Goal: Task Accomplishment & Management: Manage account settings

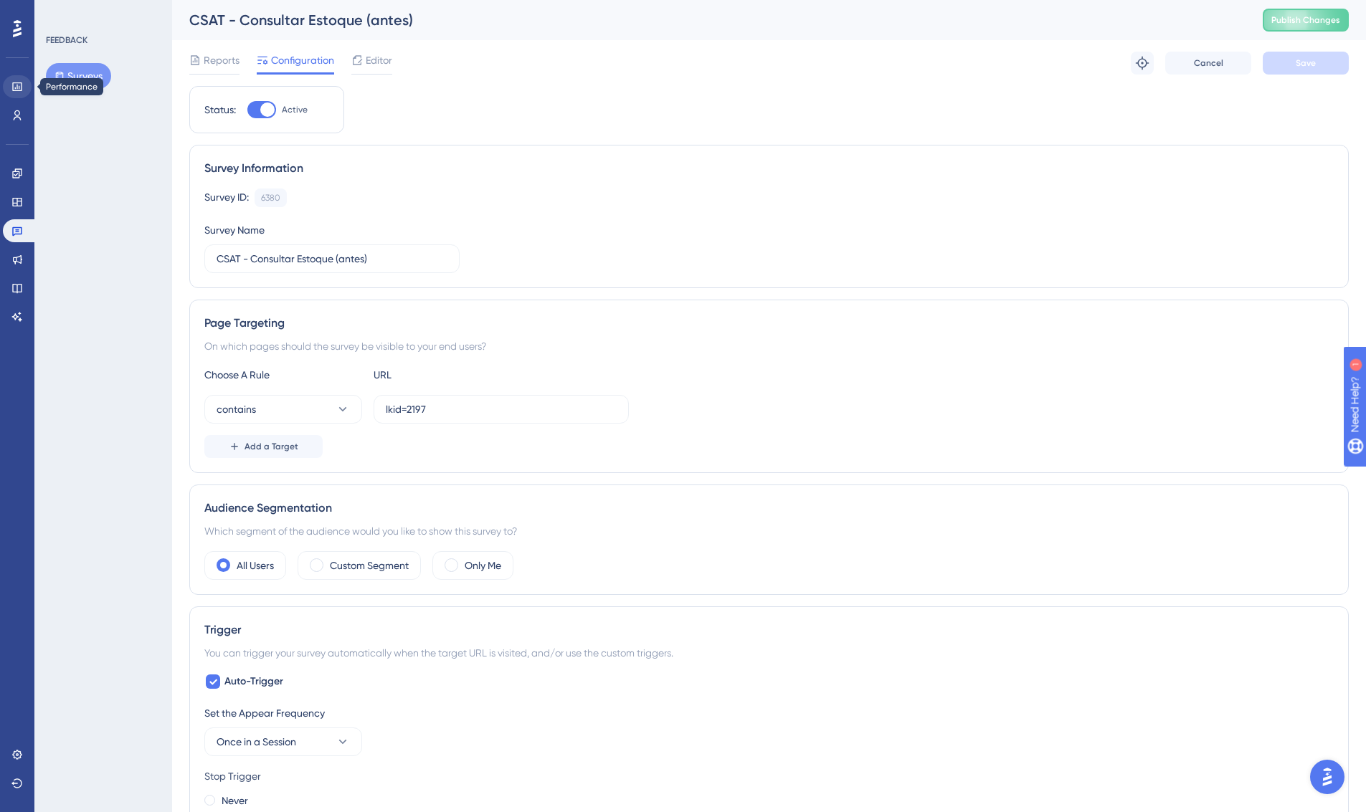
click at [17, 90] on icon at bounding box center [16, 86] width 11 height 11
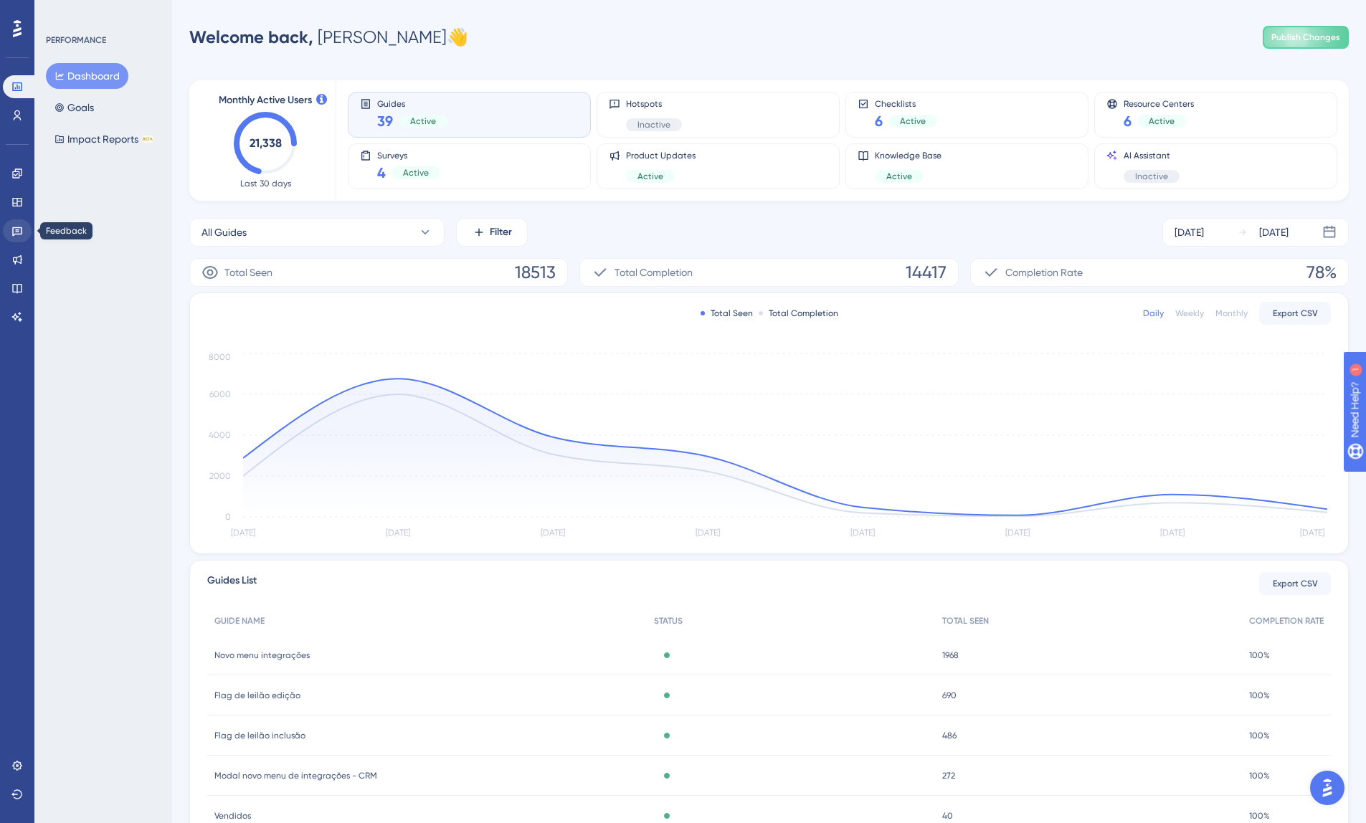
click at [21, 227] on icon at bounding box center [16, 230] width 11 height 11
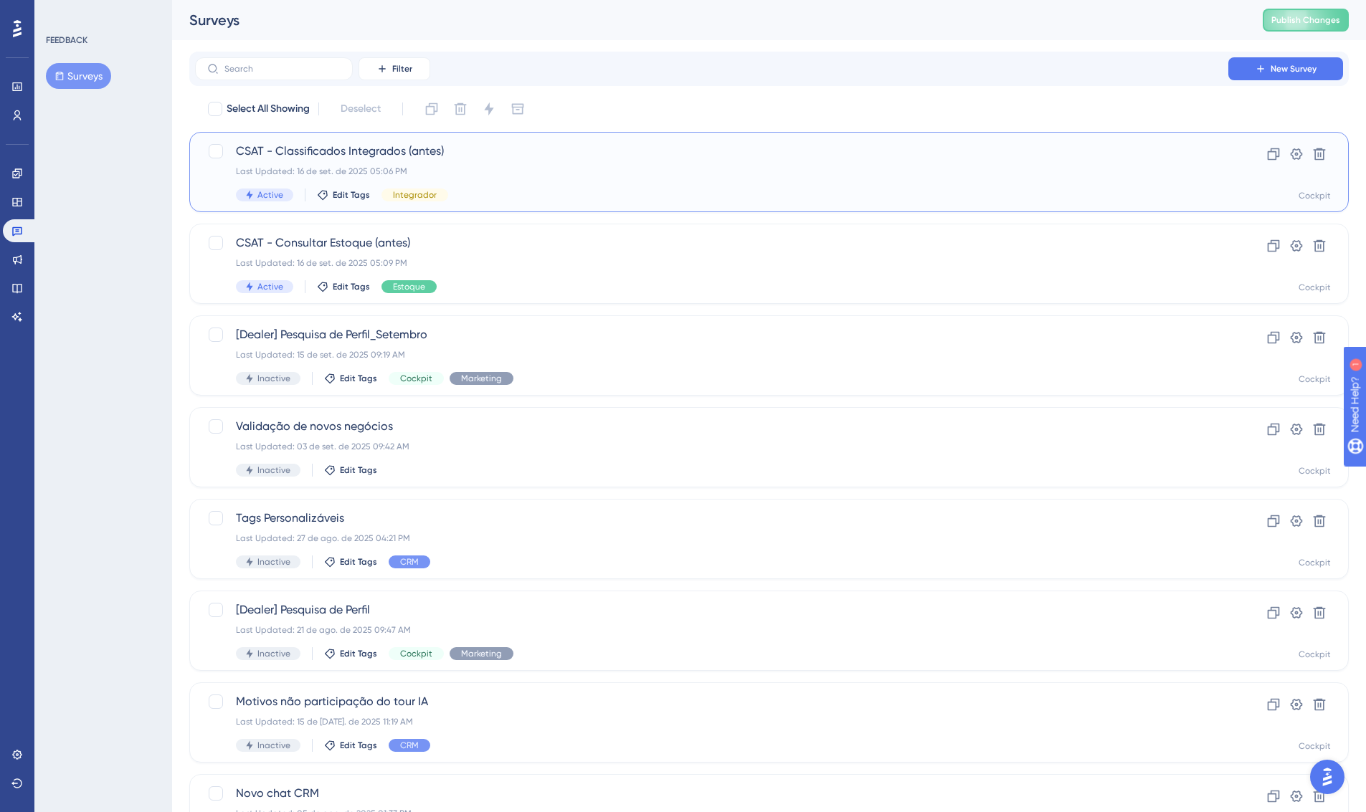
click at [576, 147] on span "CSAT - Classificados Integrados (antes)" at bounding box center [711, 151] width 951 height 17
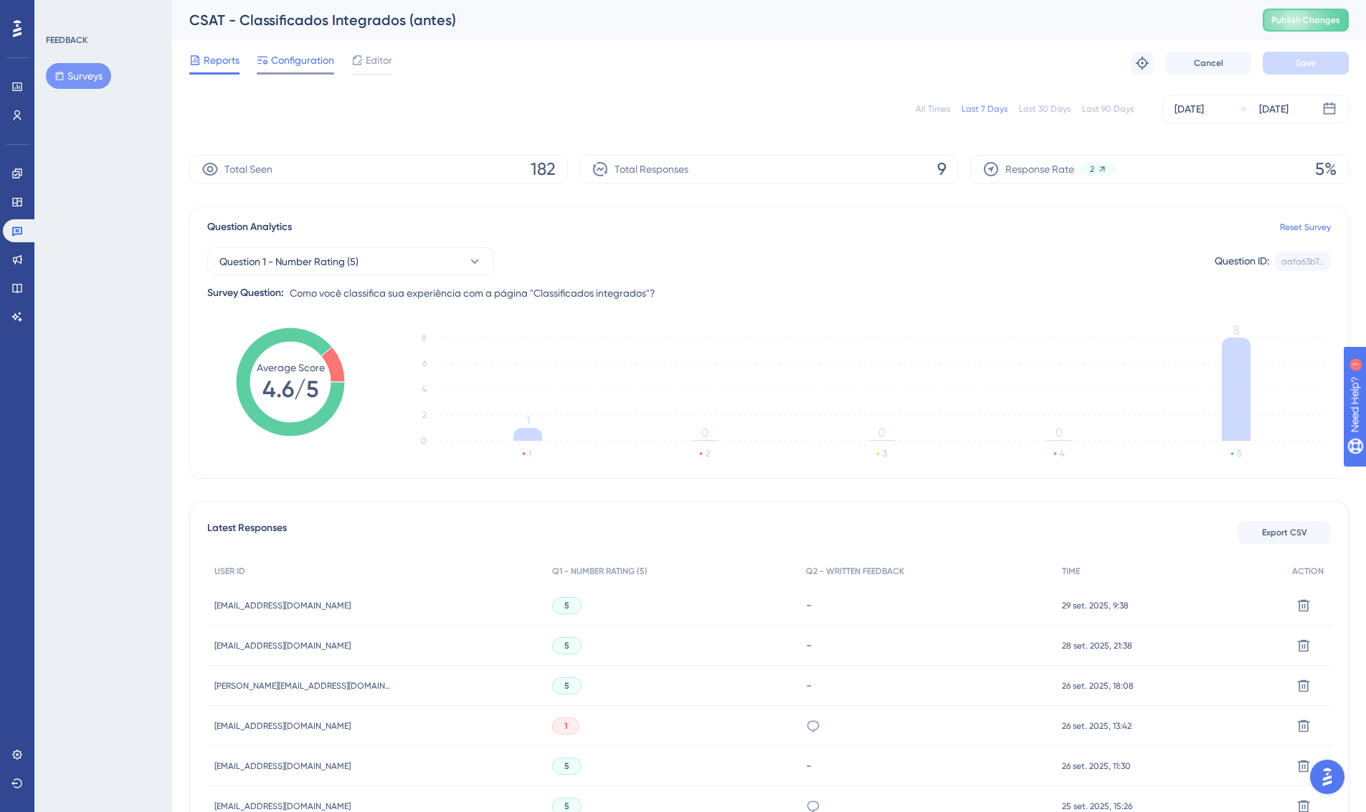
click at [308, 66] on span "Configuration" at bounding box center [302, 60] width 63 height 17
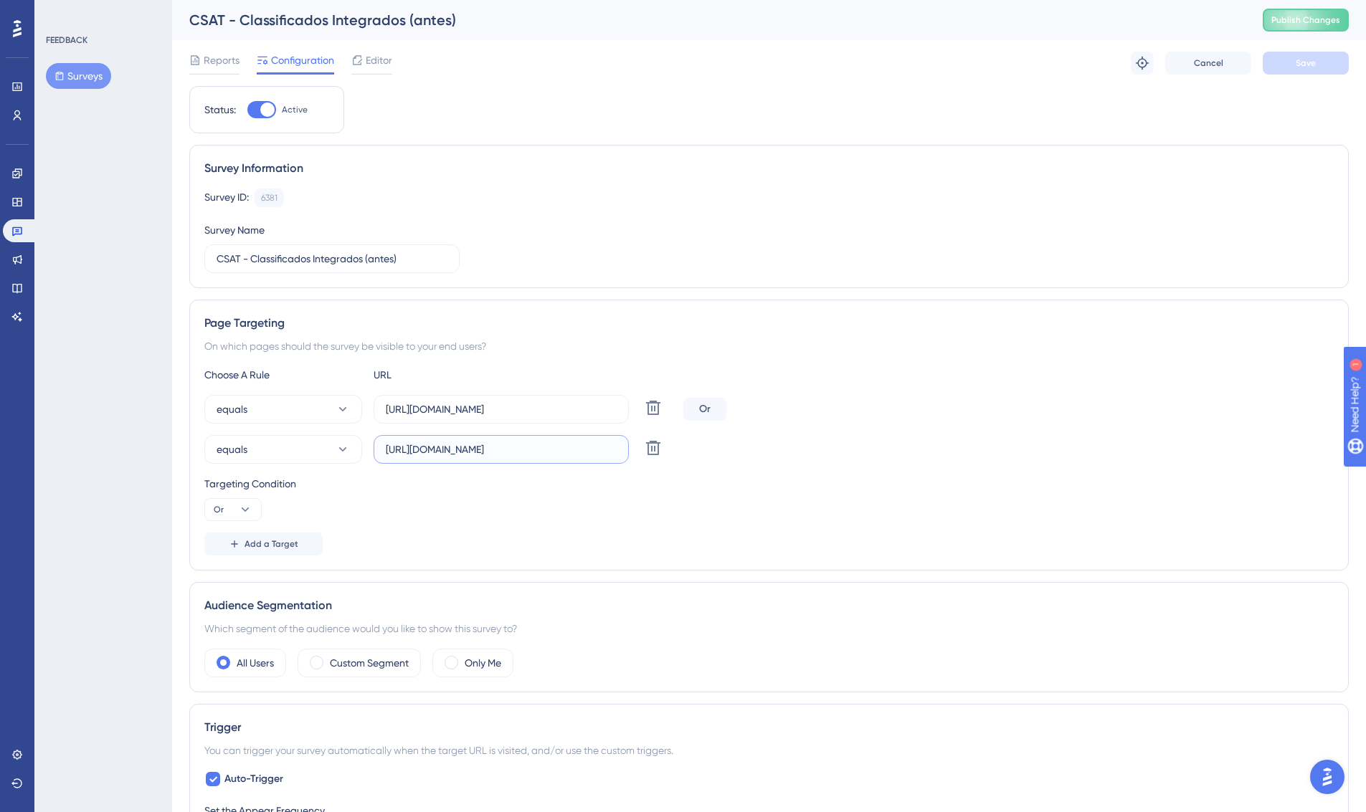
click at [562, 449] on input "[URL][DOMAIN_NAME]" at bounding box center [501, 450] width 231 height 16
click at [586, 451] on input "[URL][DOMAIN_NAME]" at bounding box center [501, 450] width 231 height 16
click at [569, 450] on input "[URL][DOMAIN_NAME]" at bounding box center [501, 450] width 231 height 16
click at [518, 449] on input "[URL][DOMAIN_NAME]" at bounding box center [501, 450] width 231 height 16
drag, startPoint x: 519, startPoint y: 449, endPoint x: 327, endPoint y: 437, distance: 192.5
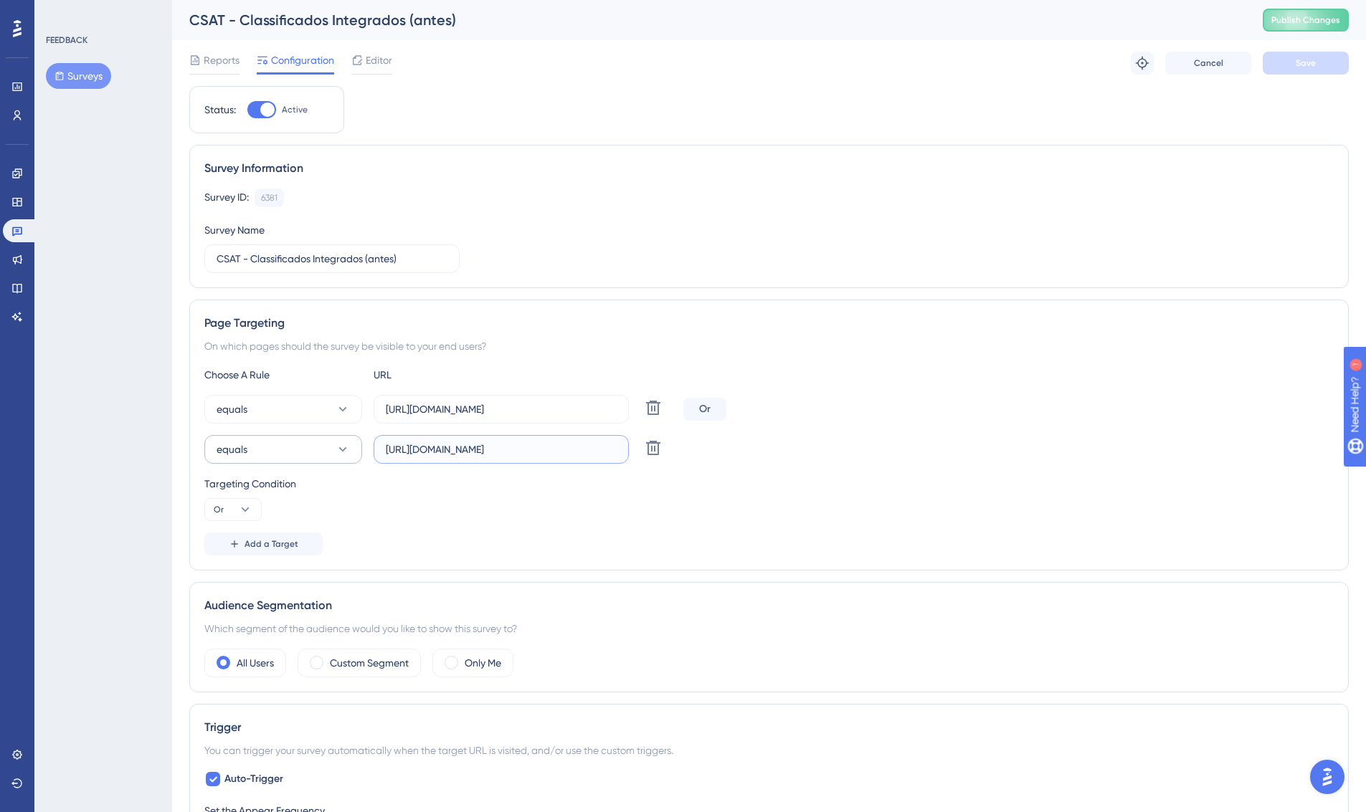
click at [327, 437] on div "equals [URL][DOMAIN_NAME] Delete" at bounding box center [440, 449] width 473 height 29
click at [576, 409] on input "[URL][DOMAIN_NAME]" at bounding box center [501, 409] width 231 height 16
click at [337, 416] on icon at bounding box center [343, 409] width 14 height 14
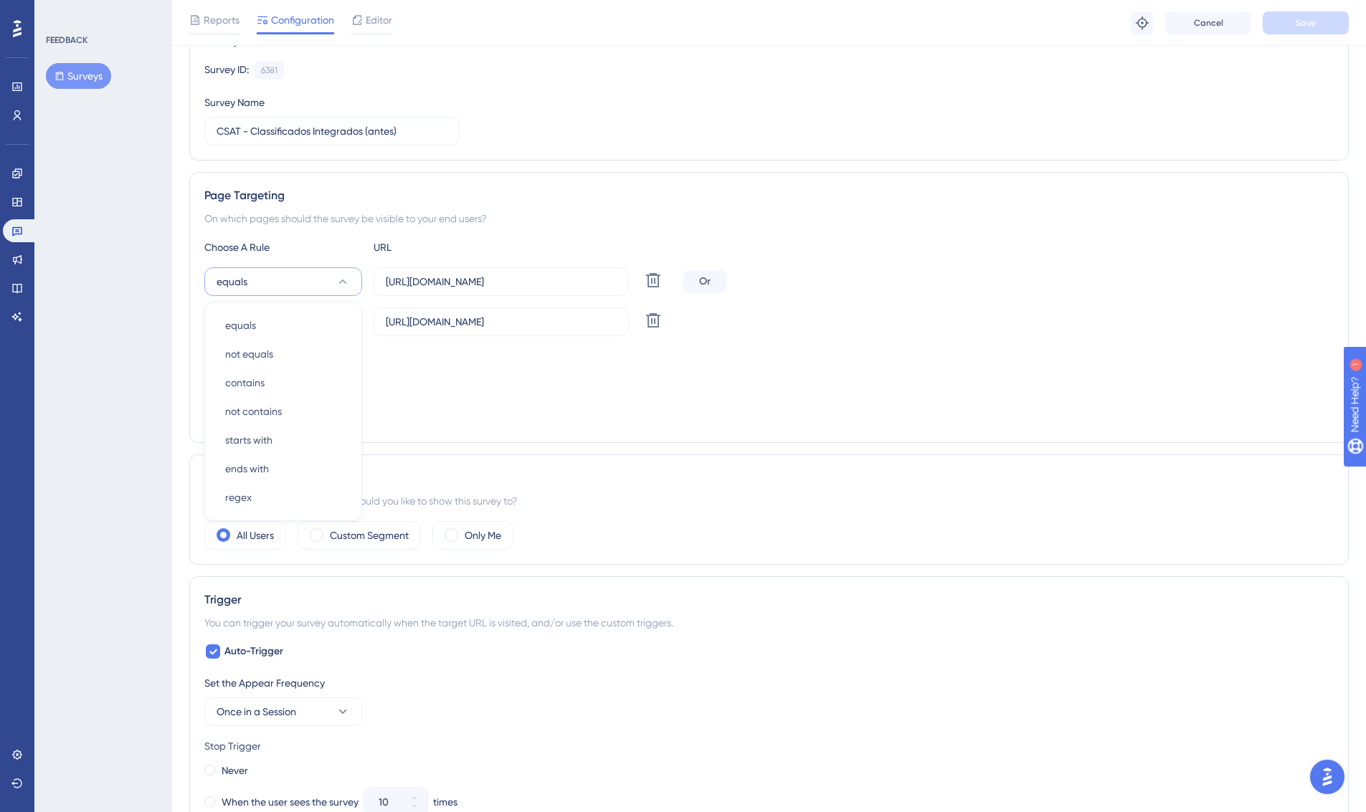
click at [528, 368] on div "Targeting Condition Or" at bounding box center [768, 371] width 1129 height 46
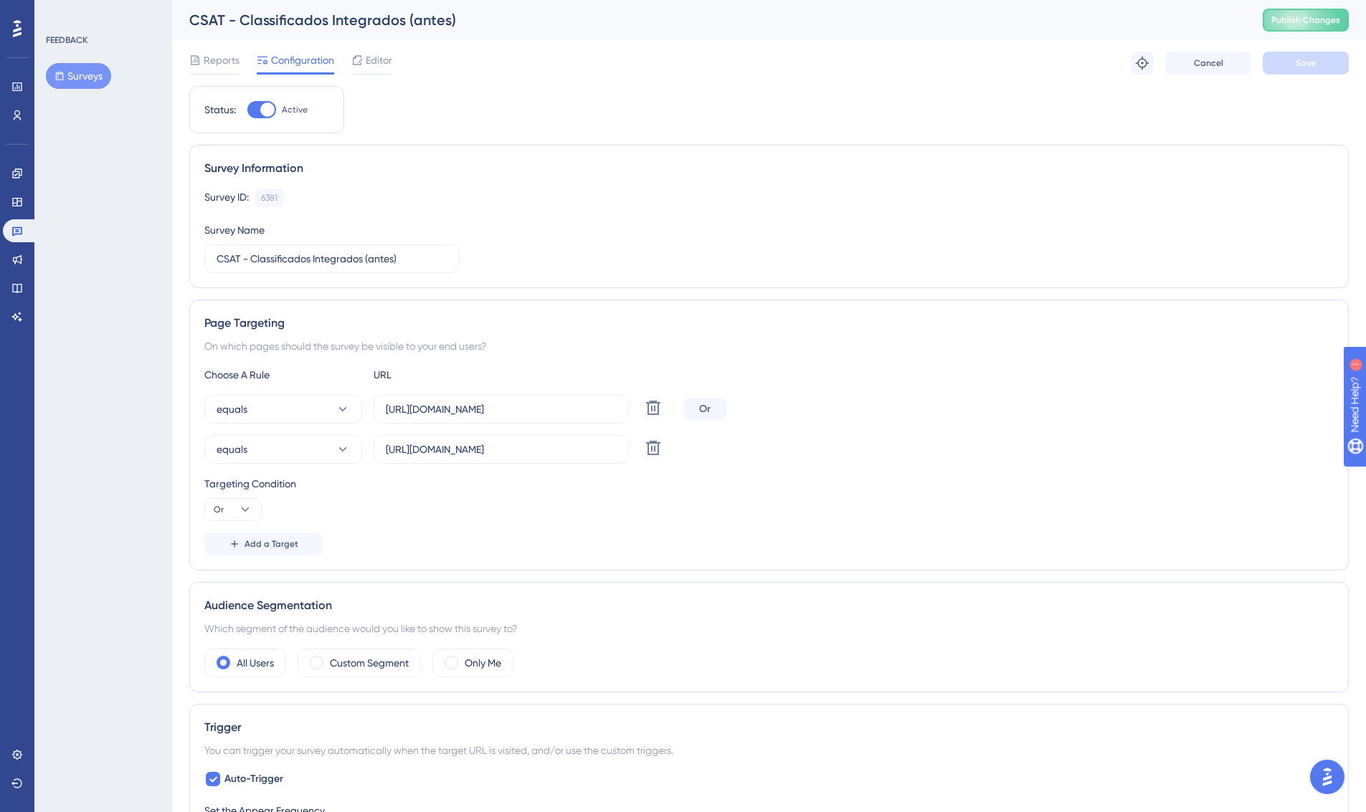
scroll to position [0, 0]
click at [340, 409] on icon at bounding box center [343, 409] width 8 height 4
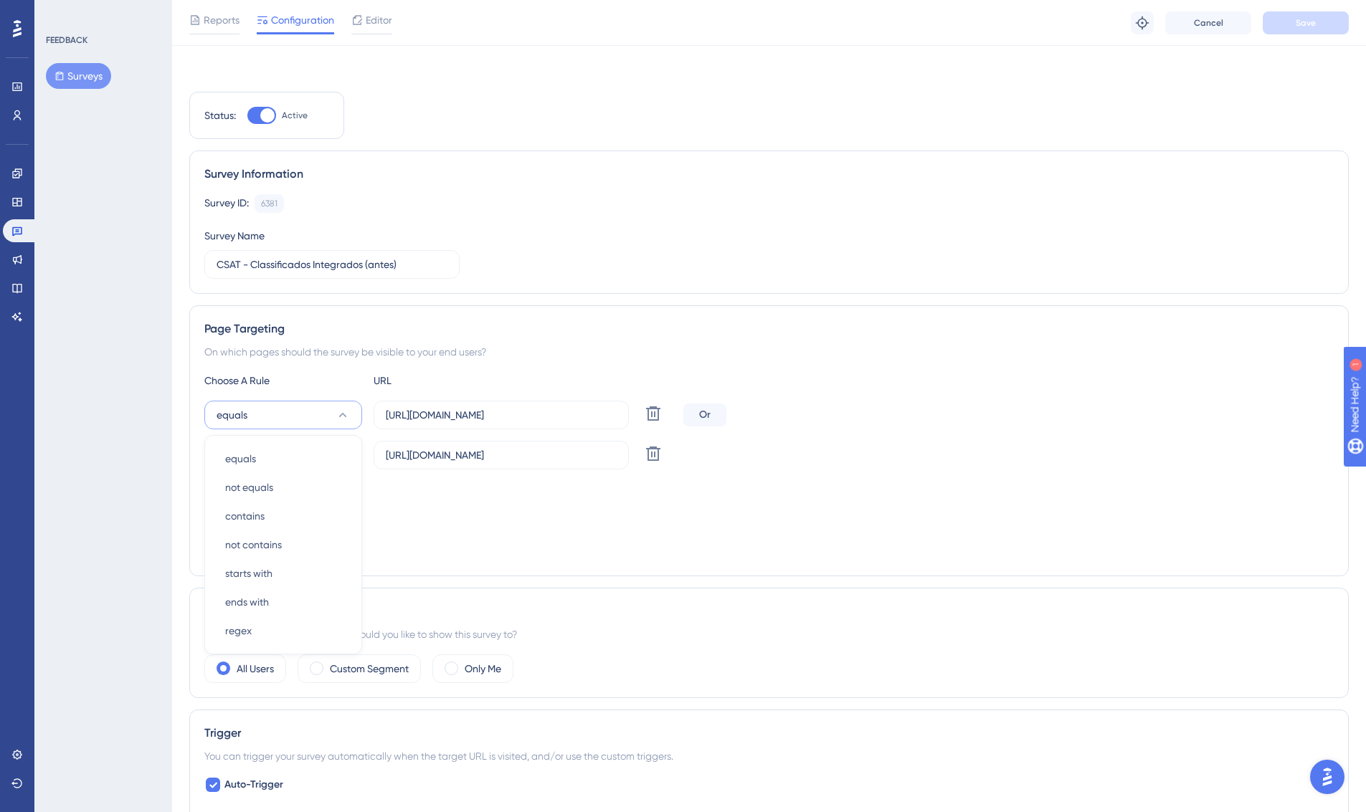
scroll to position [133, 0]
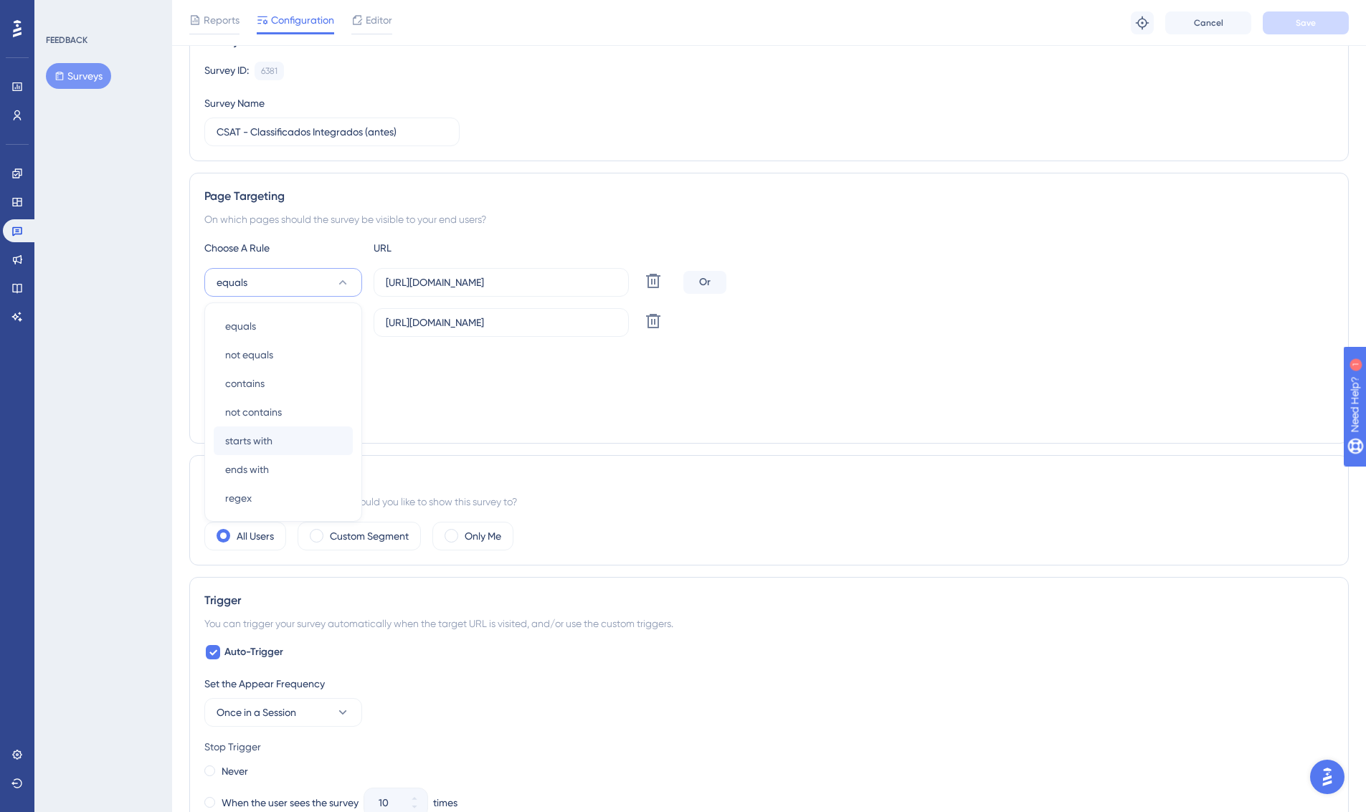
click at [282, 437] on div "starts with starts with" at bounding box center [283, 441] width 116 height 29
click at [485, 287] on input "[URL][DOMAIN_NAME]" at bounding box center [501, 283] width 231 height 16
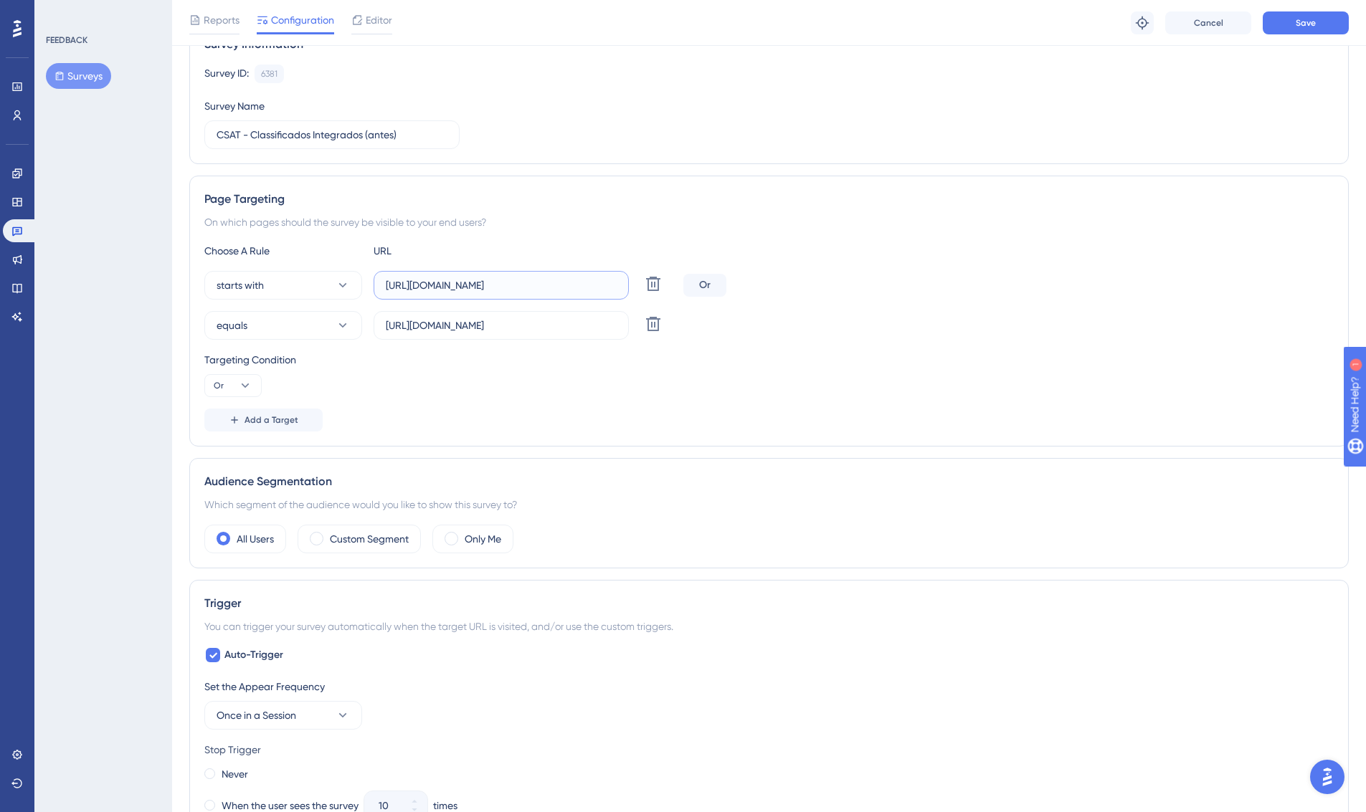
scroll to position [130, 11]
click at [644, 328] on icon at bounding box center [652, 323] width 17 height 17
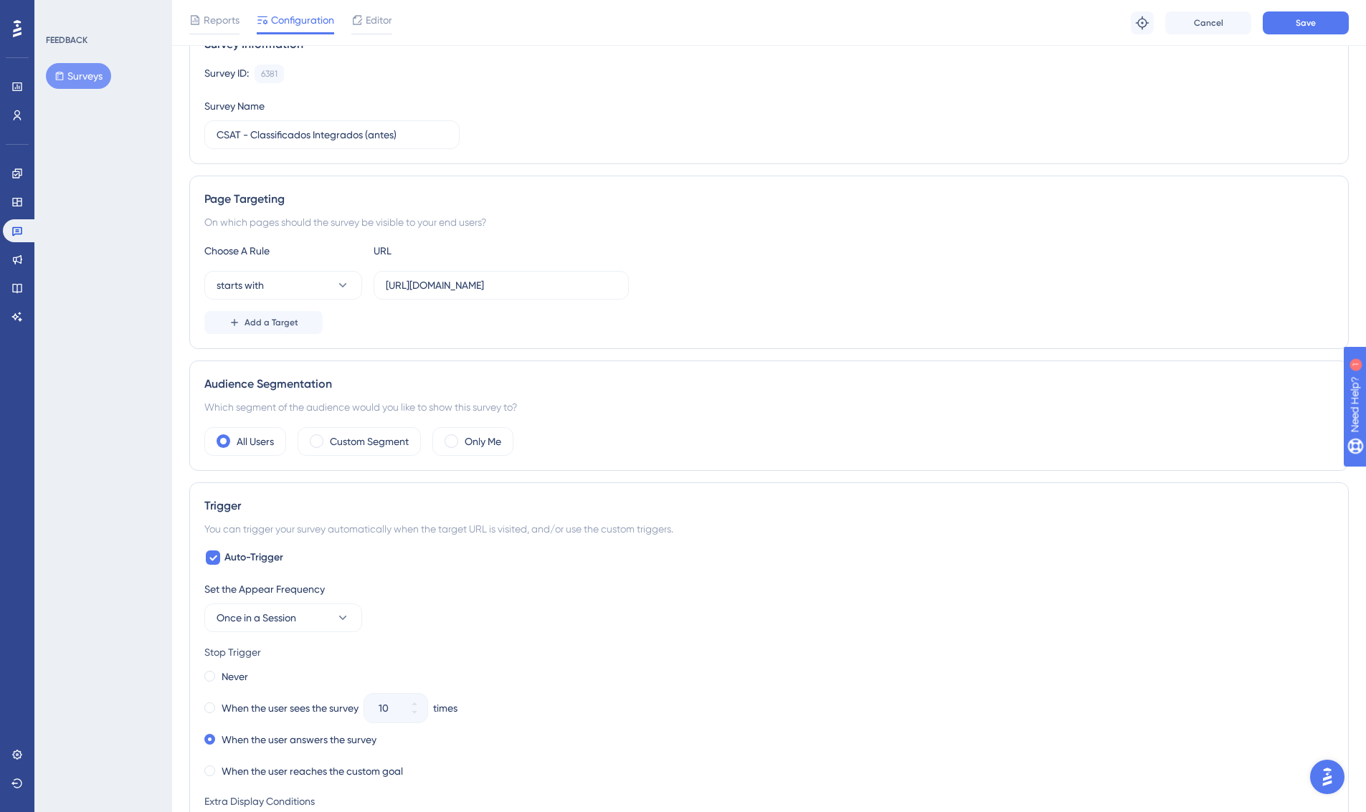
click at [433, 336] on div "Page Targeting On which pages should the survey be visible to your end users? C…" at bounding box center [768, 262] width 1159 height 173
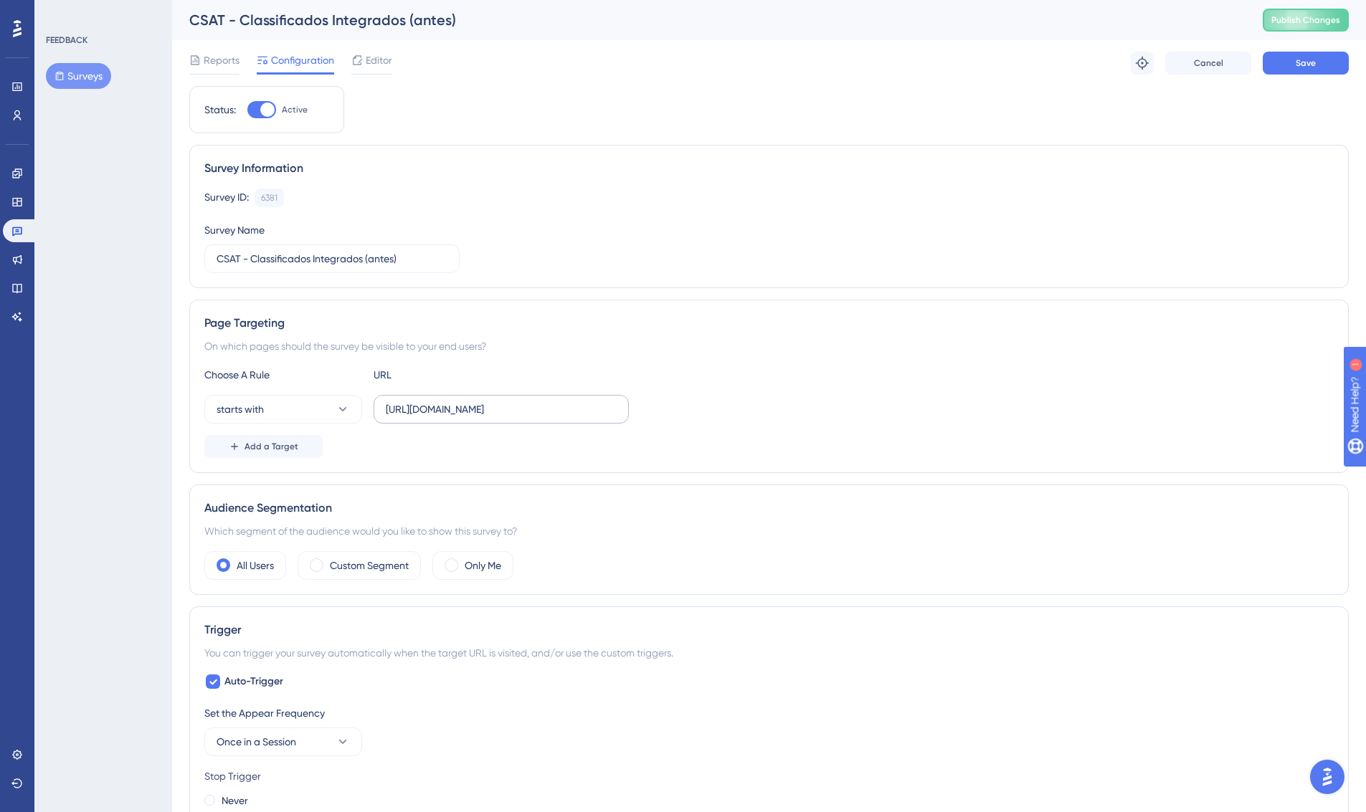
scroll to position [0, 11]
click at [1290, 50] on div "Reports Configuration Editor Troubleshoot Cancel Save" at bounding box center [768, 63] width 1159 height 46
click at [1290, 57] on button "Save" at bounding box center [1305, 63] width 86 height 23
click at [86, 74] on button "Surveys" at bounding box center [78, 76] width 65 height 26
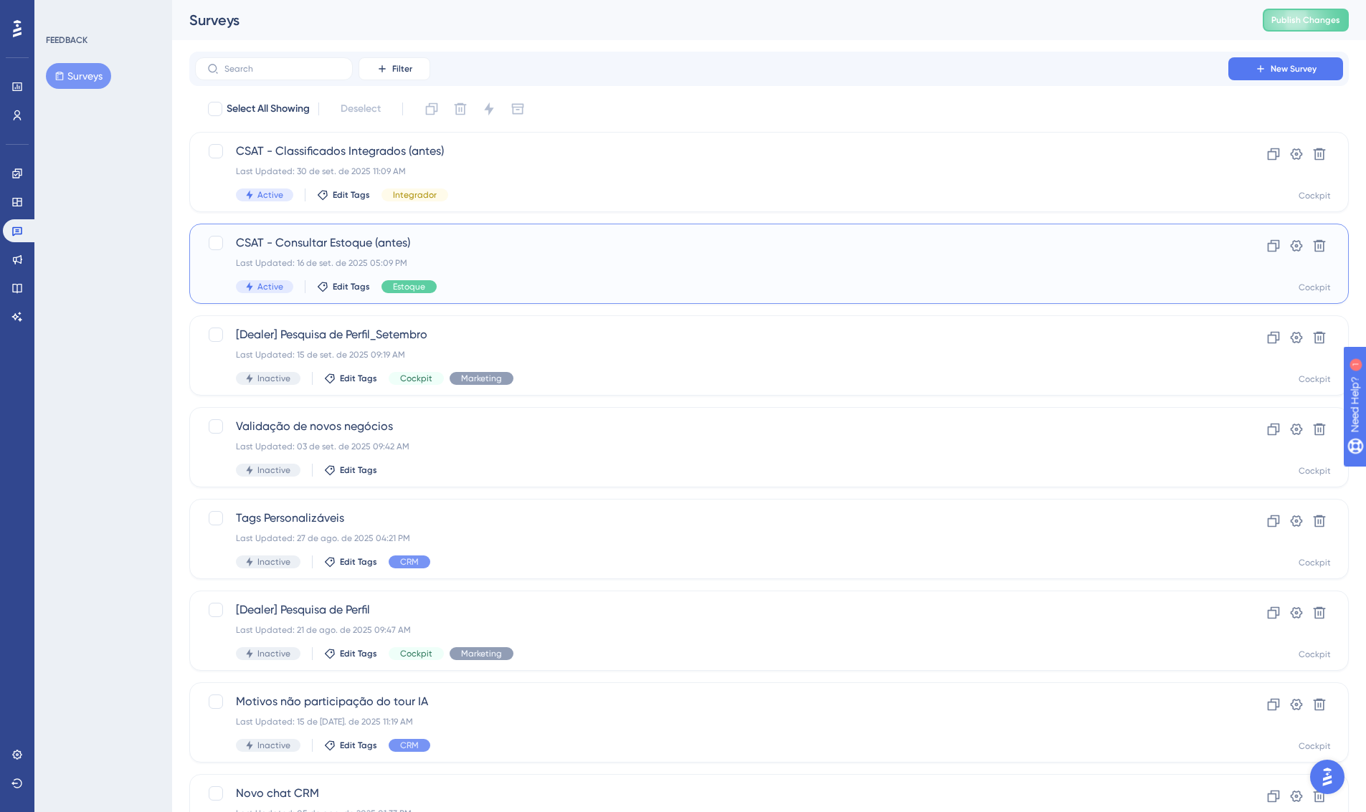
click at [555, 279] on div "CSAT - Consultar Estoque (antes) Last Updated: 16 de set. de 2025 05:09 PM Acti…" at bounding box center [711, 263] width 951 height 59
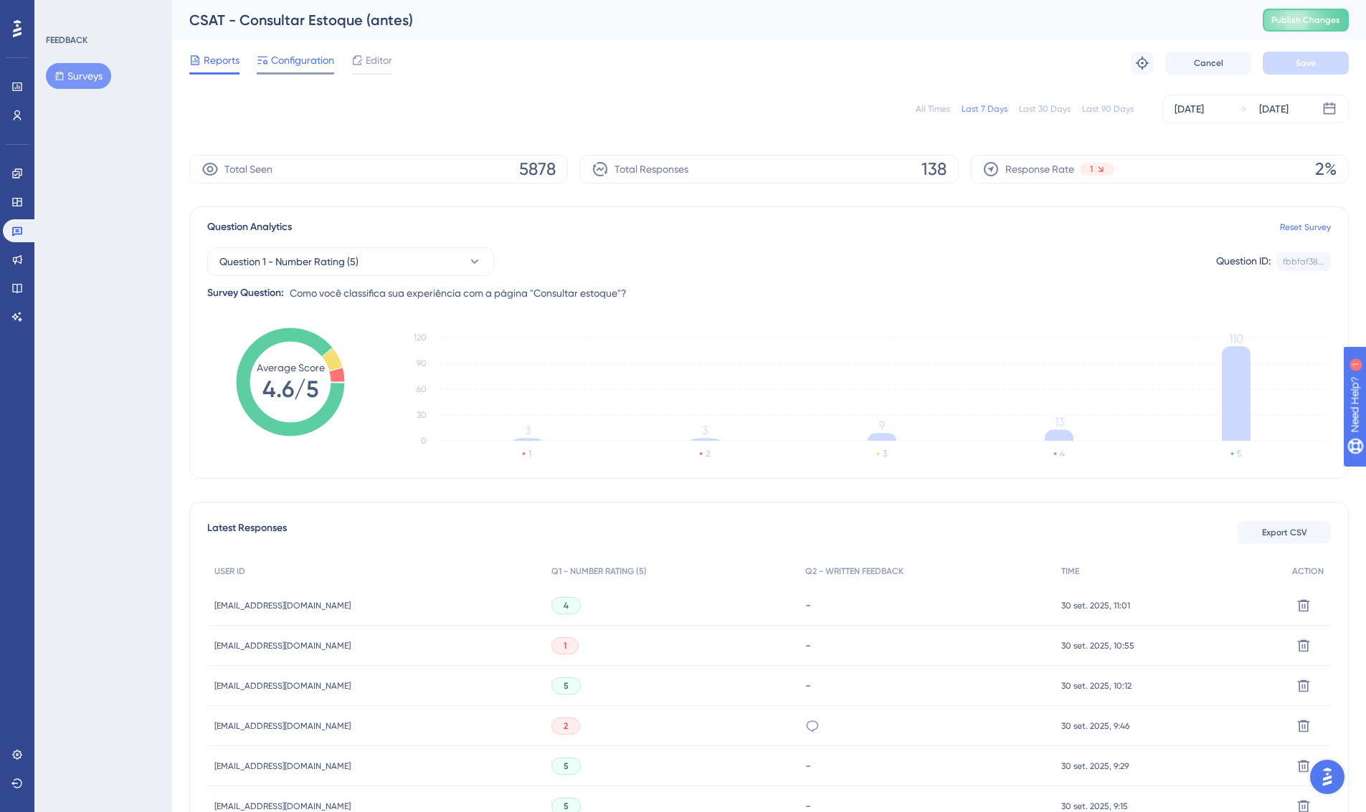
click at [291, 64] on span "Configuration" at bounding box center [302, 60] width 63 height 17
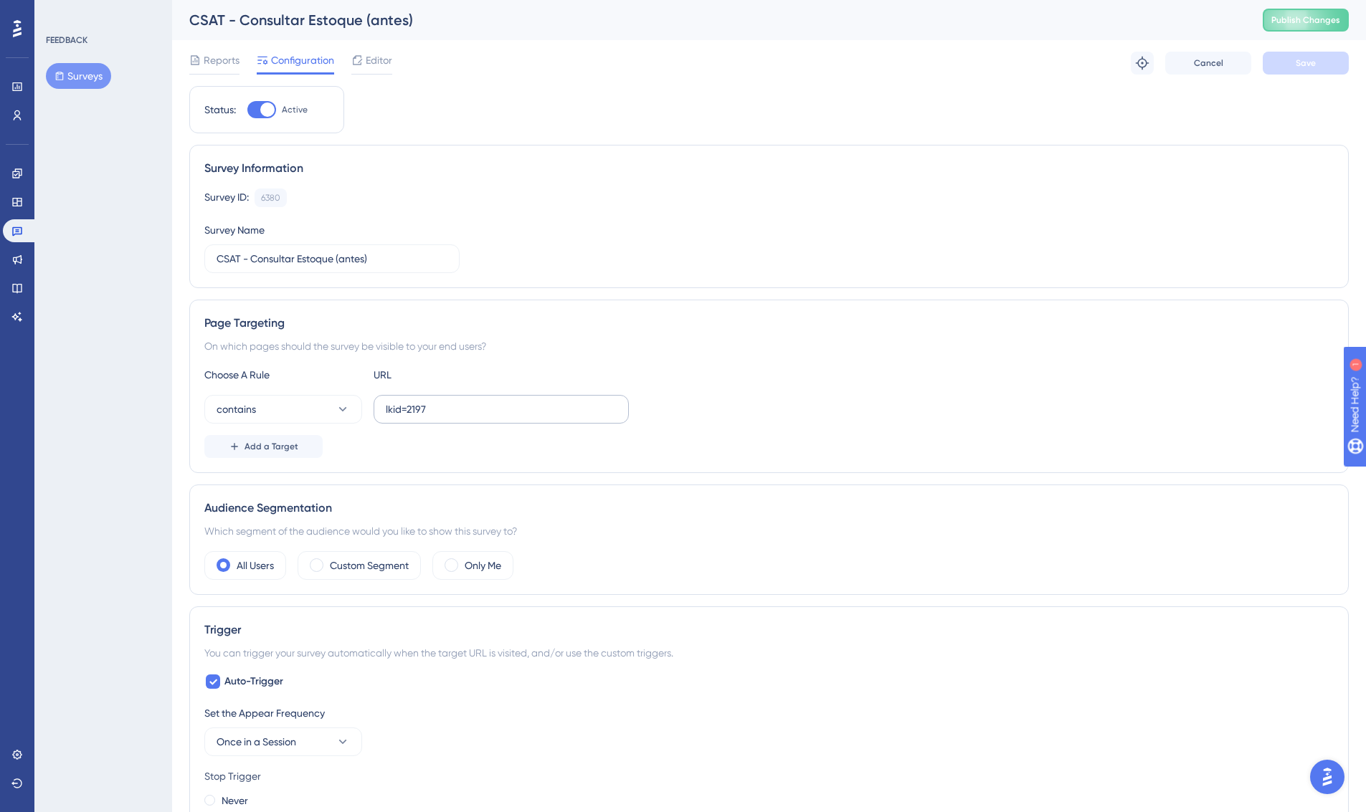
click at [427, 396] on label "lkid=2197" at bounding box center [501, 409] width 255 height 29
click at [427, 401] on input "lkid=2197" at bounding box center [501, 409] width 231 height 16
click at [462, 407] on input "lkid=2197" at bounding box center [501, 409] width 231 height 16
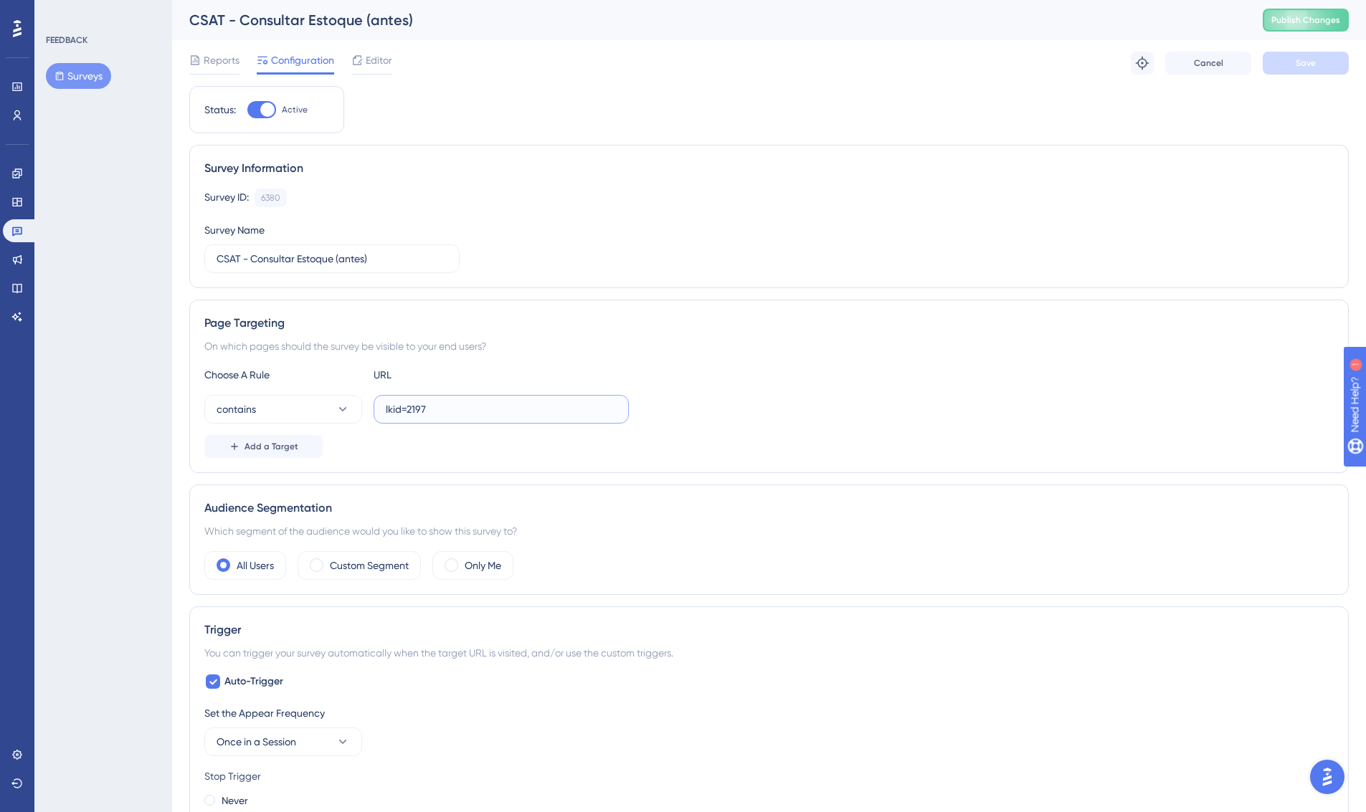
paste input "[URL][DOMAIN_NAME]"
type input "[URL][DOMAIN_NAME]"
click at [677, 441] on div "Add a Target" at bounding box center [768, 446] width 1129 height 23
click at [338, 412] on icon at bounding box center [343, 409] width 14 height 14
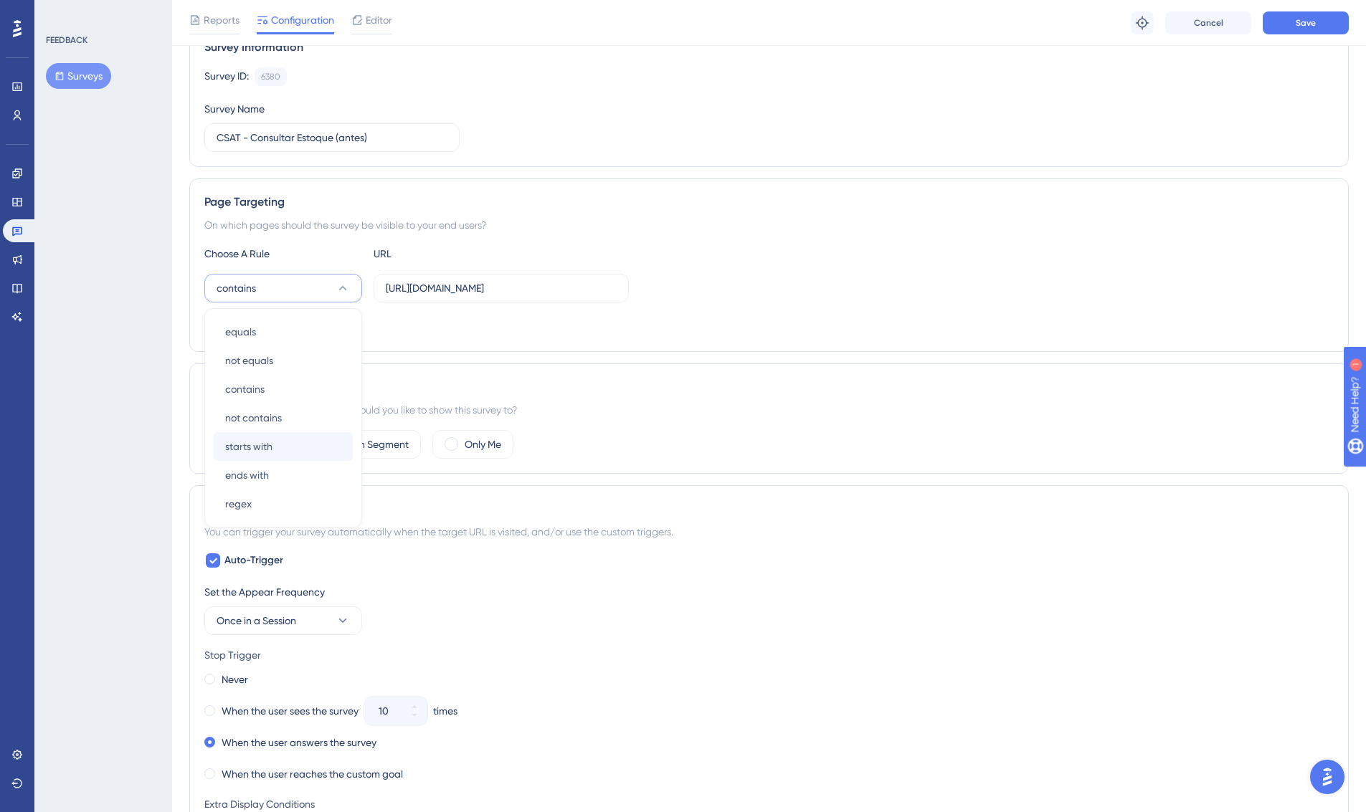
click at [274, 448] on div "starts with starts with" at bounding box center [283, 446] width 116 height 29
click at [1306, 17] on span "Save" at bounding box center [1305, 22] width 20 height 11
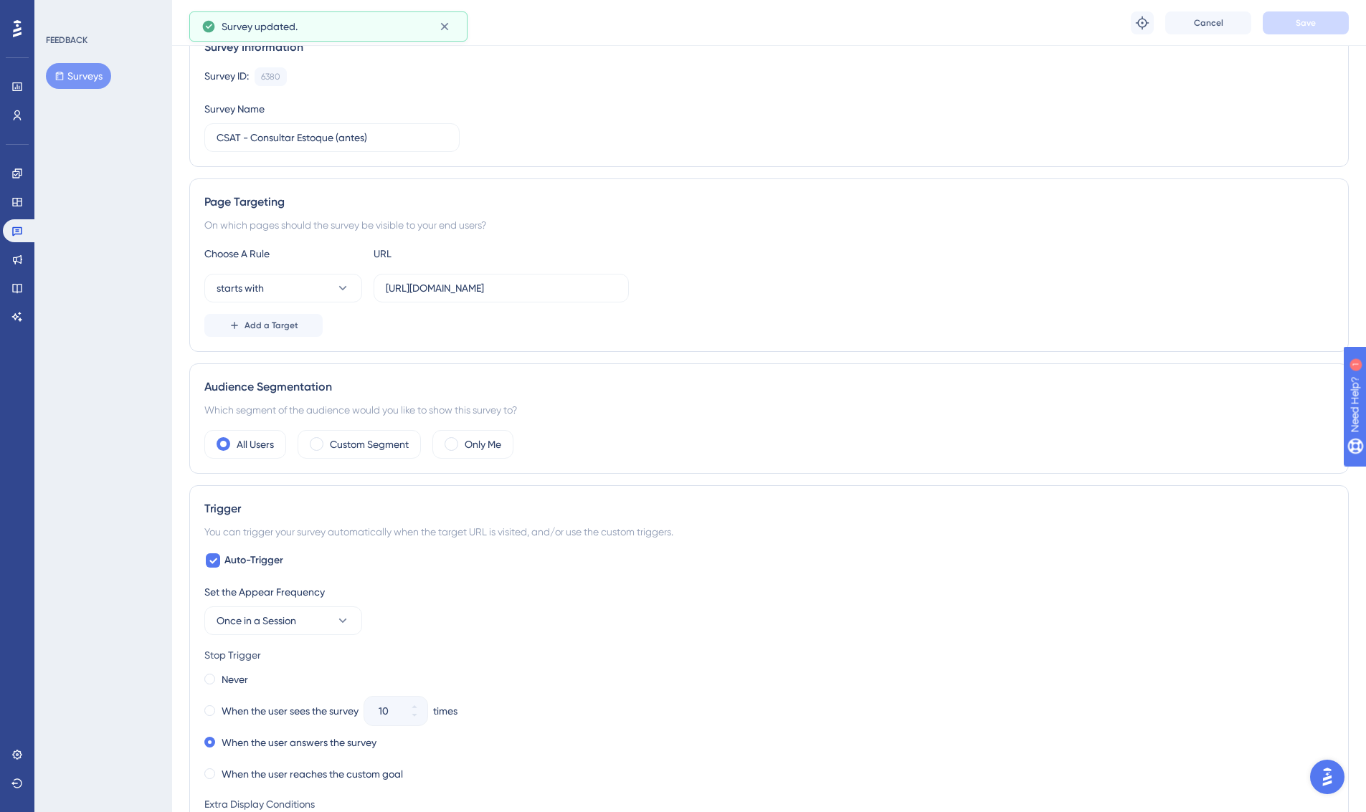
scroll to position [0, 0]
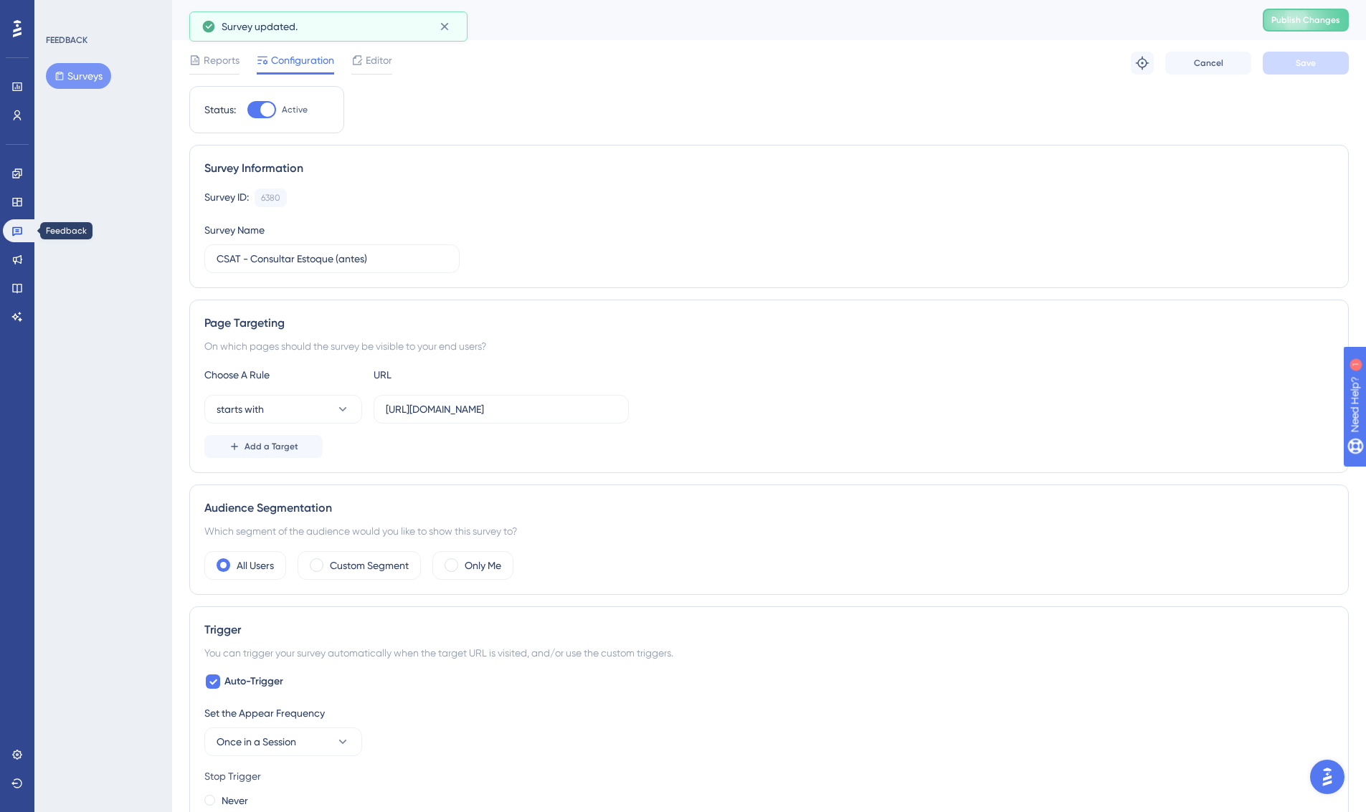
click at [14, 232] on icon at bounding box center [16, 230] width 11 height 11
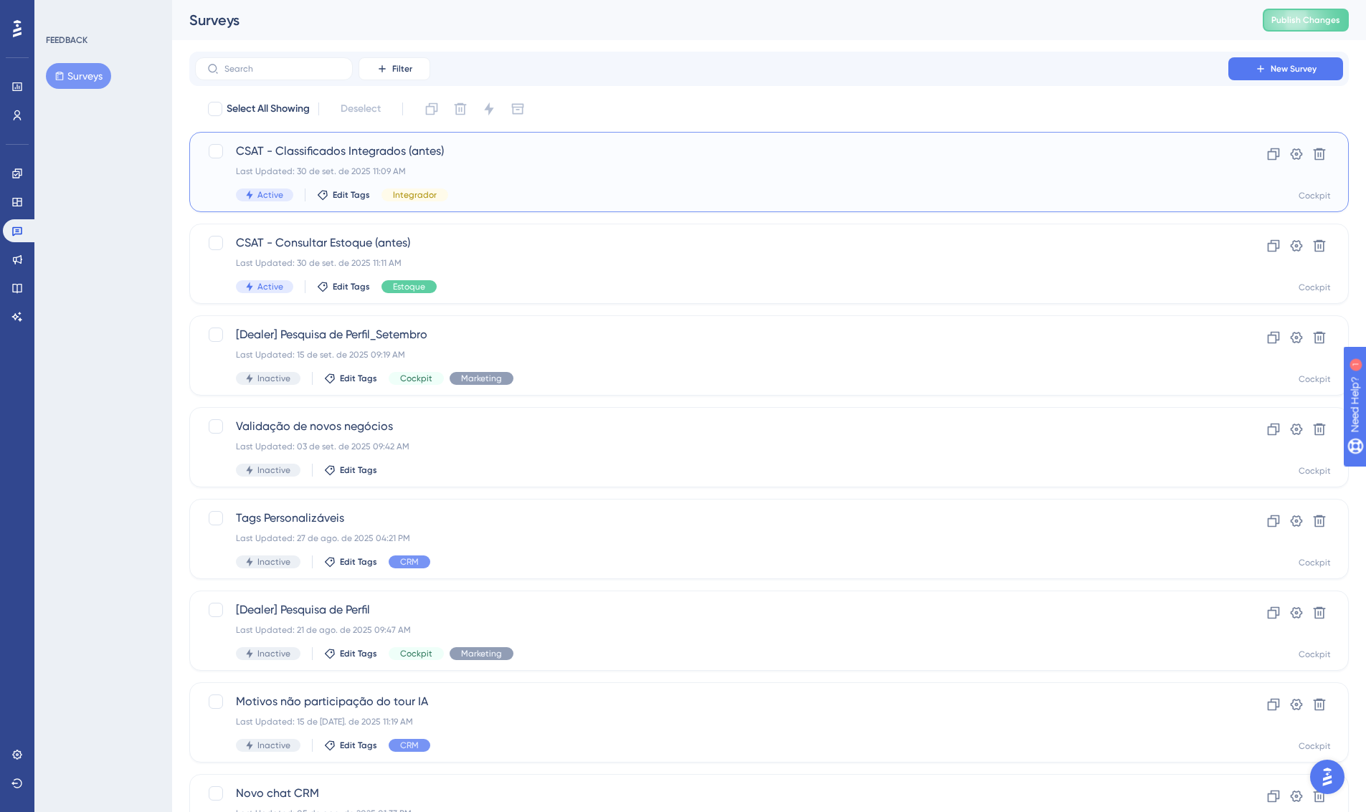
click at [485, 163] on div "CSAT - Classificados Integrados (antes) Last Updated: 30 de set. de 2025 11:09 …" at bounding box center [711, 172] width 951 height 59
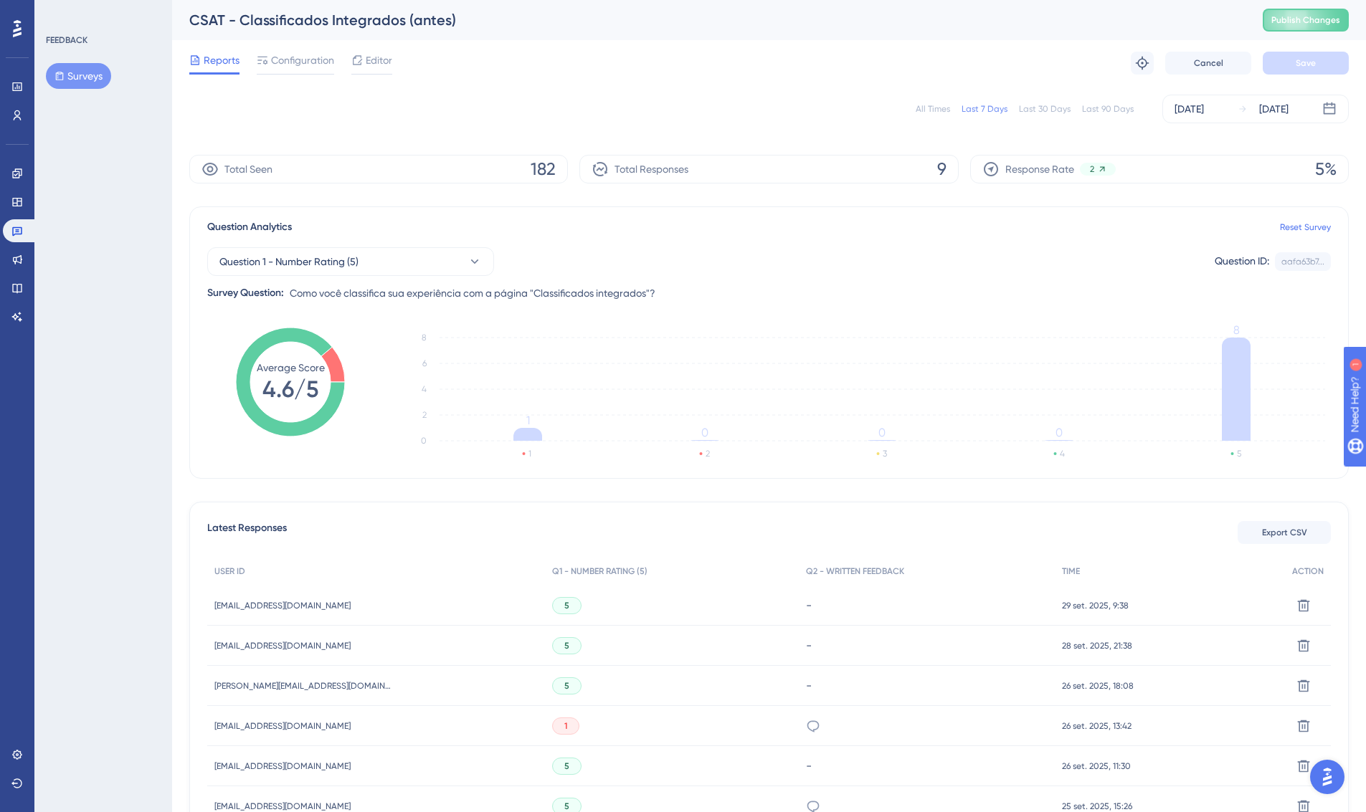
click at [299, 45] on div "Reports Configuration Editor Troubleshoot Cancel Save" at bounding box center [768, 63] width 1159 height 46
click at [300, 57] on span "Configuration" at bounding box center [302, 60] width 63 height 17
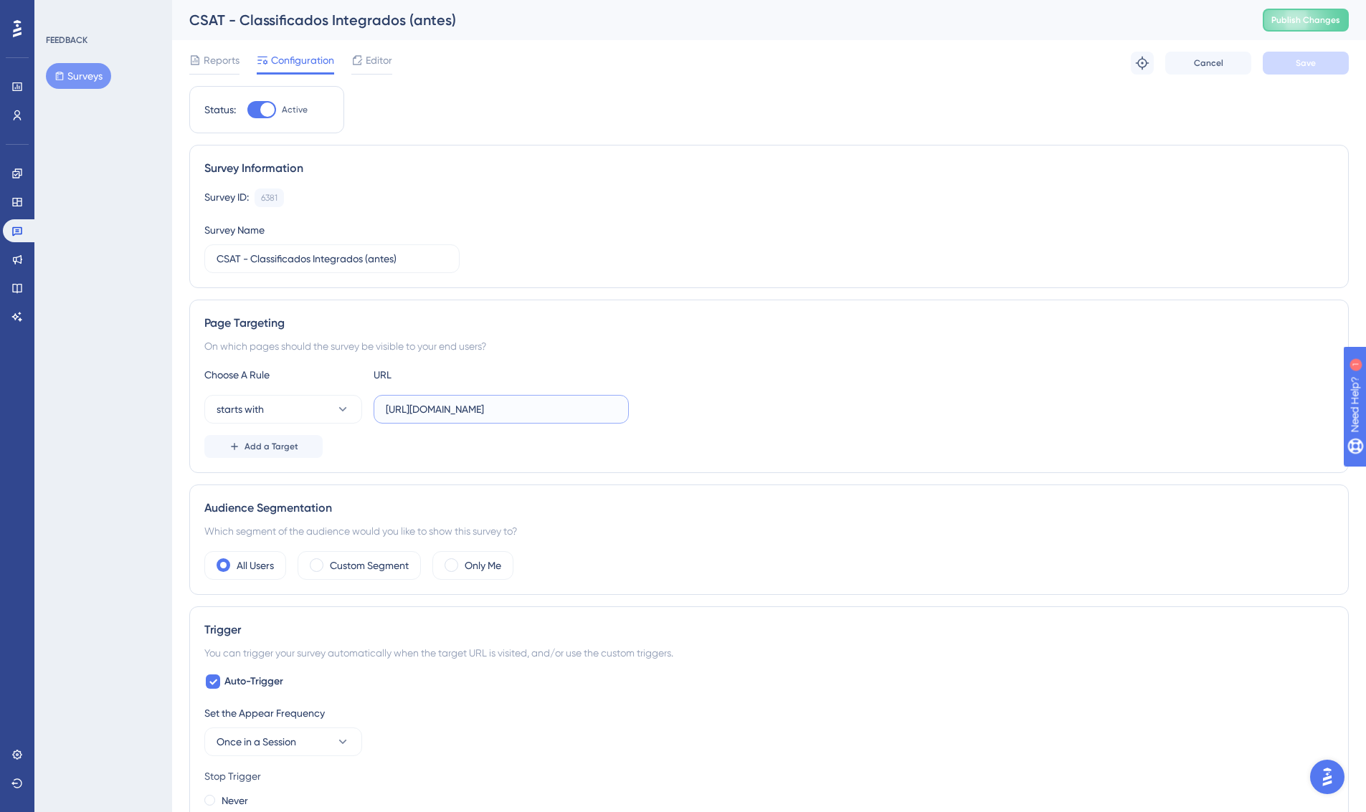
click at [596, 401] on input "[URL][DOMAIN_NAME]" at bounding box center [501, 409] width 231 height 16
click at [616, 404] on input "[URL][DOMAIN_NAME]" at bounding box center [501, 409] width 231 height 16
click at [583, 406] on input "[URL][DOMAIN_NAME]" at bounding box center [501, 409] width 231 height 16
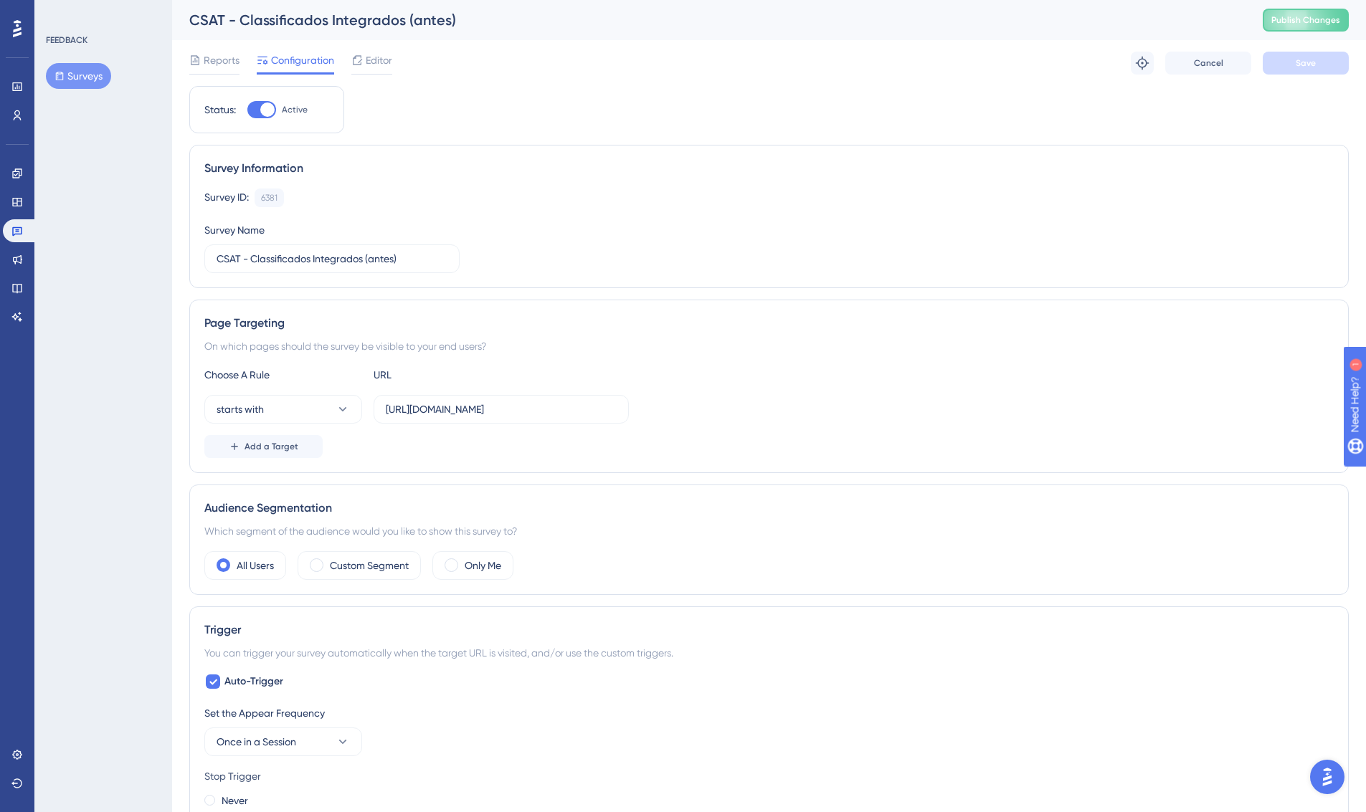
click at [776, 376] on div "Choose A Rule URL" at bounding box center [768, 374] width 1129 height 17
click at [18, 227] on icon at bounding box center [17, 231] width 10 height 9
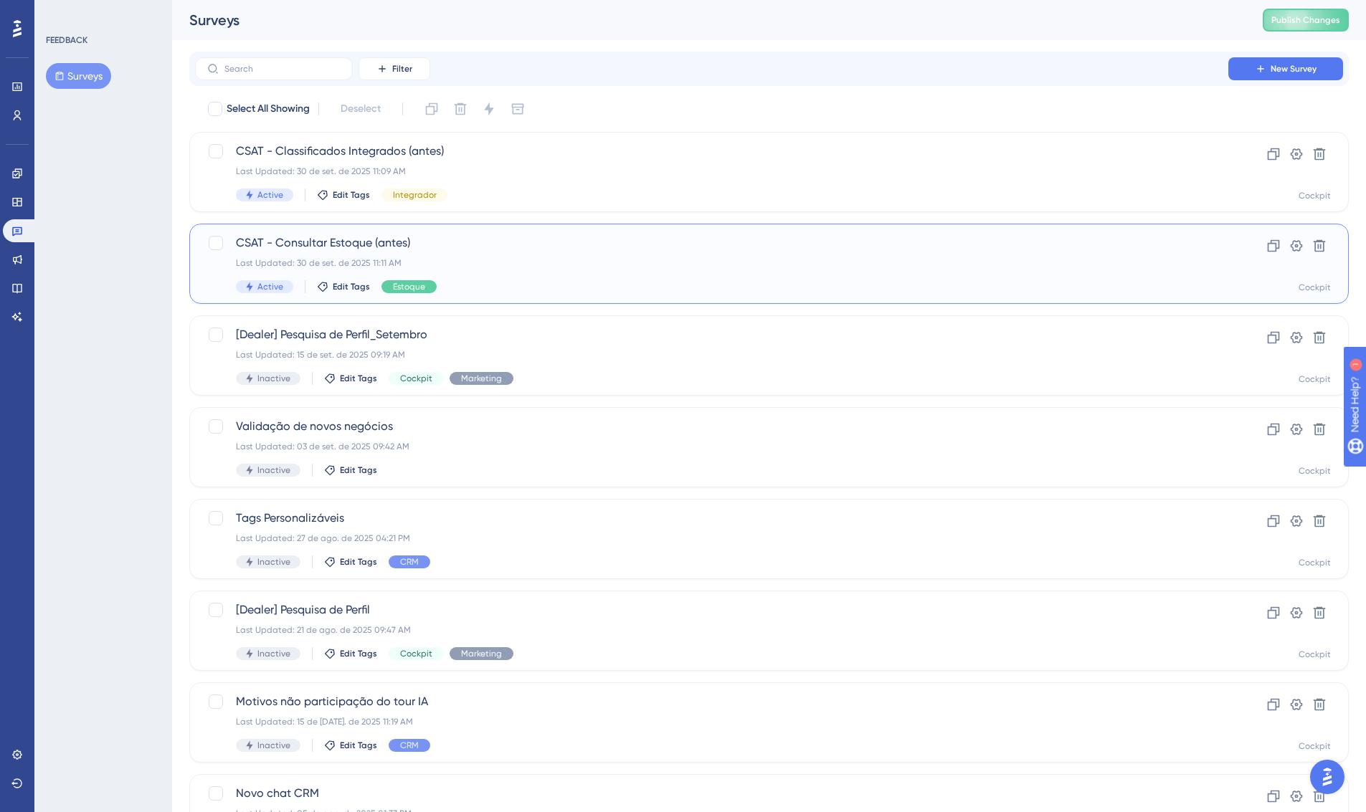
click at [506, 250] on span "CSAT - Consultar Estoque (antes)" at bounding box center [711, 242] width 951 height 17
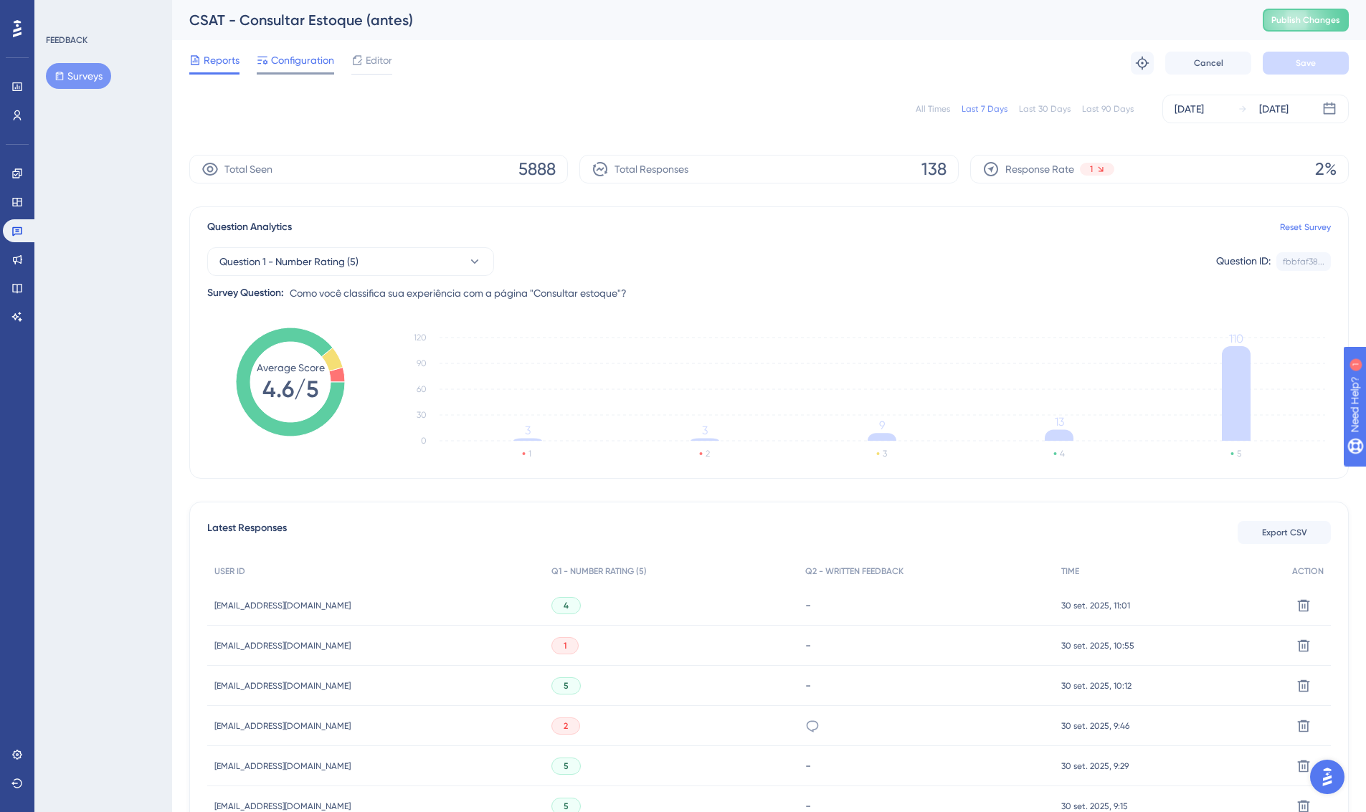
click at [303, 72] on div "Configuration" at bounding box center [295, 63] width 77 height 23
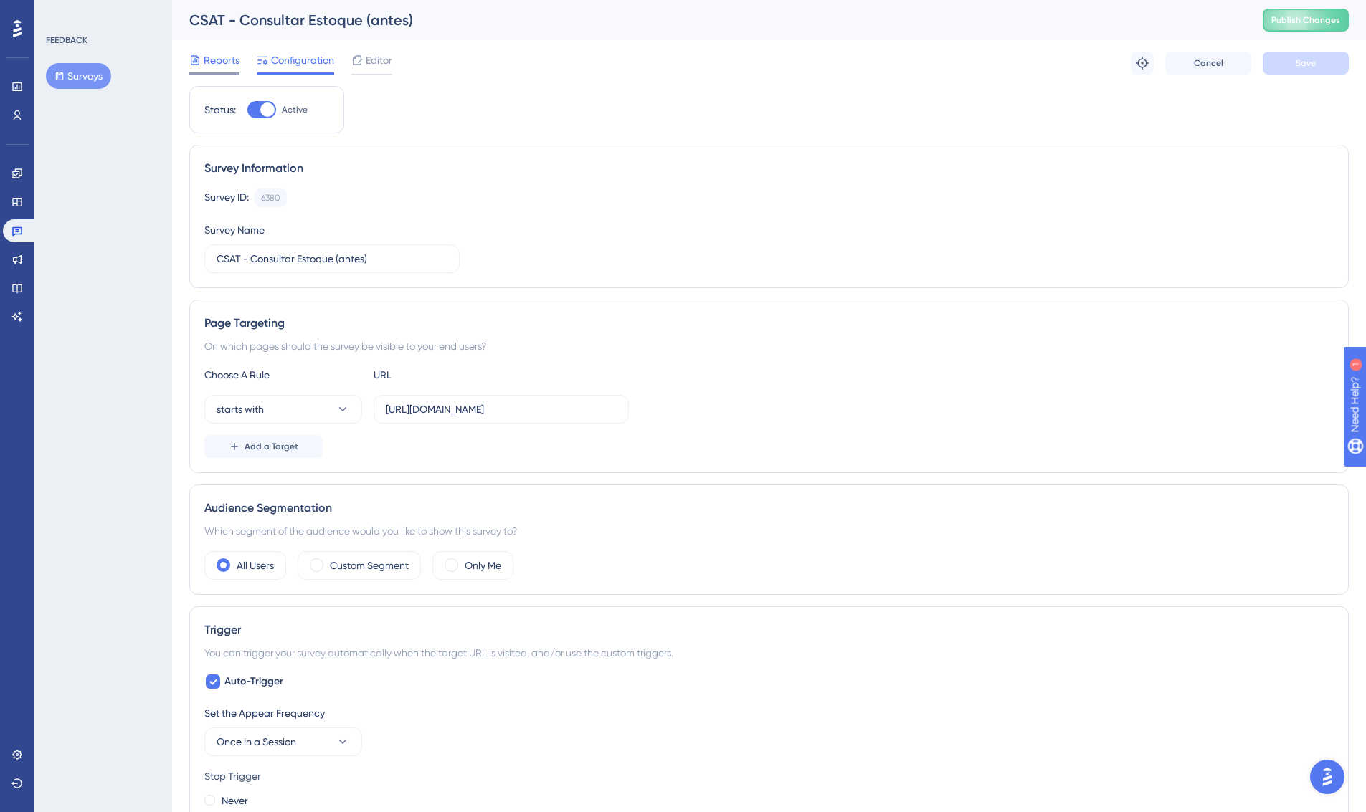
click at [215, 62] on span "Reports" at bounding box center [222, 60] width 36 height 17
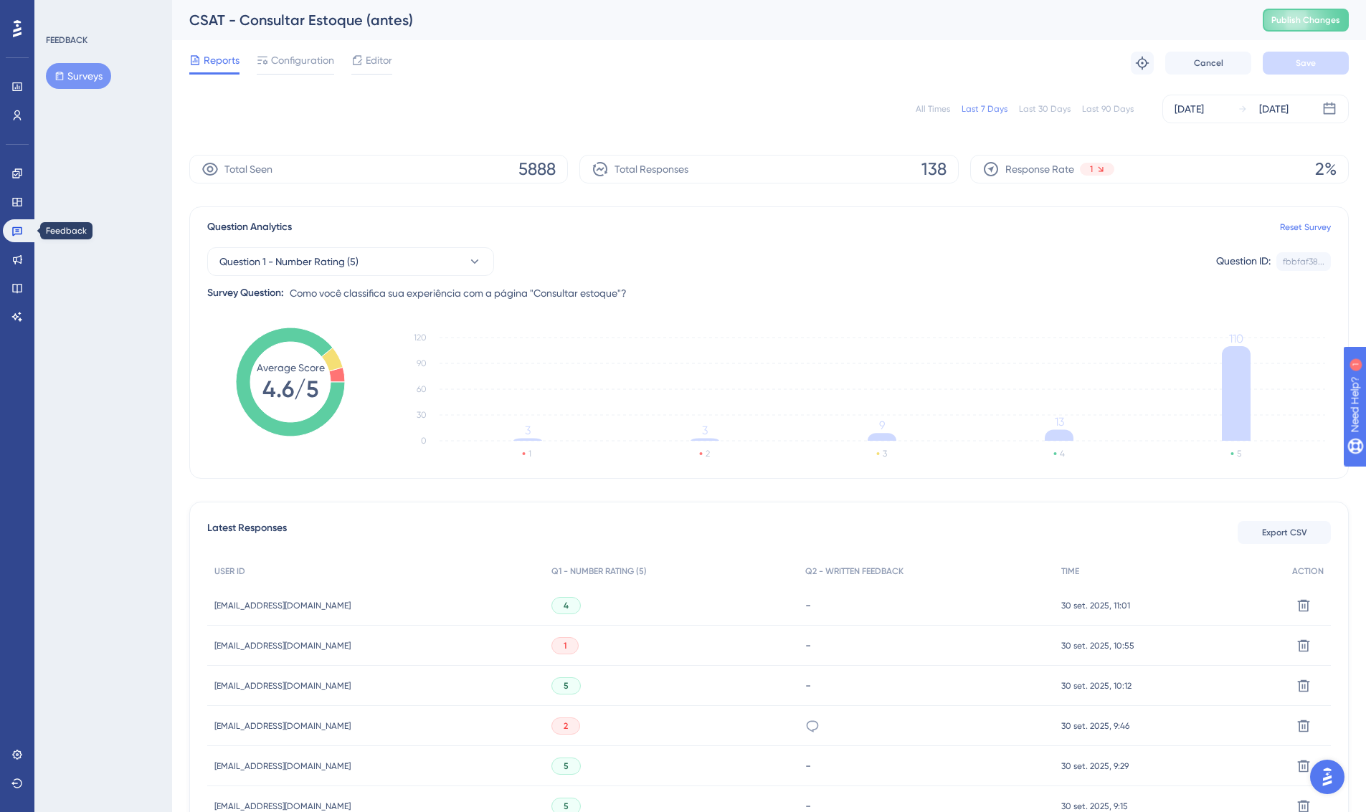
click at [22, 225] on icon at bounding box center [16, 230] width 11 height 11
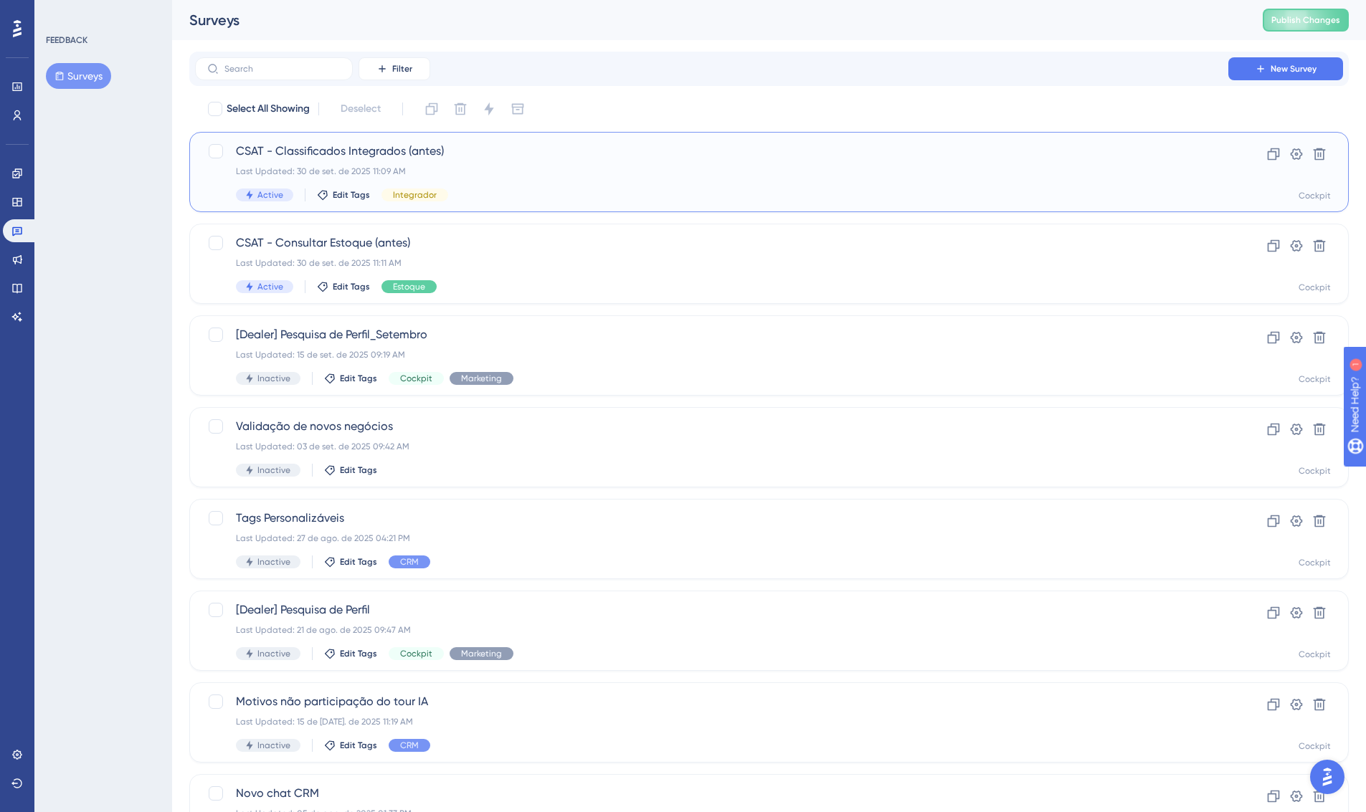
click at [551, 139] on div "CSAT - Classificados Integrados (antes) Last Updated: 30 de set. de 2025 11:09 …" at bounding box center [768, 172] width 1159 height 80
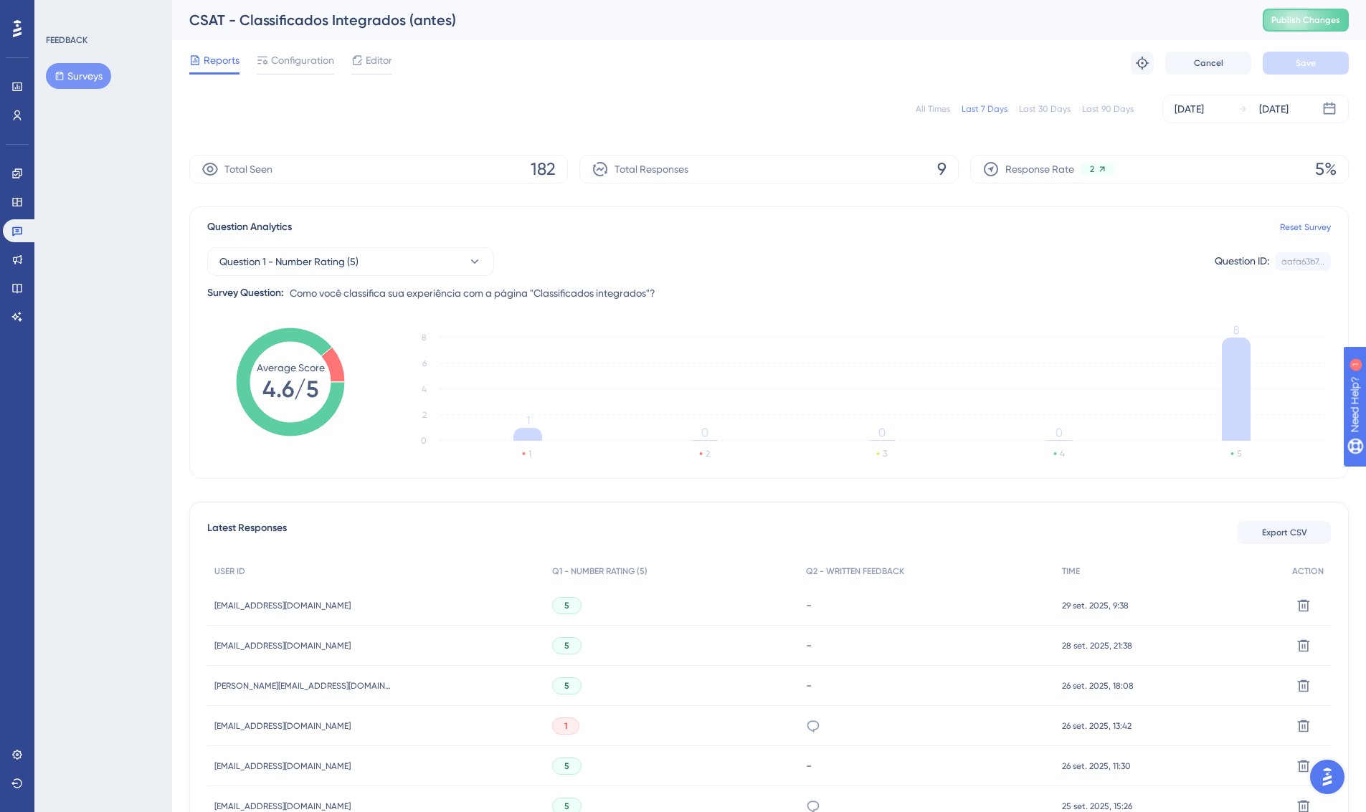
click at [318, 61] on span "Configuration" at bounding box center [302, 60] width 63 height 17
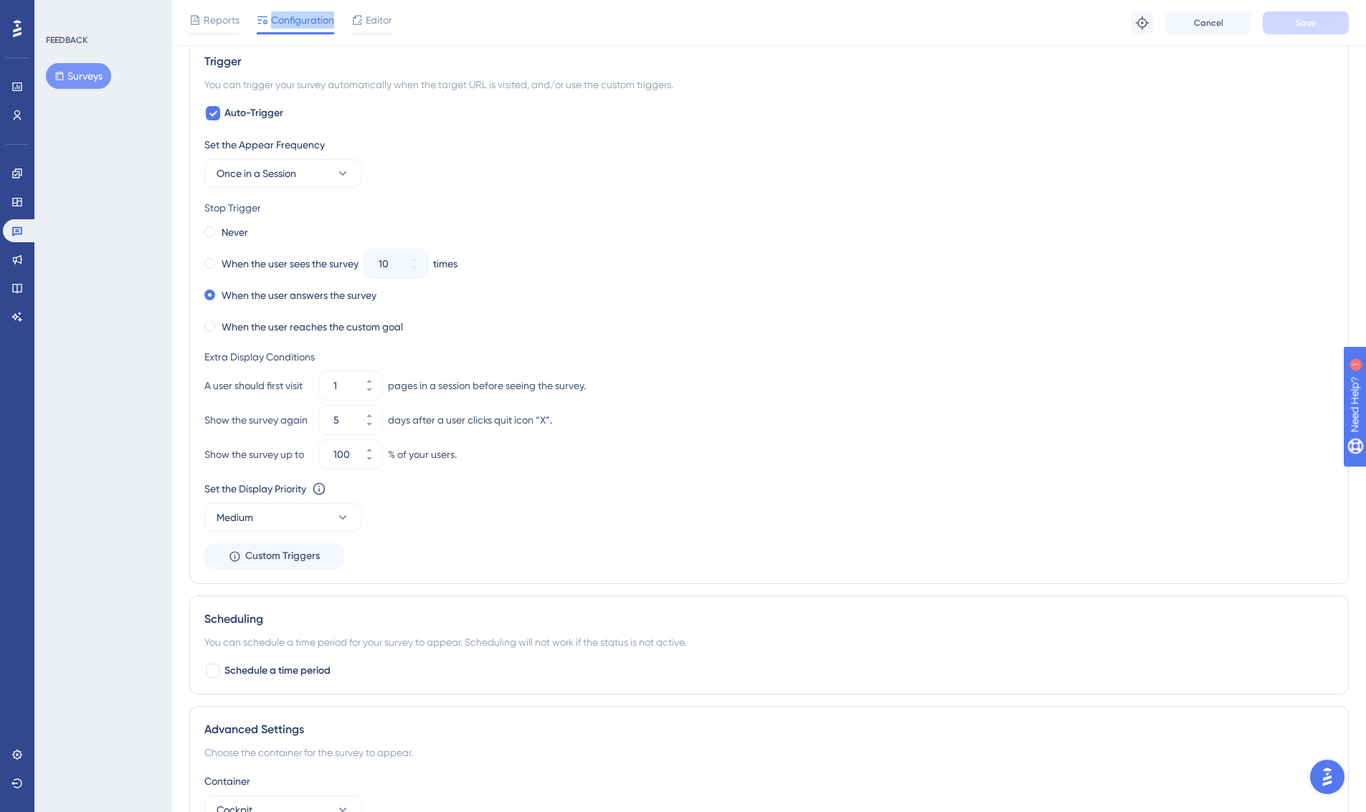
scroll to position [571, 0]
click at [371, 420] on icon at bounding box center [369, 418] width 9 height 9
type input "7"
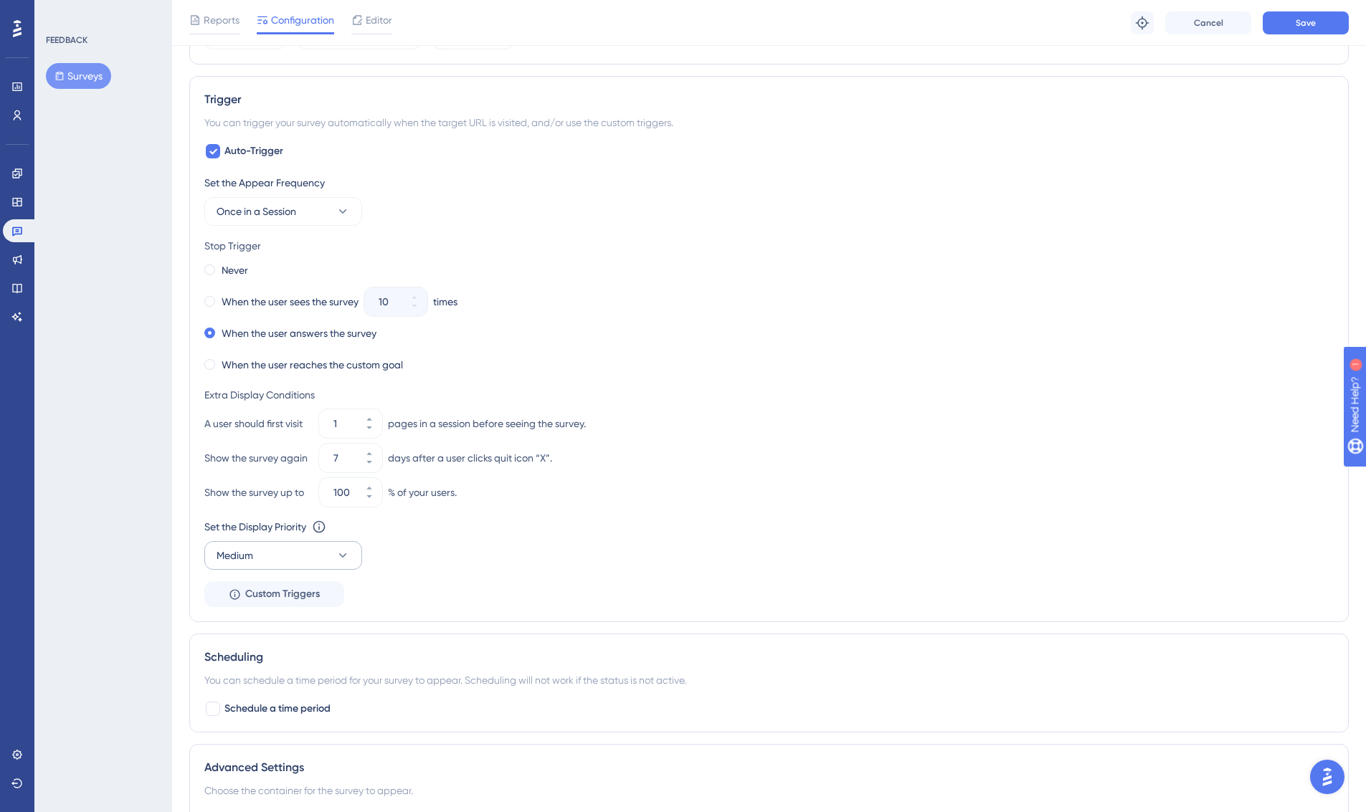
click at [322, 553] on button "Medium" at bounding box center [283, 555] width 158 height 29
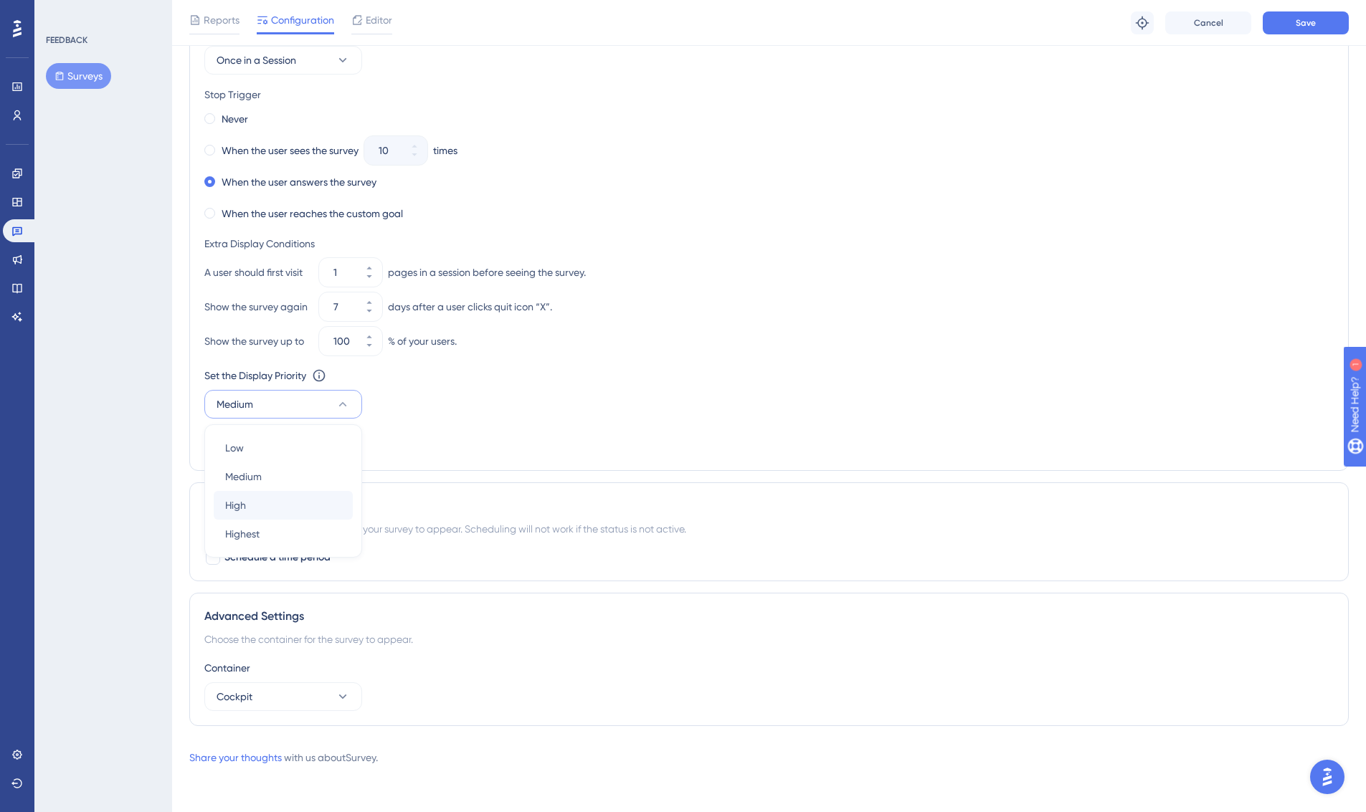
click at [270, 515] on div "High High" at bounding box center [283, 505] width 116 height 29
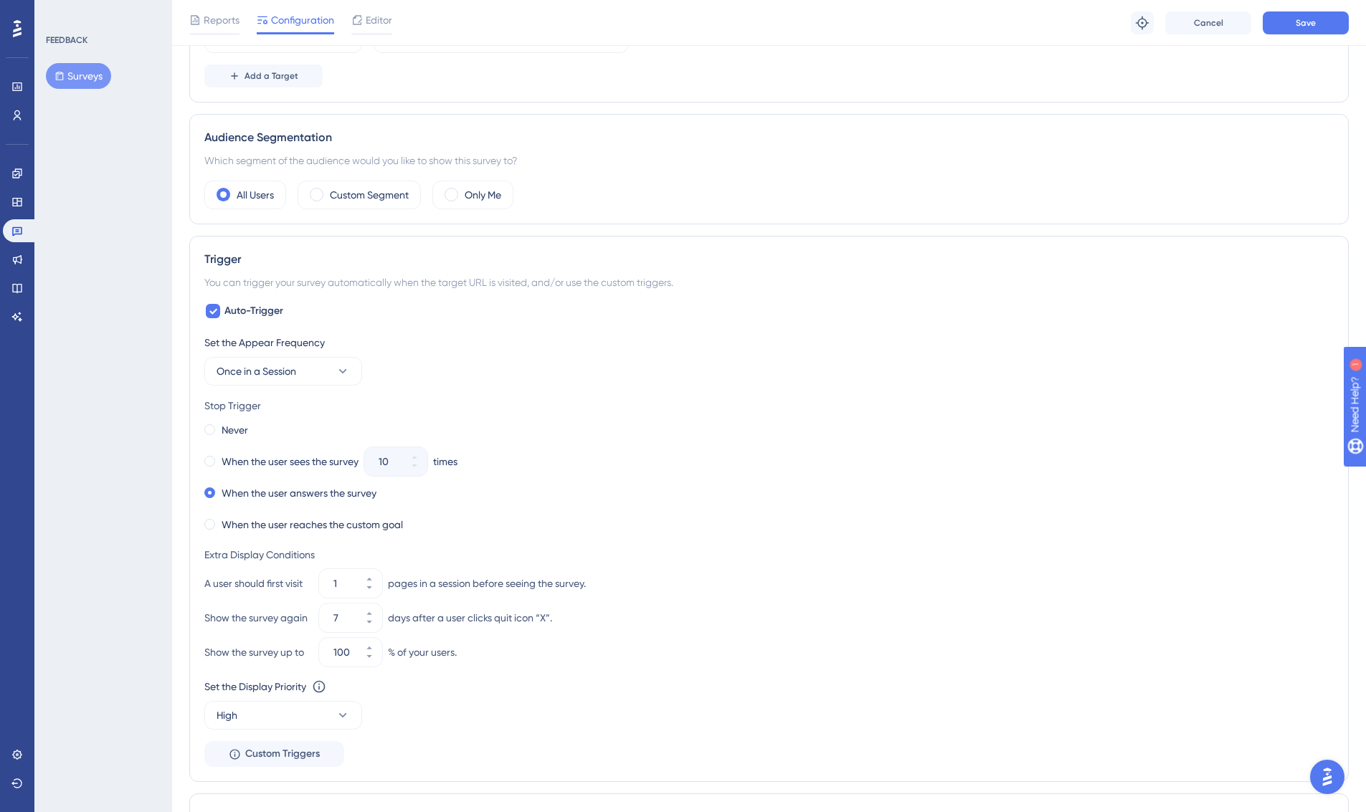
scroll to position [310, 0]
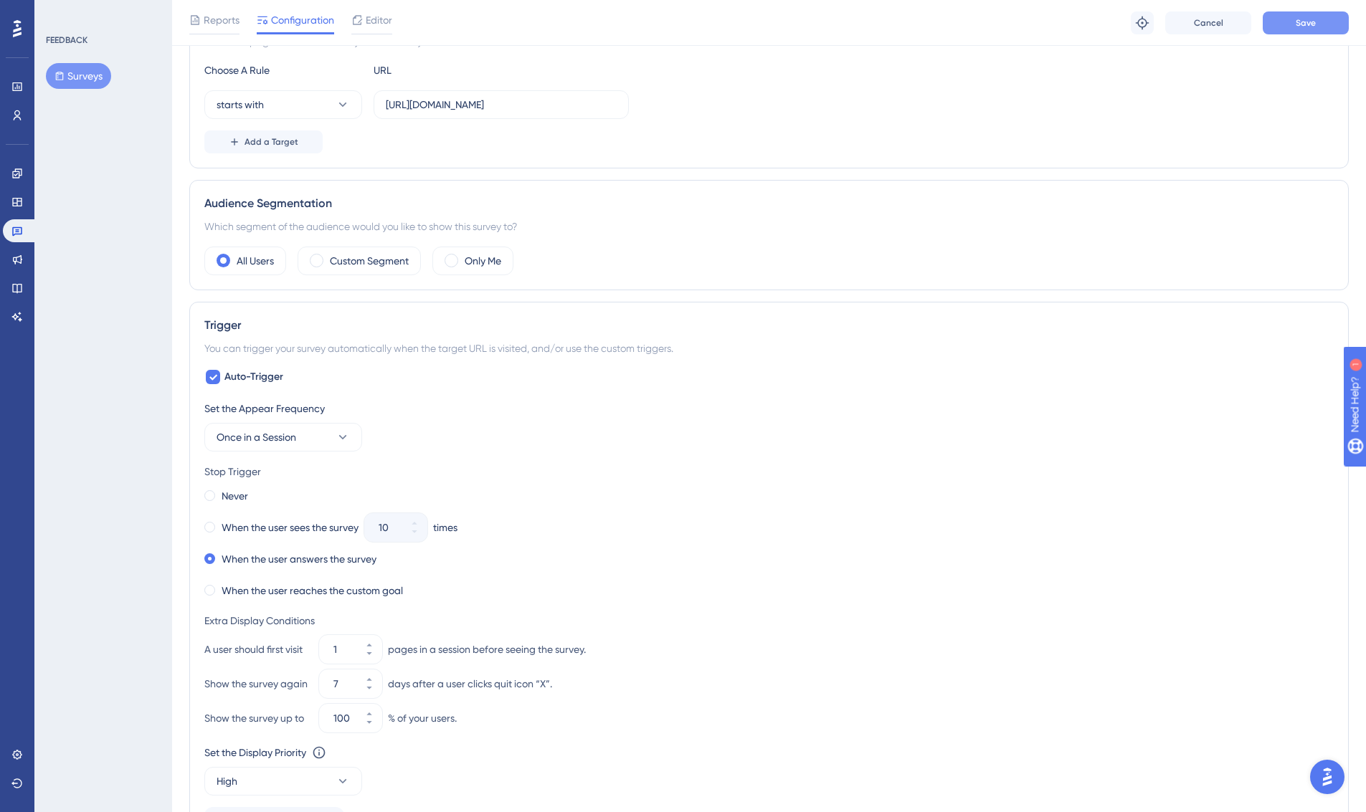
click at [1288, 18] on button "Save" at bounding box center [1305, 22] width 86 height 23
click at [19, 224] on link at bounding box center [20, 230] width 34 height 23
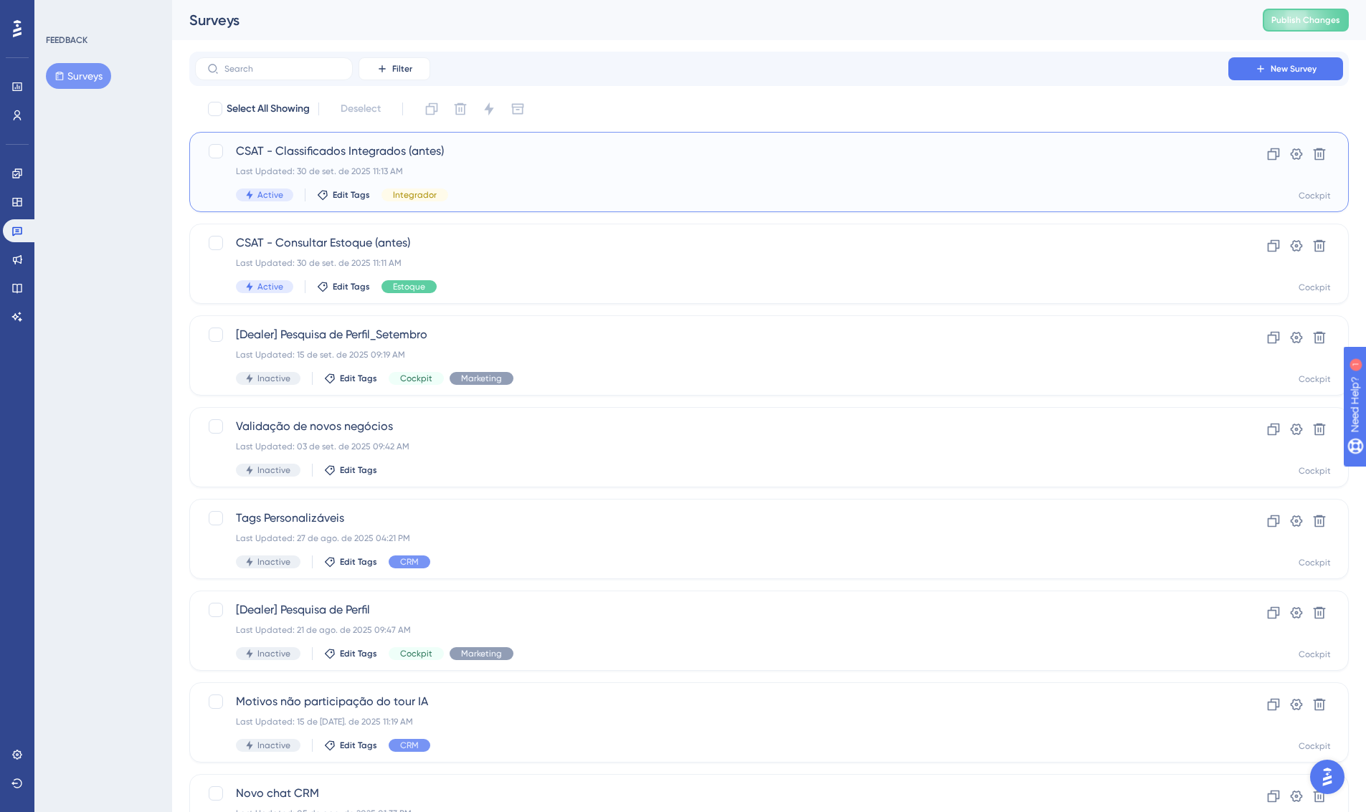
click at [539, 163] on div "CSAT - Classificados Integrados (antes) Last Updated: 30 de set. de 2025 11:13 …" at bounding box center [711, 172] width 951 height 59
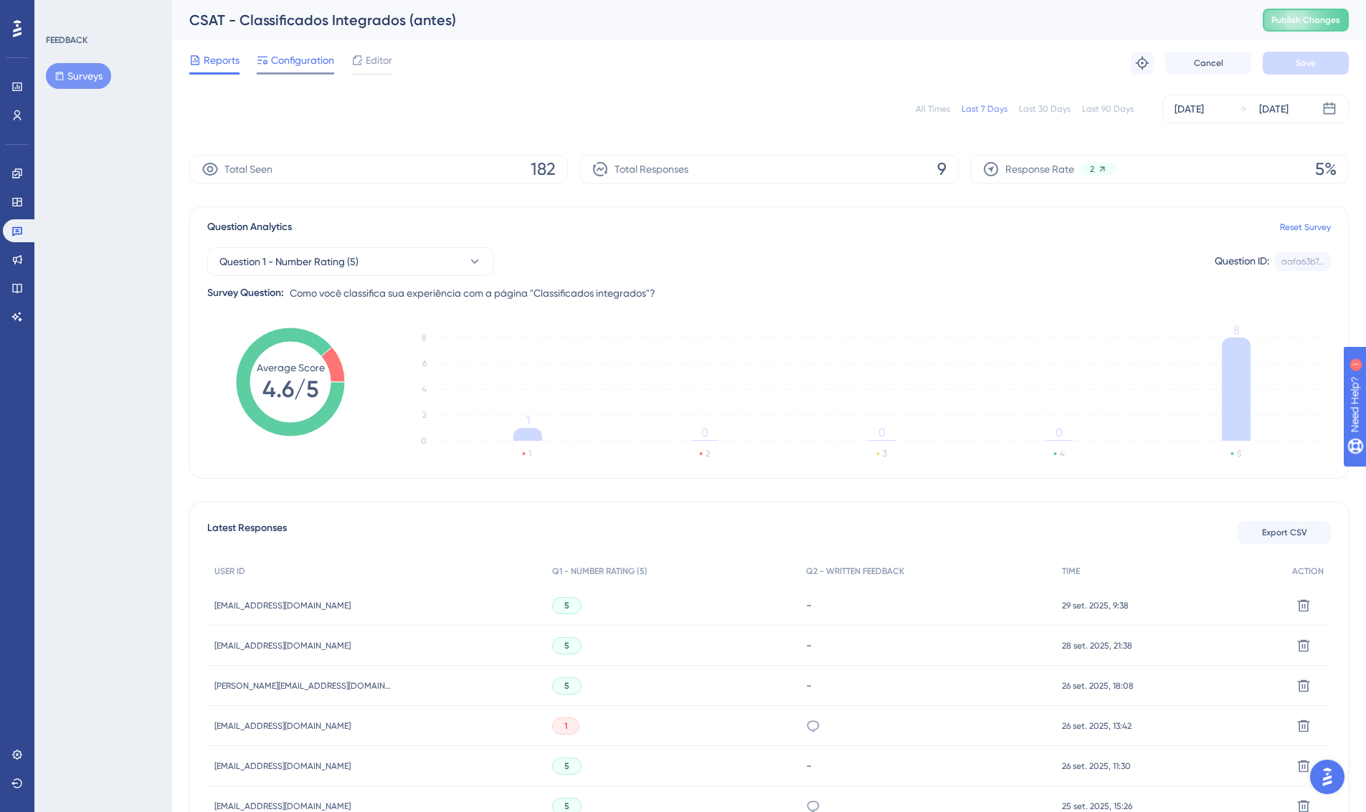
click at [282, 68] on span "Configuration" at bounding box center [302, 60] width 63 height 17
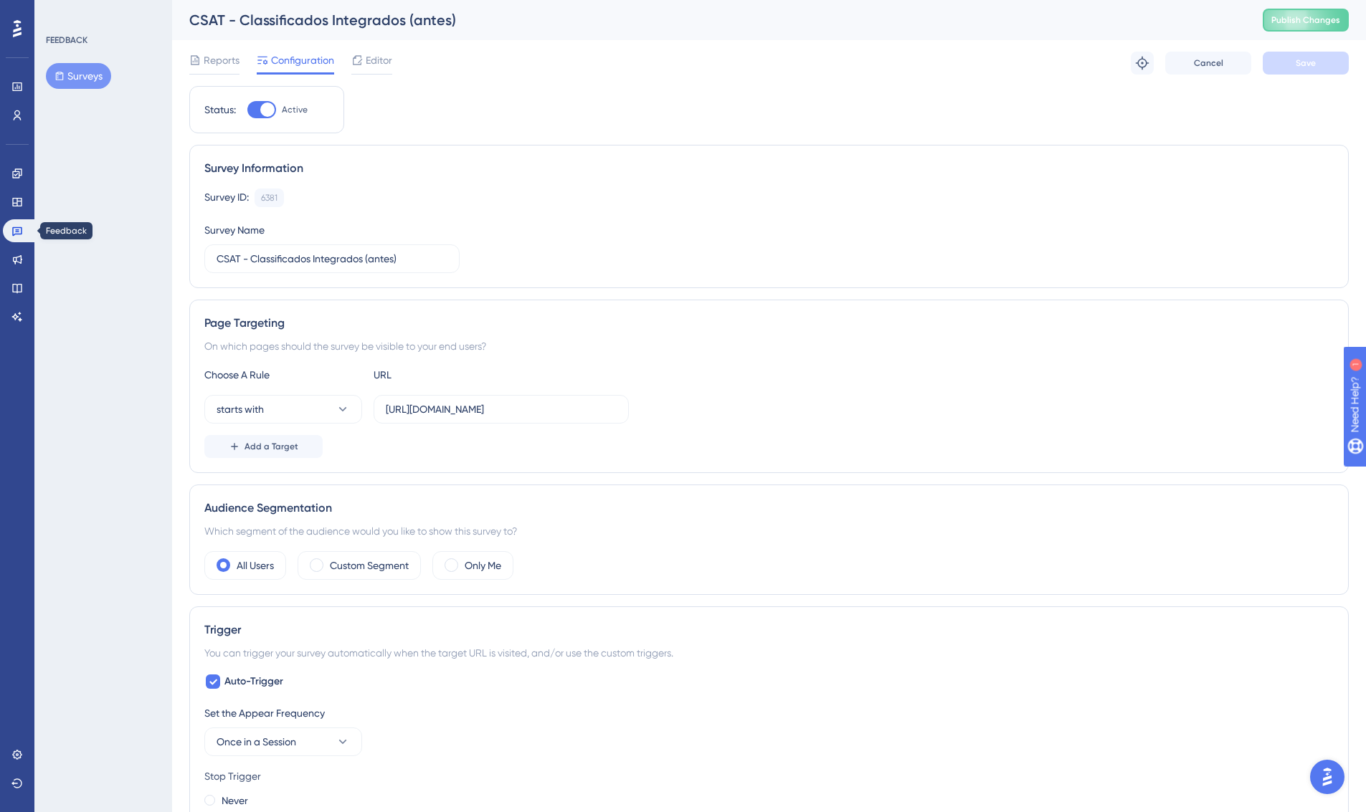
click at [21, 223] on link at bounding box center [20, 230] width 34 height 23
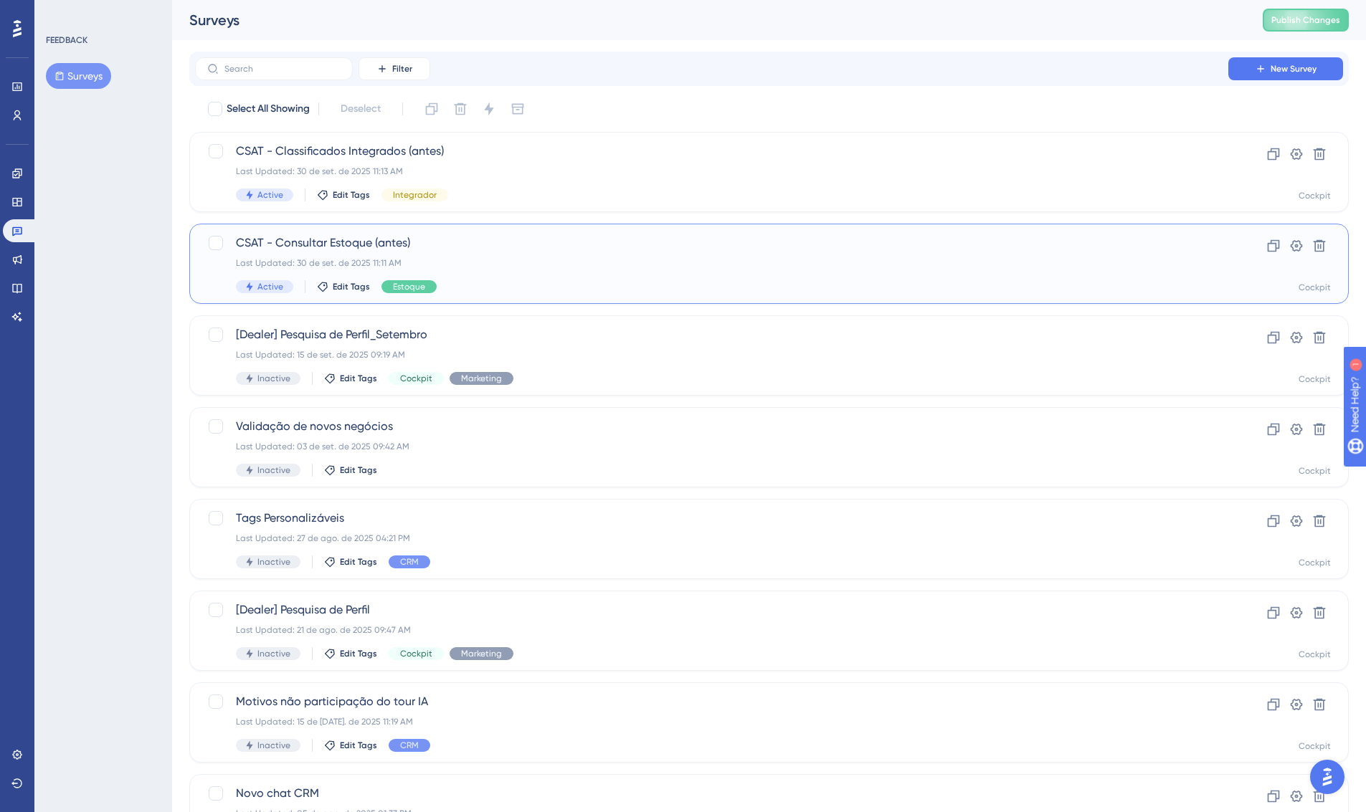
click at [483, 248] on span "CSAT - Consultar Estoque (antes)" at bounding box center [711, 242] width 951 height 17
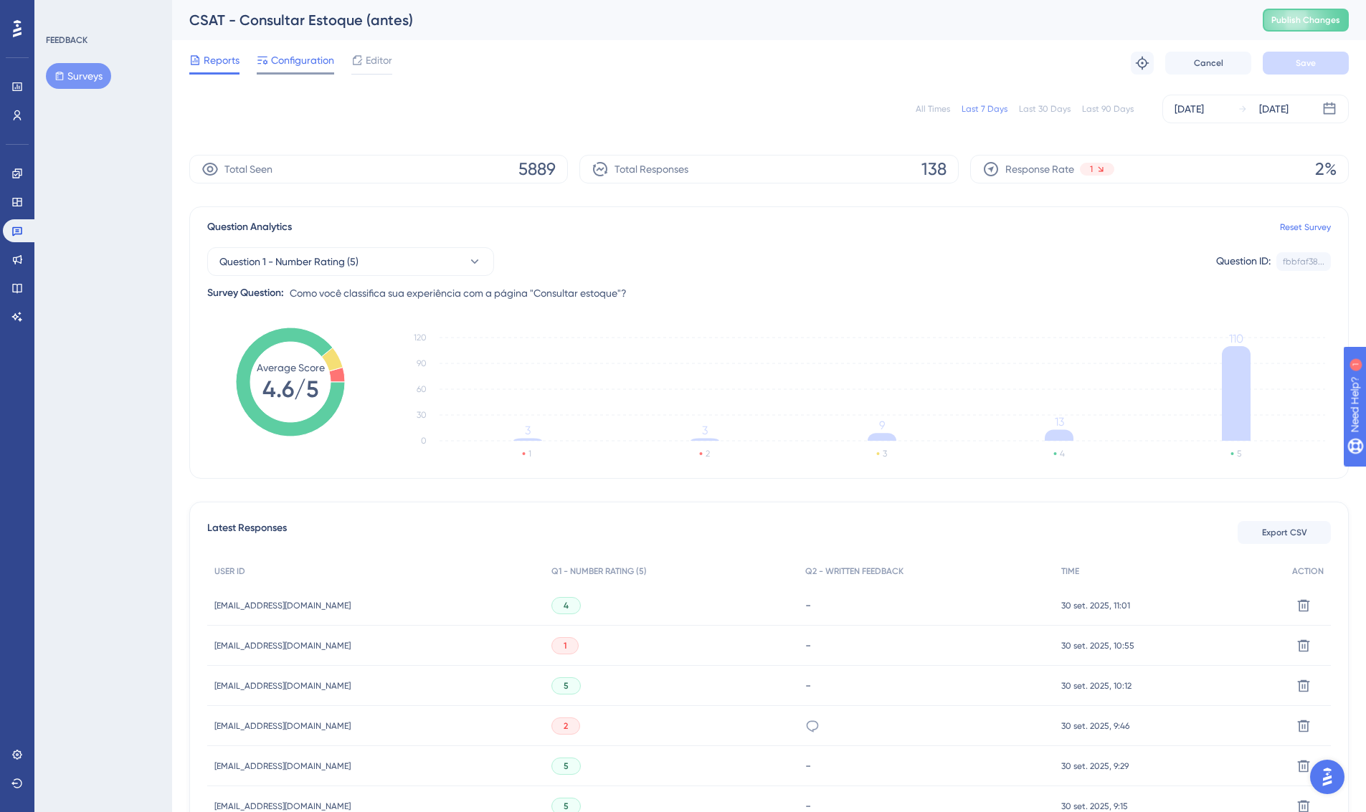
click at [282, 56] on span "Configuration" at bounding box center [302, 60] width 63 height 17
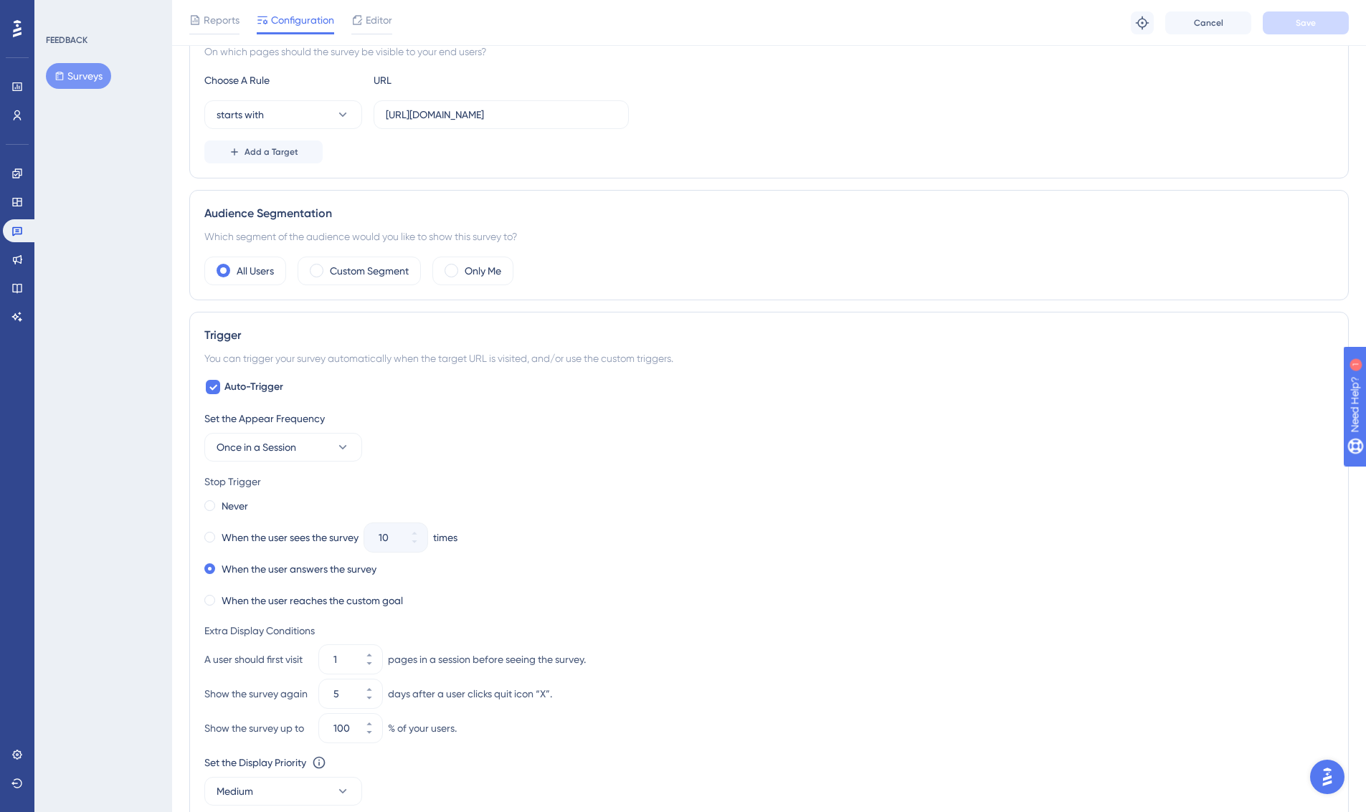
scroll to position [595, 0]
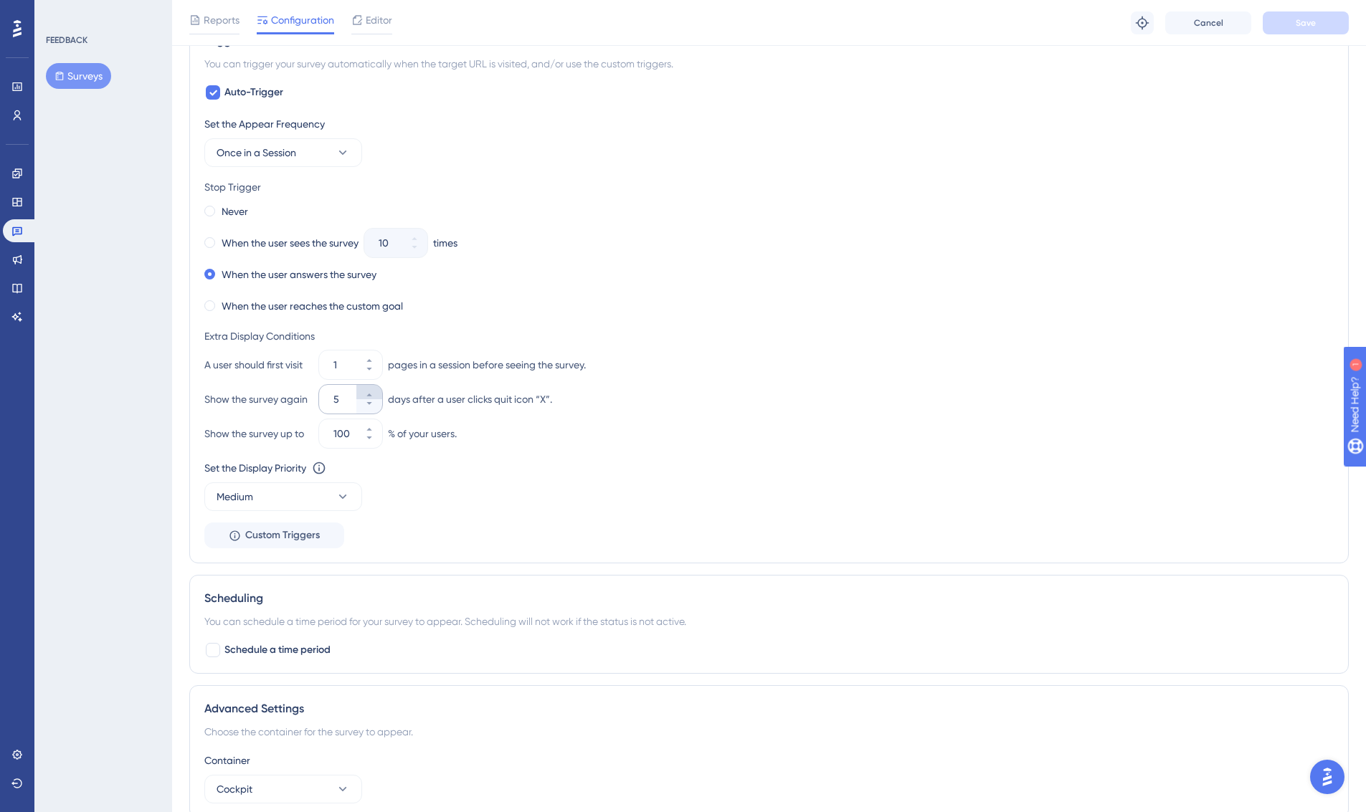
click at [370, 394] on icon at bounding box center [368, 395] width 5 height 3
type input "7"
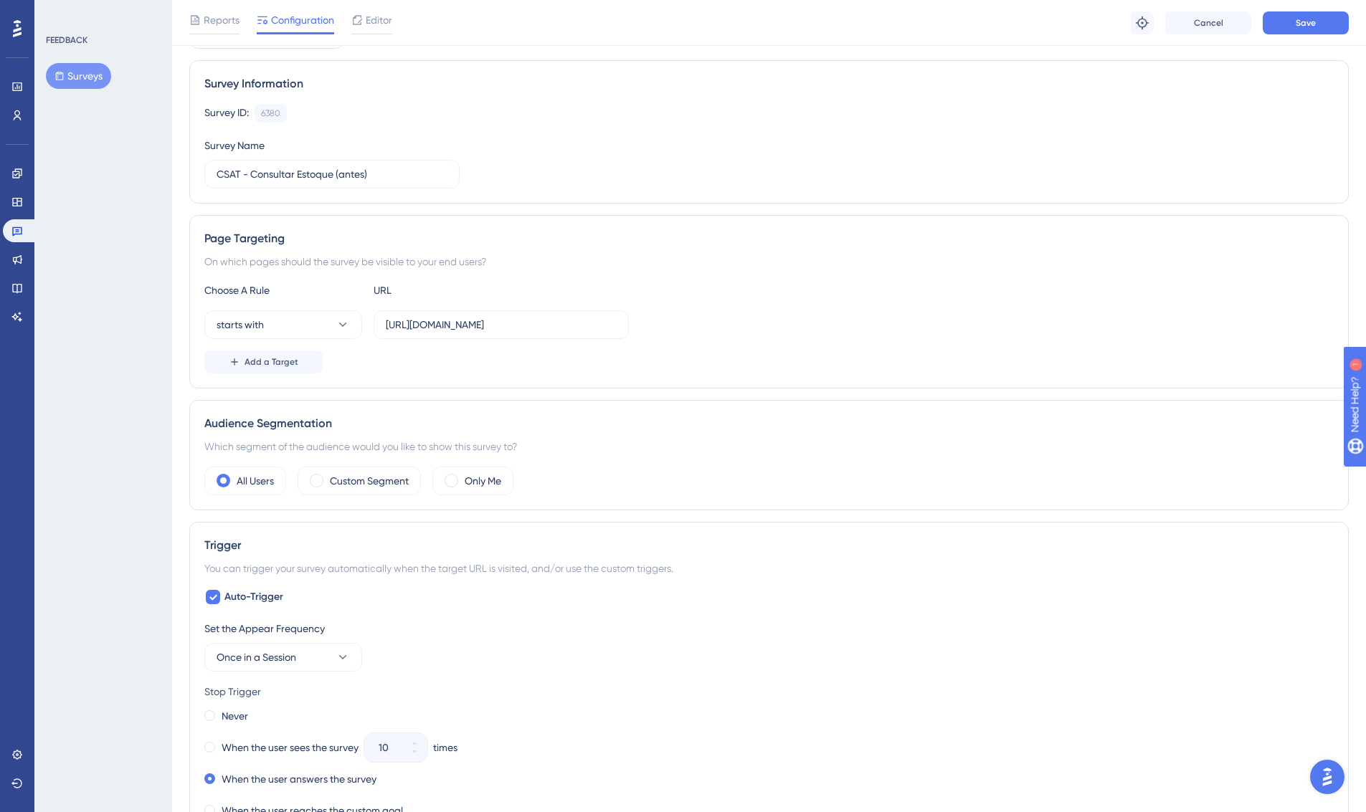
scroll to position [0, 0]
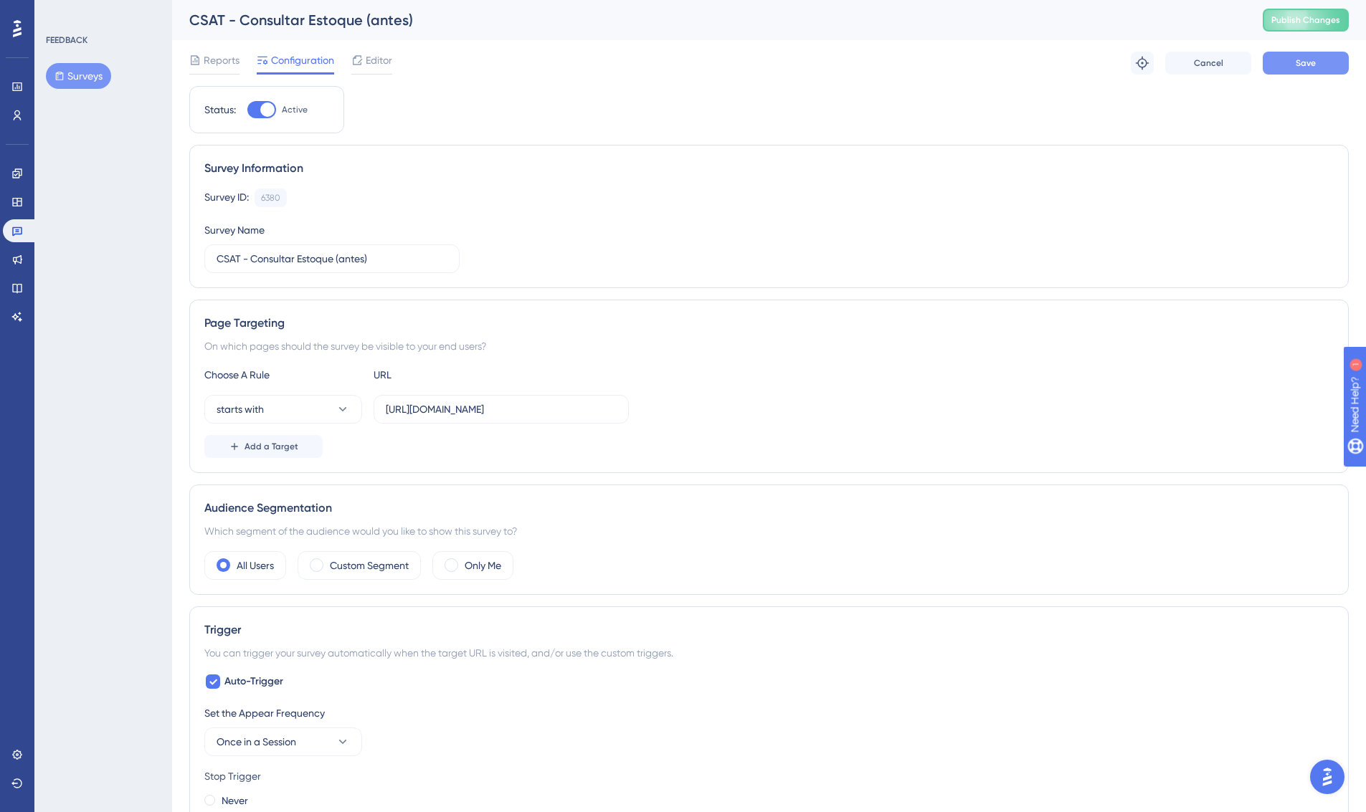
click at [1326, 66] on button "Save" at bounding box center [1305, 63] width 86 height 23
click at [217, 66] on span "Reports" at bounding box center [222, 60] width 36 height 17
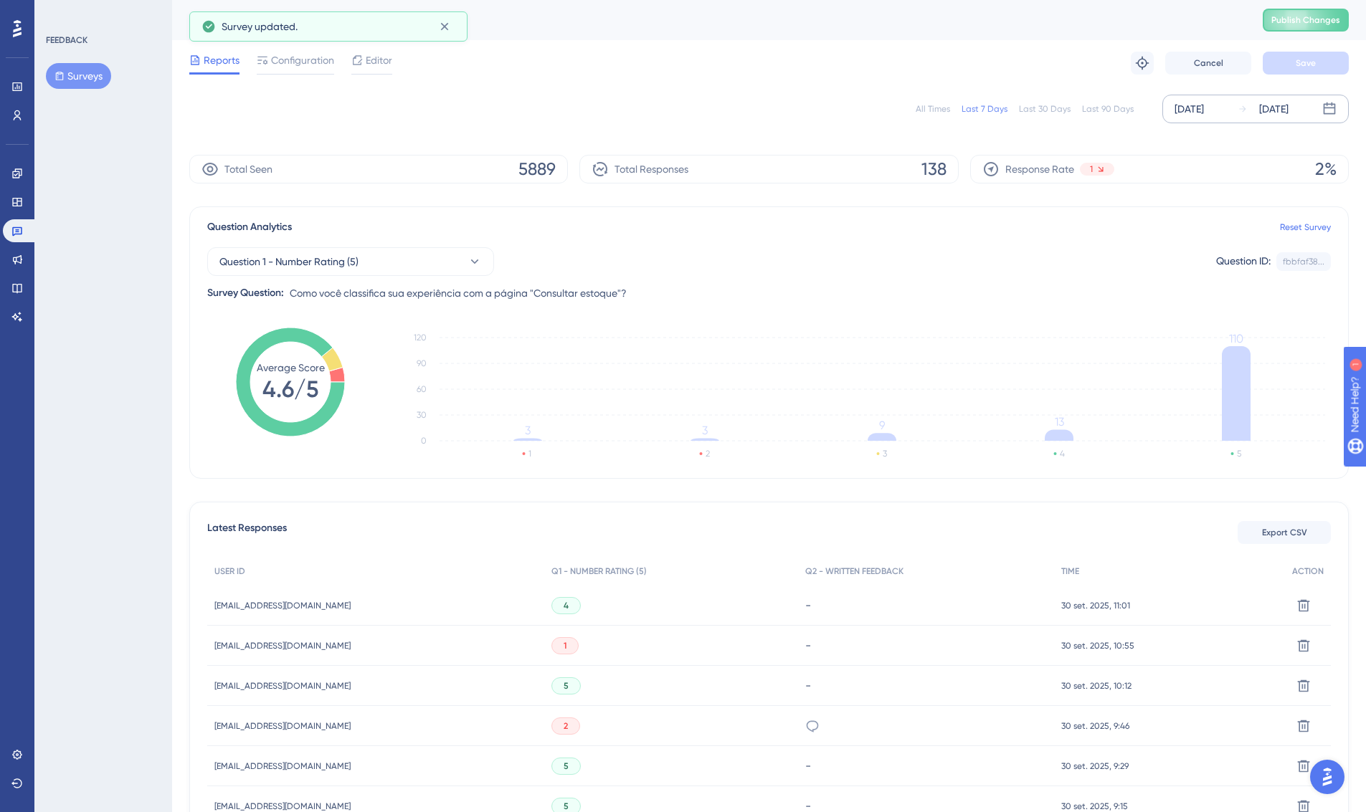
click at [1204, 114] on div "[DATE]" at bounding box center [1188, 108] width 29 height 17
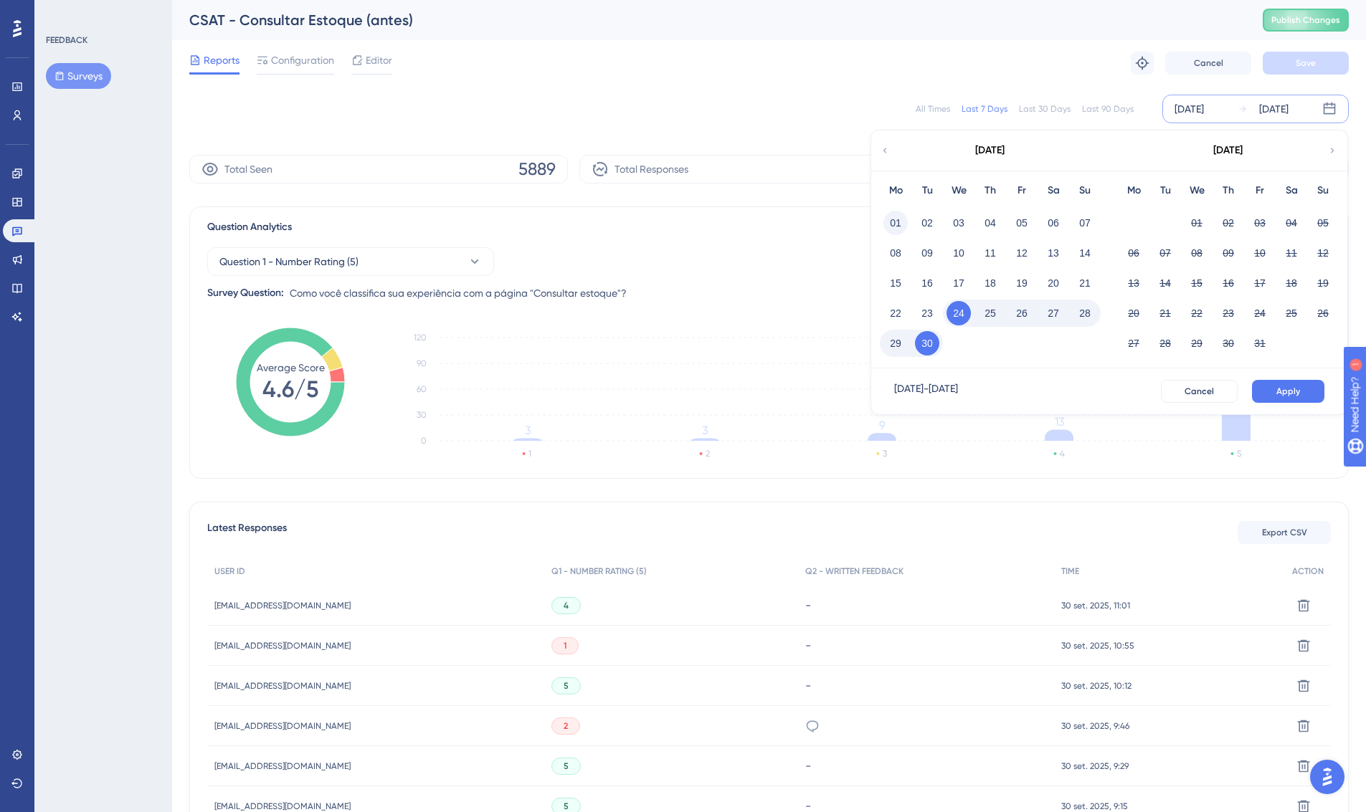
click at [898, 217] on button "01" at bounding box center [895, 223] width 24 height 24
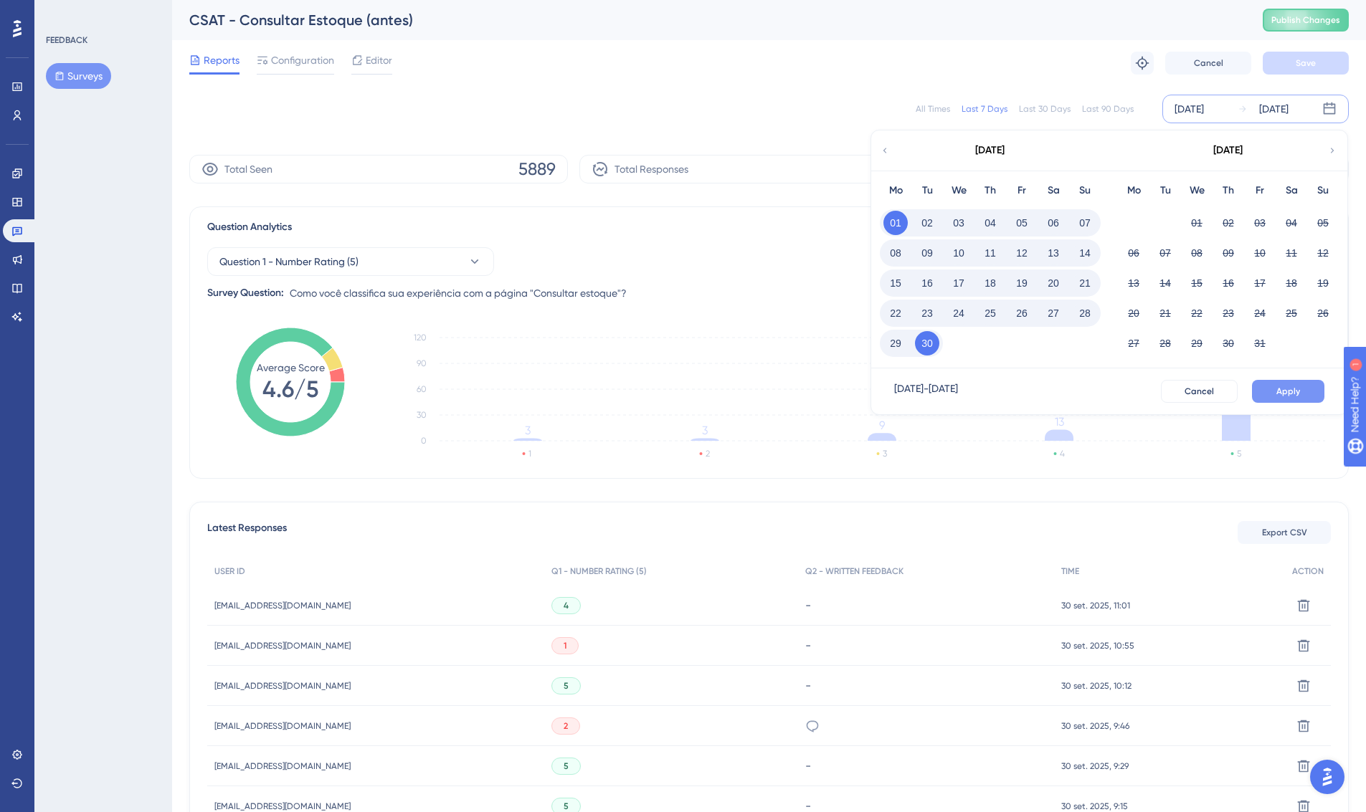
click at [1288, 395] on span "Apply" at bounding box center [1288, 391] width 24 height 11
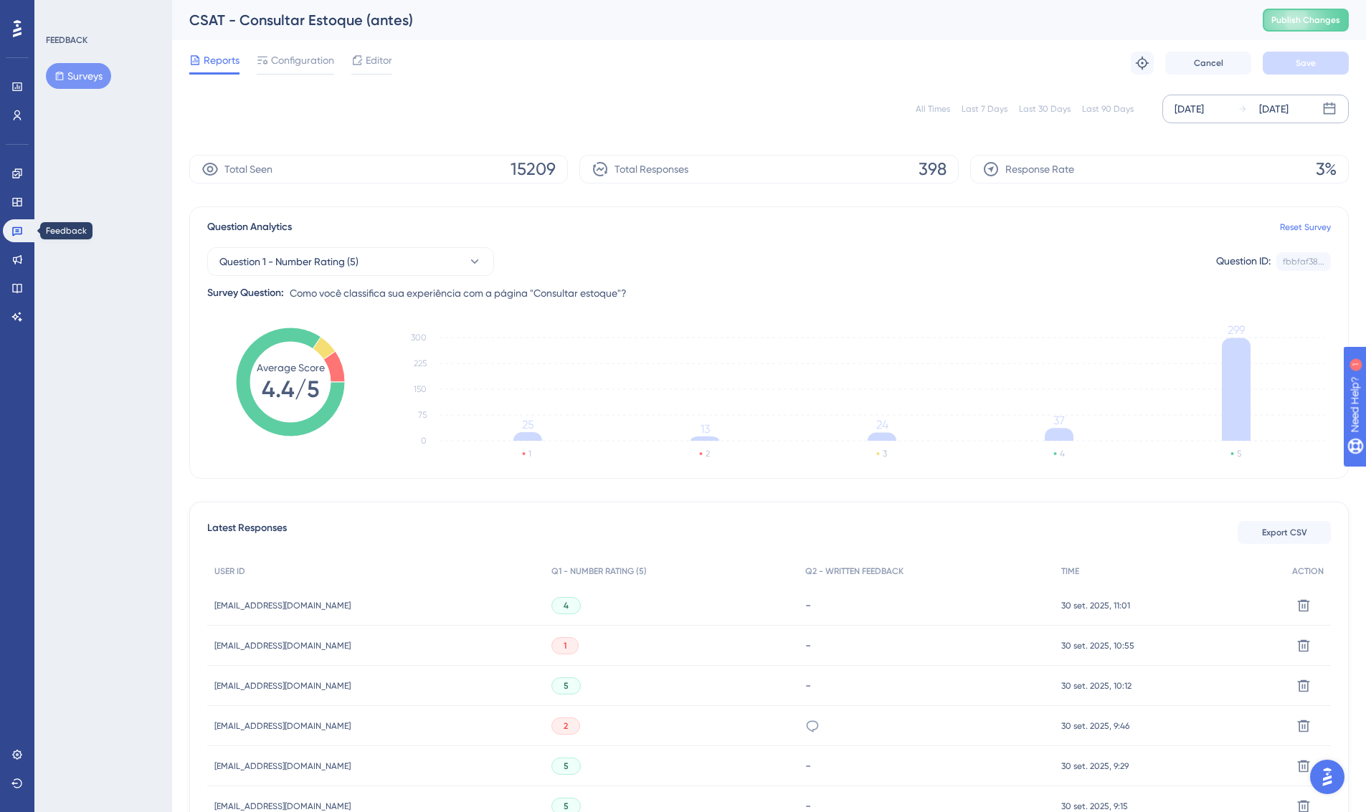
click at [16, 231] on icon at bounding box center [16, 230] width 11 height 11
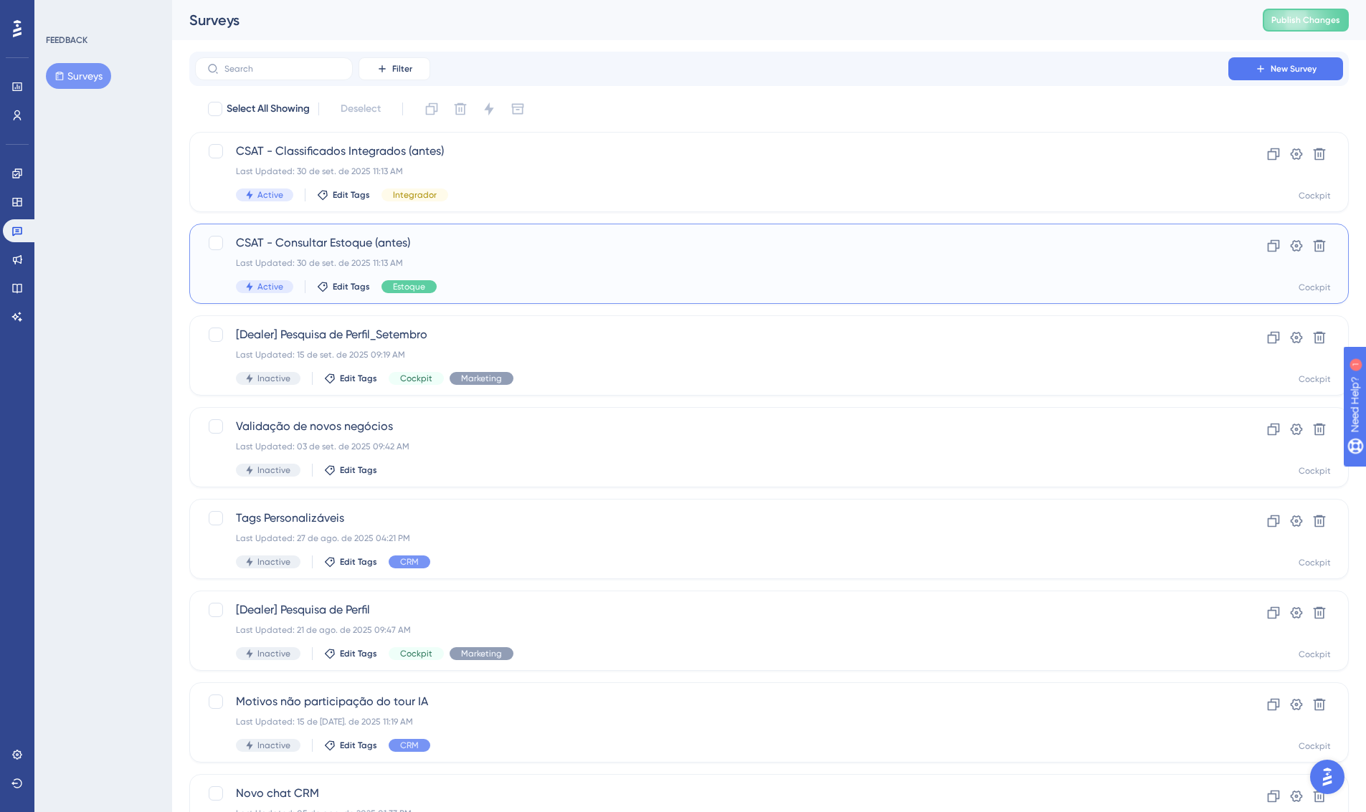
click at [456, 243] on span "CSAT - Consultar Estoque (antes)" at bounding box center [711, 242] width 951 height 17
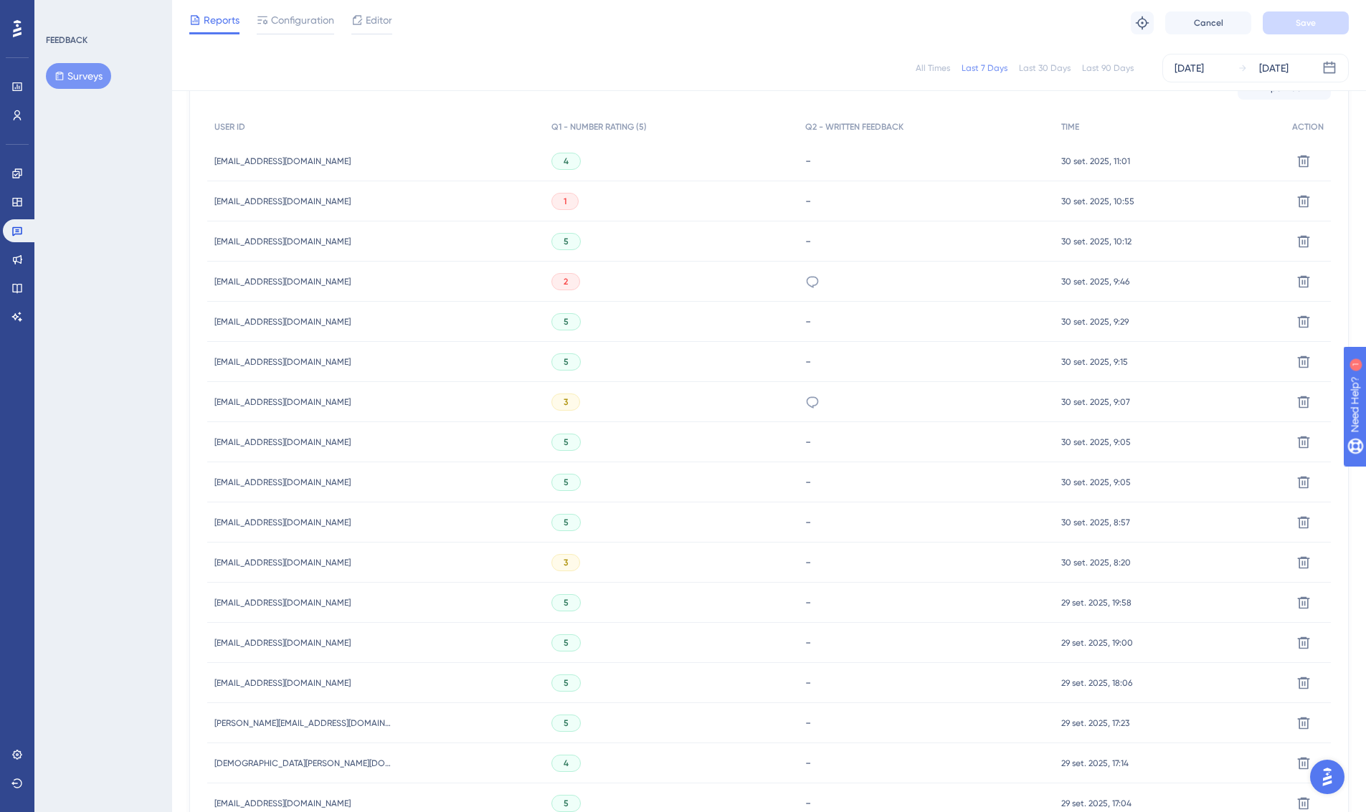
scroll to position [142, 0]
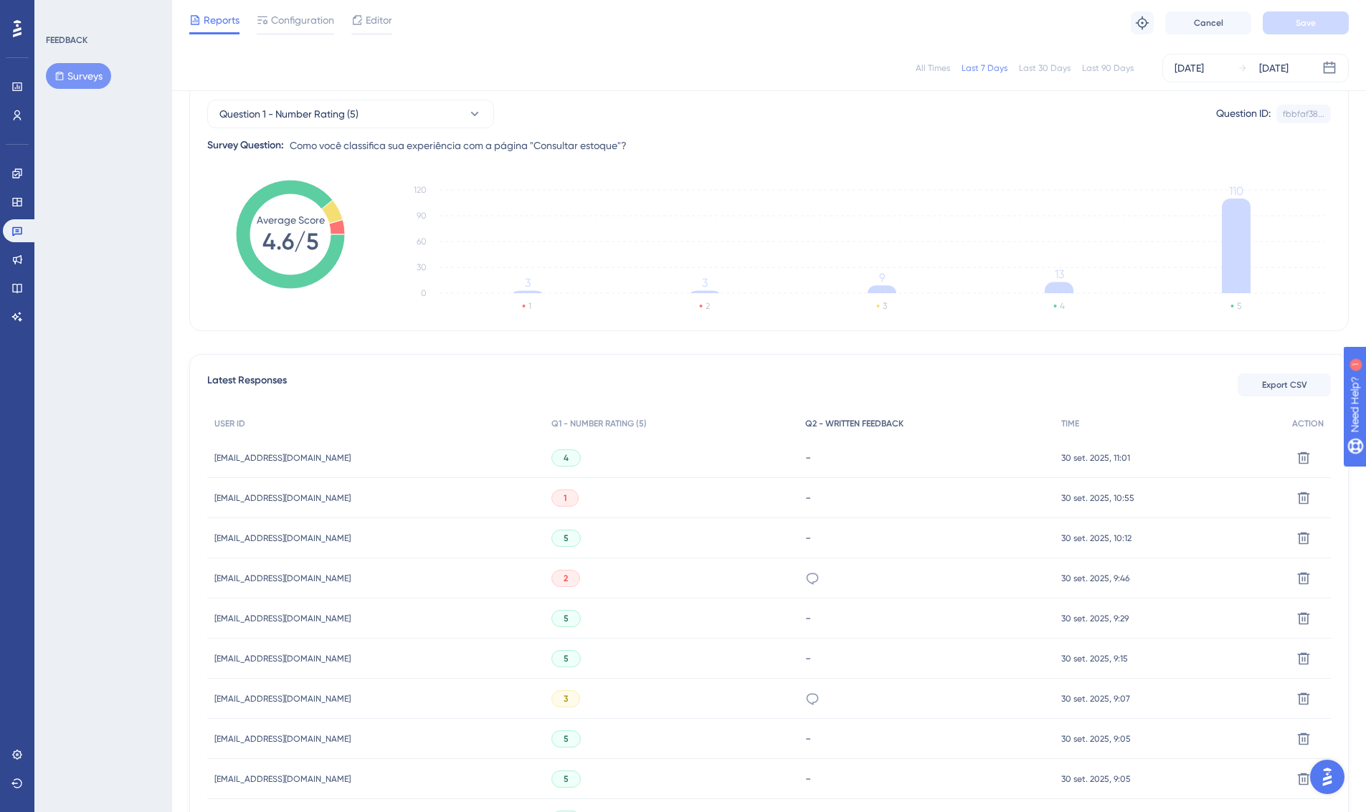
click at [879, 429] on div "Q2 - WRITTEN FEEDBACK" at bounding box center [926, 423] width 256 height 29
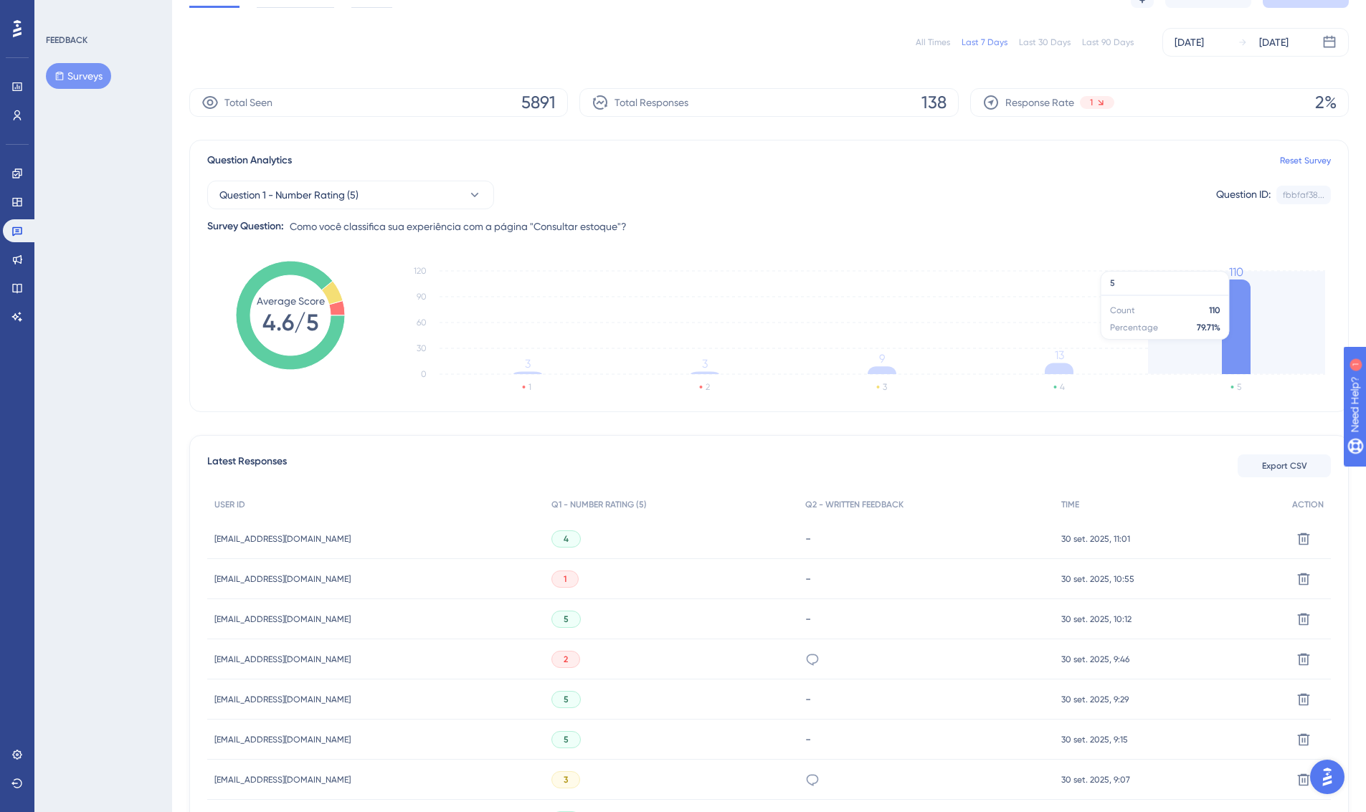
scroll to position [709, 0]
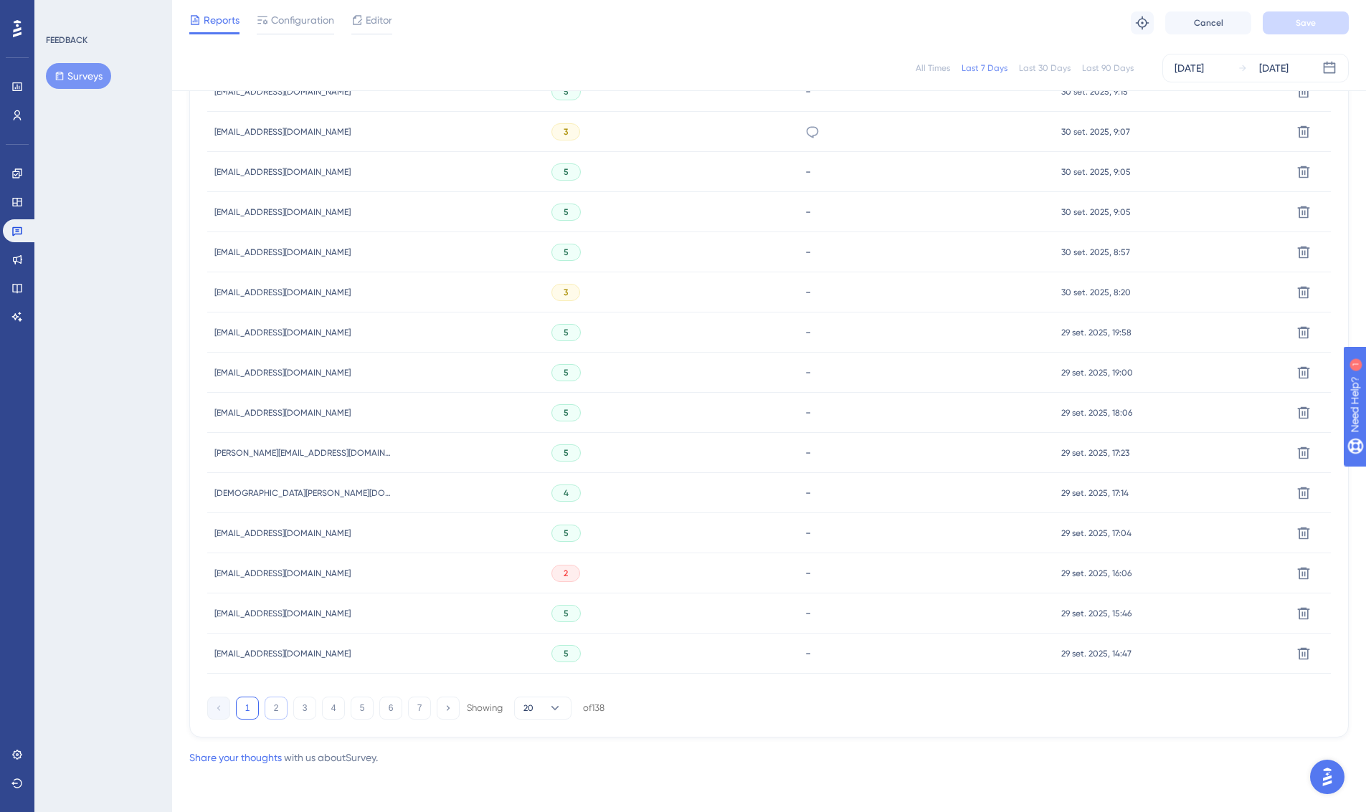
click at [279, 707] on button "2" at bounding box center [276, 708] width 23 height 23
click at [302, 707] on button "3" at bounding box center [304, 708] width 23 height 23
click at [336, 707] on button "4" at bounding box center [333, 708] width 23 height 23
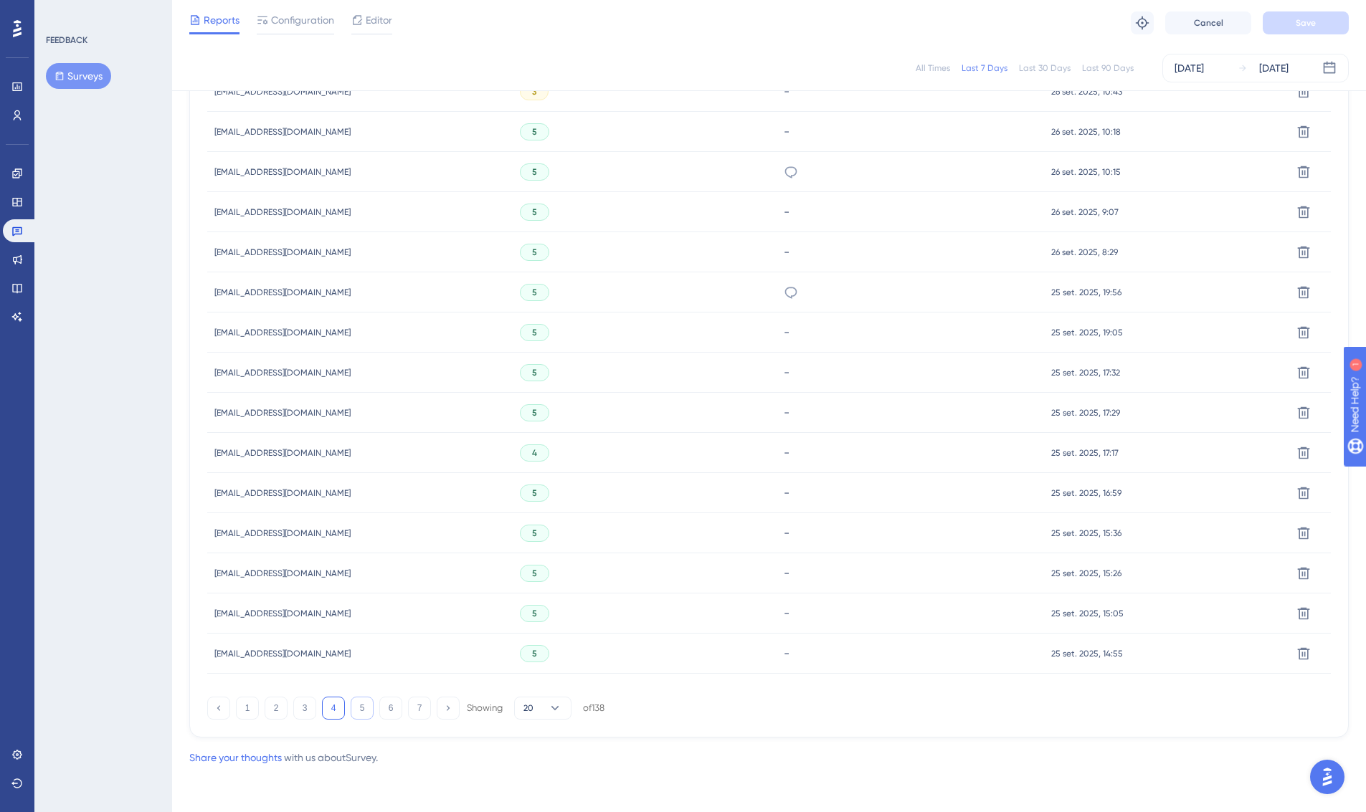
click at [366, 713] on button "5" at bounding box center [362, 708] width 23 height 23
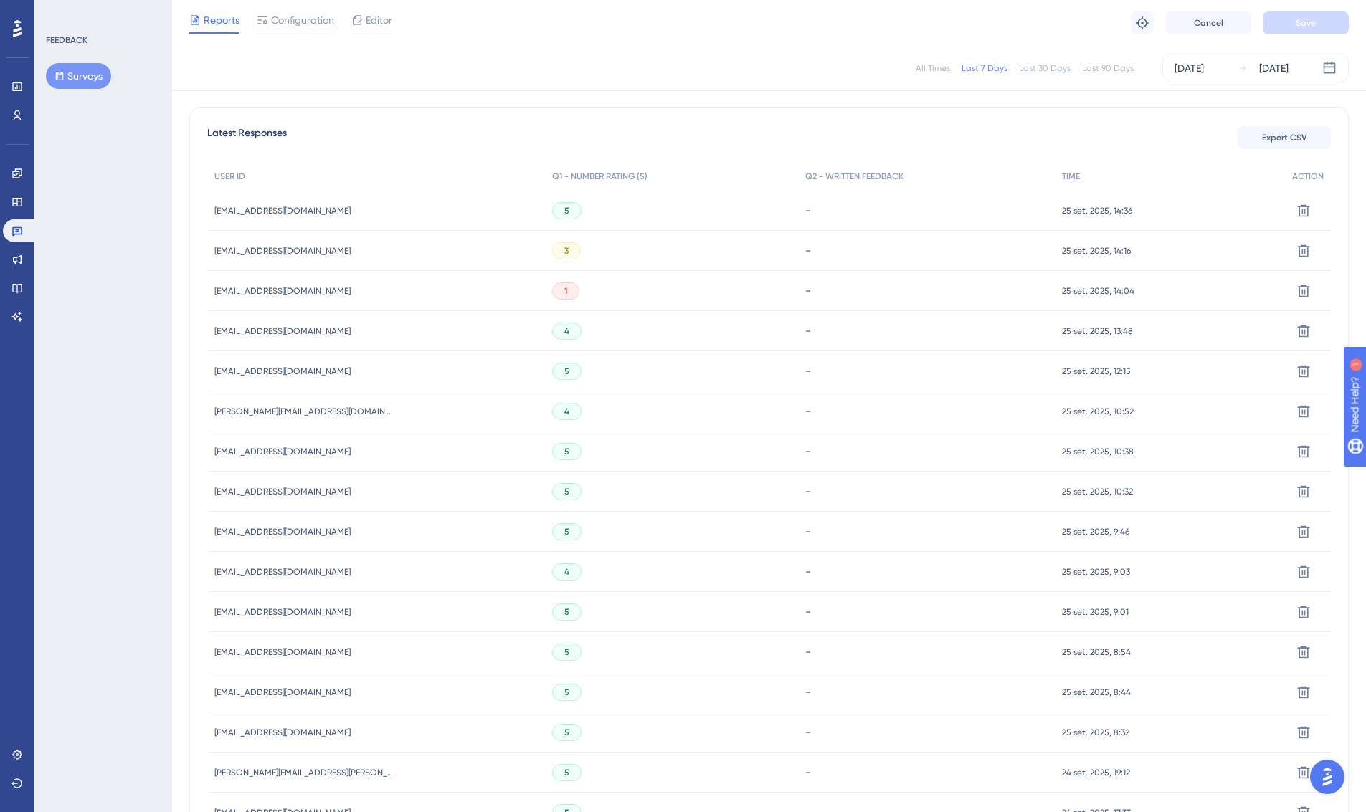
scroll to position [657, 0]
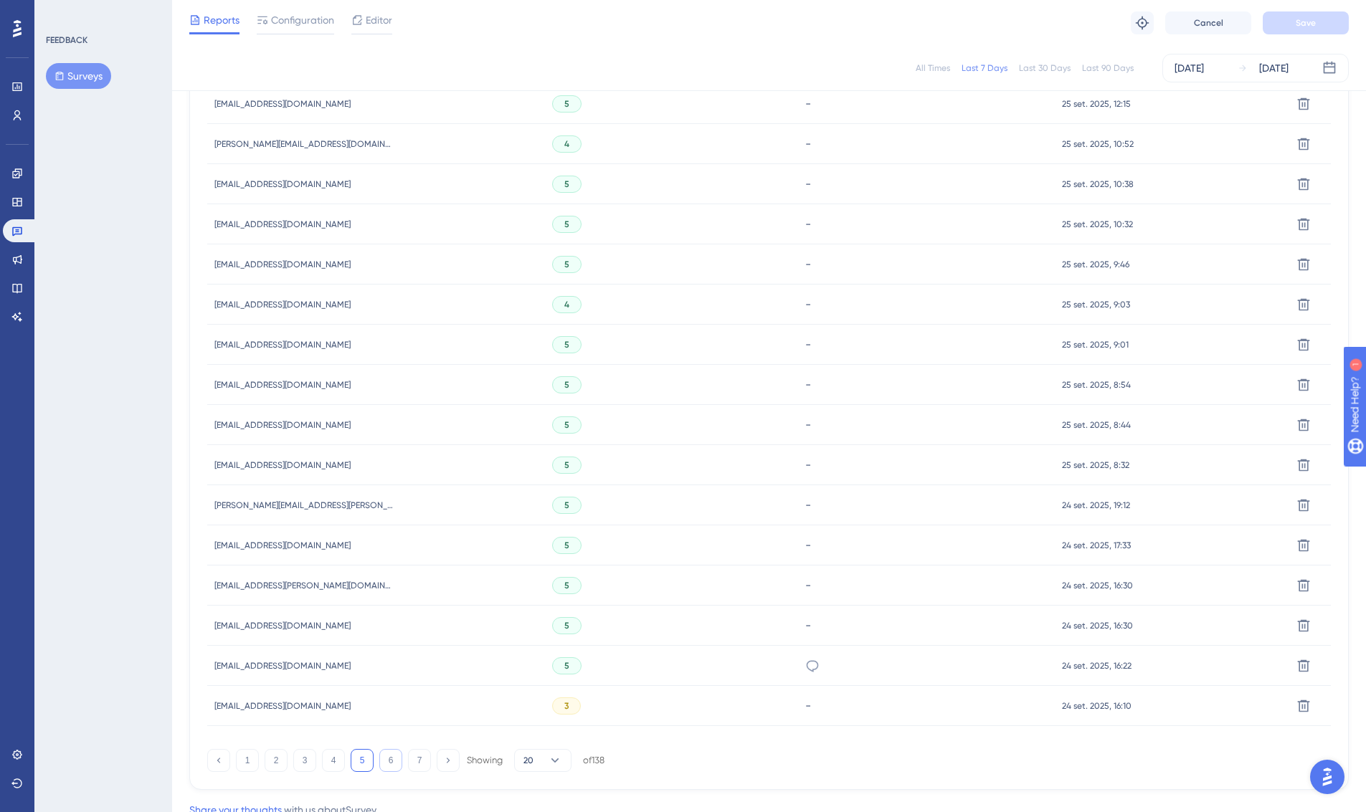
click at [389, 755] on button "6" at bounding box center [390, 760] width 23 height 23
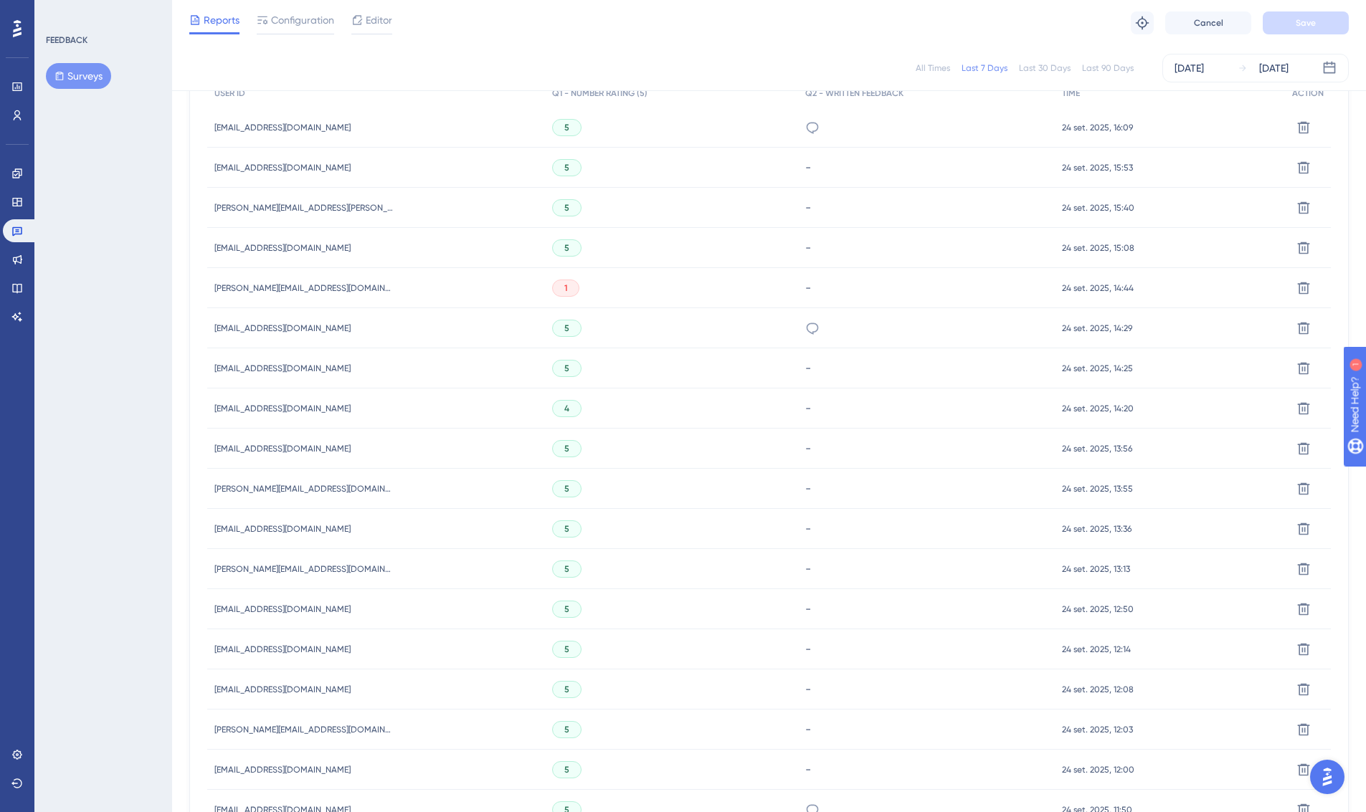
scroll to position [709, 0]
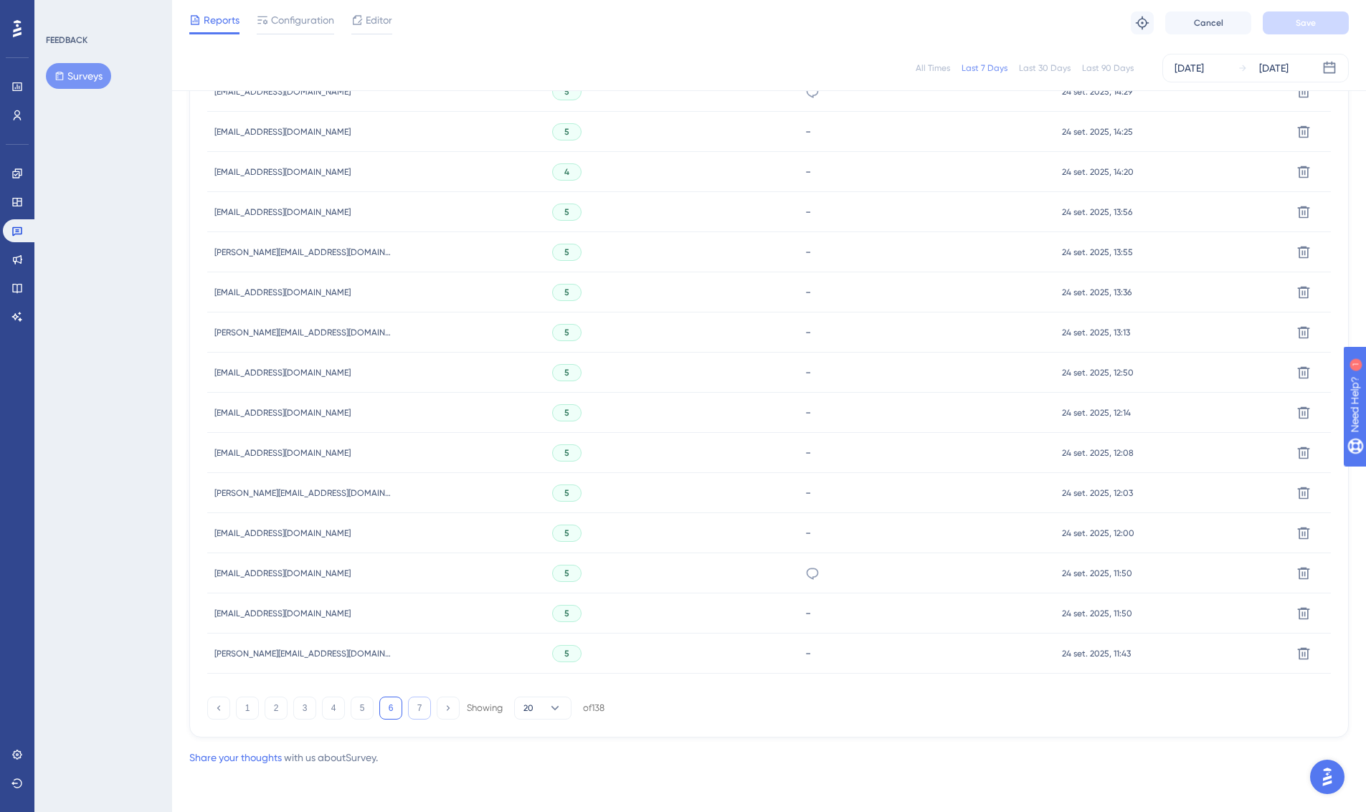
click at [422, 712] on button "7" at bounding box center [419, 708] width 23 height 23
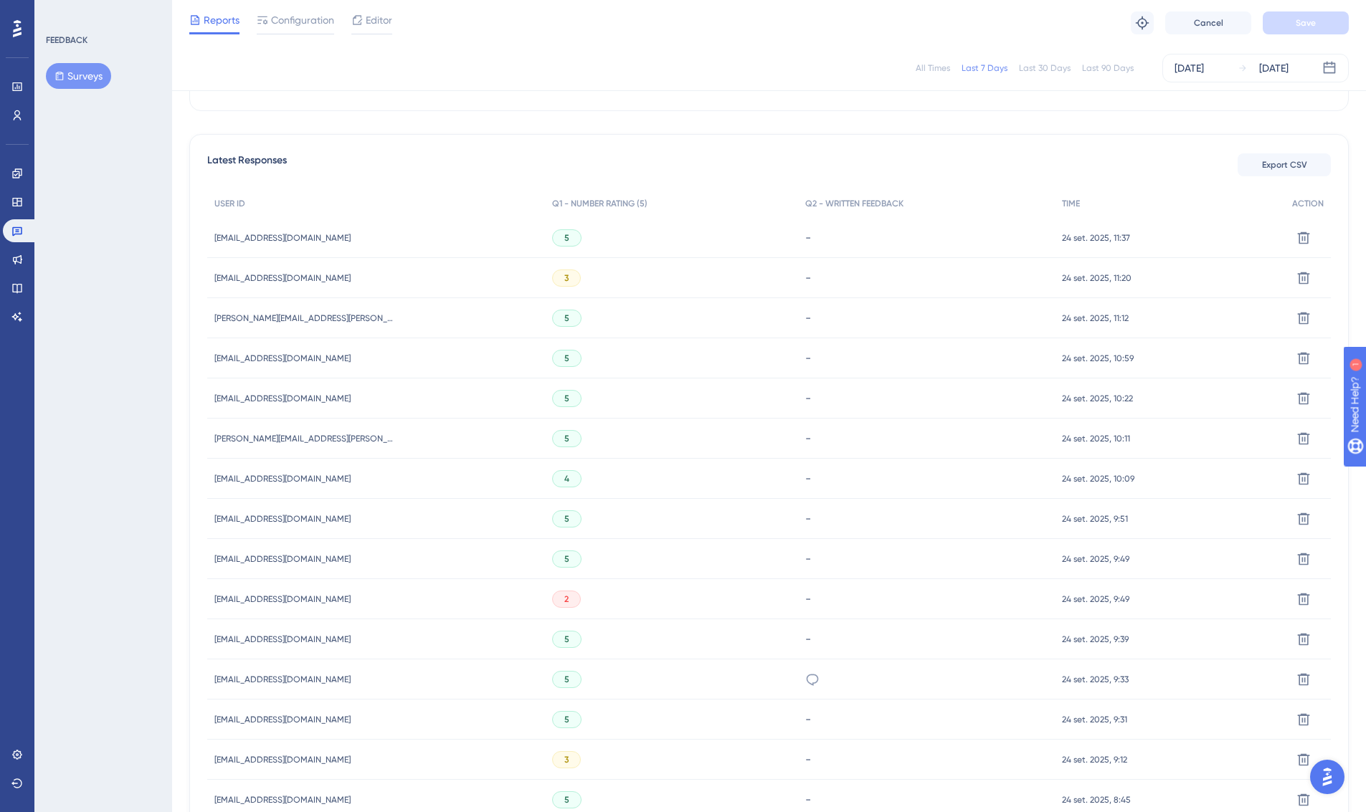
scroll to position [629, 0]
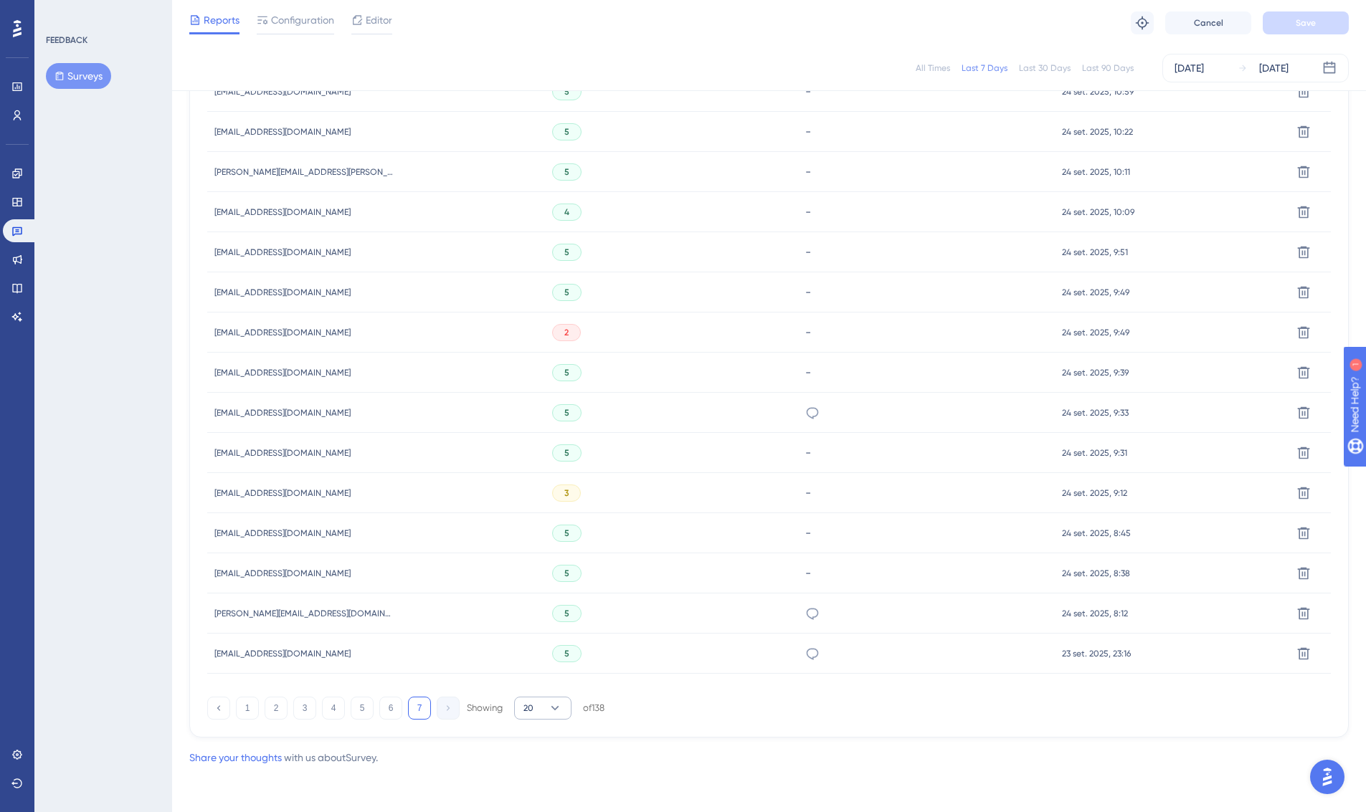
click at [563, 713] on button "20" at bounding box center [542, 708] width 57 height 23
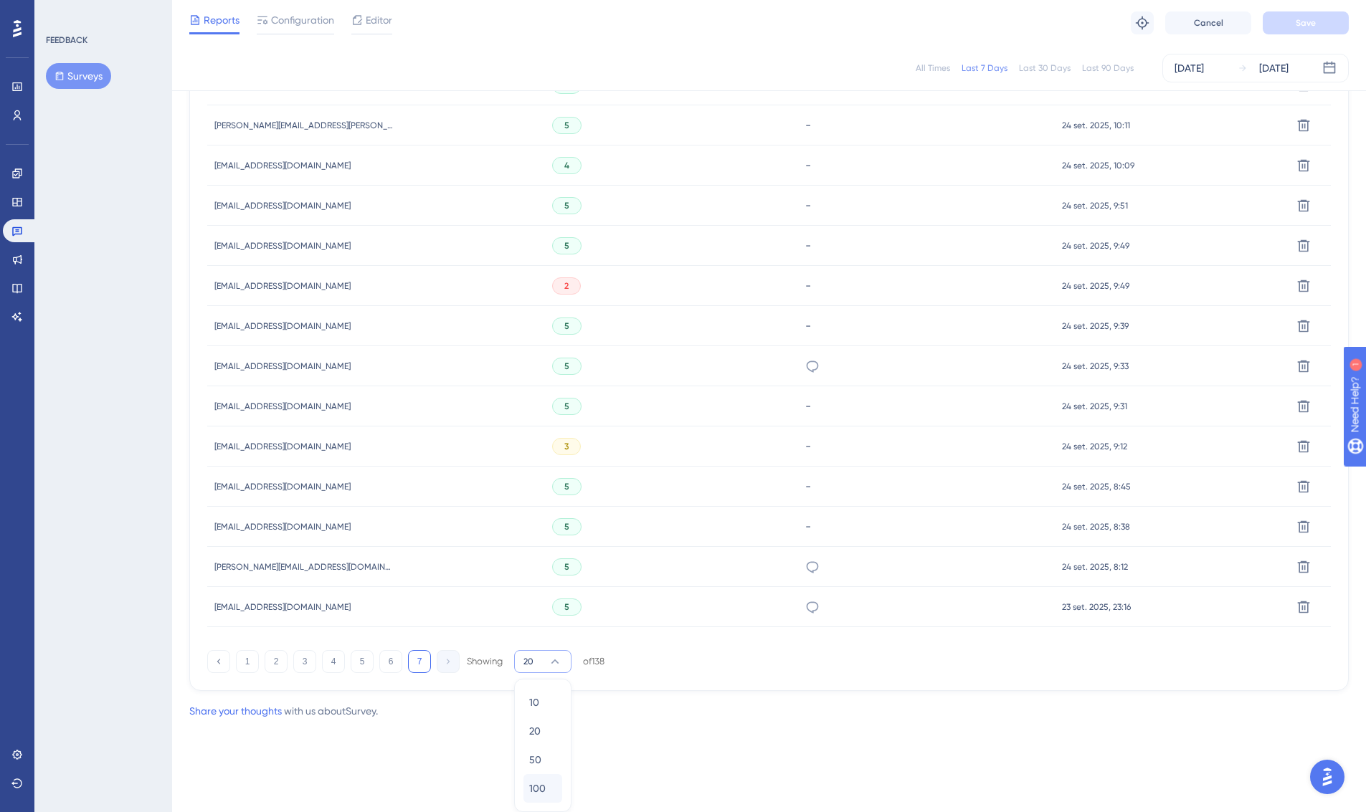
click at [542, 786] on span "100" at bounding box center [537, 788] width 16 height 17
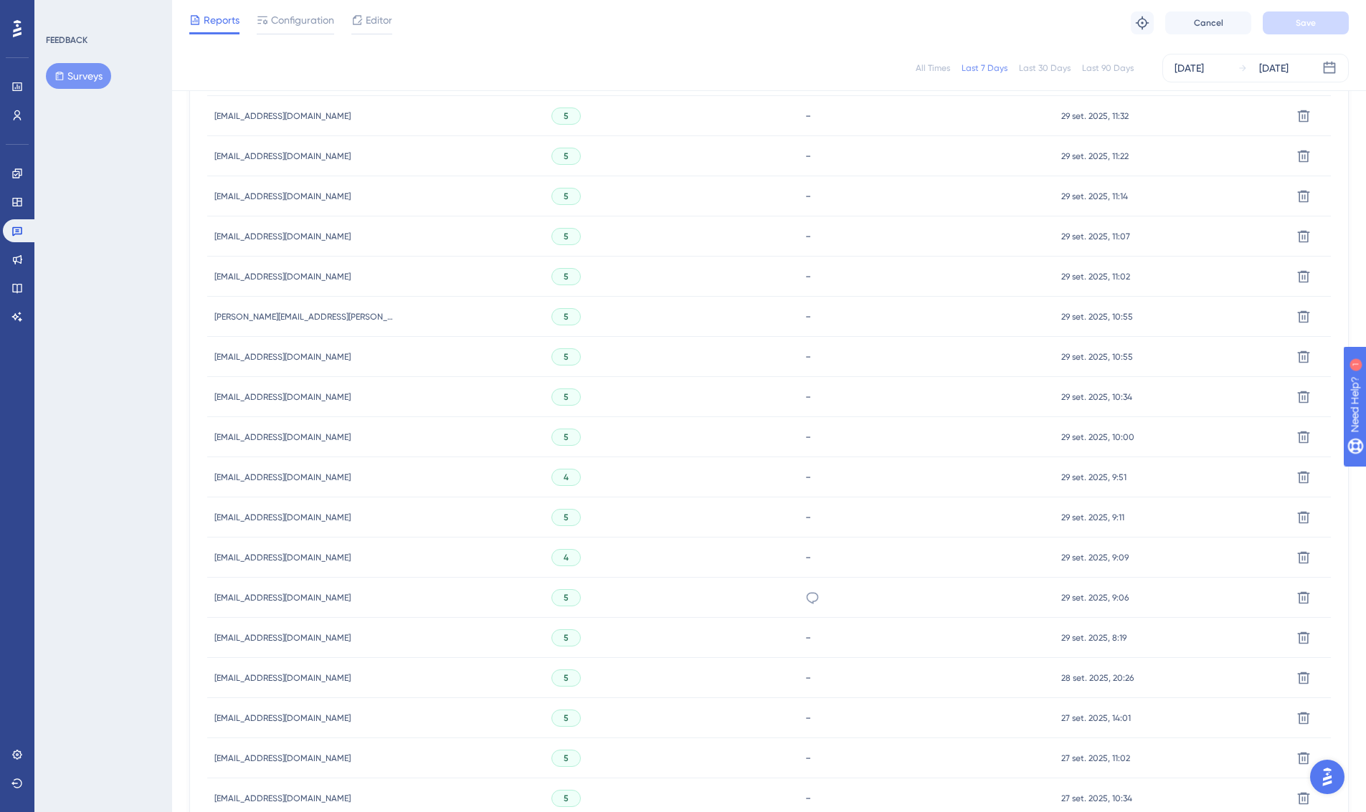
scroll to position [0, 0]
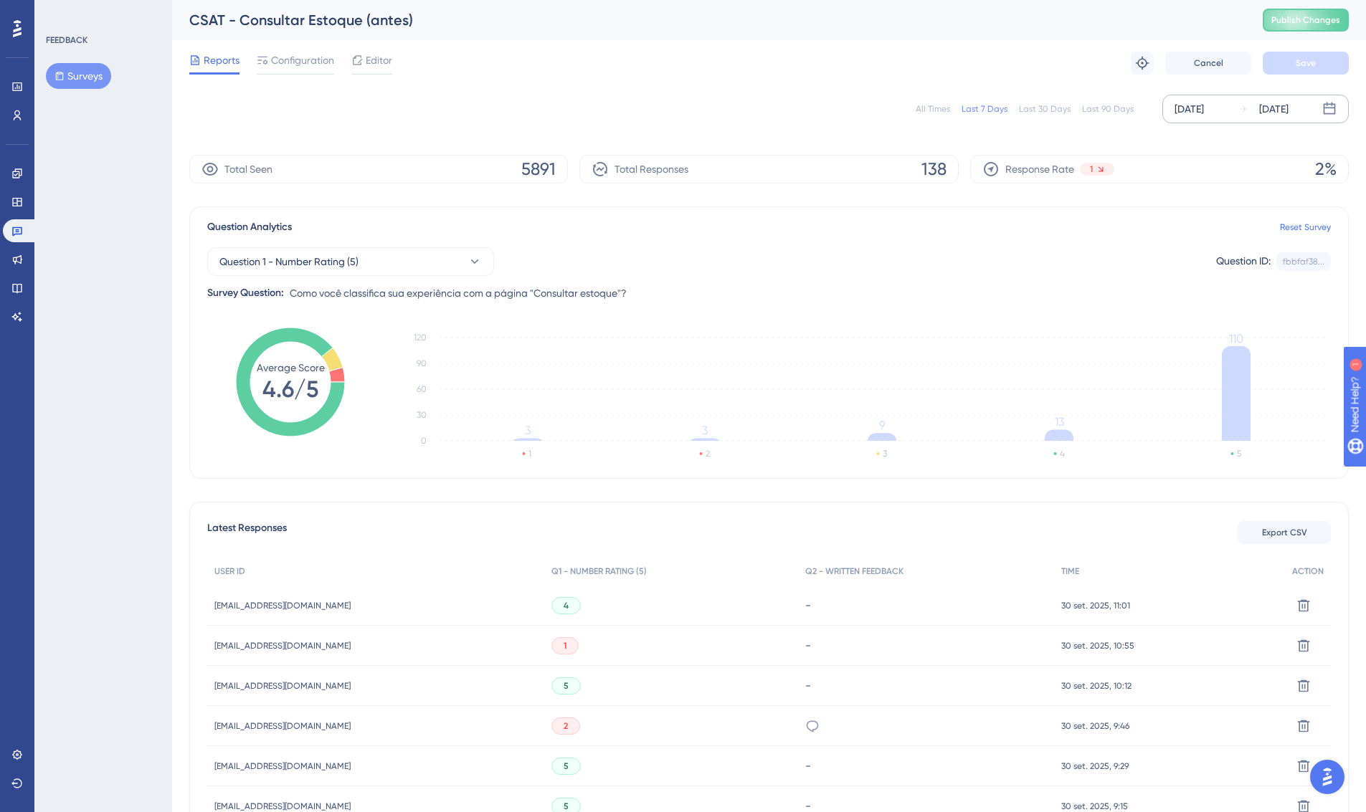
click at [1222, 99] on div "[DATE] [DATE]" at bounding box center [1255, 109] width 186 height 29
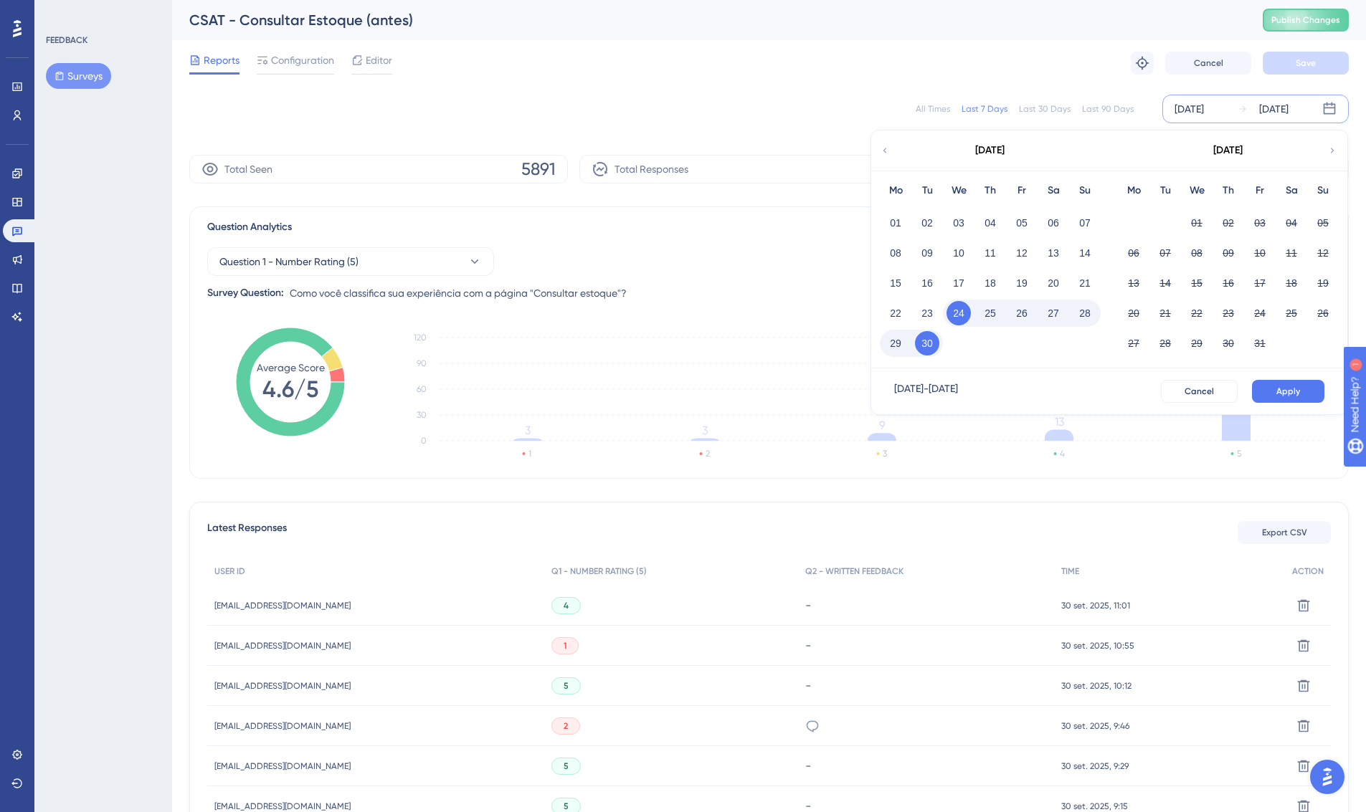
click at [876, 115] on div "All Times Last 7 Days Last 30 Days Last 90 Days [DATE] [DATE] [DATE] Mo Tu We T…" at bounding box center [768, 109] width 1159 height 29
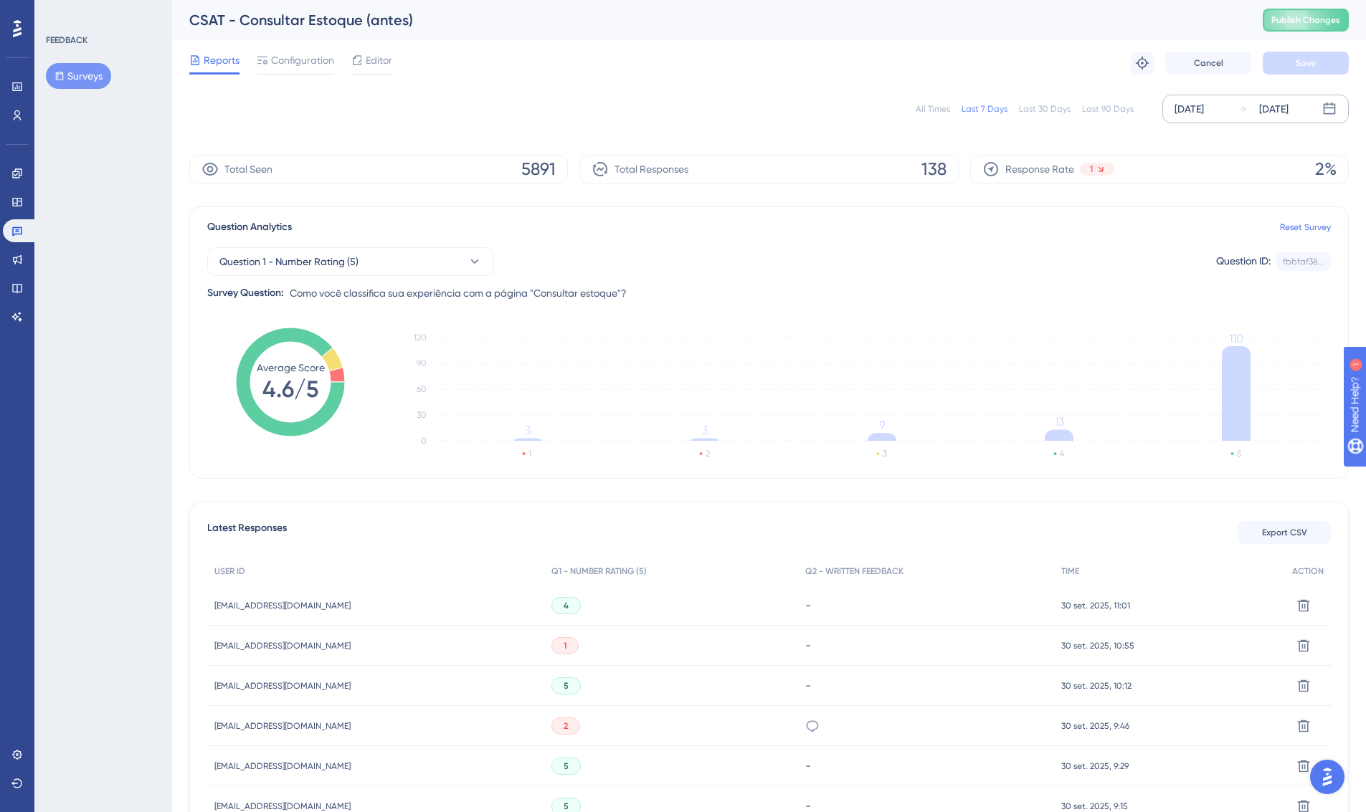
click at [1204, 116] on div "[DATE]" at bounding box center [1188, 108] width 29 height 17
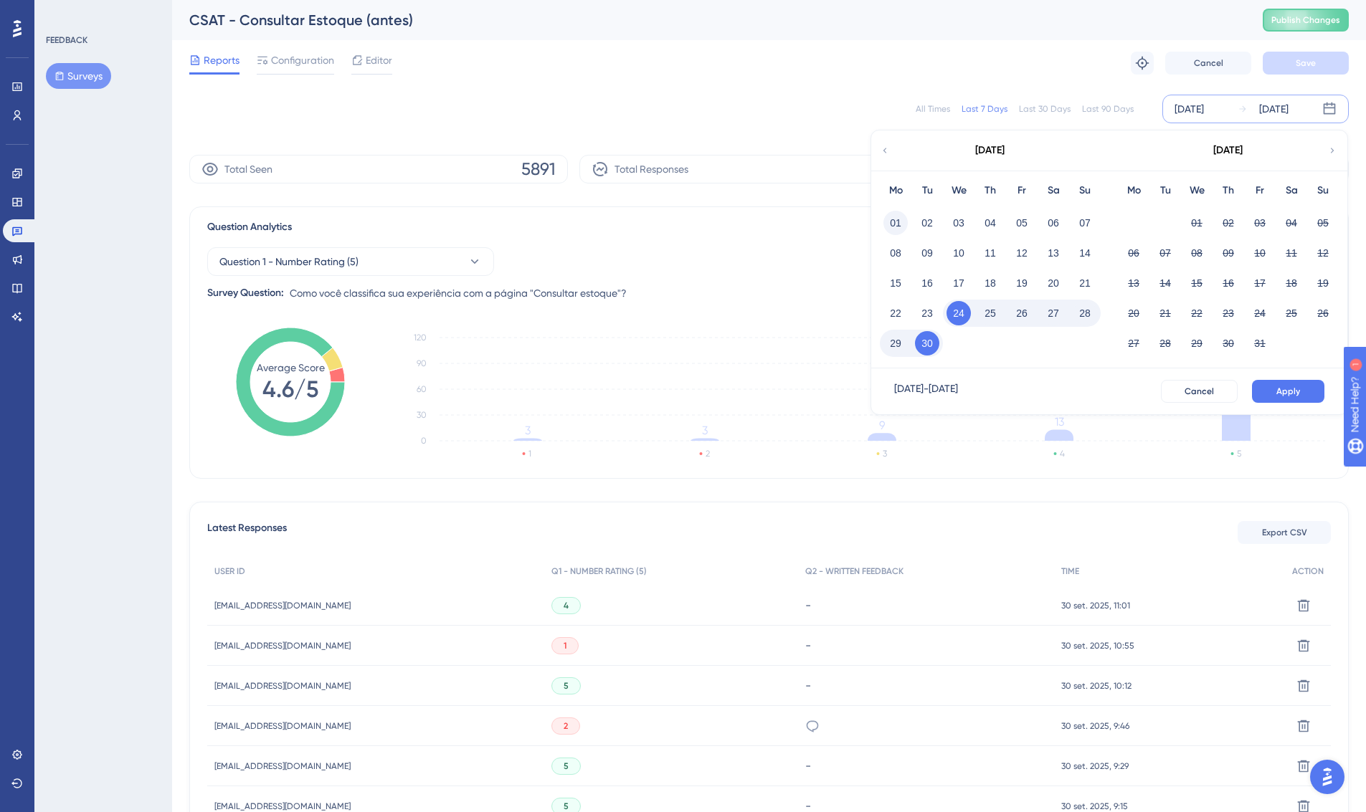
click at [900, 225] on button "01" at bounding box center [895, 223] width 24 height 24
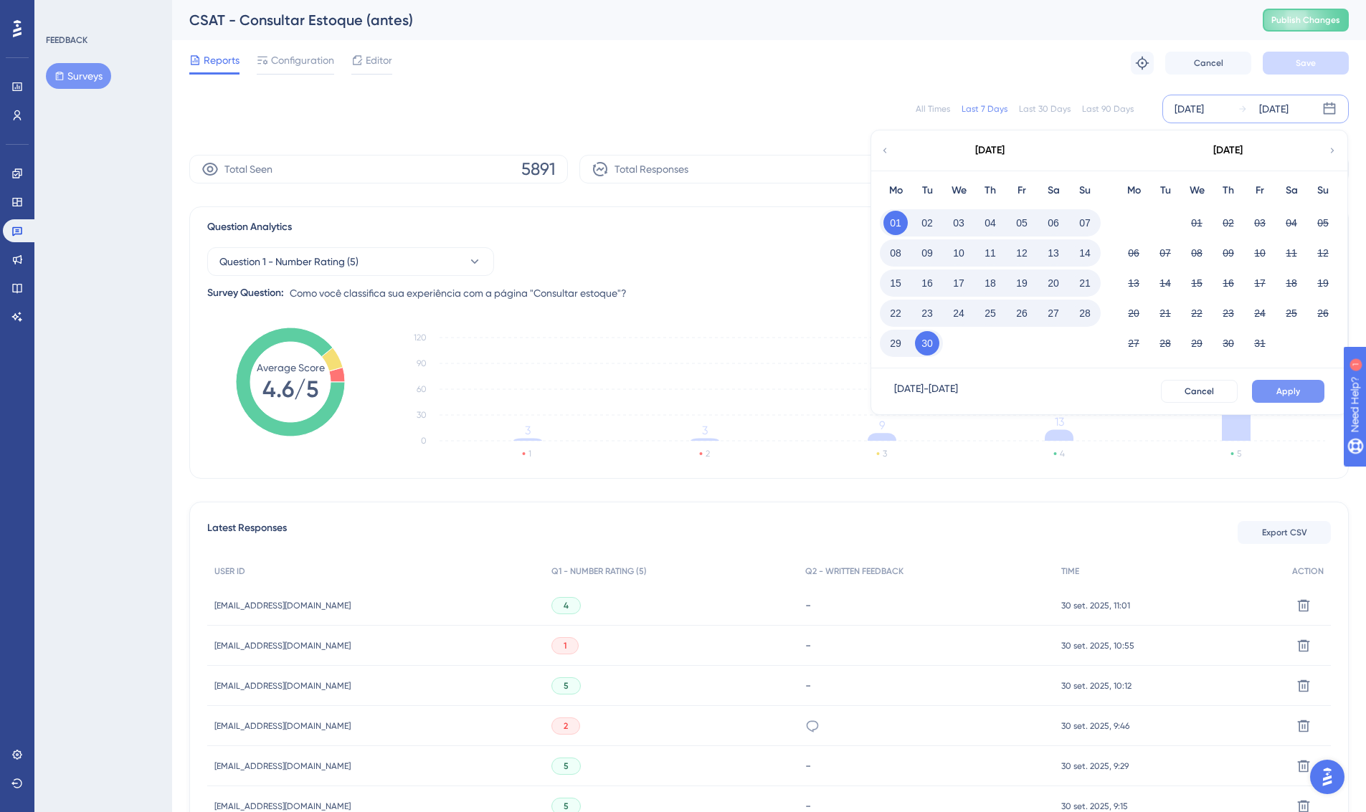
click at [1305, 386] on button "Apply" at bounding box center [1288, 391] width 72 height 23
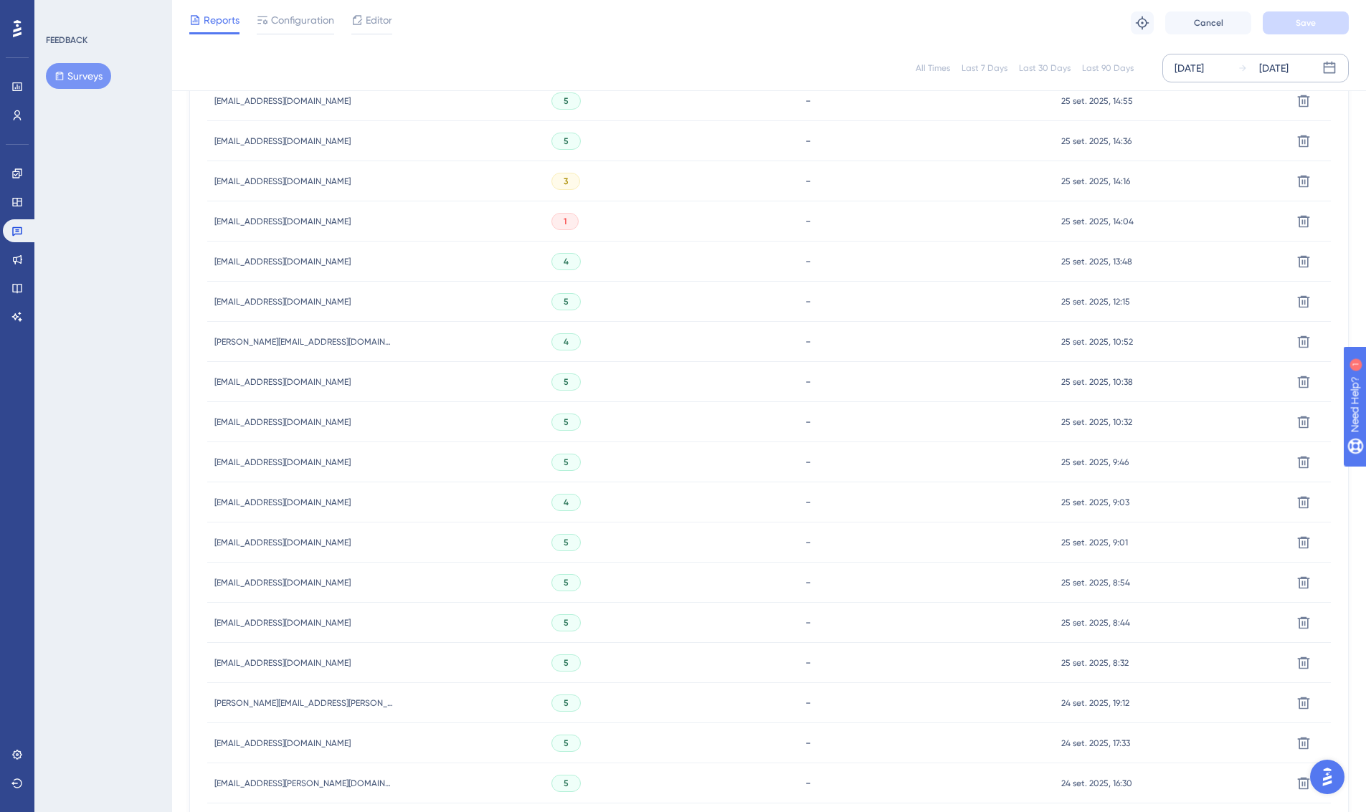
scroll to position [3921, 0]
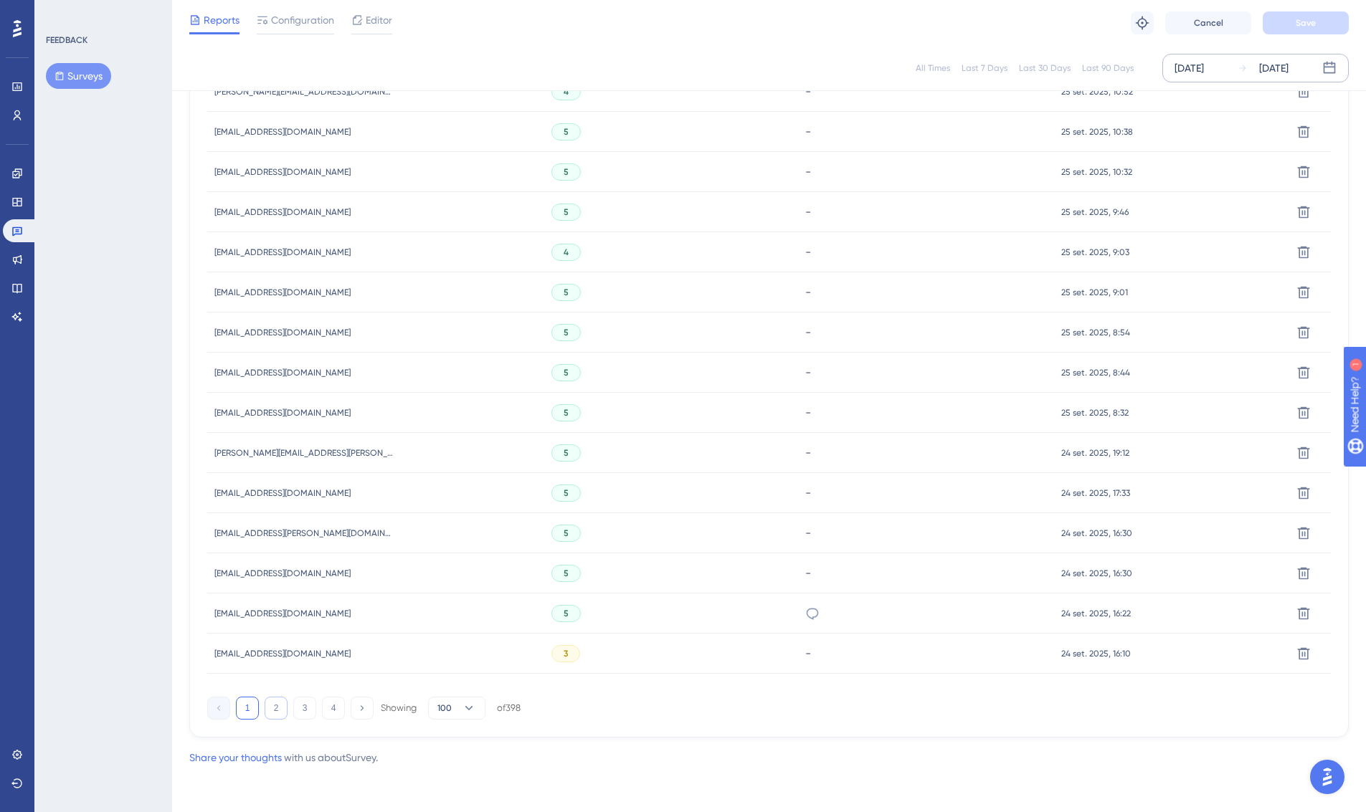
click at [277, 711] on button "2" at bounding box center [276, 708] width 23 height 23
click at [305, 709] on button "3" at bounding box center [304, 708] width 23 height 23
click at [333, 707] on button "4" at bounding box center [333, 708] width 23 height 23
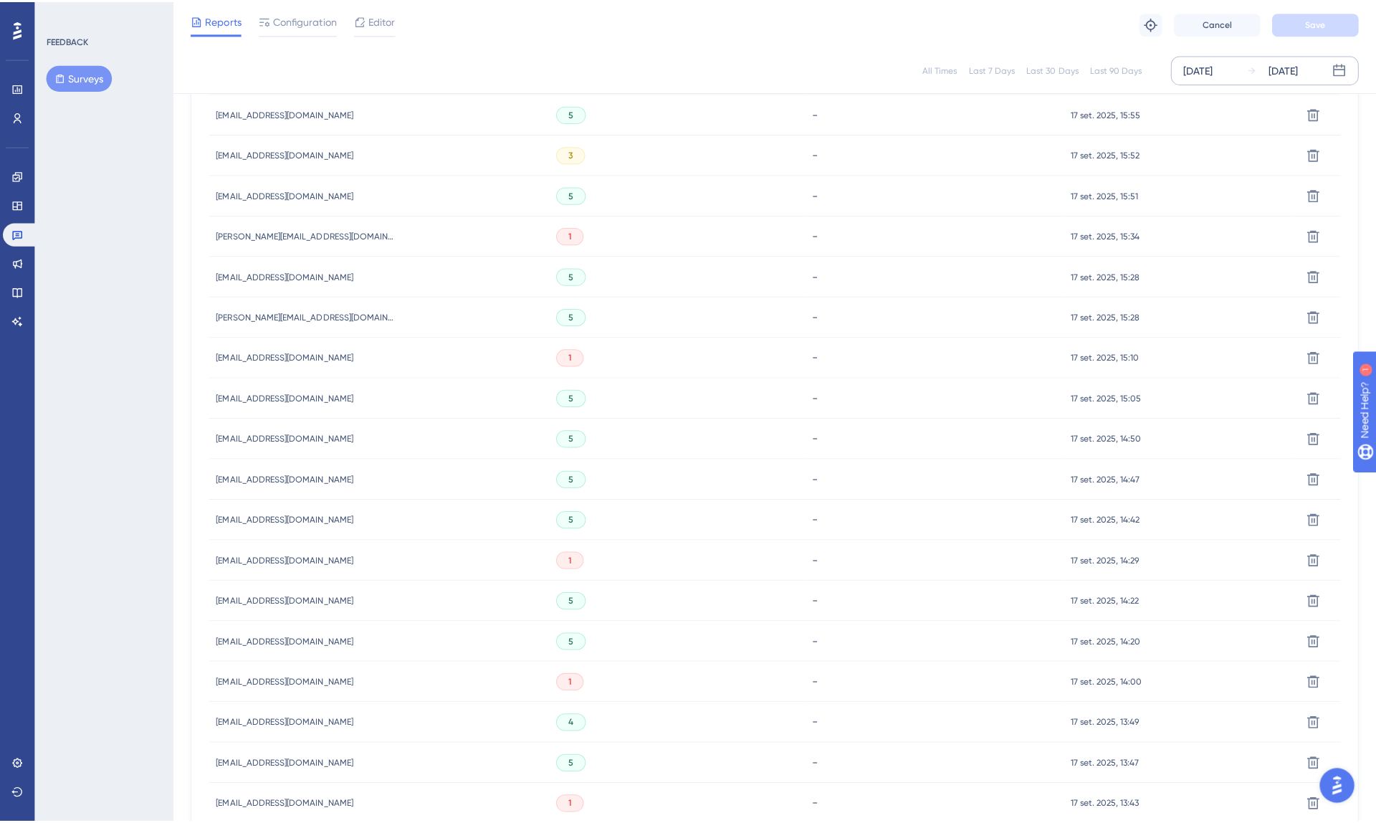
scroll to position [0, 0]
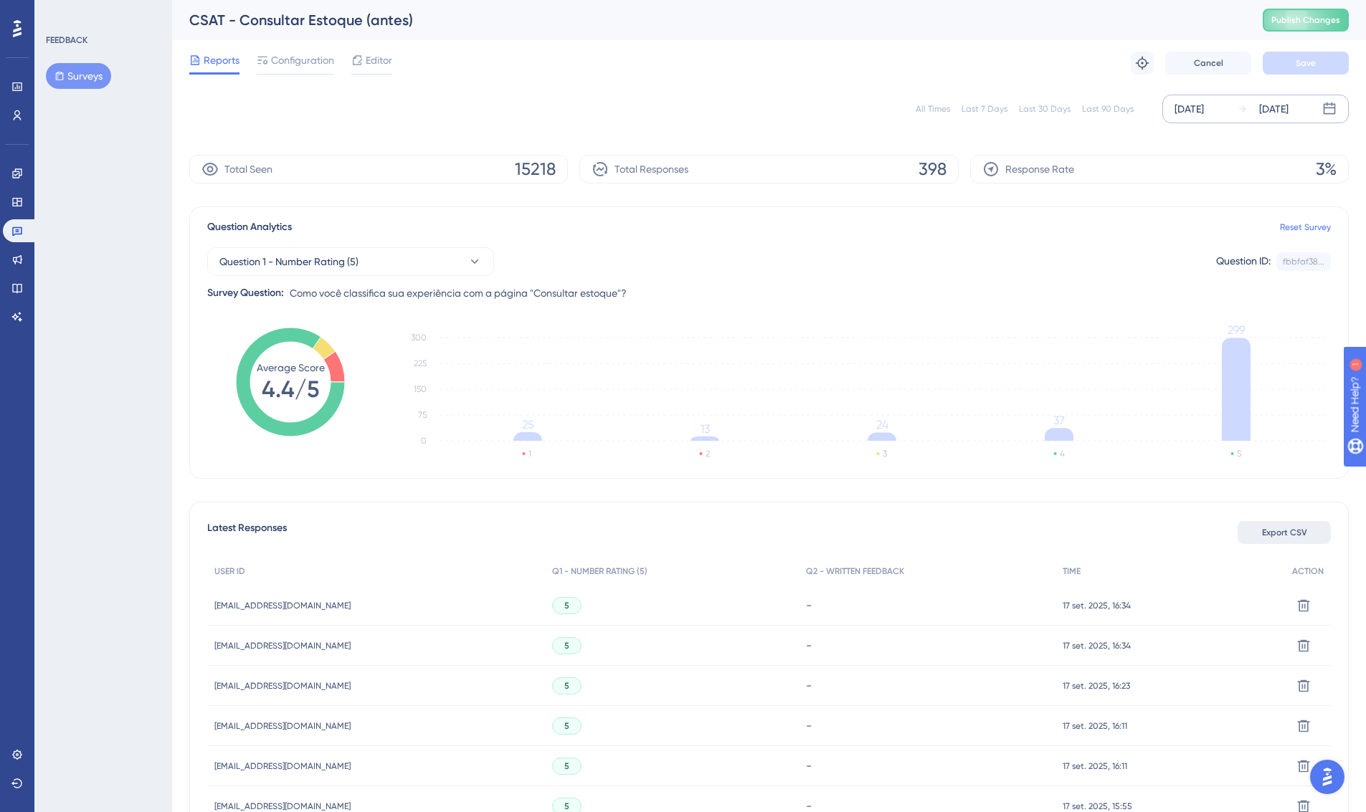
click at [1280, 538] on span "Export CSV" at bounding box center [1284, 532] width 45 height 11
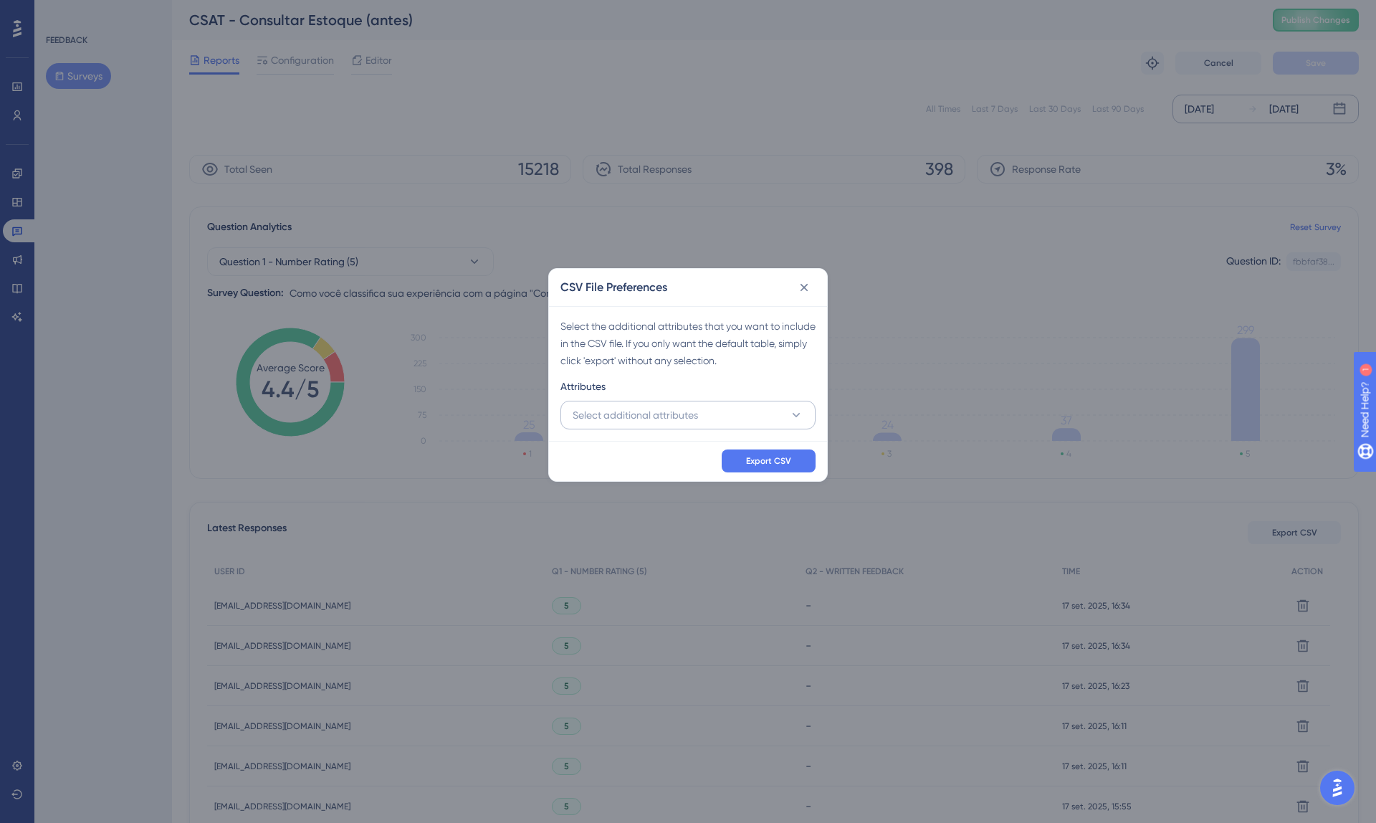
click at [776, 410] on button "Select additional attributes" at bounding box center [688, 415] width 255 height 29
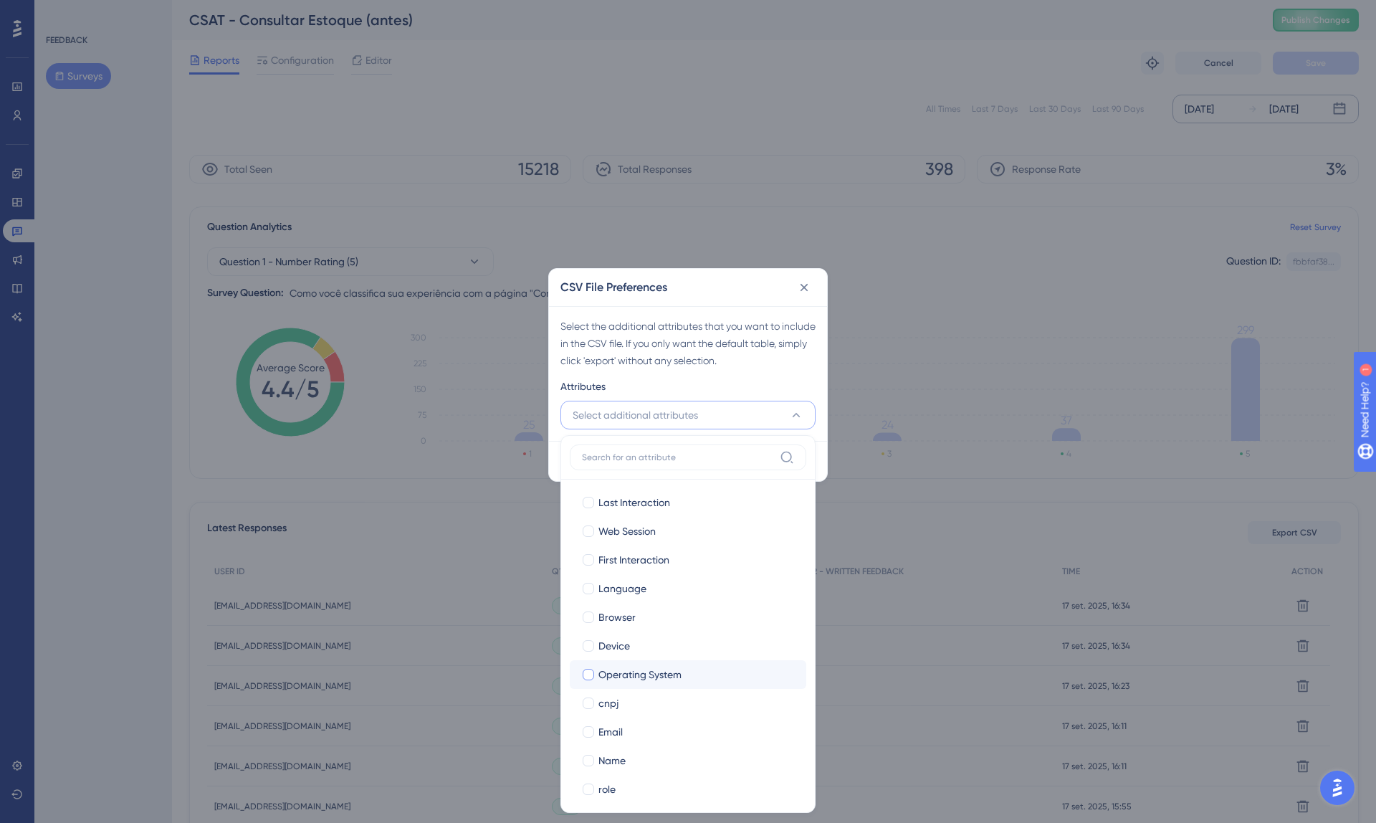
scroll to position [37, 0]
click at [633, 732] on label "Name Name" at bounding box center [688, 723] width 237 height 29
click at [589, 761] on input "Name" at bounding box center [589, 761] width 1 height 1
checkbox input "false"
click at [601, 690] on span "Email" at bounding box center [611, 694] width 24 height 17
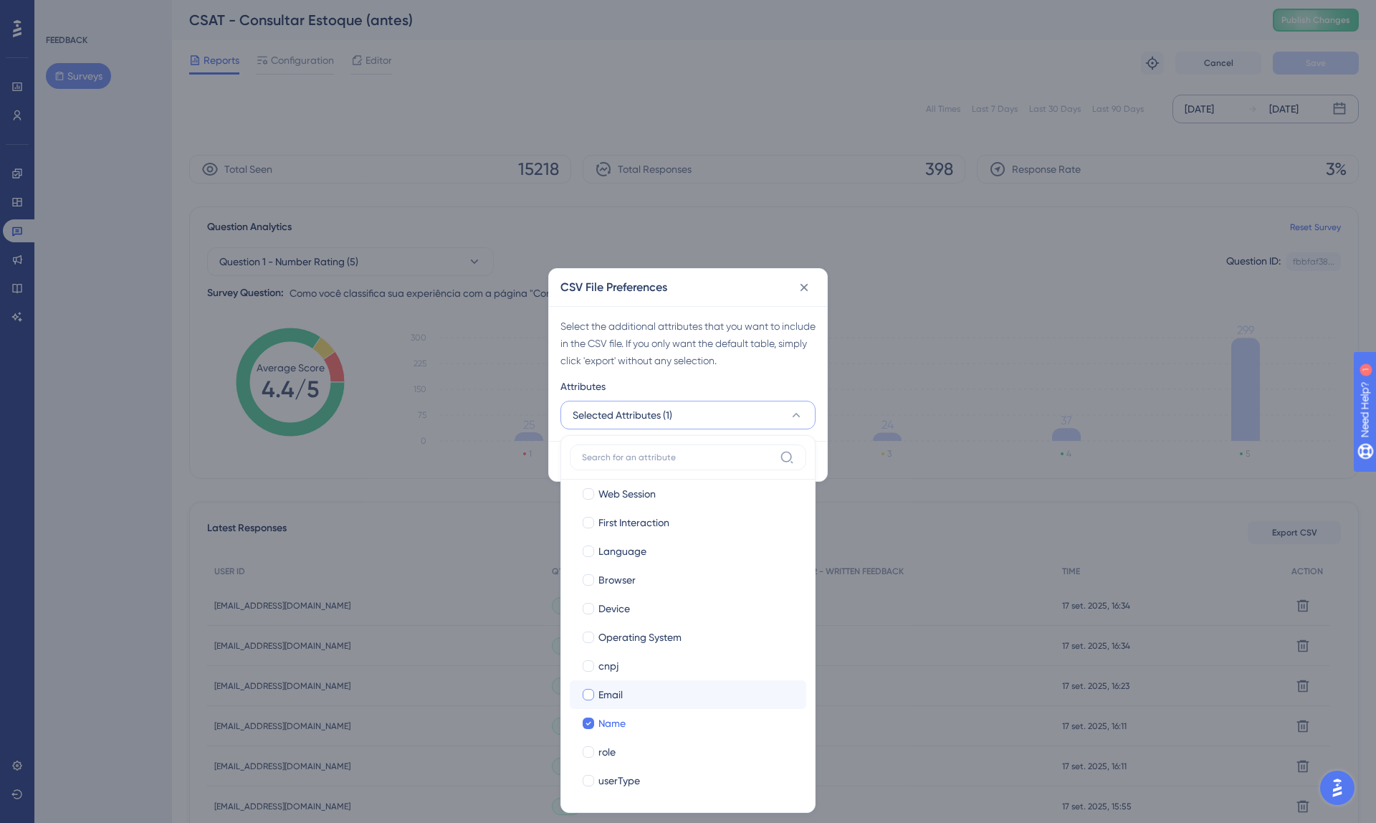
checkbox input "true"
click at [614, 670] on span "cnpj" at bounding box center [609, 665] width 20 height 17
checkbox input "true"
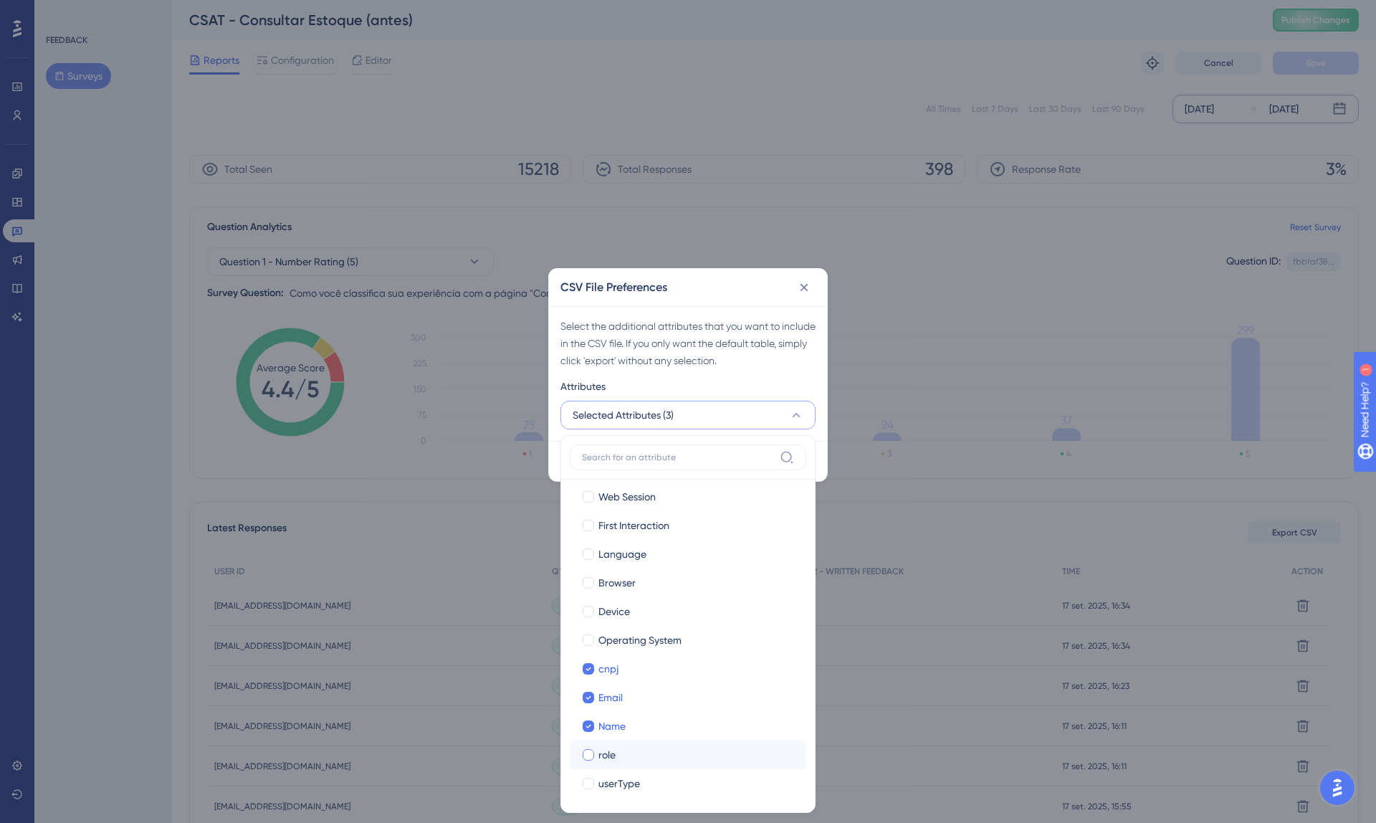
click at [610, 758] on span "role" at bounding box center [607, 754] width 17 height 17
checkbox input "true"
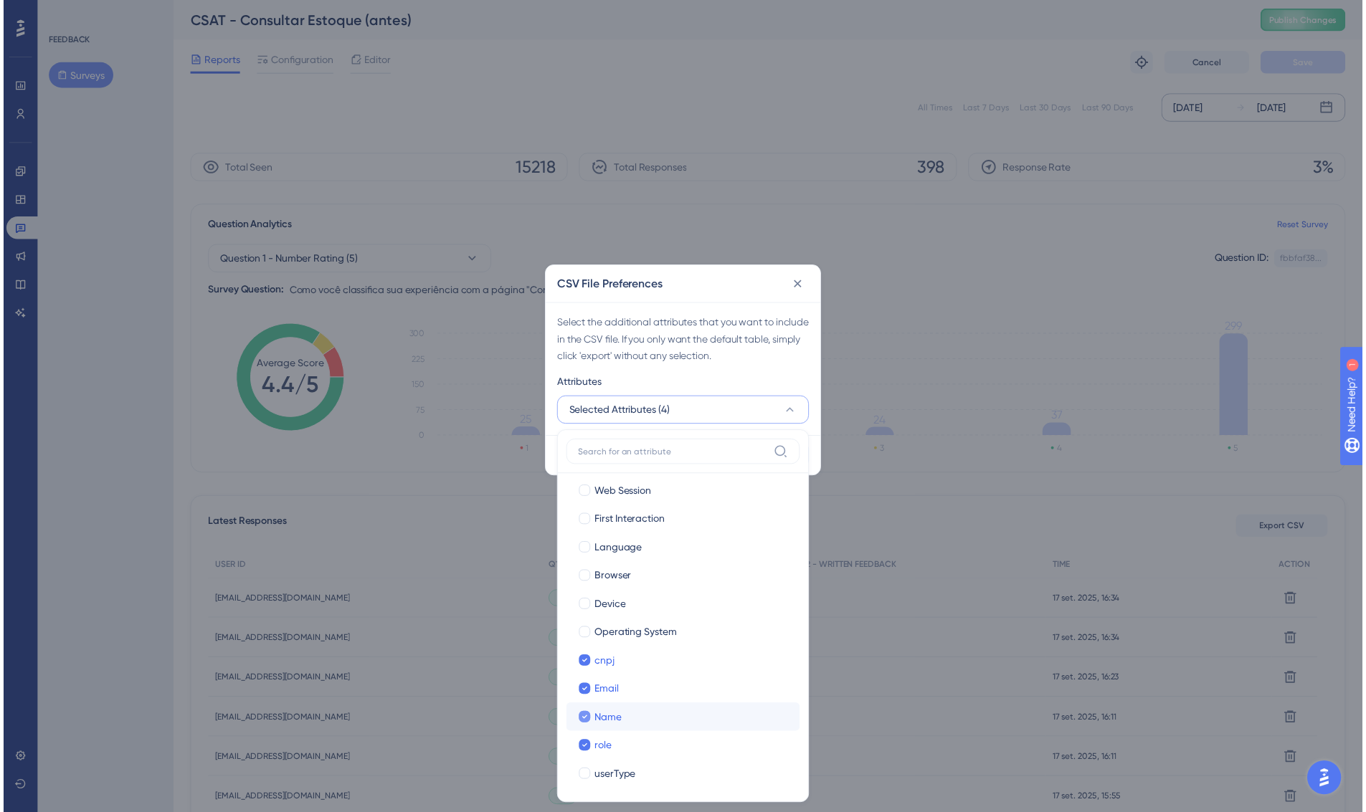
scroll to position [0, 0]
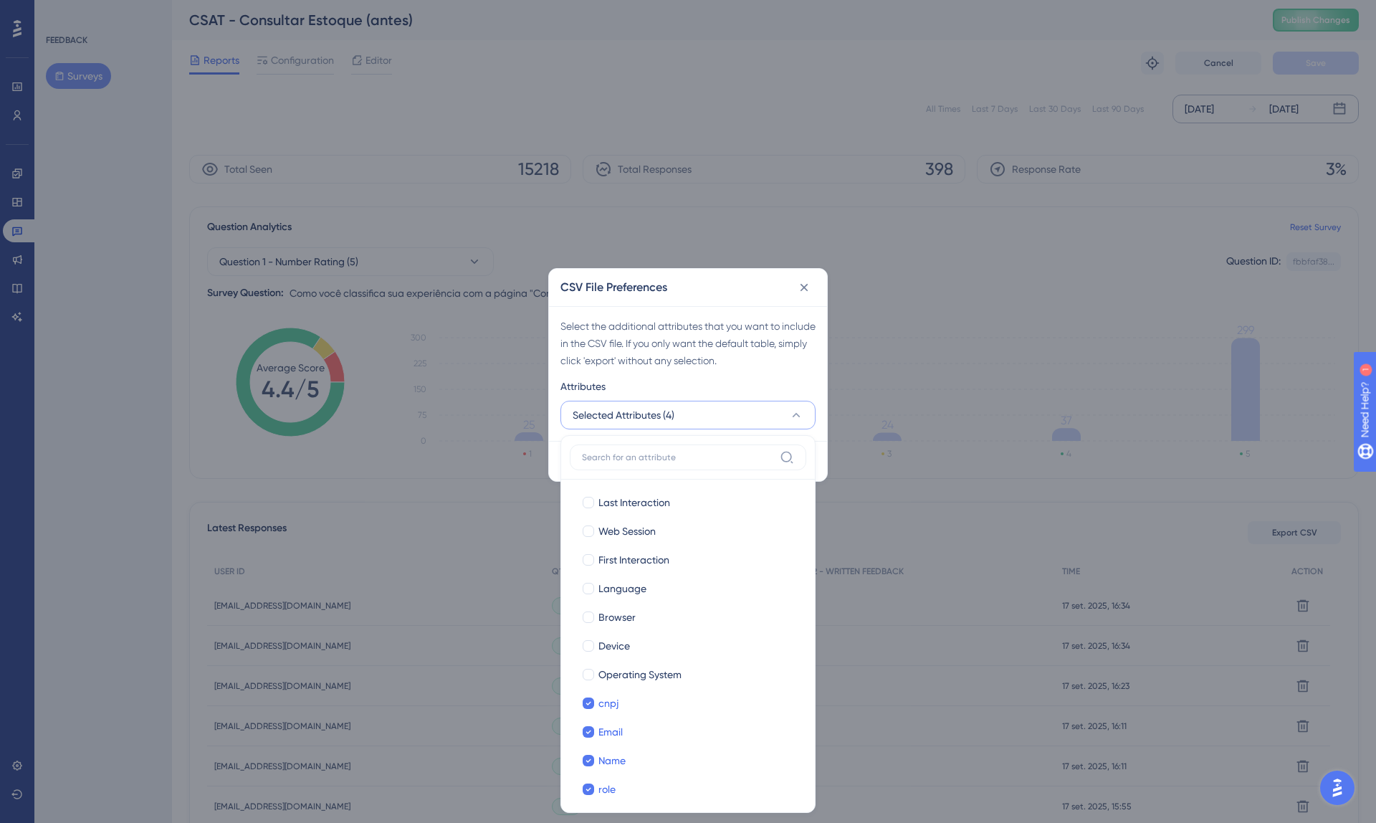
click at [804, 373] on div "Select the additional attributes that you want to include in the CSV file. If y…" at bounding box center [688, 373] width 278 height 135
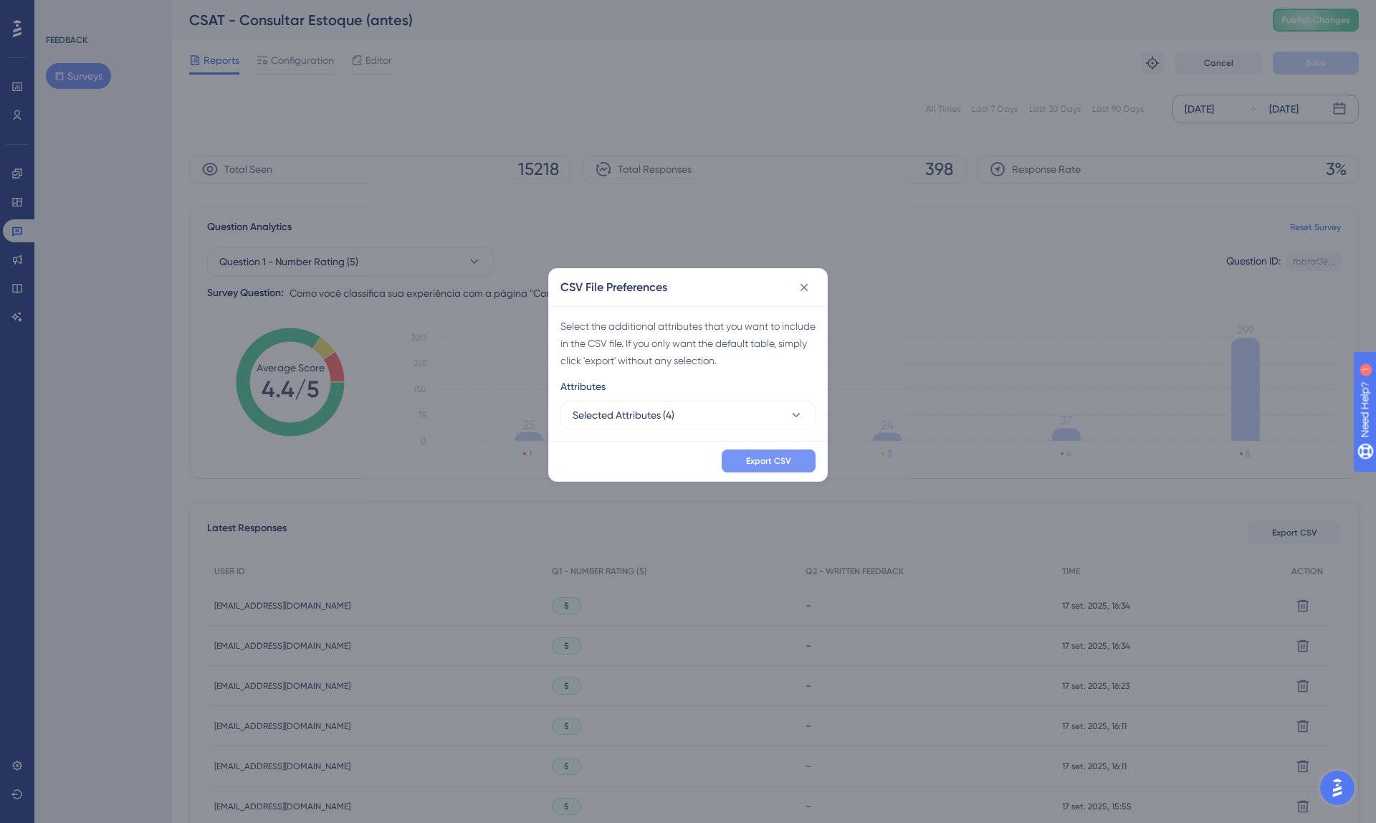
click at [766, 459] on span "Export CSV" at bounding box center [768, 460] width 45 height 11
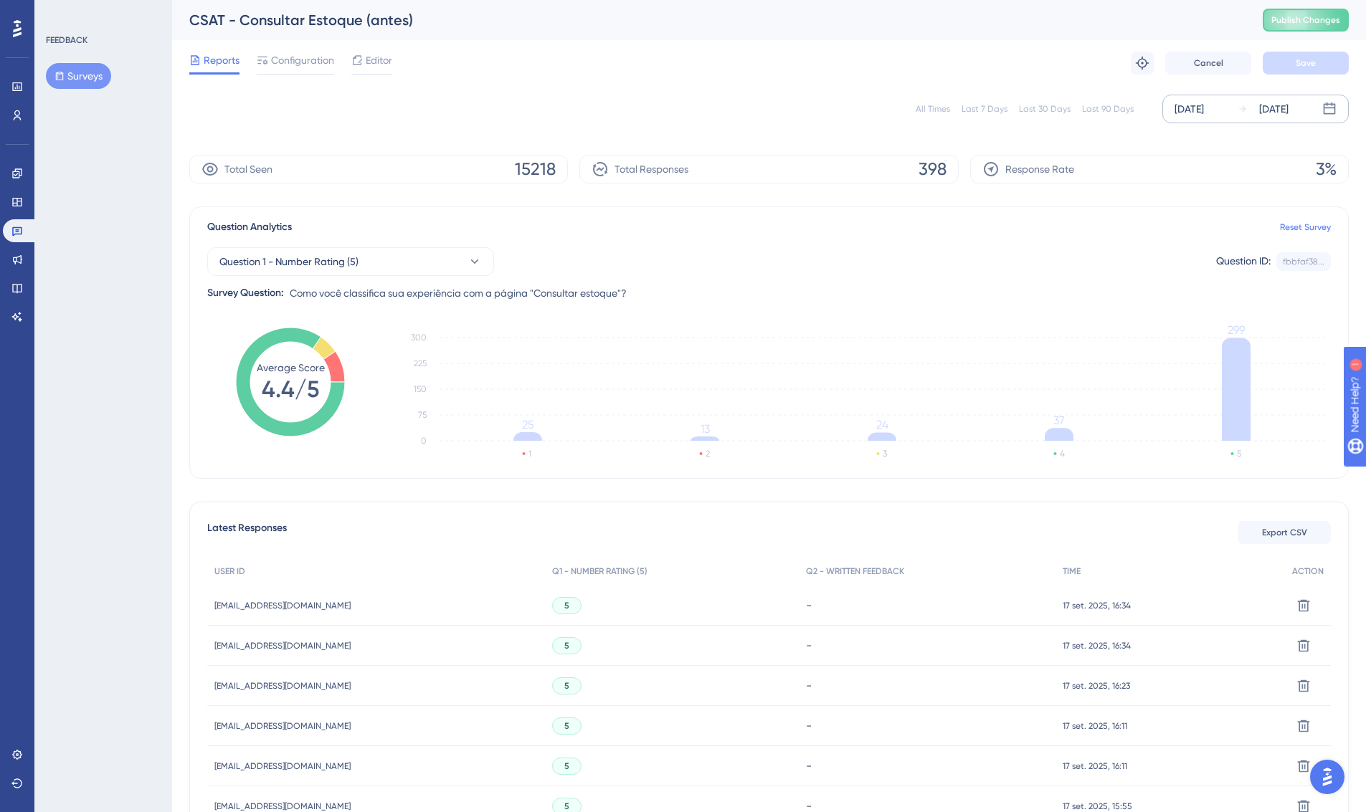
click at [395, 62] on div "Reports Configuration Editor Troubleshoot Cancel Save" at bounding box center [768, 63] width 1159 height 46
click at [371, 64] on span "Editor" at bounding box center [379, 60] width 27 height 17
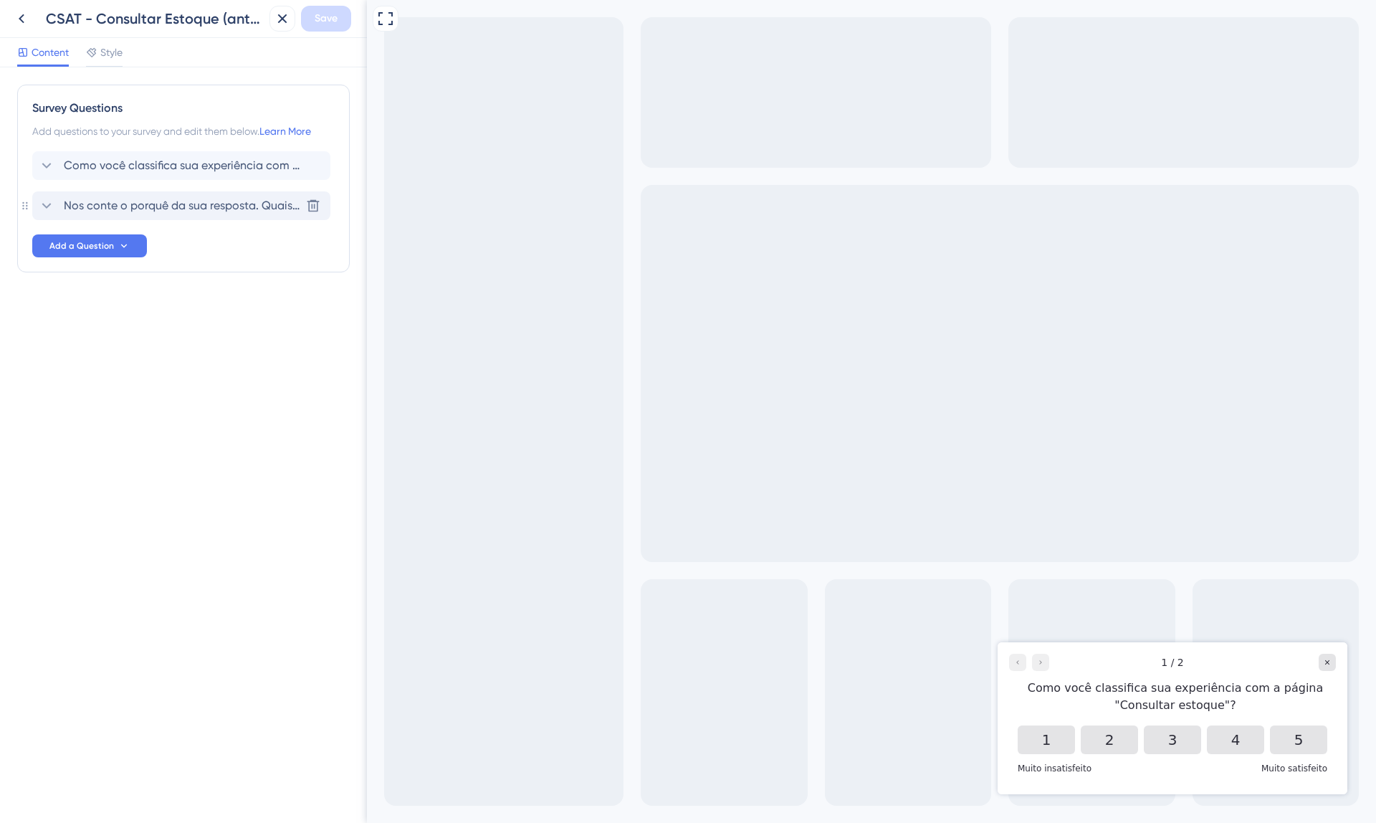
click at [184, 210] on span "Nos conte o porquê da sua resposta. Quais foram os fatores negativos ou positiv…" at bounding box center [182, 205] width 237 height 17
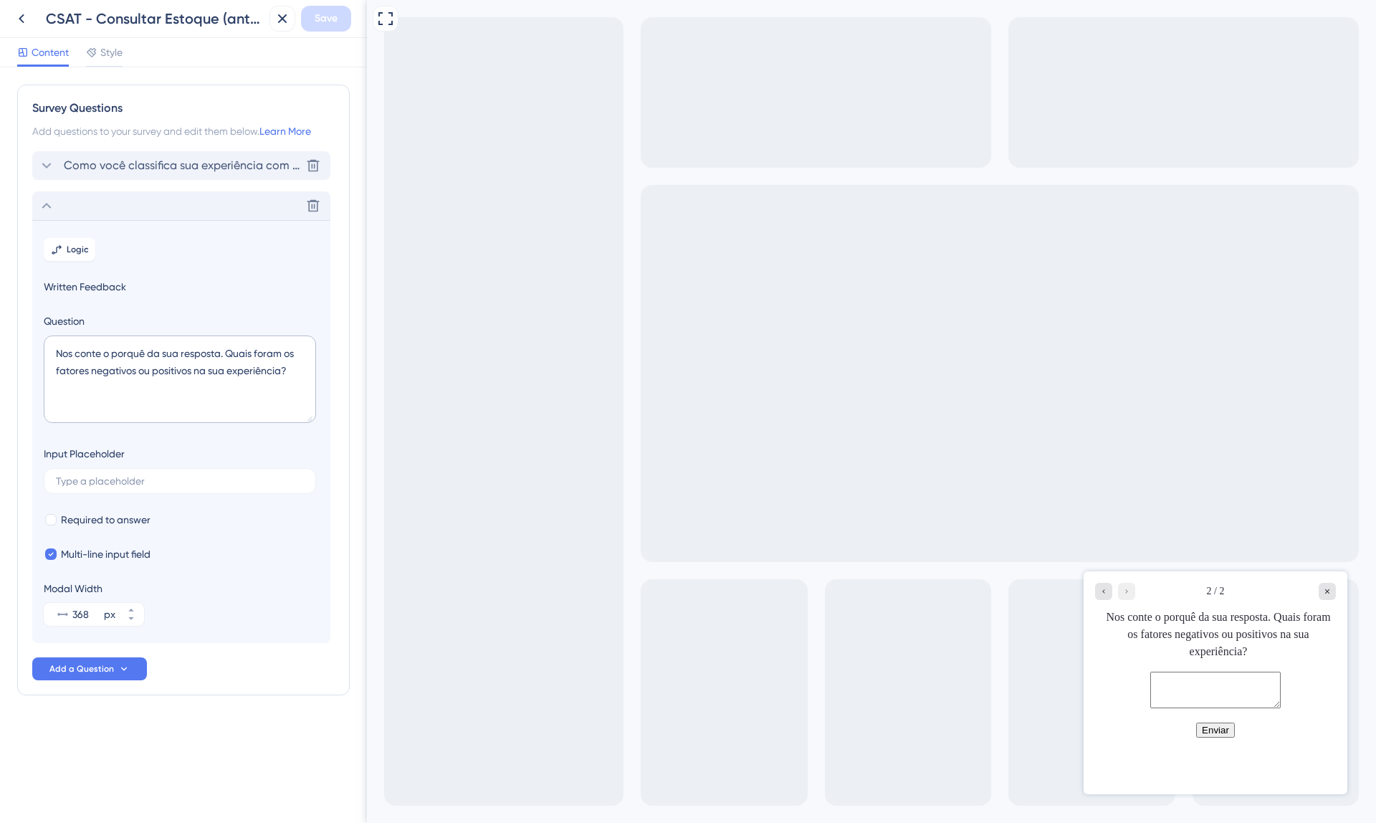
click at [136, 173] on span "Como você classifica sua experiência com a página "Consultar estoque"?" at bounding box center [182, 165] width 237 height 17
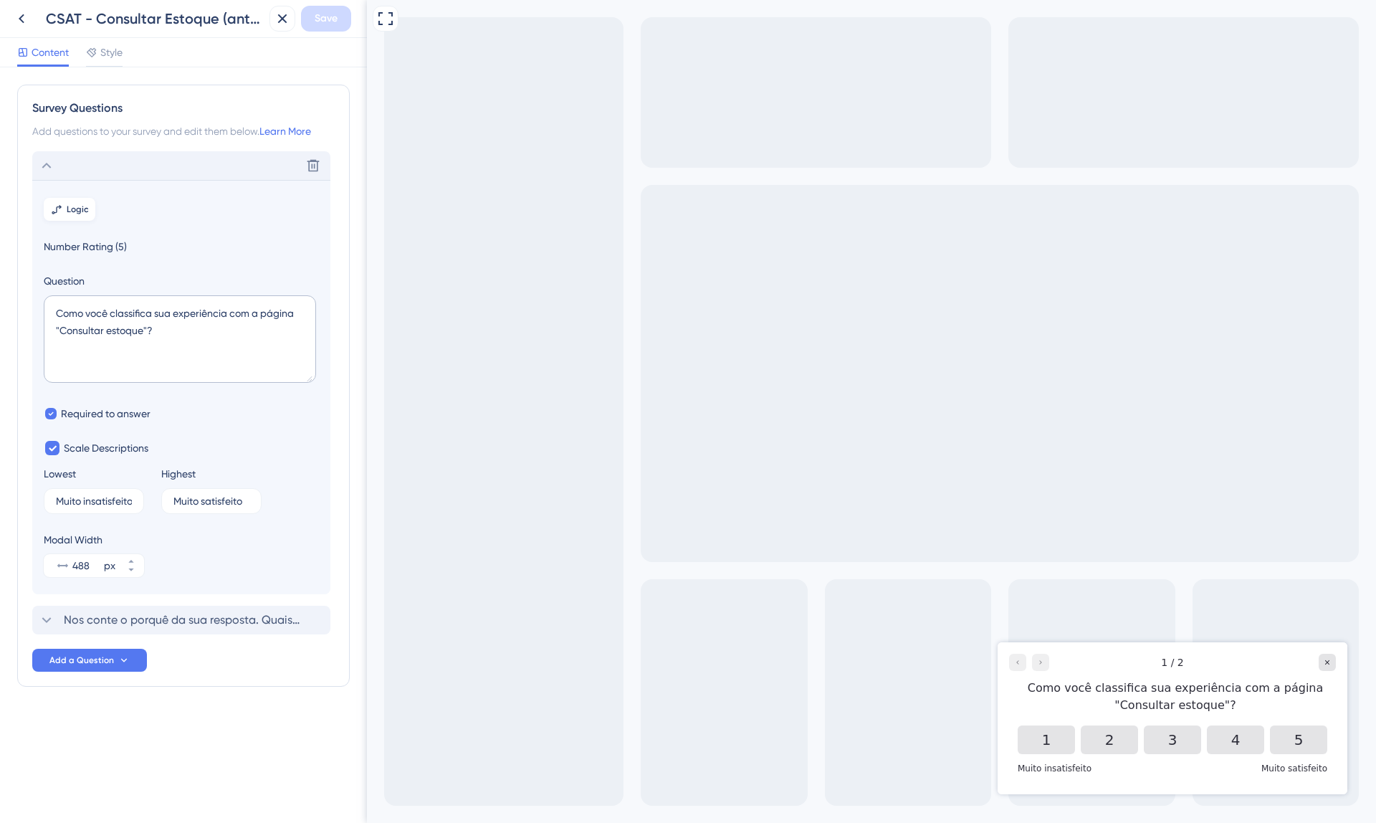
click at [84, 219] on button "Logic" at bounding box center [70, 209] width 52 height 23
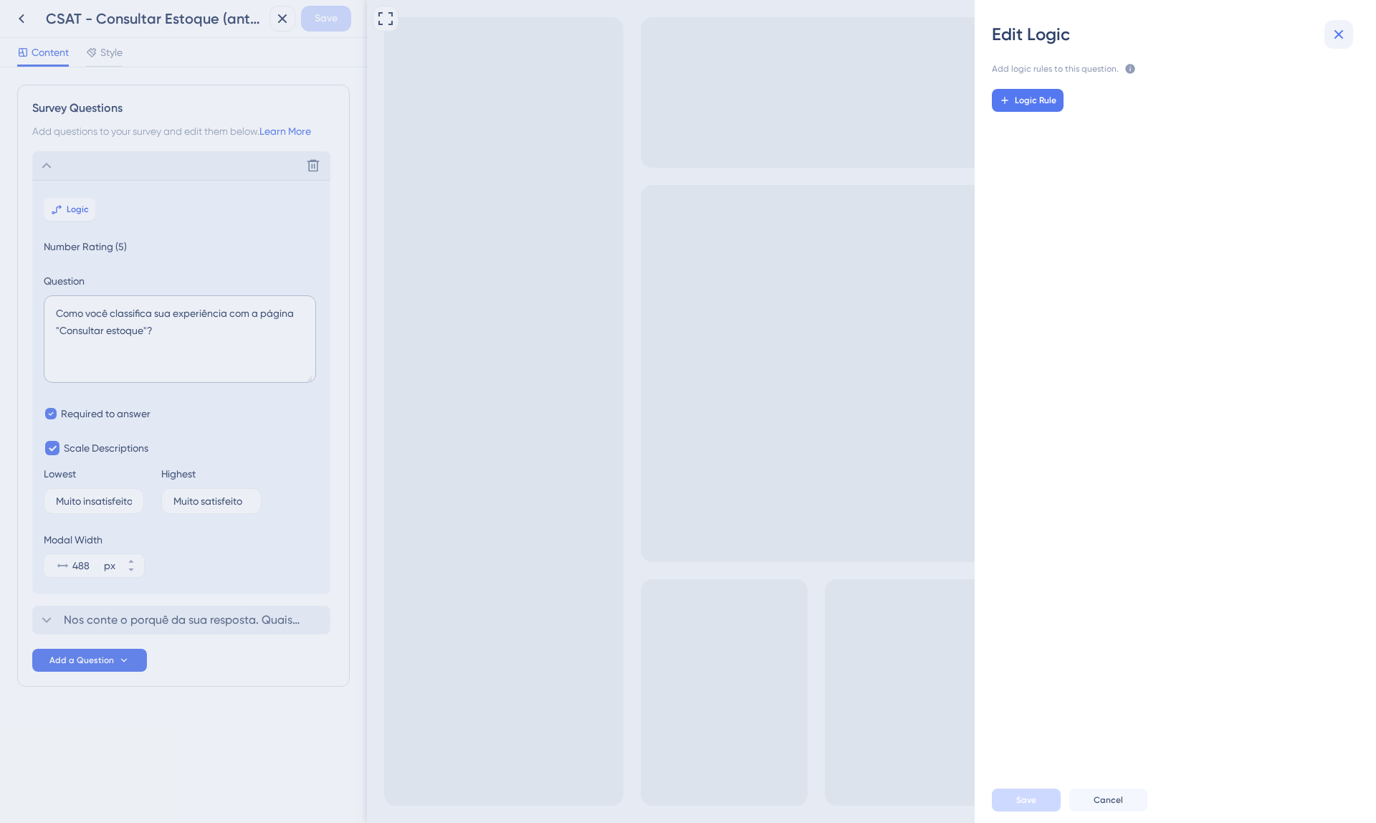
drag, startPoint x: 1334, startPoint y: 31, endPoint x: 908, endPoint y: 64, distance: 427.1
click at [1334, 31] on icon at bounding box center [1339, 34] width 17 height 17
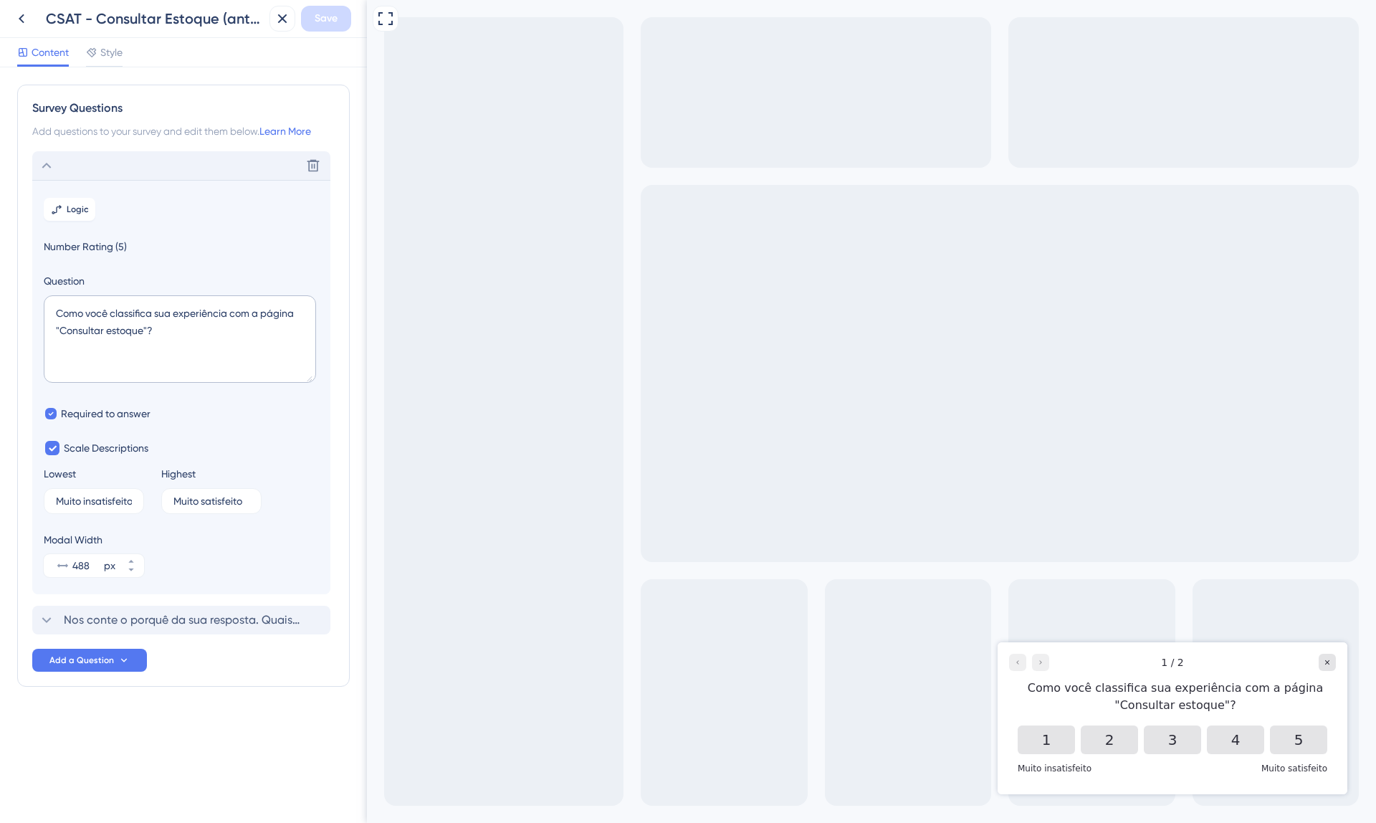
click at [41, 166] on icon at bounding box center [46, 165] width 17 height 17
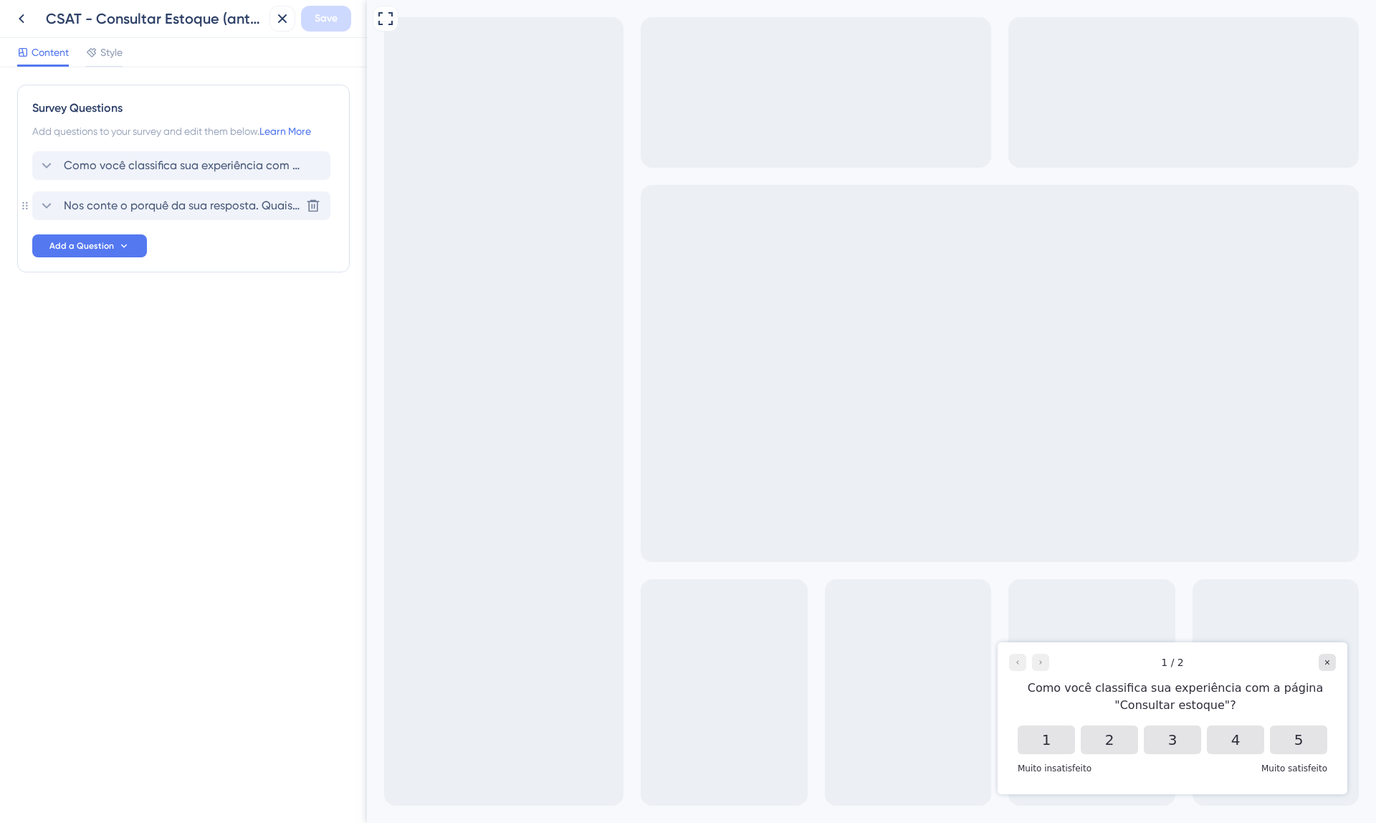
click at [156, 204] on span "Nos conte o porquê da sua resposta. Quais foram os fatores negativos ou positiv…" at bounding box center [182, 205] width 237 height 17
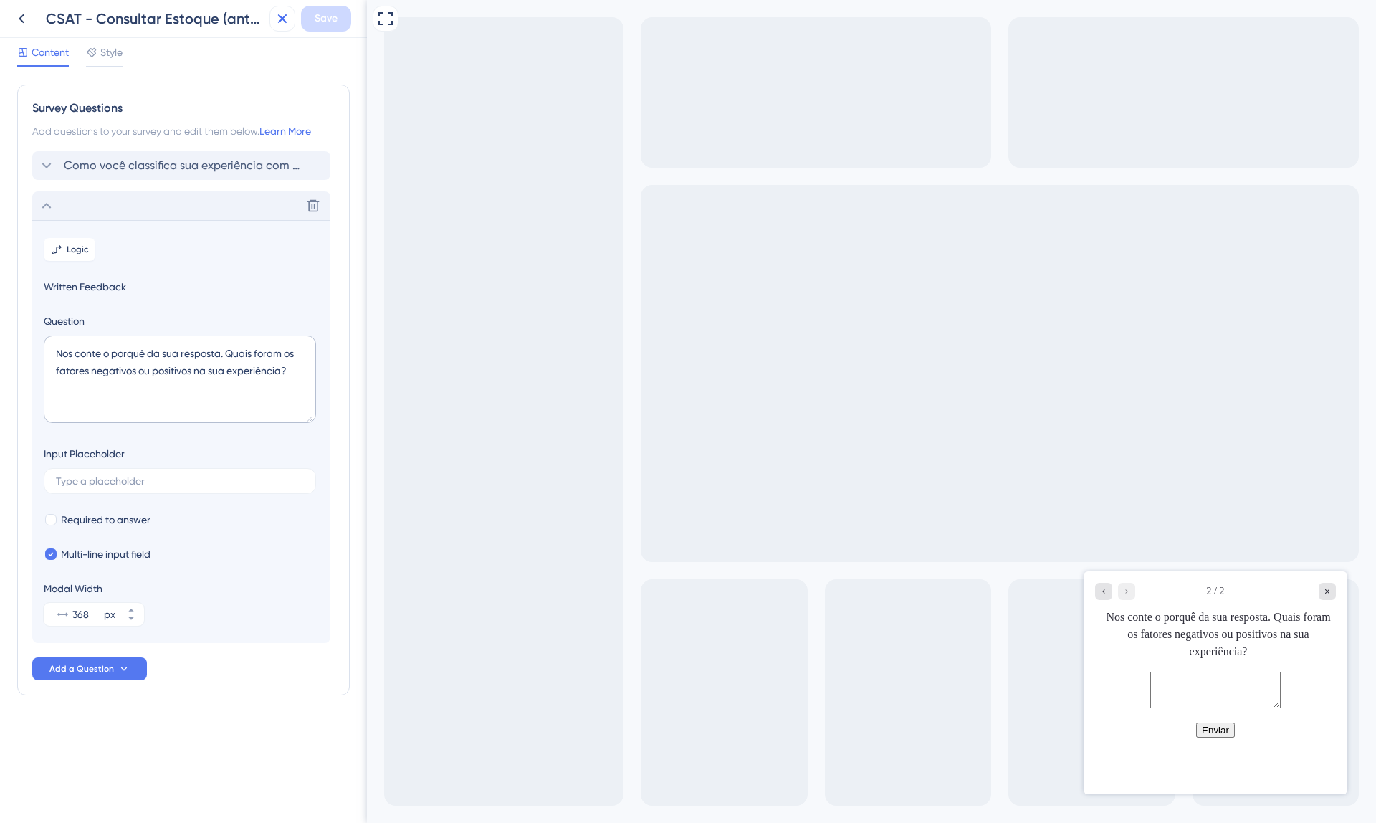
click at [291, 10] on button at bounding box center [283, 19] width 26 height 26
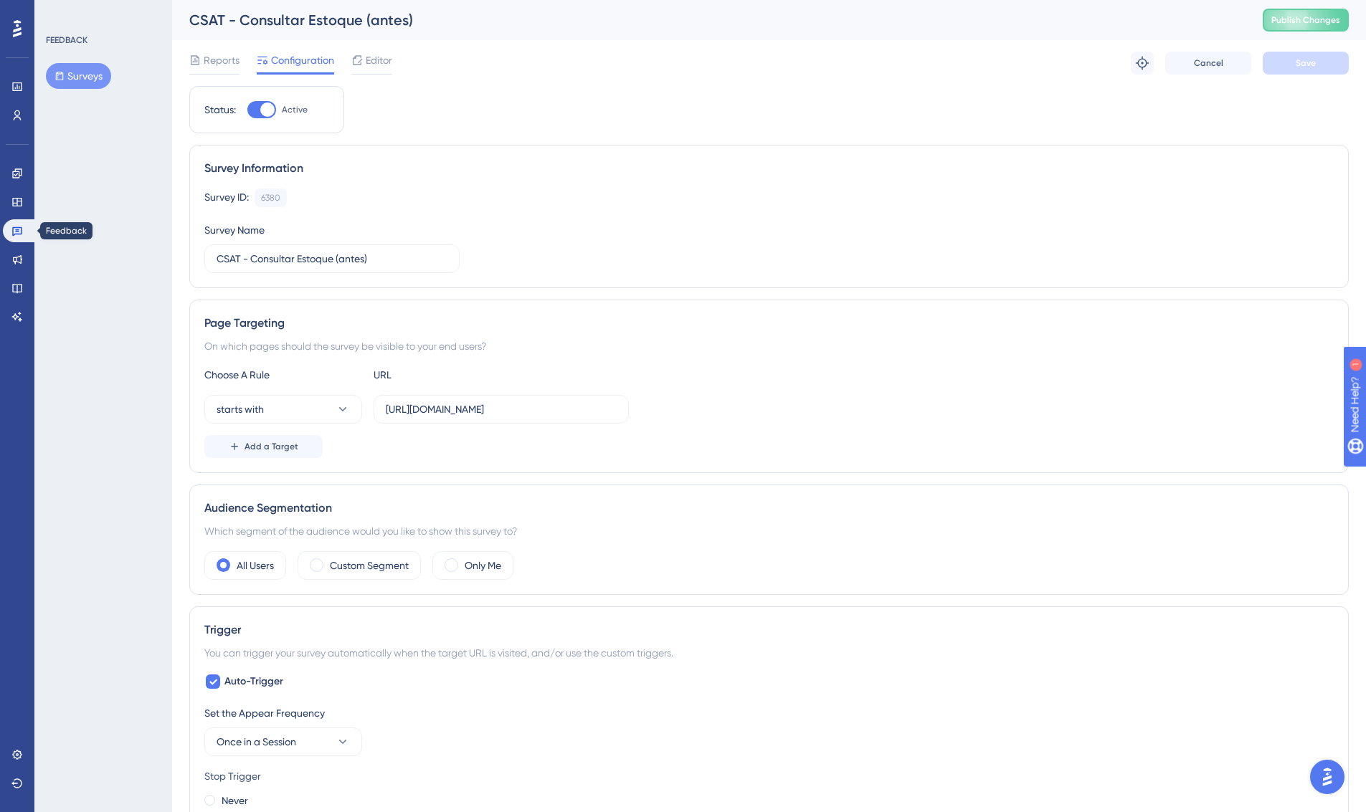
click at [19, 236] on icon at bounding box center [16, 230] width 11 height 11
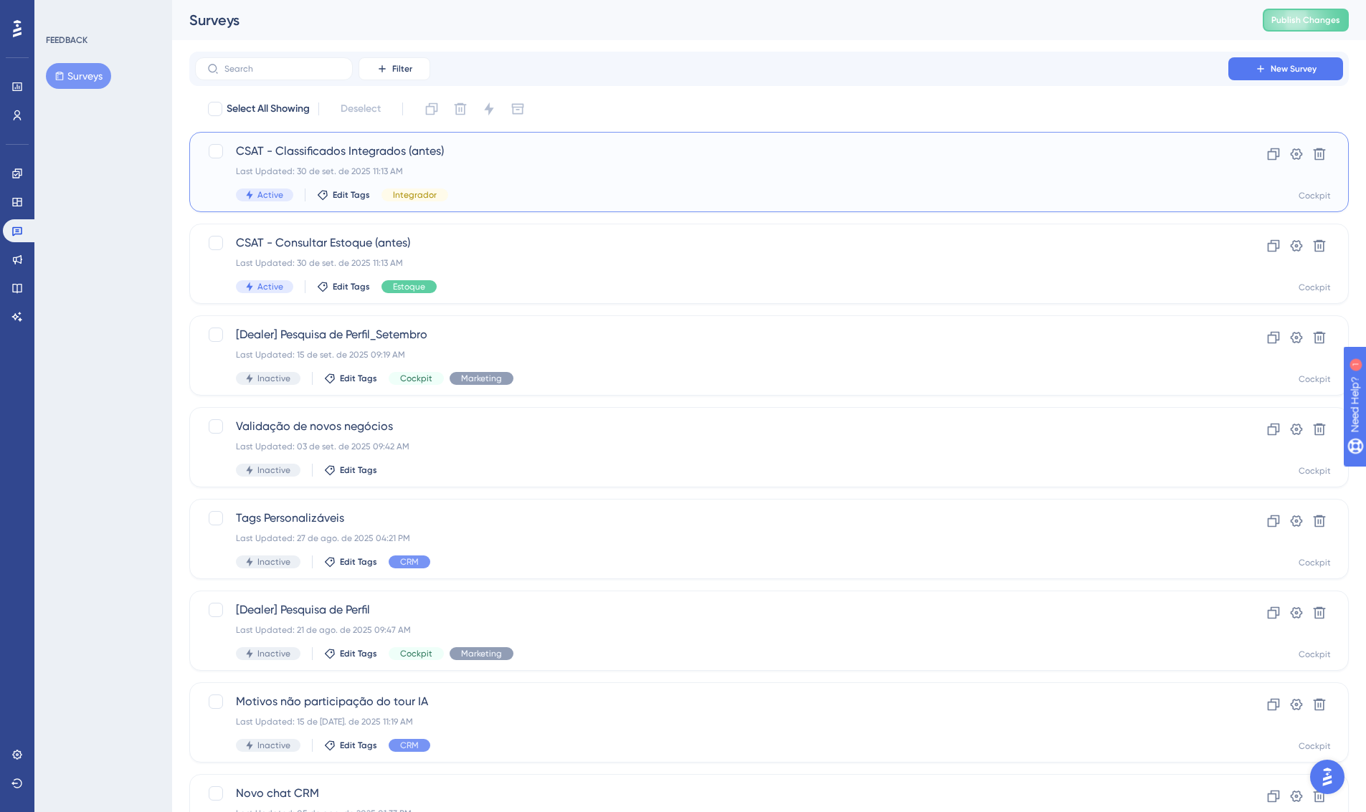
click at [569, 146] on span "CSAT - Classificados Integrados (antes)" at bounding box center [711, 151] width 951 height 17
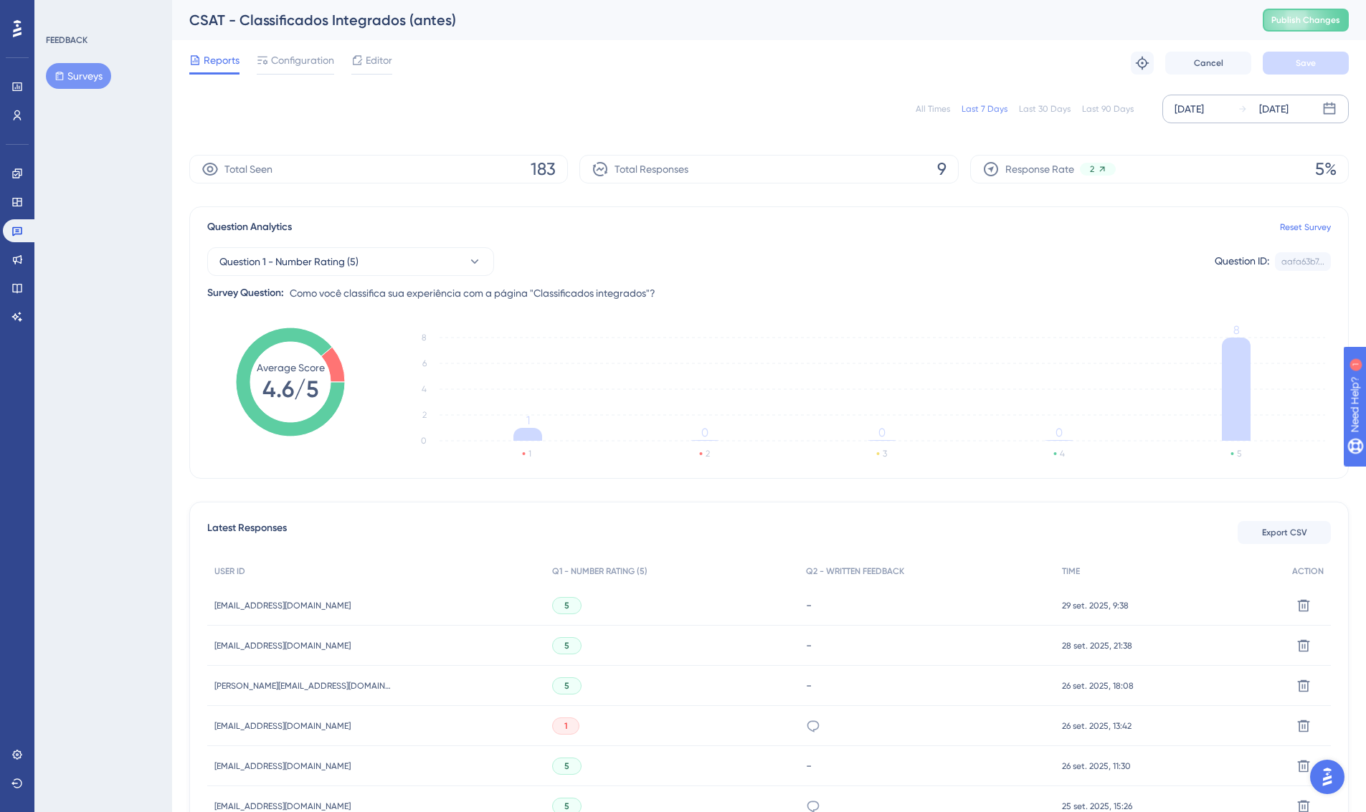
click at [1249, 108] on div "[DATE]" at bounding box center [1262, 108] width 51 height 17
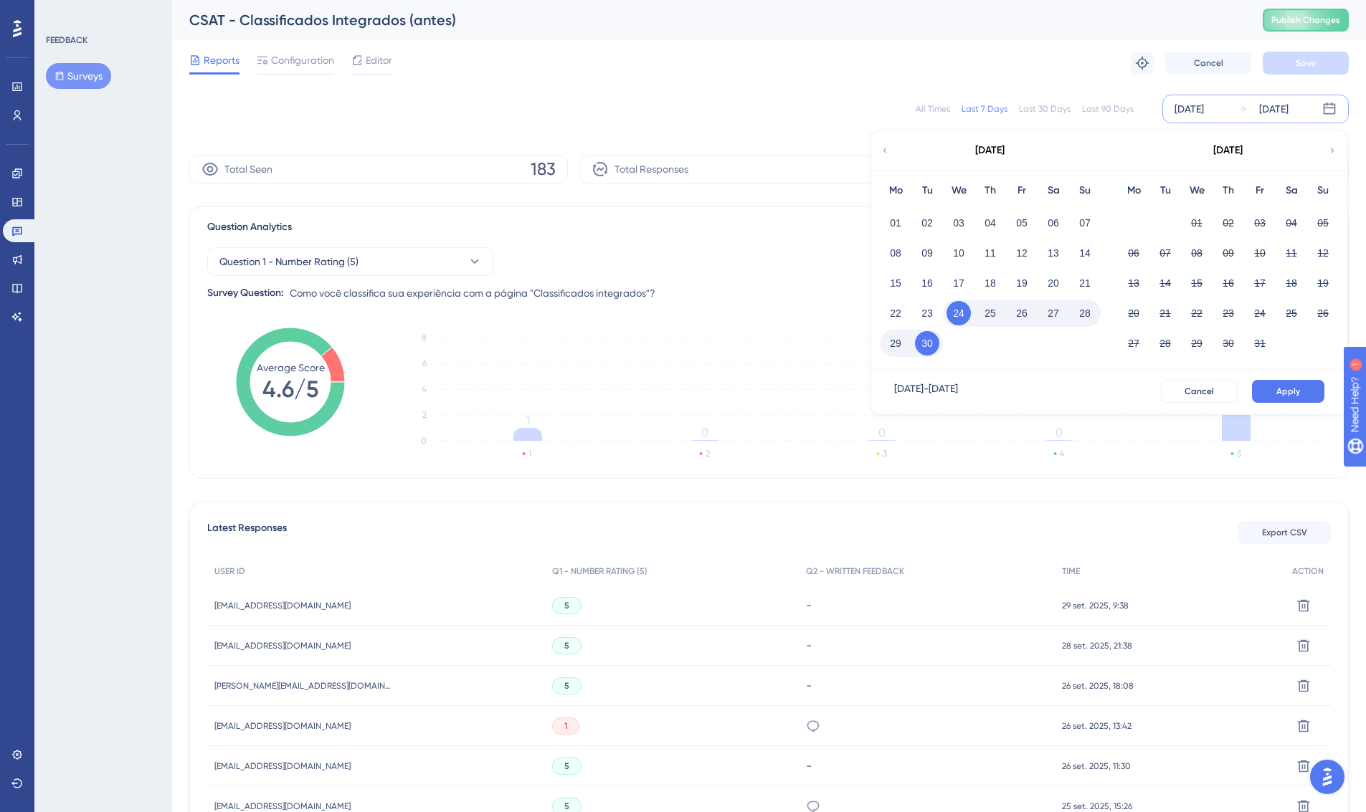
click at [1249, 108] on div "[DATE]" at bounding box center [1262, 108] width 51 height 17
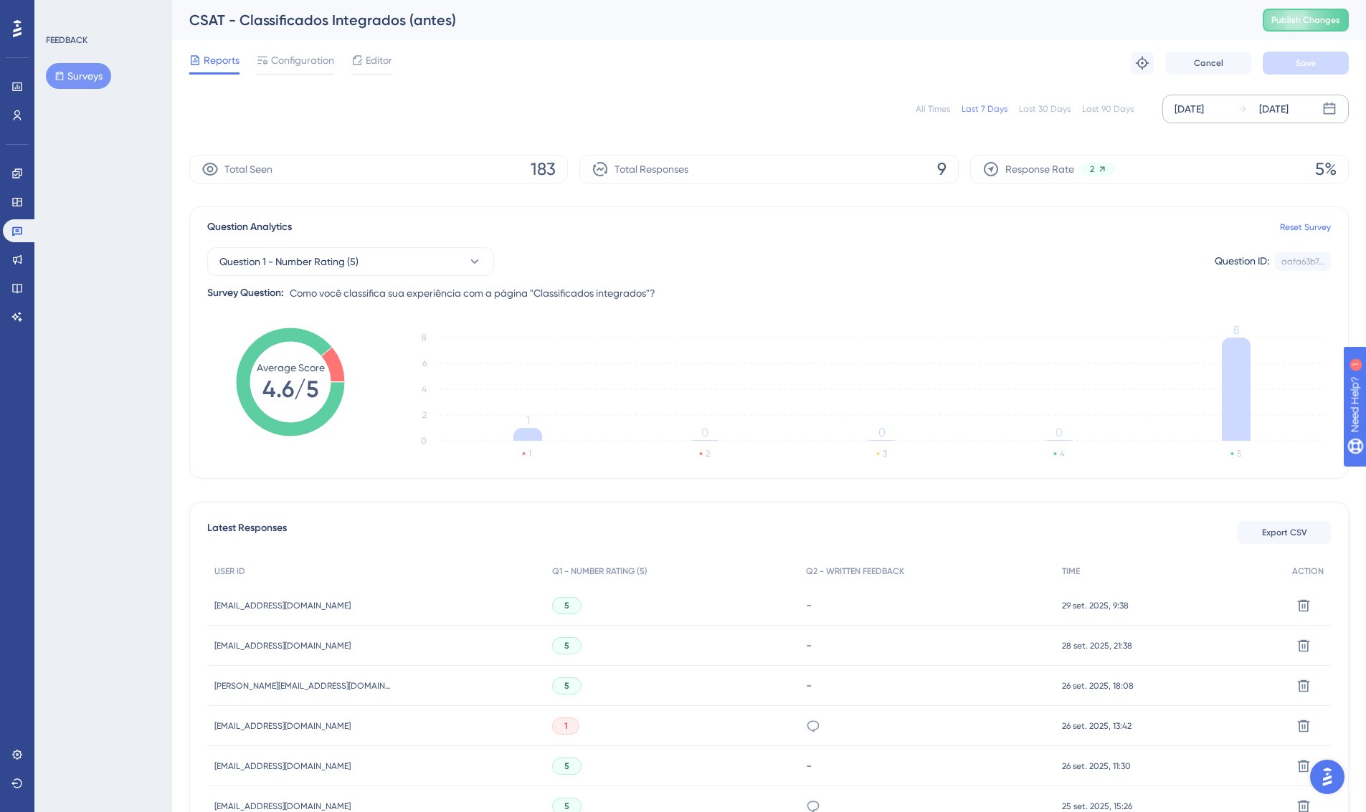
click at [1246, 105] on icon at bounding box center [1242, 109] width 10 height 10
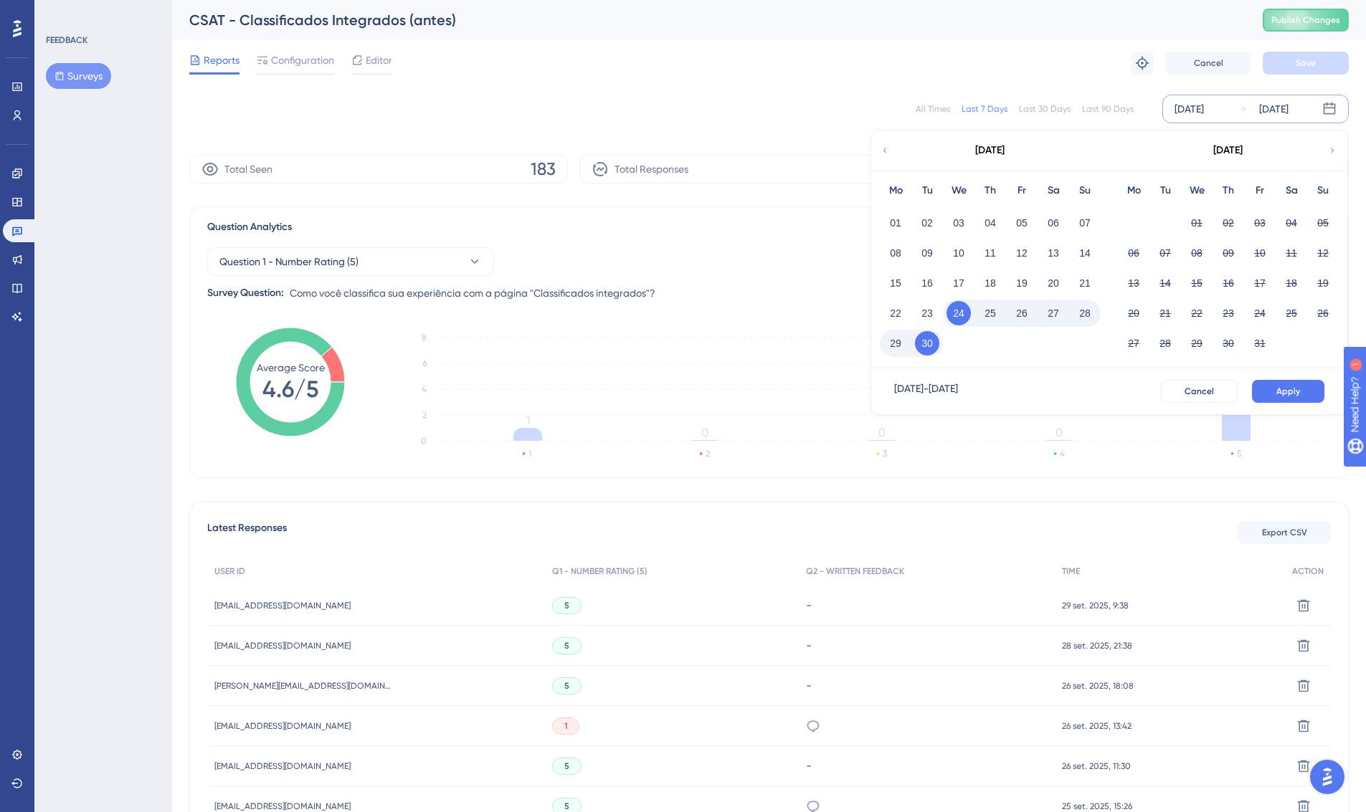
click at [930, 343] on button "30" at bounding box center [927, 343] width 24 height 24
click at [1293, 390] on span "Apply" at bounding box center [1288, 391] width 24 height 11
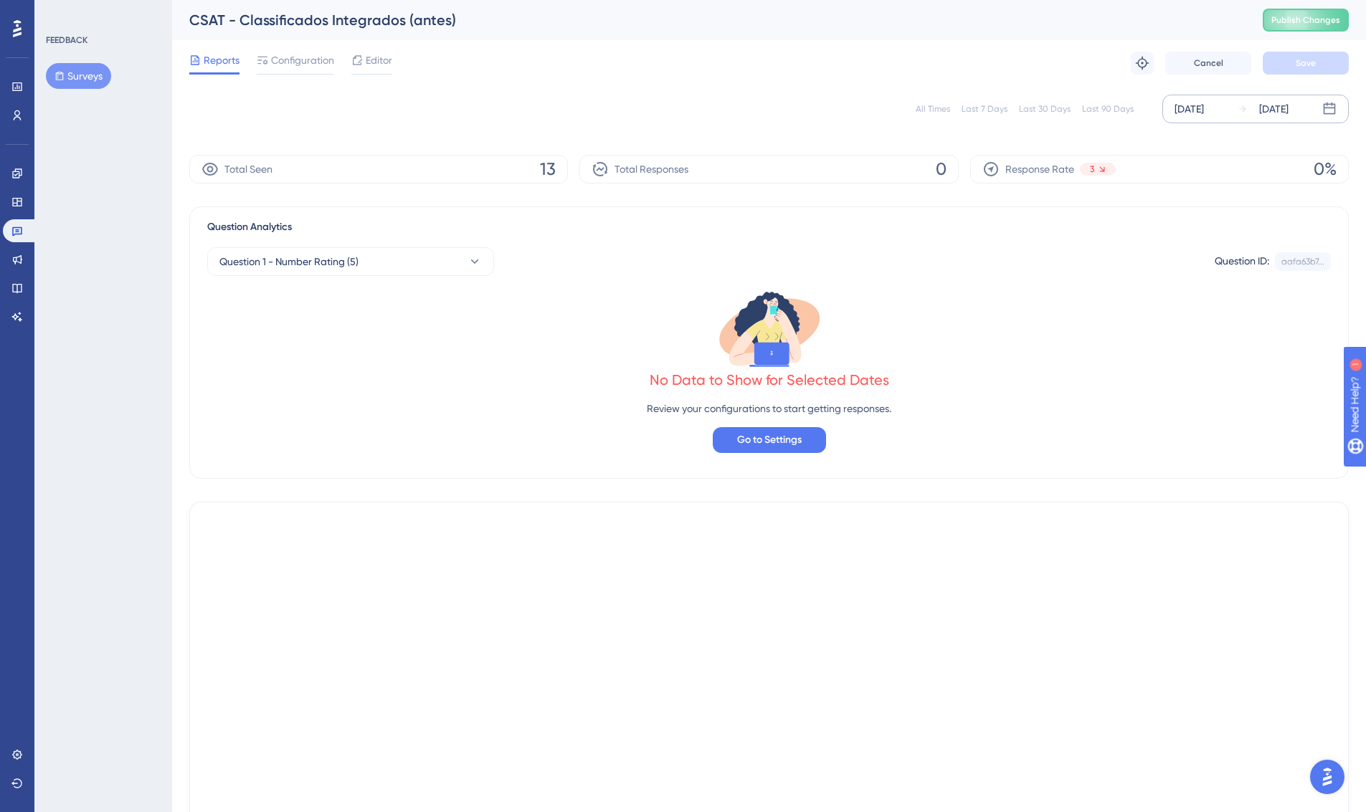
click at [1223, 129] on div "All Times Last 7 Days Last 30 Days Last 90 Days [DATE] [DATE]" at bounding box center [768, 109] width 1159 height 46
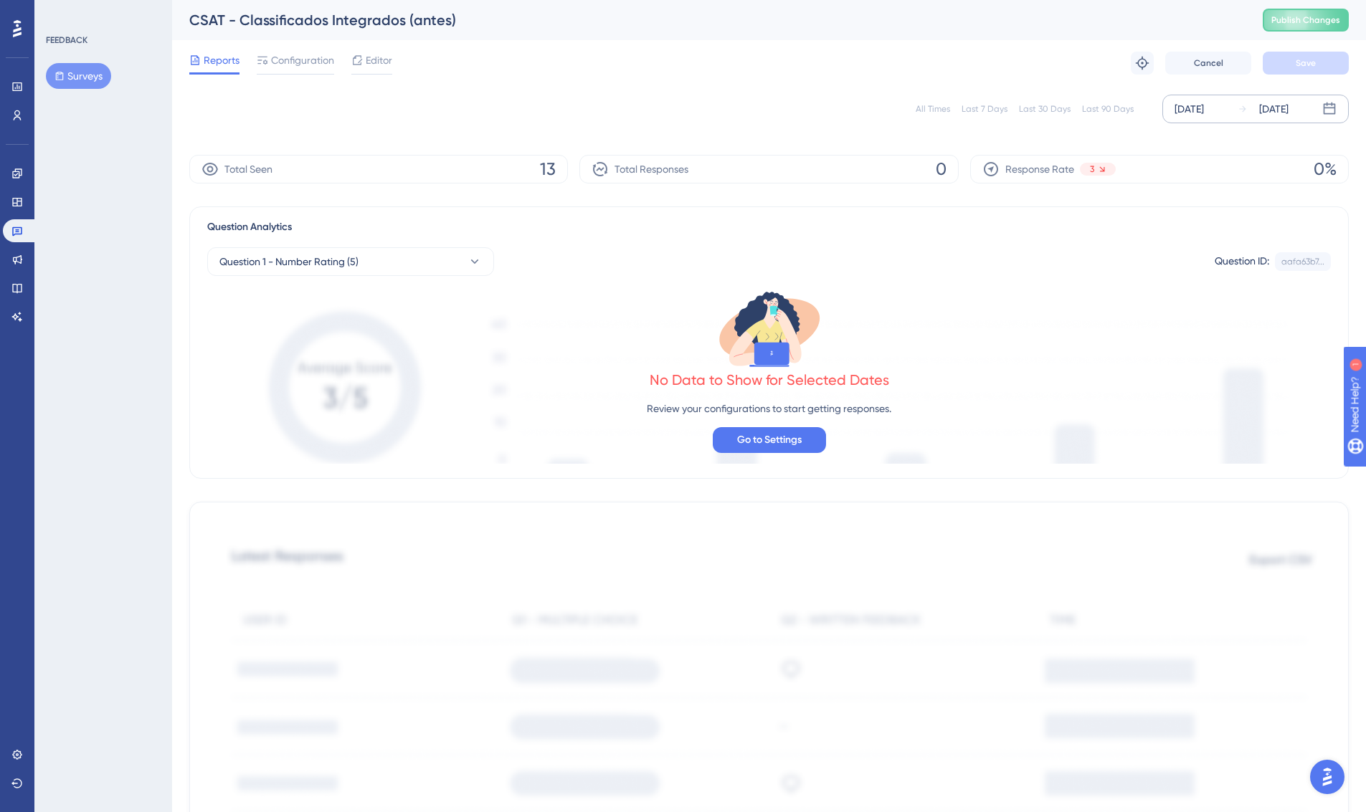
click at [1204, 108] on div "[DATE]" at bounding box center [1188, 108] width 29 height 17
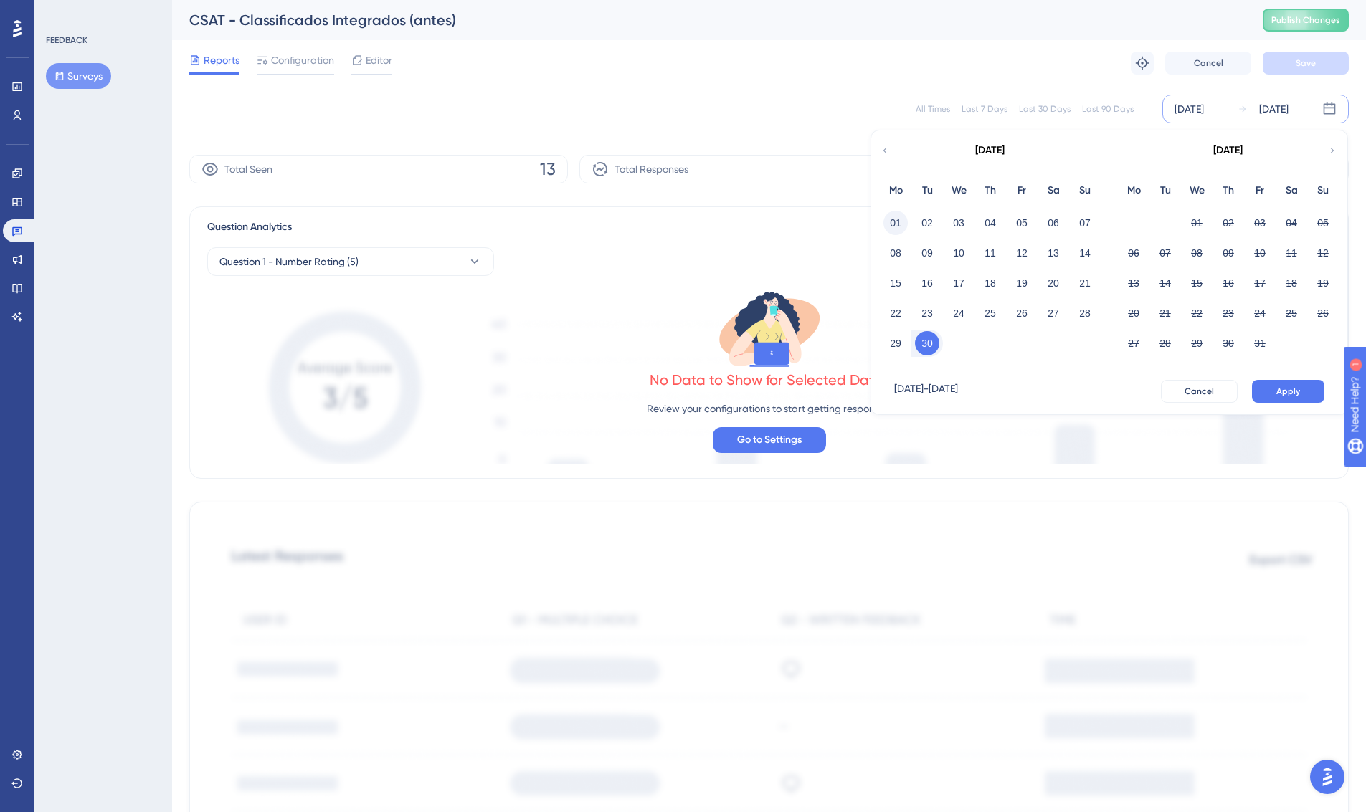
click at [896, 217] on button "01" at bounding box center [895, 223] width 24 height 24
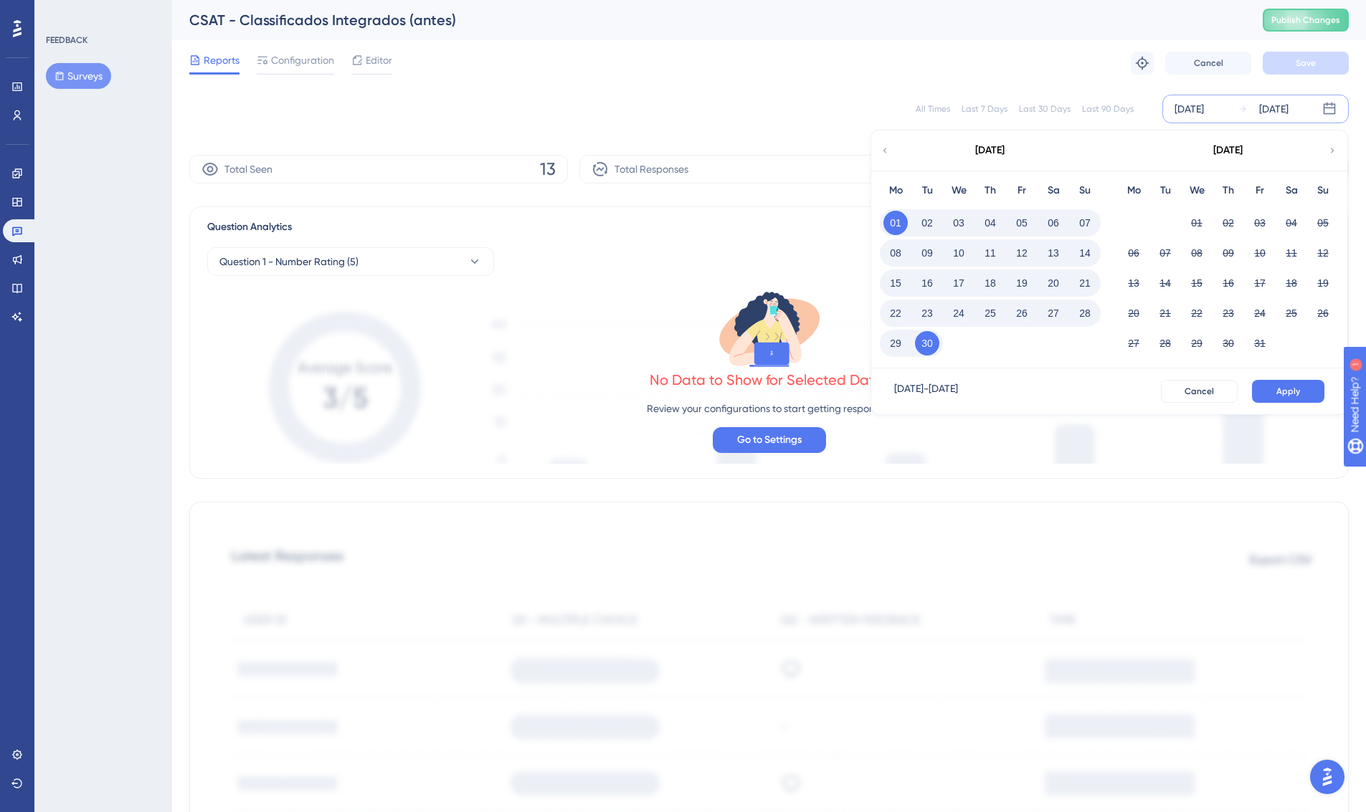
click at [1311, 393] on button "Apply" at bounding box center [1288, 391] width 72 height 23
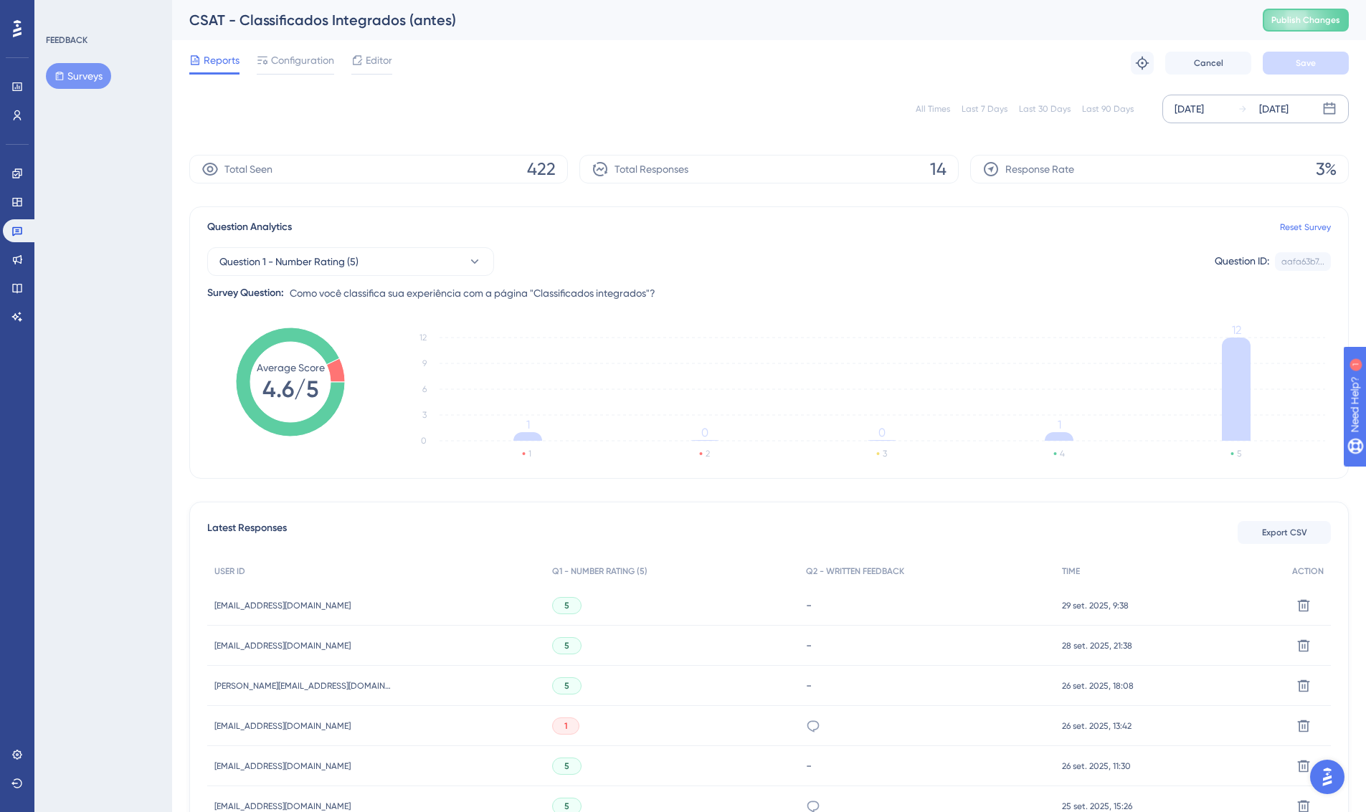
click at [1204, 108] on div "[DATE]" at bounding box center [1188, 108] width 29 height 17
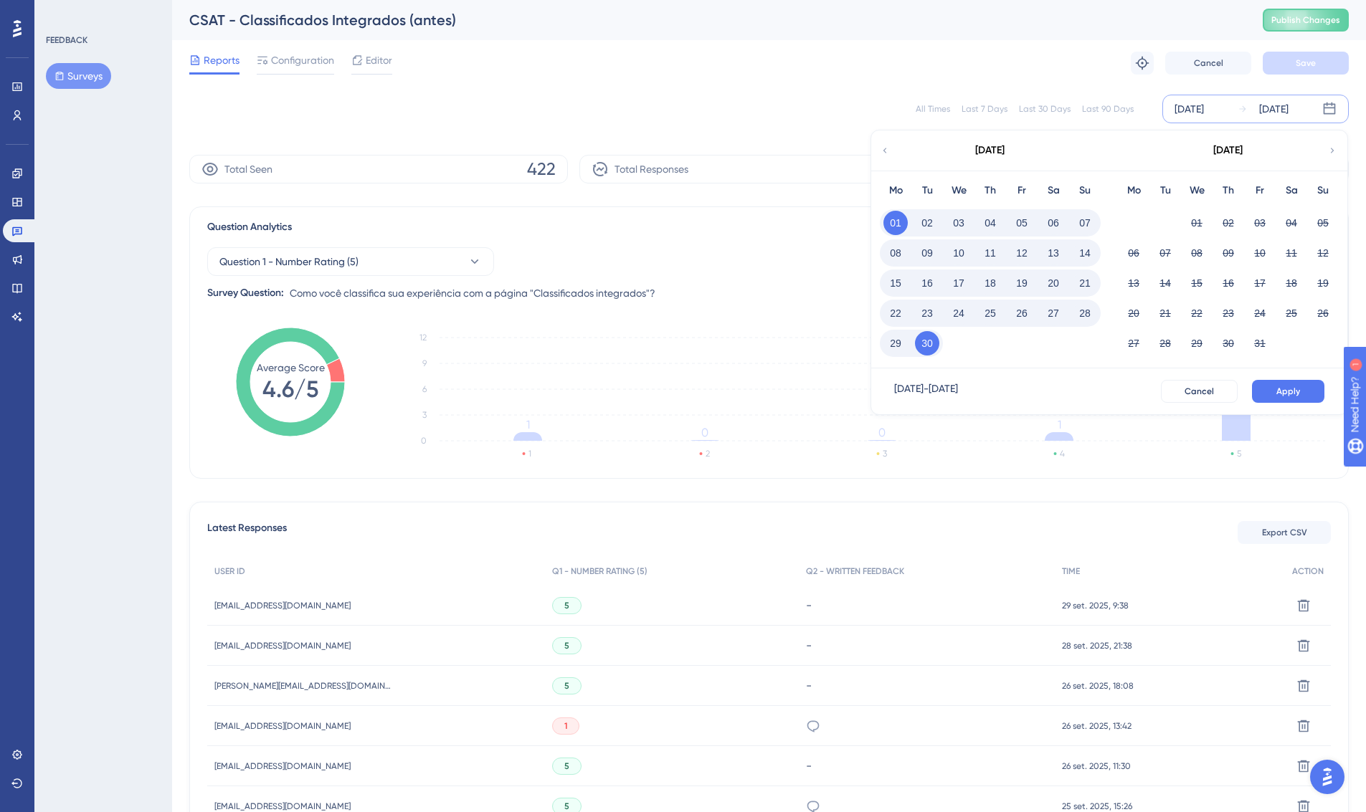
click at [877, 153] on div "[DATE]" at bounding box center [989, 150] width 237 height 40
click at [885, 151] on icon at bounding box center [885, 150] width 10 height 13
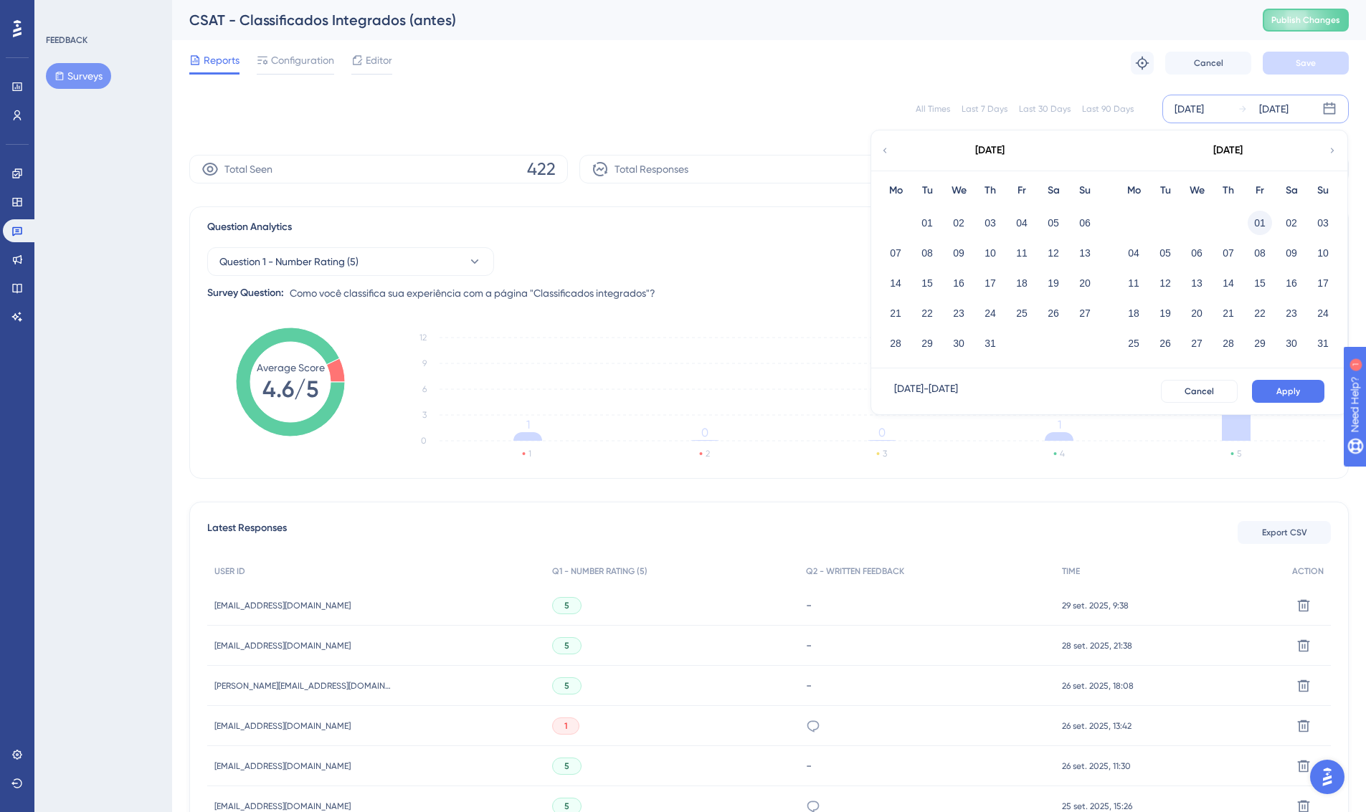
click at [1262, 217] on button "01" at bounding box center [1259, 223] width 24 height 24
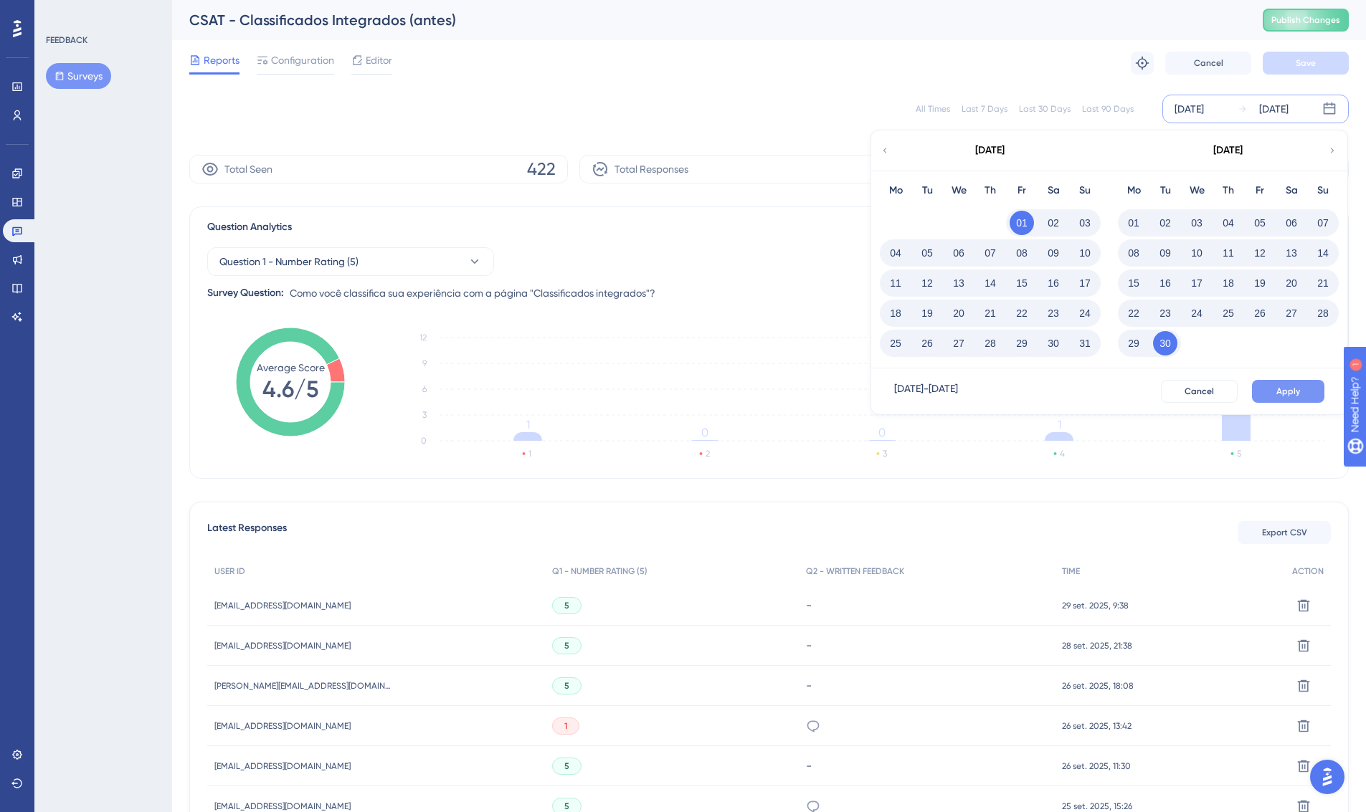
click at [1303, 394] on button "Apply" at bounding box center [1288, 391] width 72 height 23
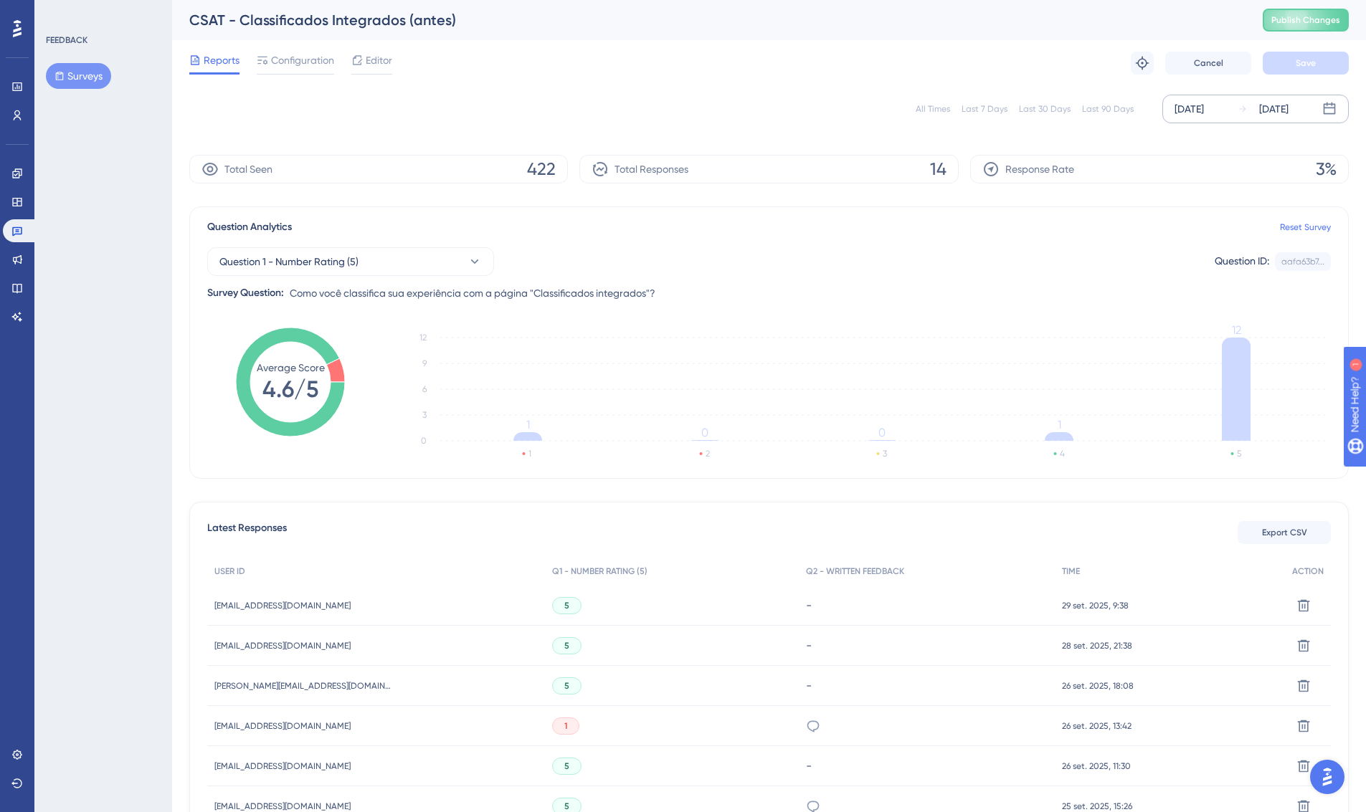
click at [81, 88] on button "Surveys" at bounding box center [78, 76] width 65 height 26
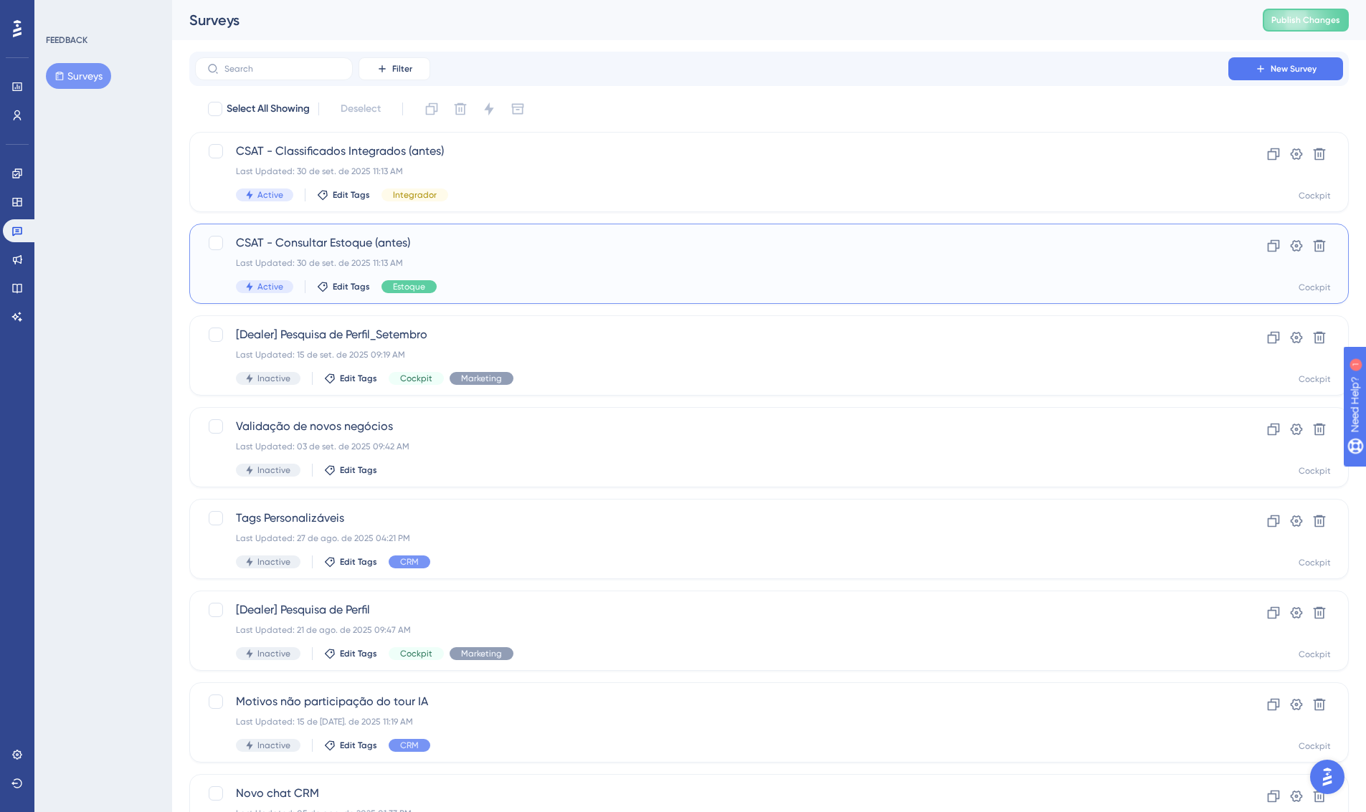
click at [455, 248] on span "CSAT - Consultar Estoque (antes)" at bounding box center [711, 242] width 951 height 17
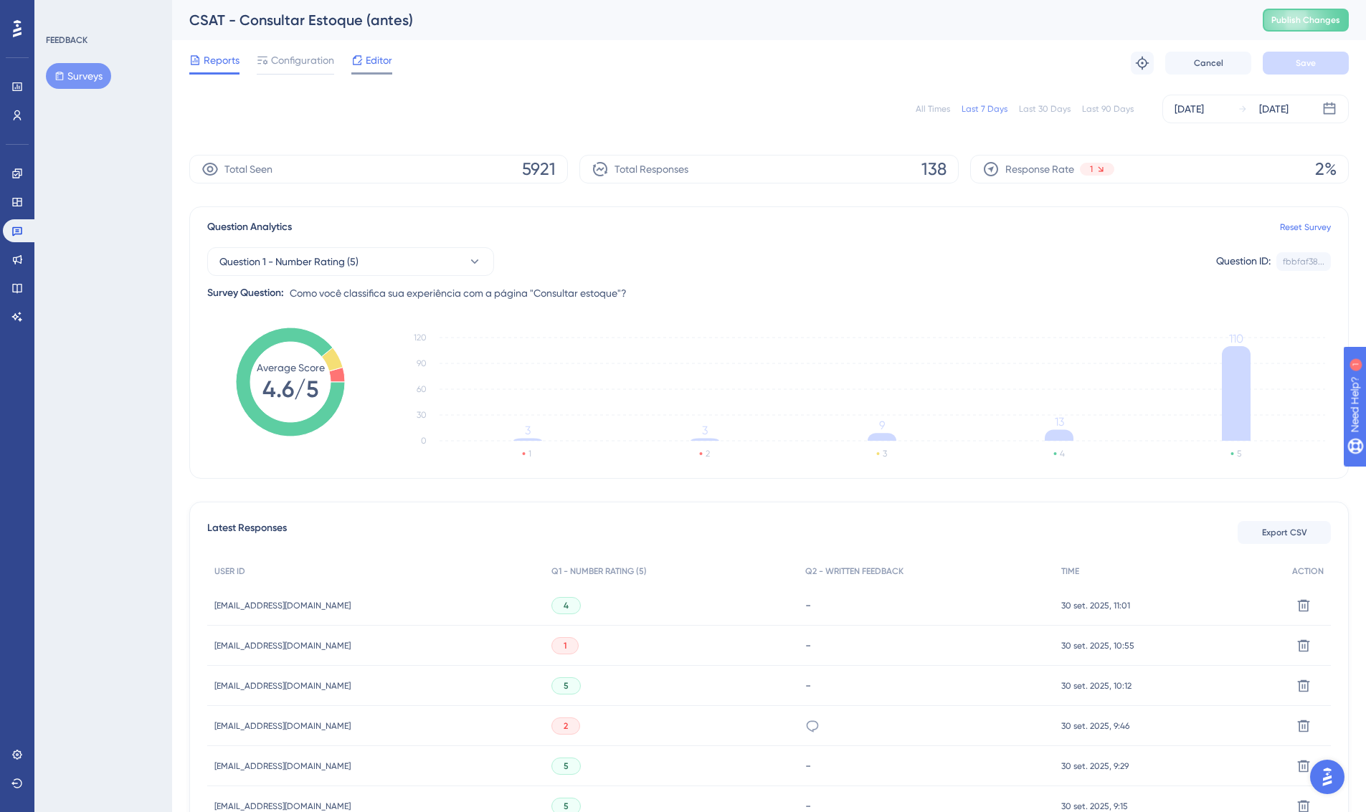
click at [374, 57] on span "Editor" at bounding box center [379, 60] width 27 height 17
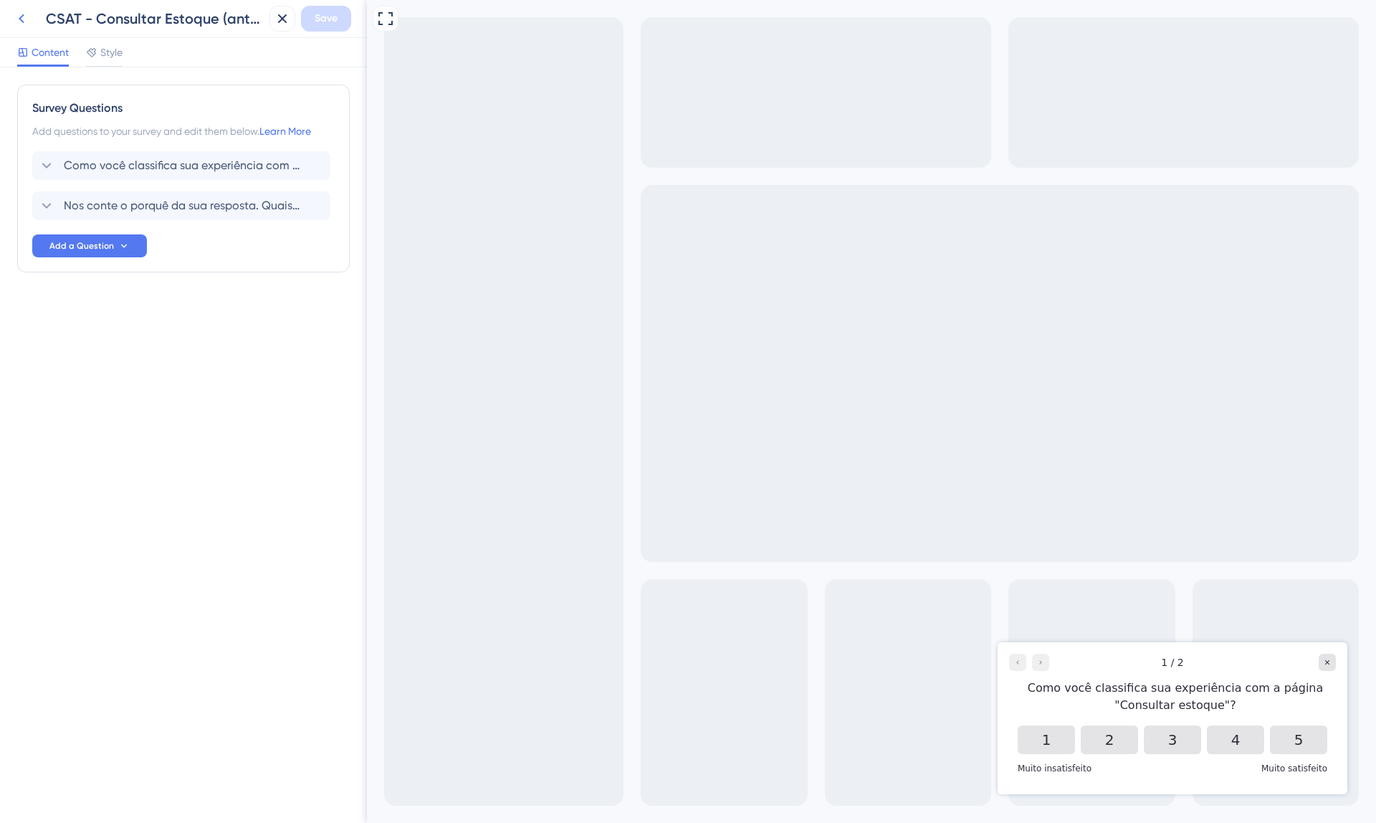
click at [16, 17] on icon at bounding box center [21, 18] width 17 height 17
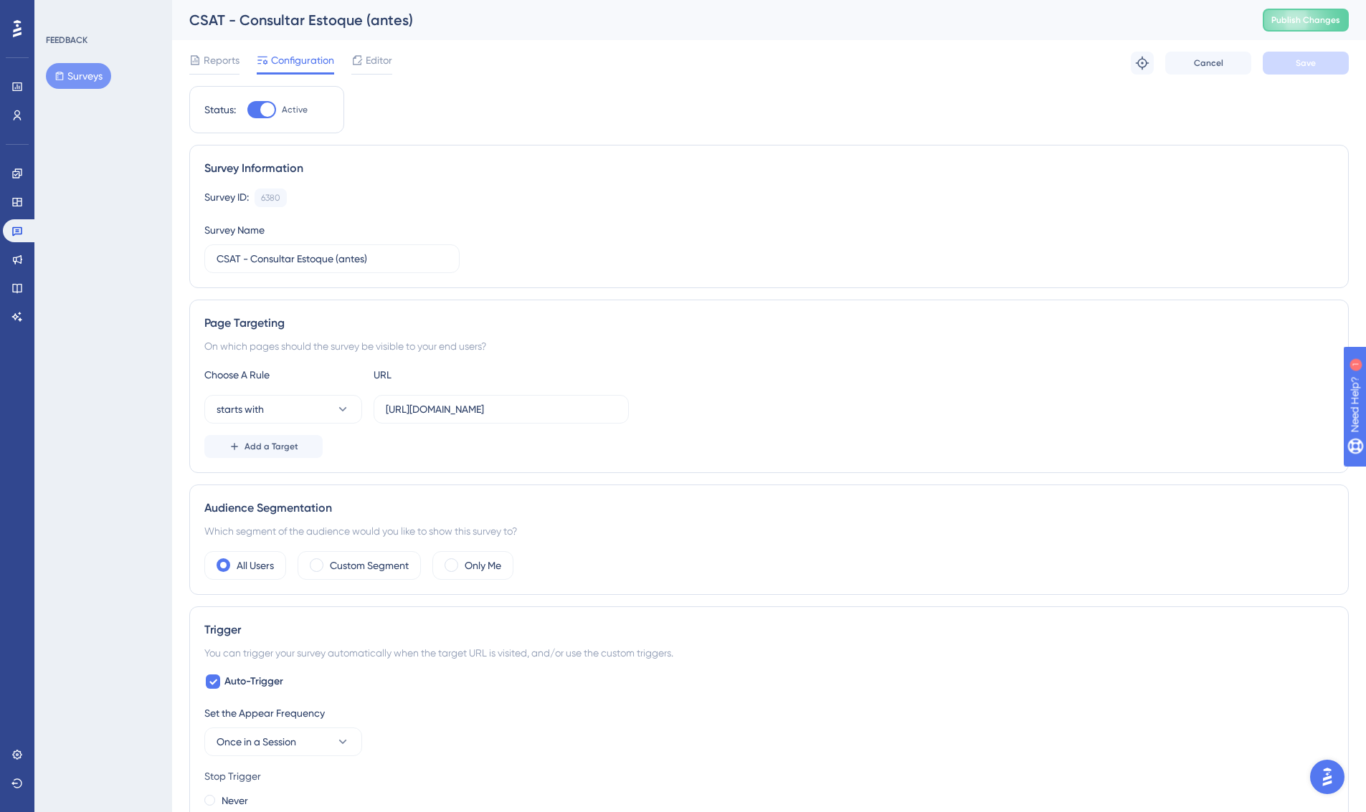
click at [295, 61] on span "Configuration" at bounding box center [302, 60] width 63 height 17
click at [576, 411] on input "[URL][DOMAIN_NAME]" at bounding box center [501, 409] width 231 height 16
click at [343, 405] on icon at bounding box center [343, 409] width 14 height 14
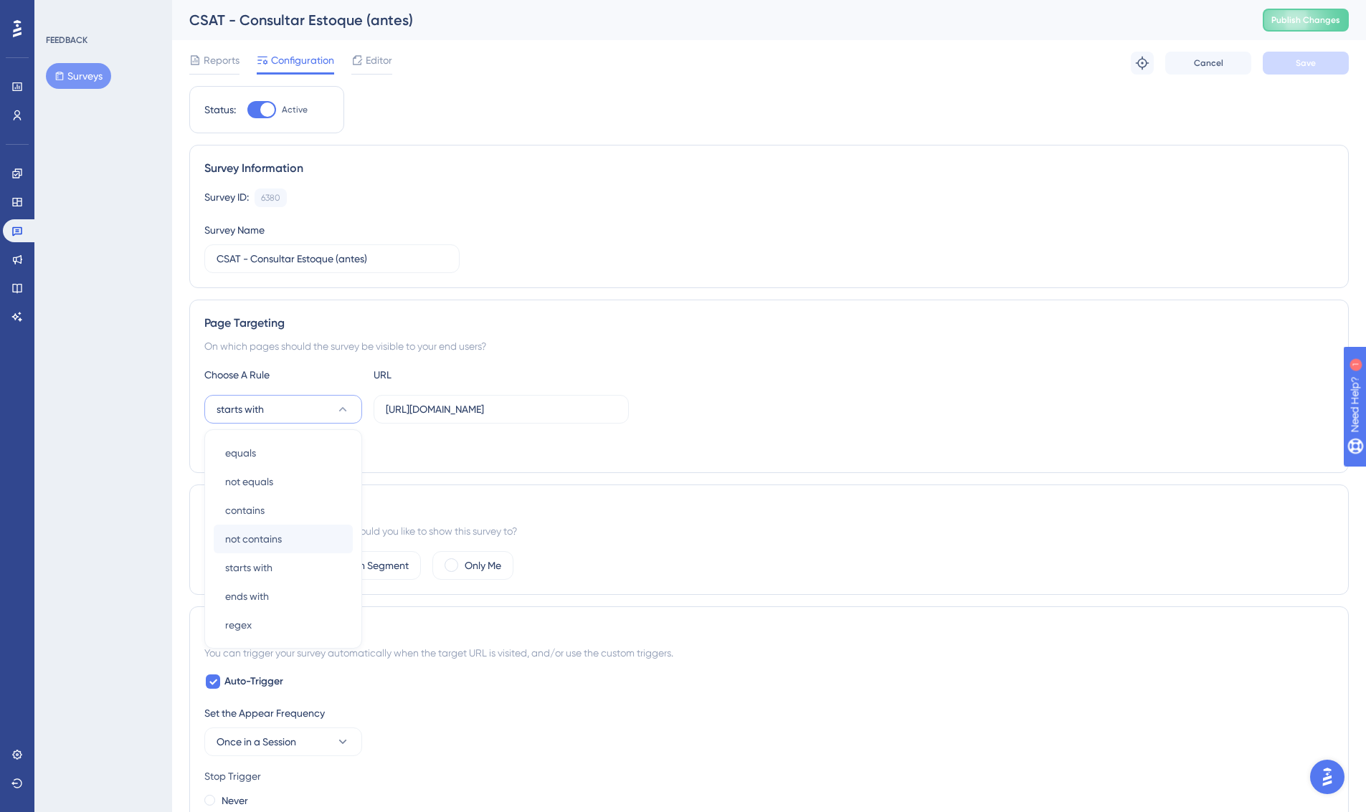
scroll to position [128, 0]
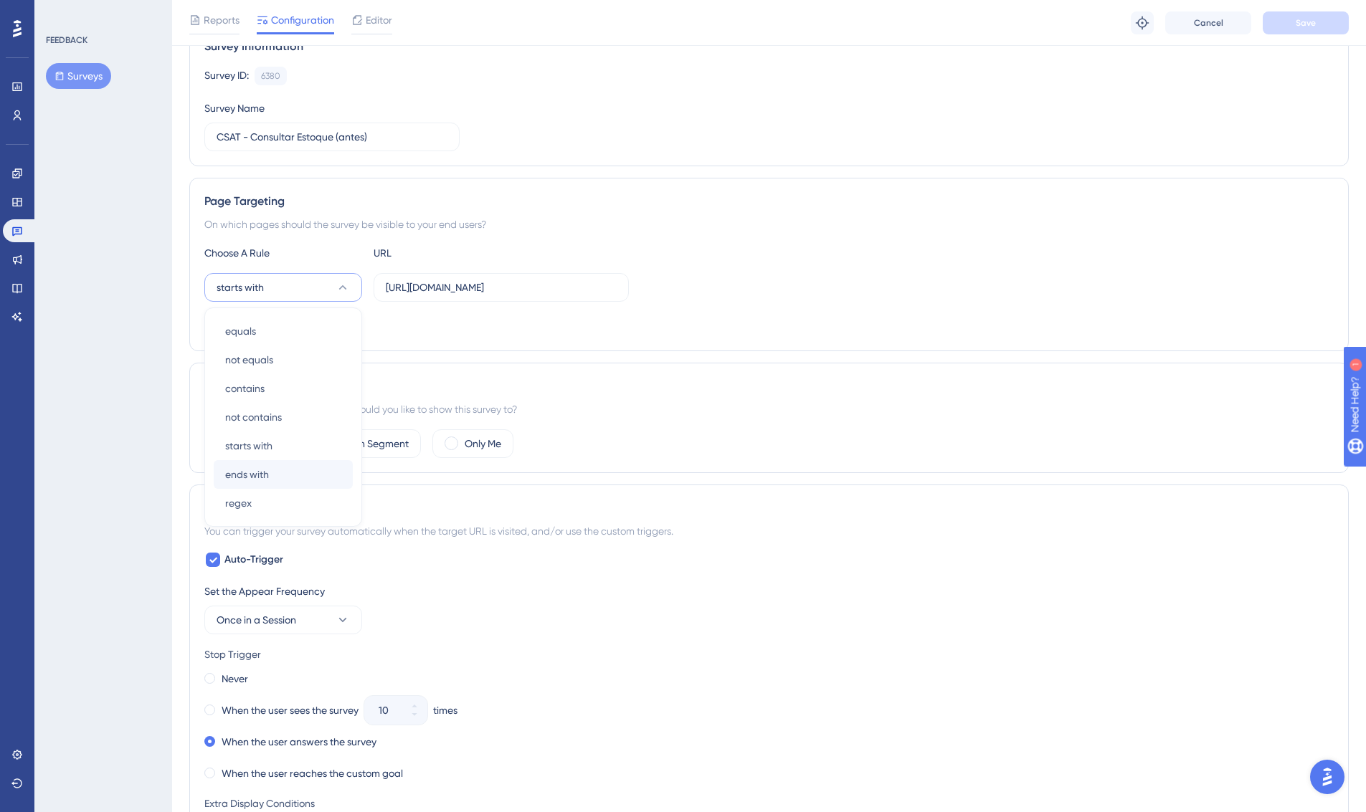
click at [275, 480] on div "ends with ends with" at bounding box center [283, 474] width 116 height 29
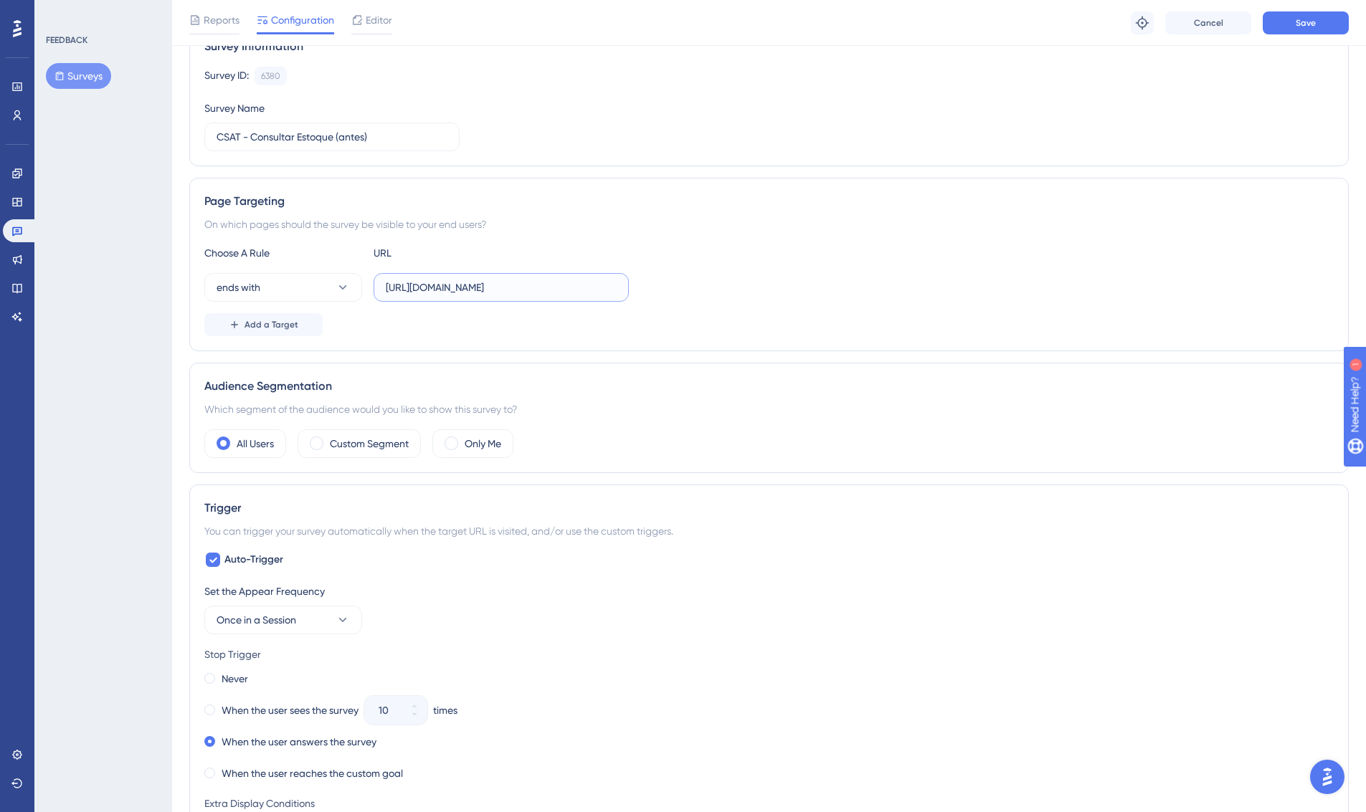
click at [570, 285] on input "[URL][DOMAIN_NAME]" at bounding box center [501, 288] width 231 height 16
paste input "lkid=2197"
type input "lkid=2197"
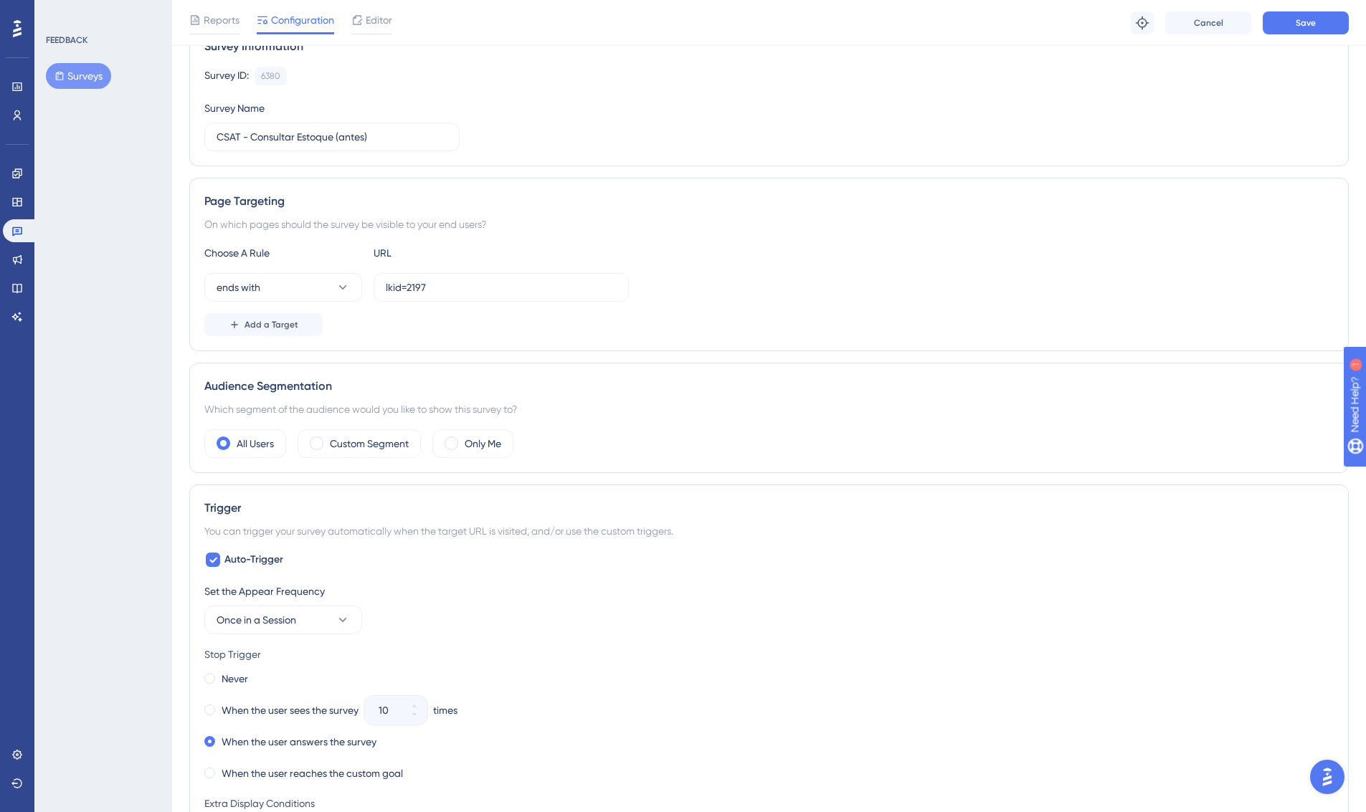
click at [433, 343] on div "Page Targeting On which pages should the survey be visible to your end users? C…" at bounding box center [768, 264] width 1159 height 173
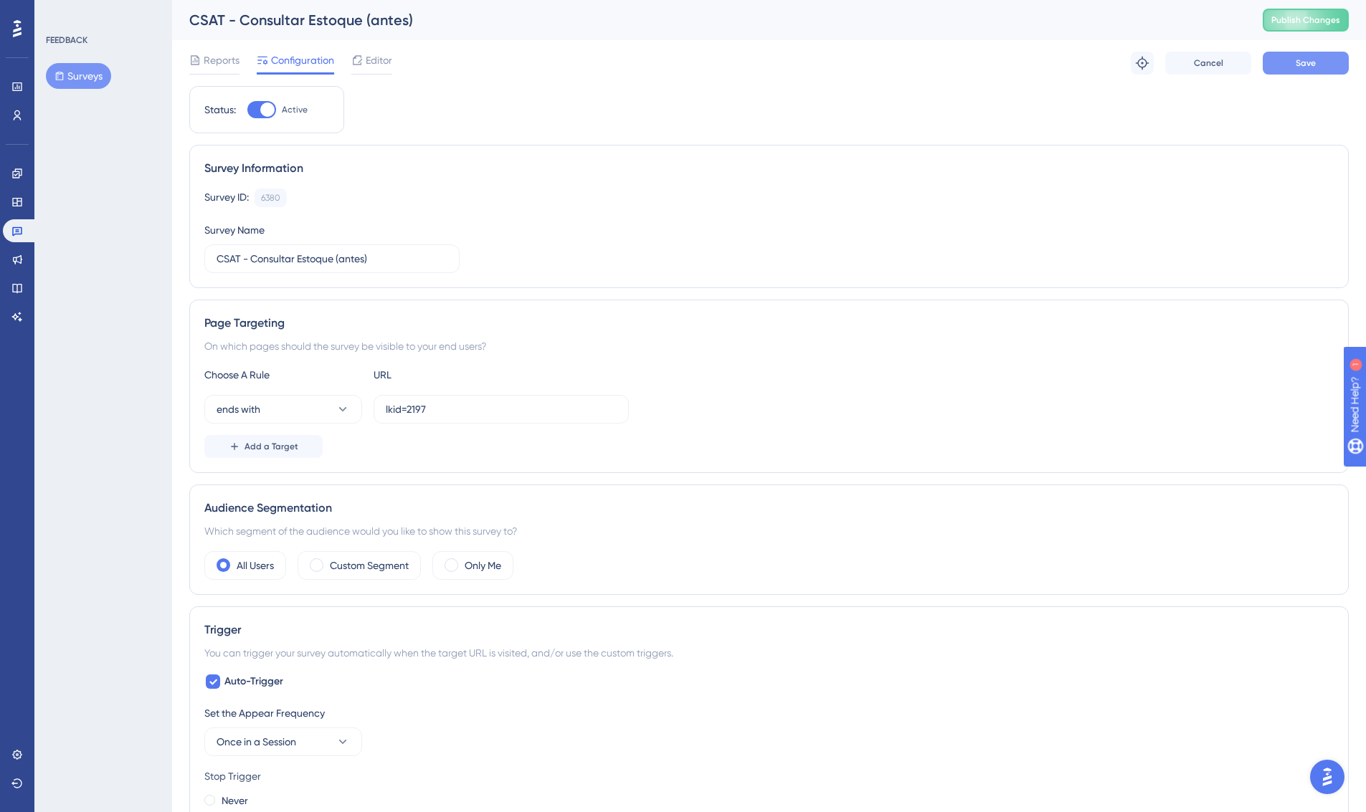
click at [1307, 58] on span "Save" at bounding box center [1305, 62] width 20 height 11
click at [794, 430] on div "Choose A Rule URL ends with lkid=2197 Add a Target" at bounding box center [768, 412] width 1129 height 92
click at [229, 65] on span "Reports" at bounding box center [222, 60] width 36 height 17
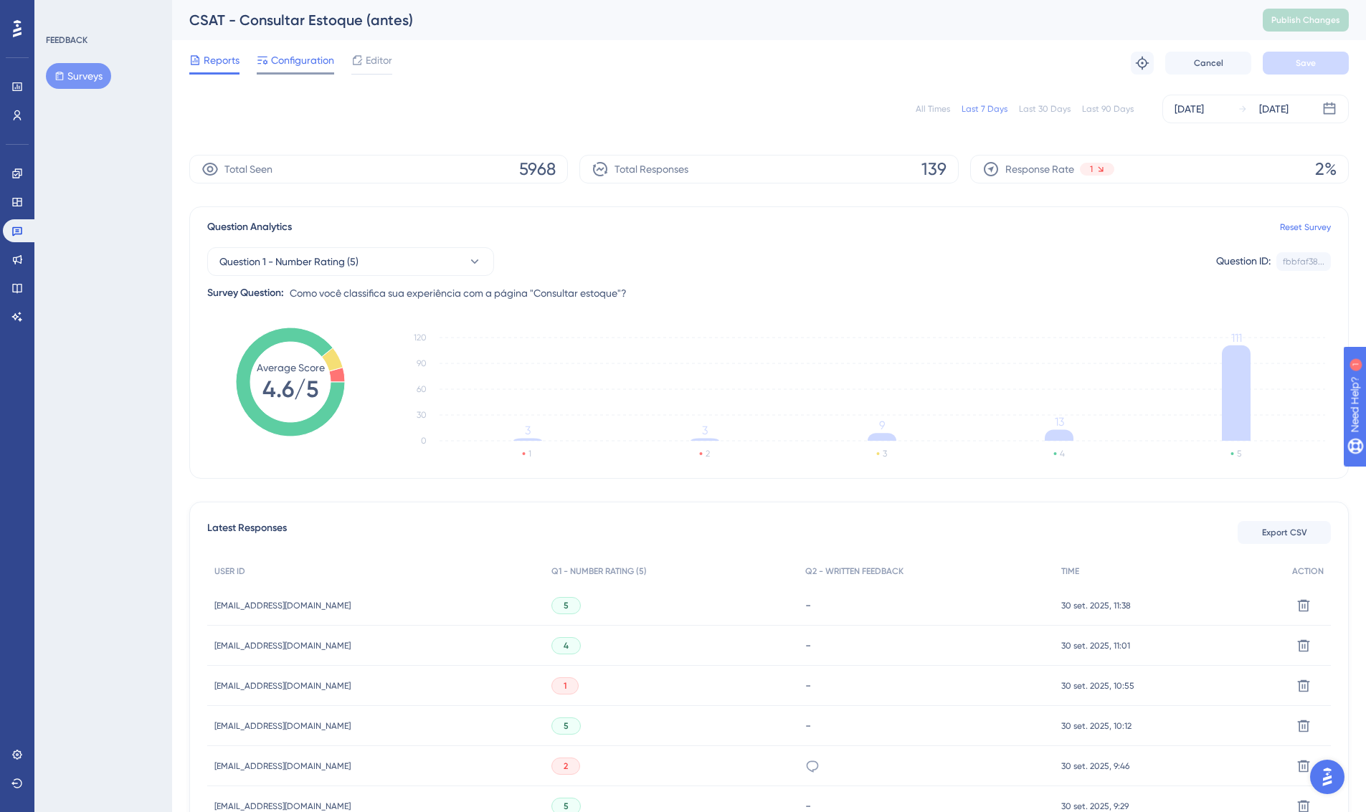
click at [291, 60] on span "Configuration" at bounding box center [302, 60] width 63 height 17
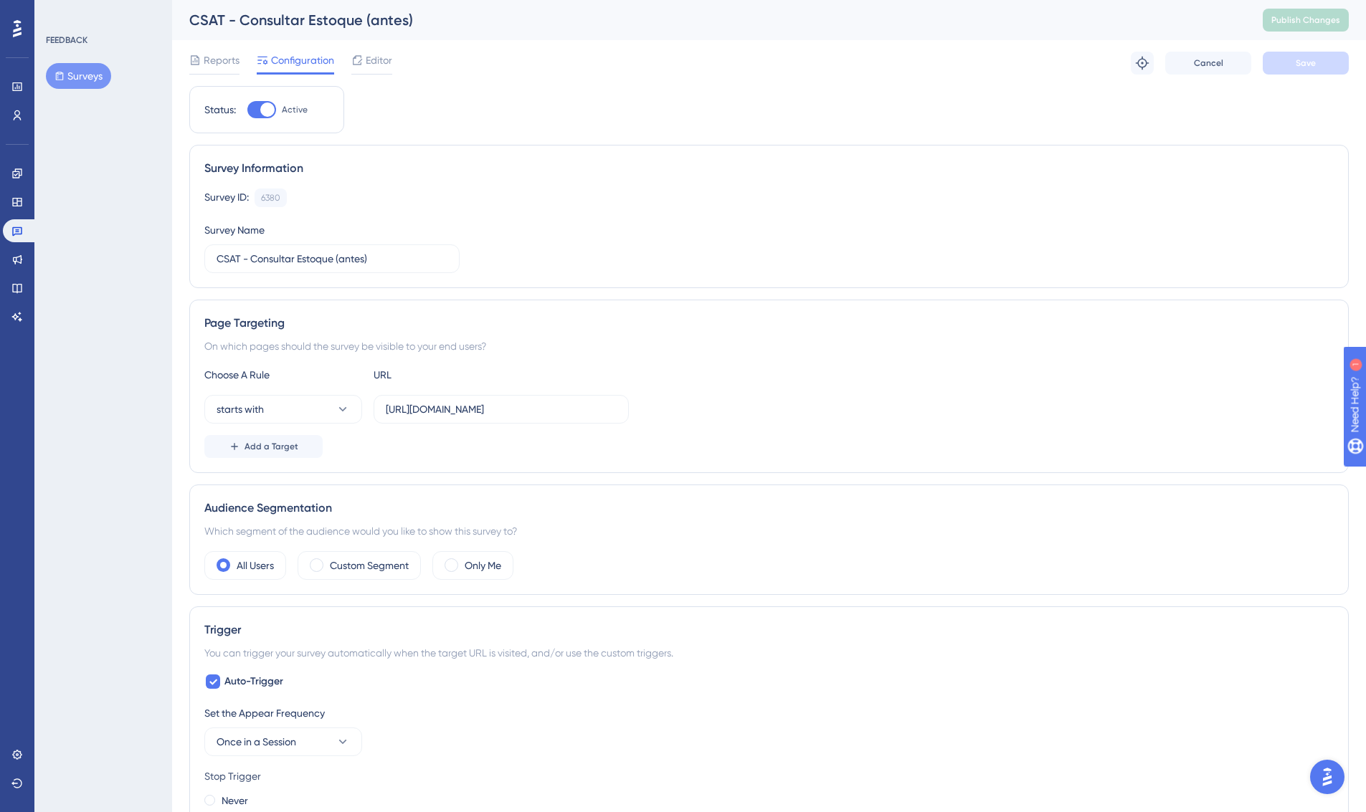
click at [1257, 118] on div "Status: Active Survey Information Survey ID: 6380 Copy Survey Name CSAT - Consu…" at bounding box center [768, 752] width 1159 height 1333
click at [381, 71] on div "Editor" at bounding box center [371, 63] width 41 height 23
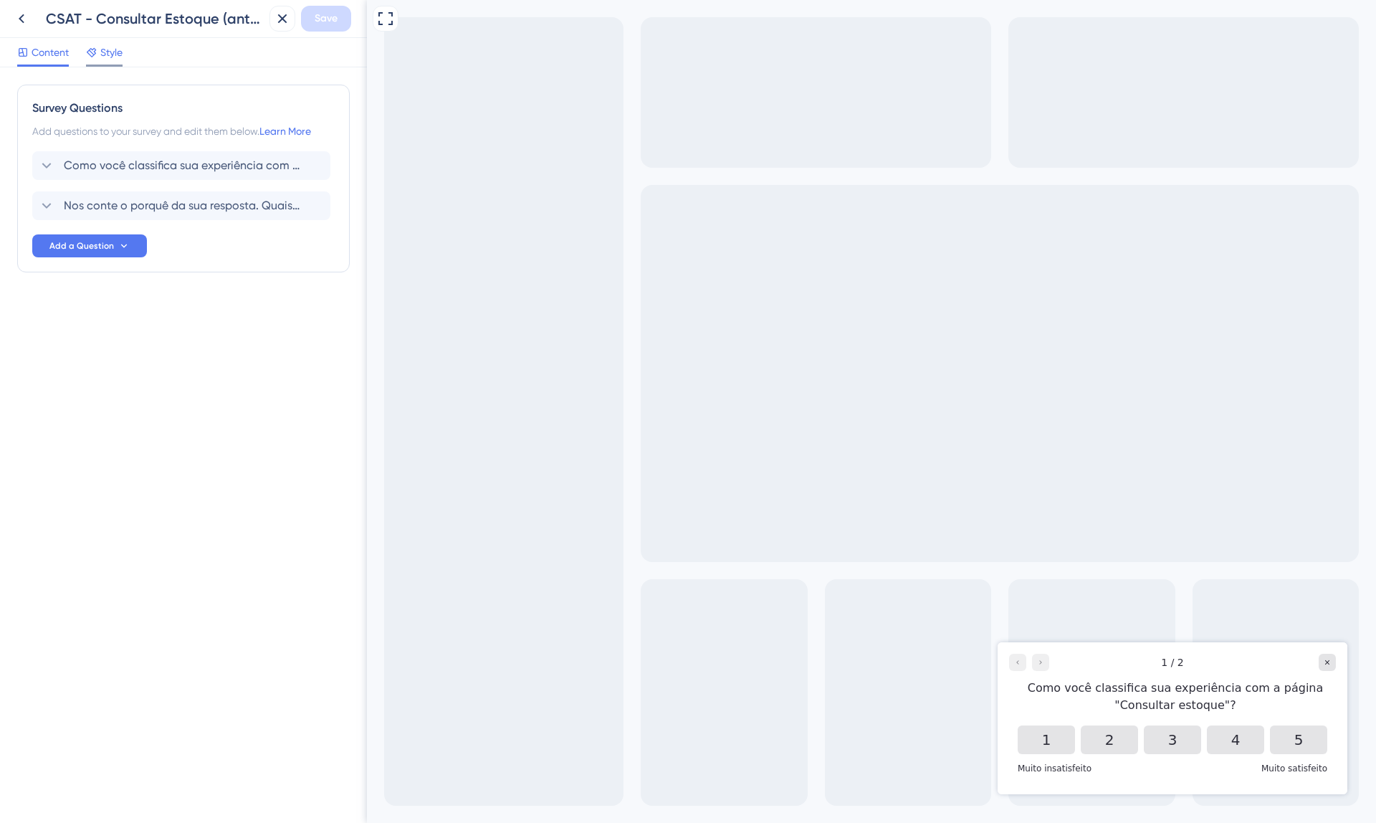
click at [105, 58] on span "Style" at bounding box center [111, 52] width 22 height 17
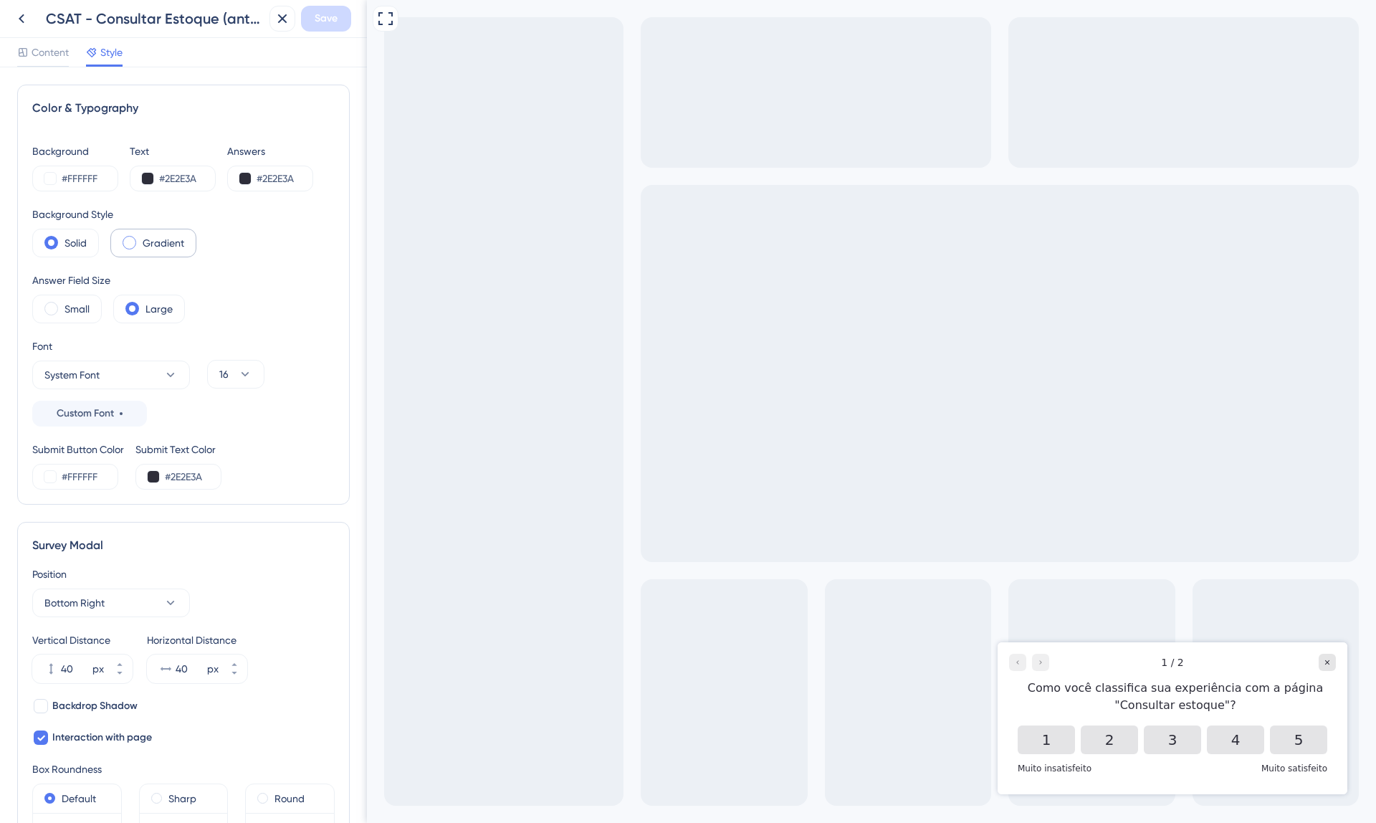
click at [161, 246] on label "Gradient" at bounding box center [164, 242] width 42 height 17
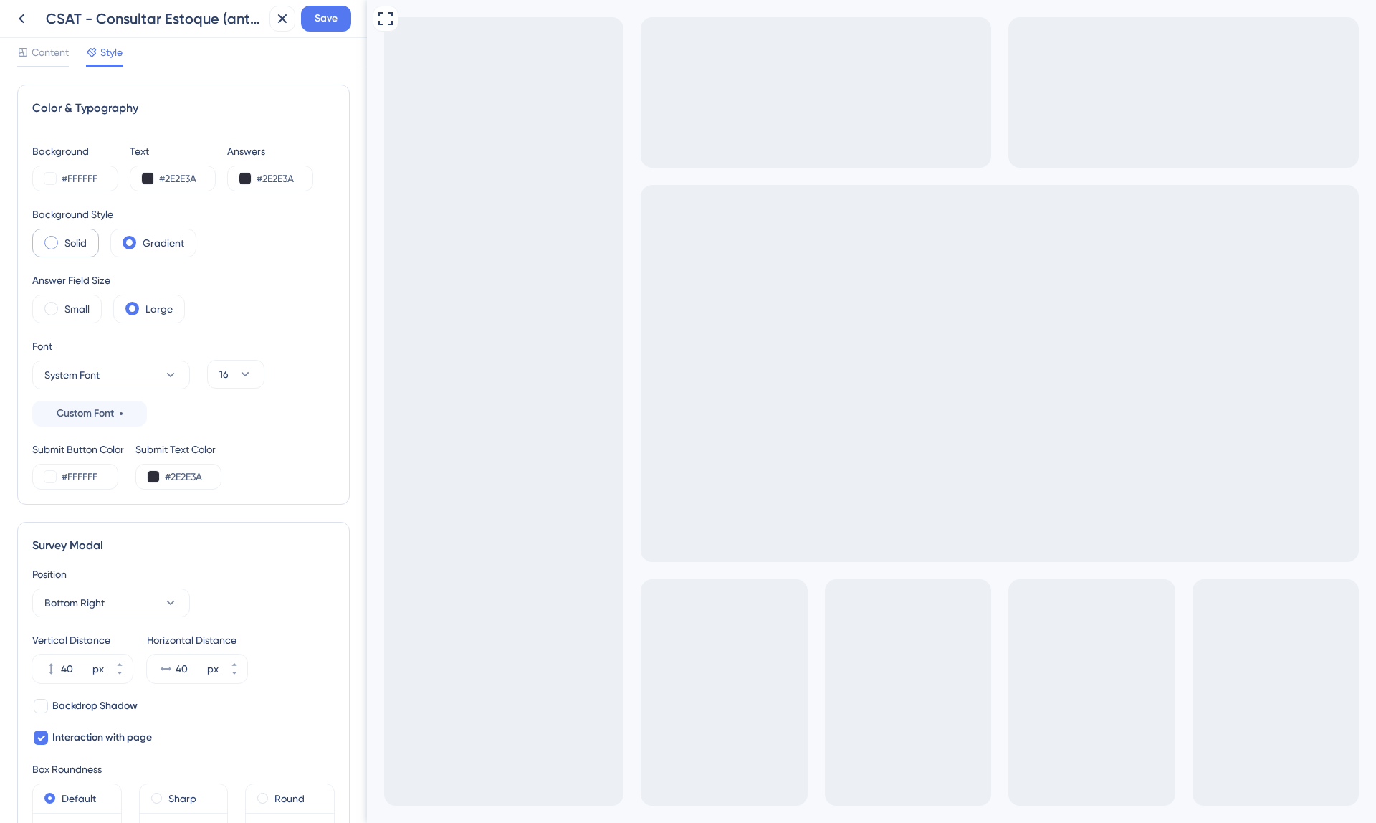
click at [72, 247] on label "Solid" at bounding box center [76, 242] width 22 height 17
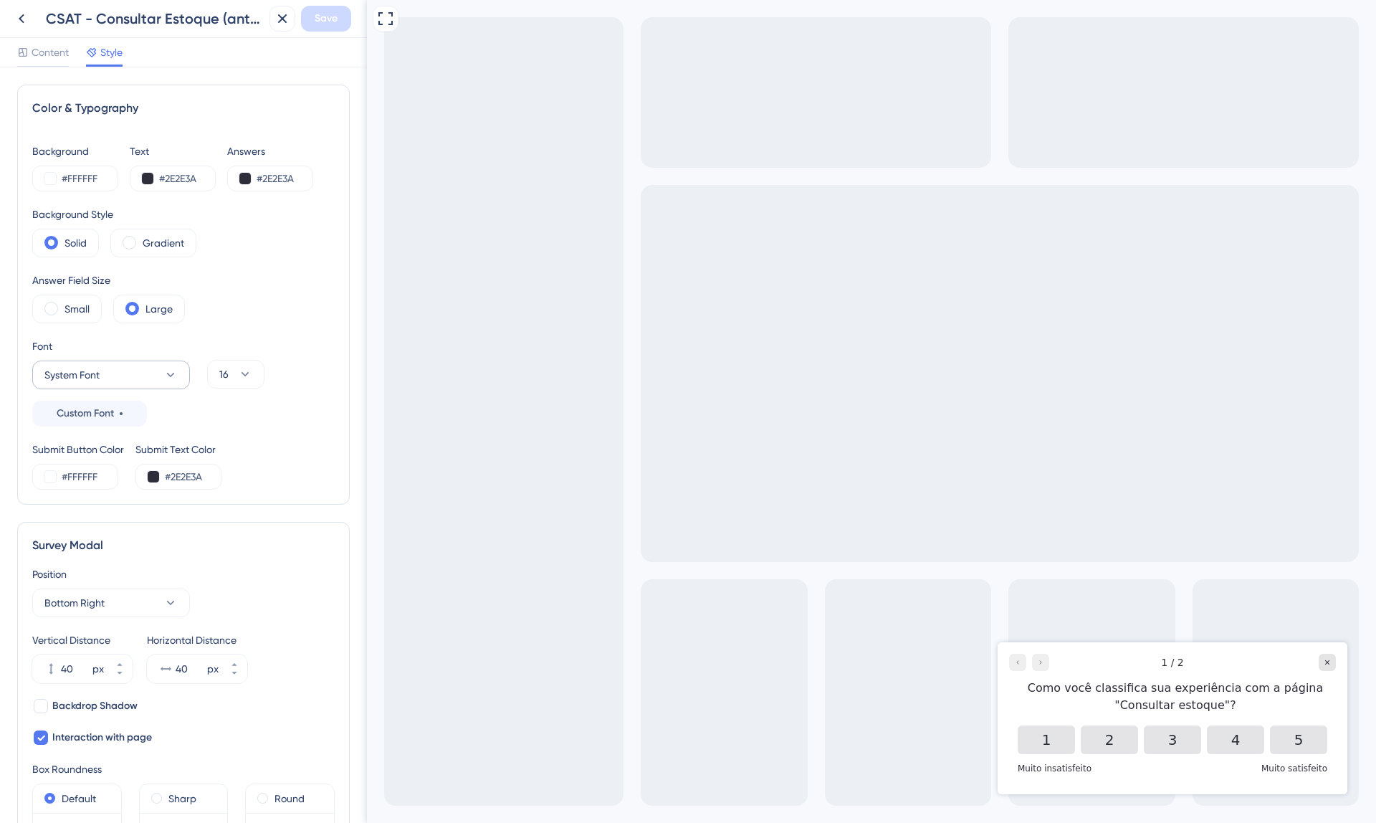
click at [166, 375] on icon at bounding box center [170, 375] width 14 height 14
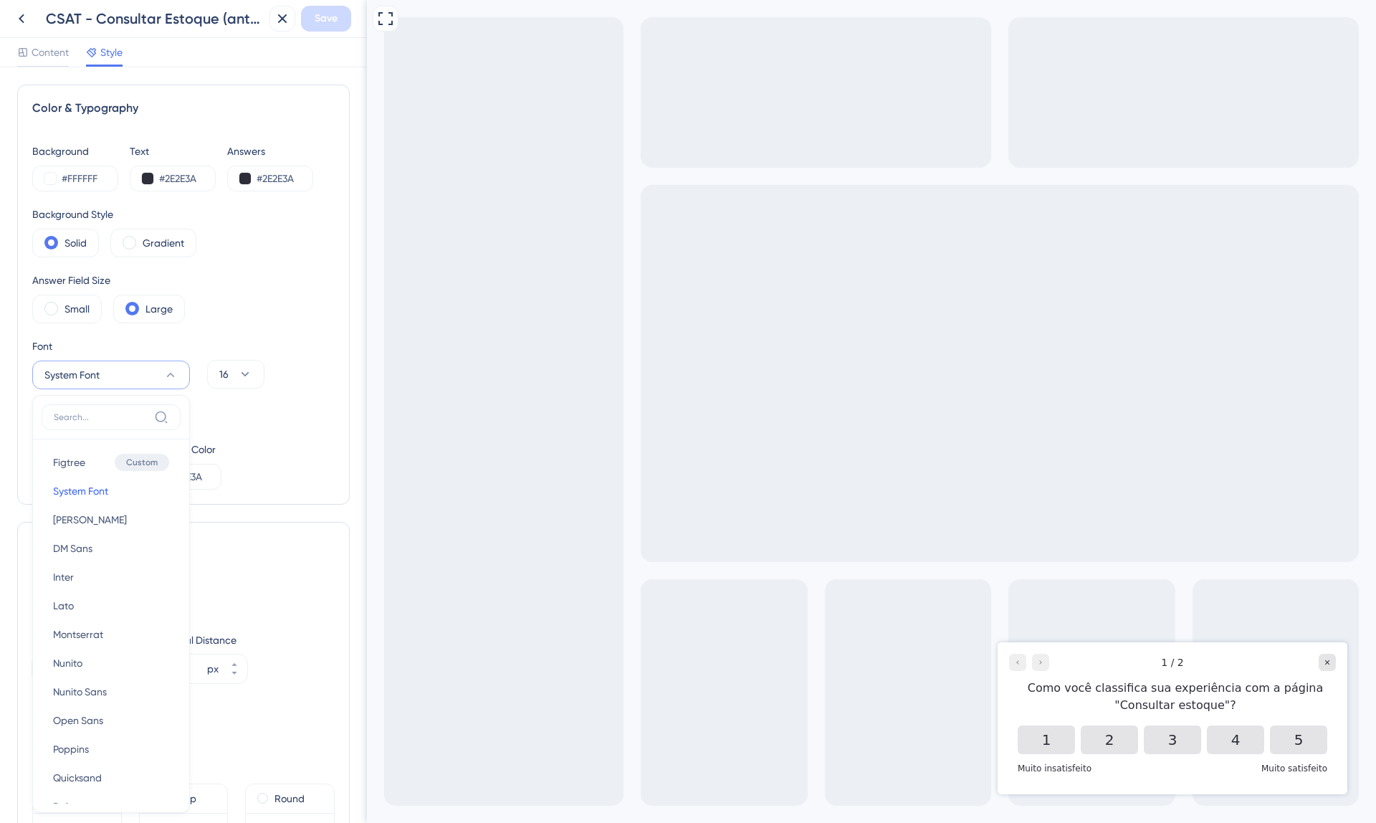
scroll to position [154, 0]
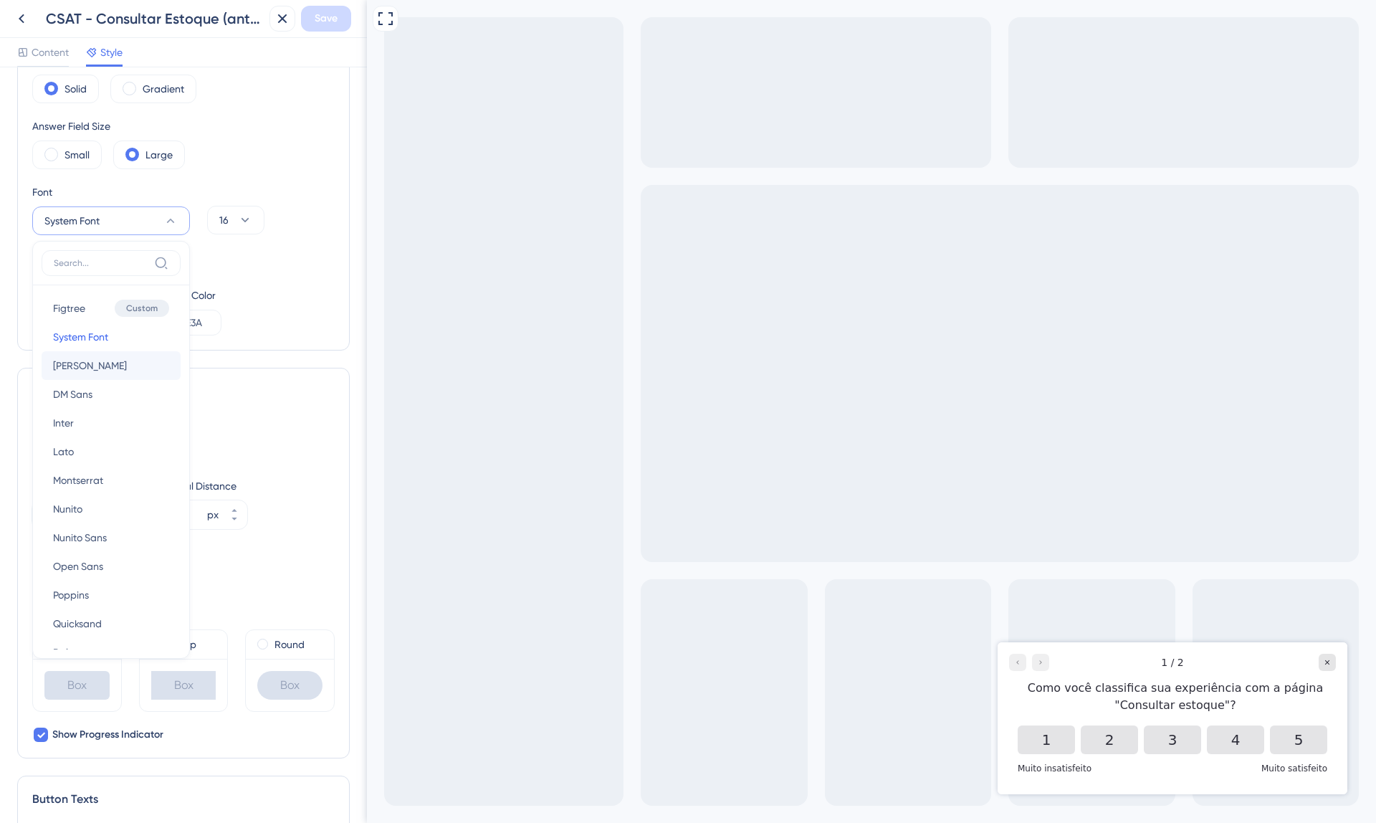
click at [166, 375] on button "Barlow Barlow" at bounding box center [111, 365] width 139 height 29
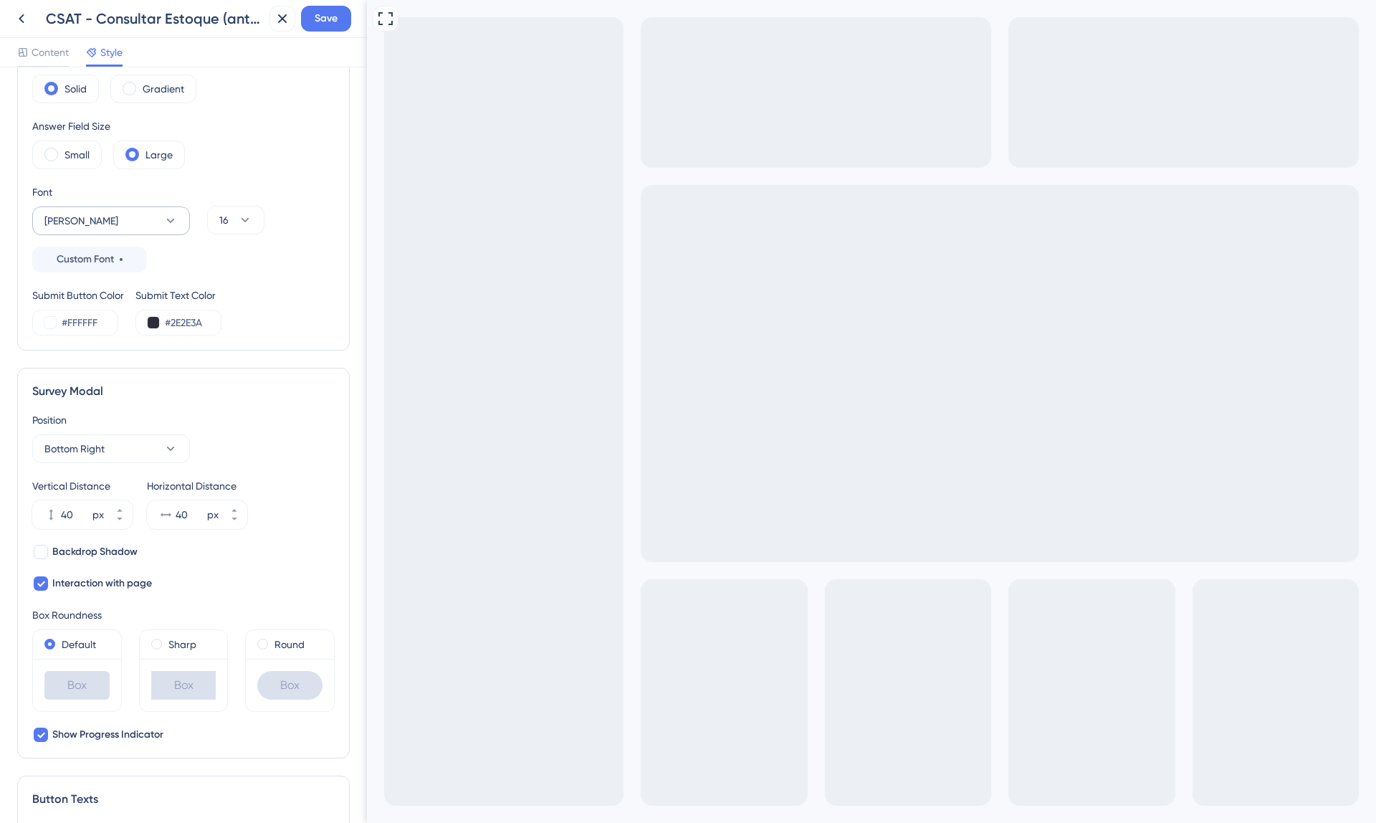
click at [167, 228] on button "Barlow" at bounding box center [111, 220] width 158 height 29
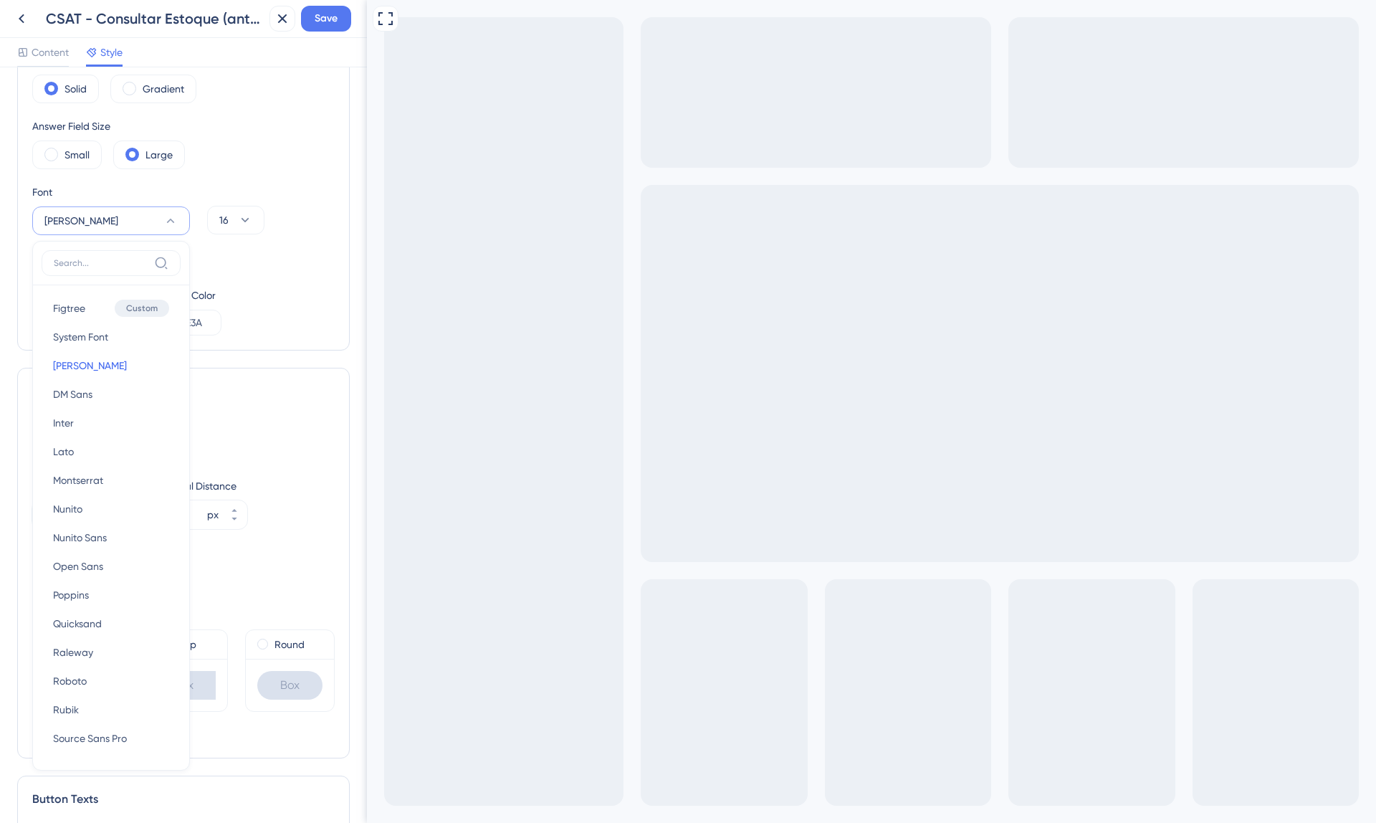
scroll to position [212, 0]
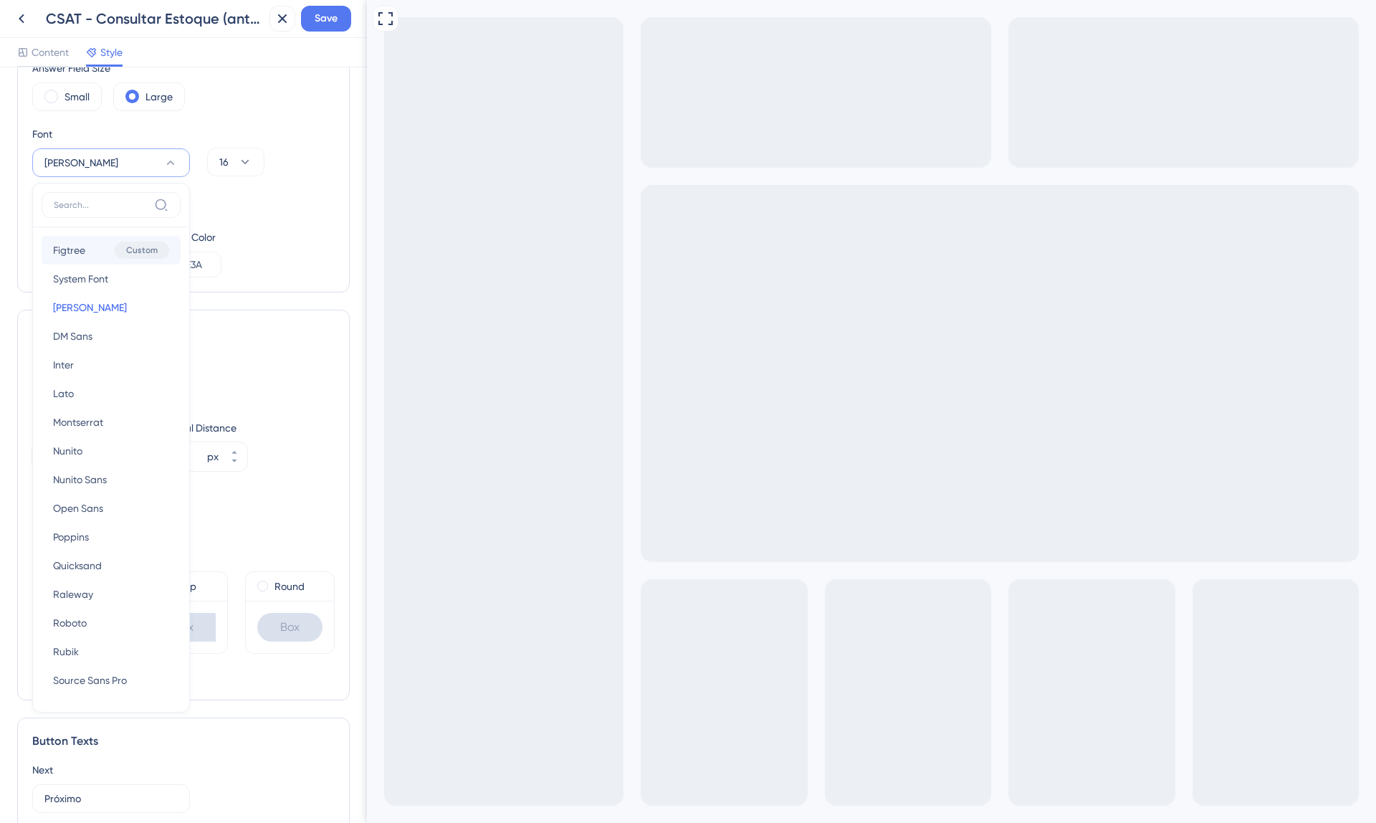
click at [90, 255] on button "Figtree Figtree Custom" at bounding box center [111, 250] width 139 height 29
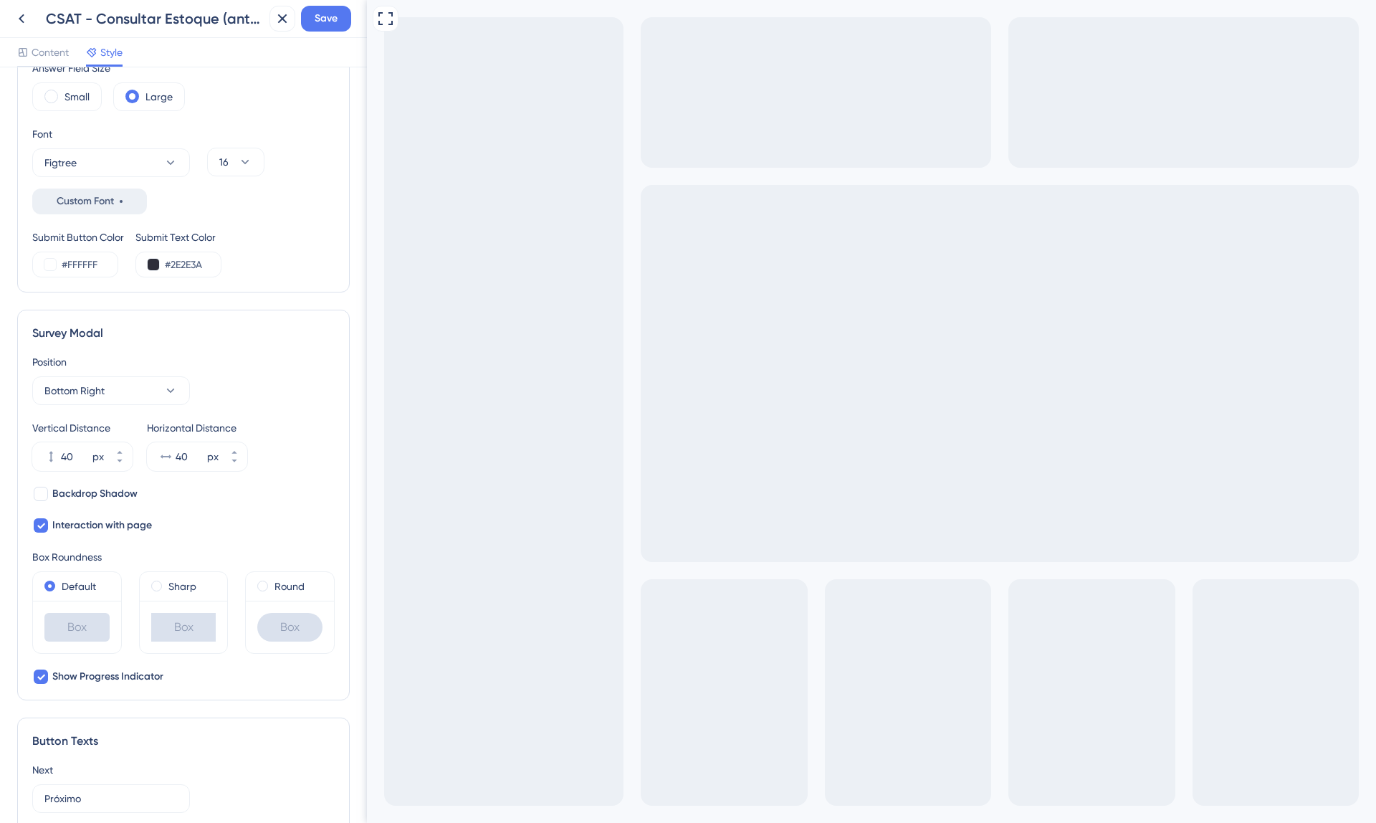
click at [125, 206] on button "Custom Font" at bounding box center [89, 202] width 115 height 26
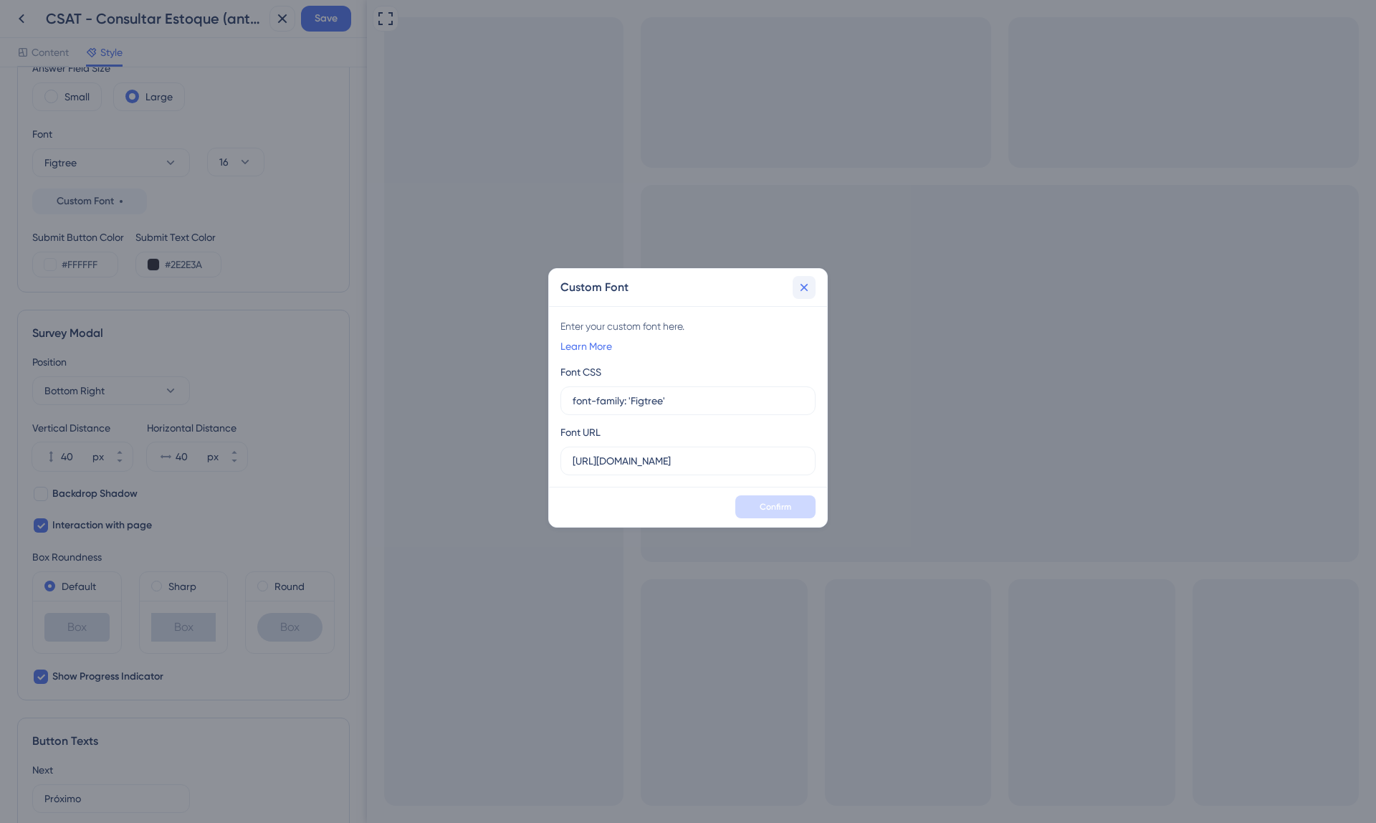
drag, startPoint x: 805, startPoint y: 277, endPoint x: 438, endPoint y: 277, distance: 367.1
click at [805, 277] on button at bounding box center [804, 287] width 23 height 23
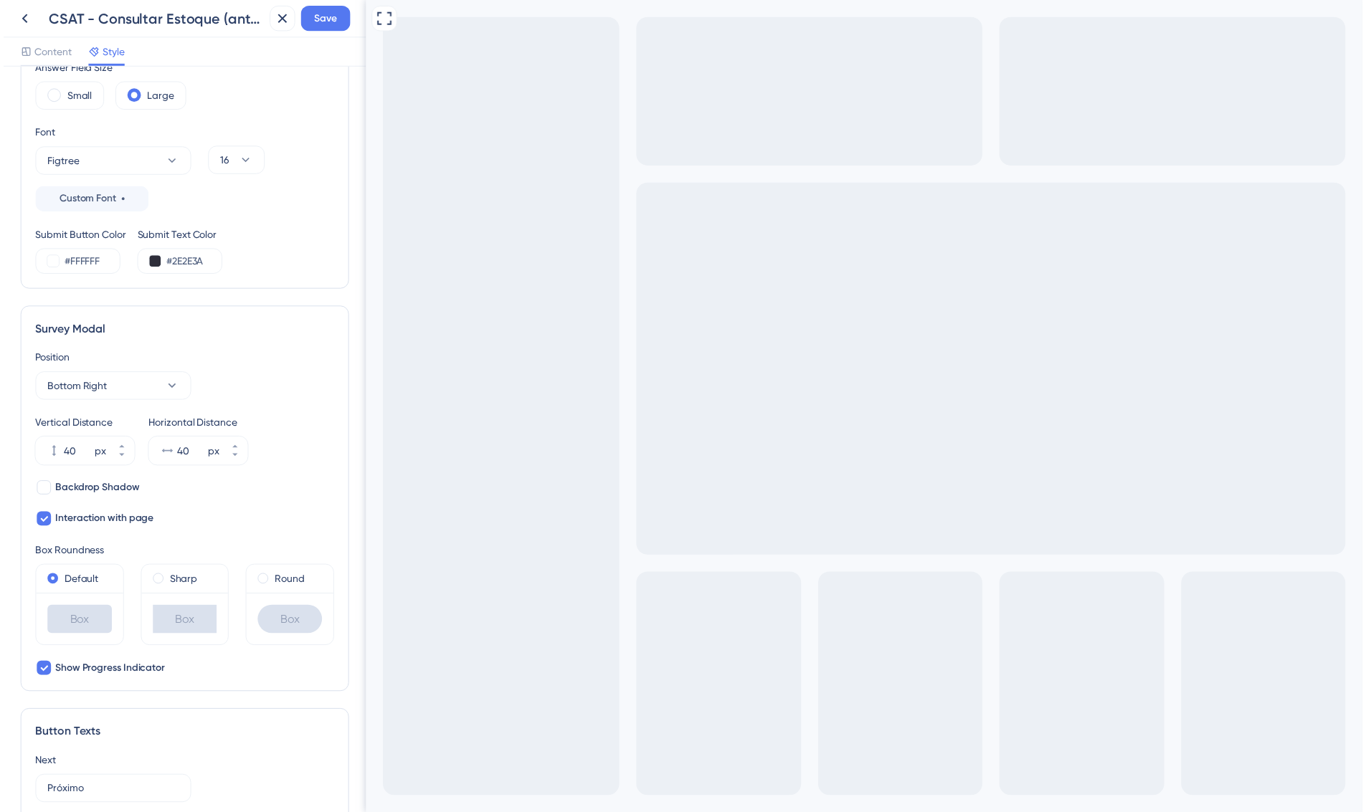
scroll to position [0, 0]
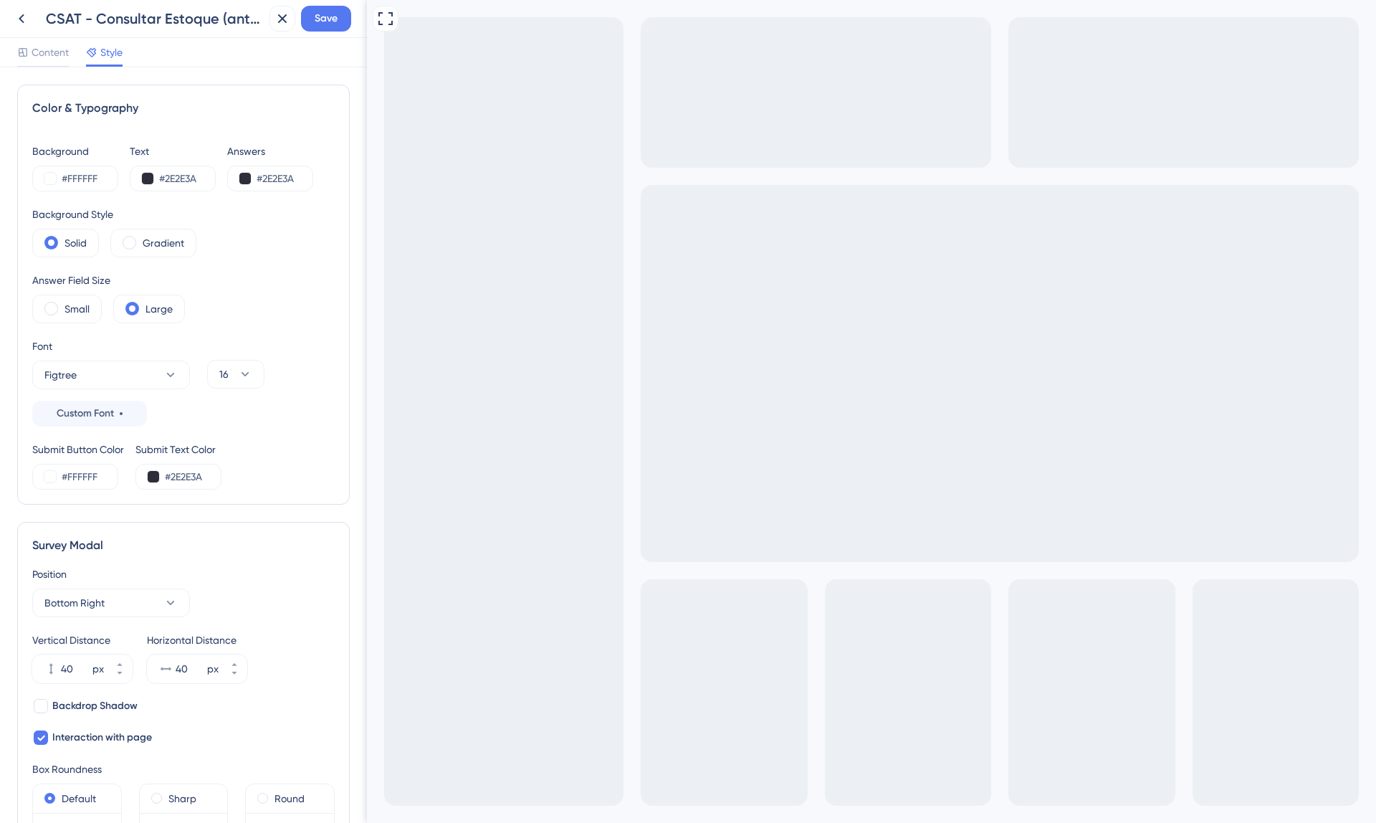
click at [265, 15] on div "CSAT - Consultar Estoque (antes) Save" at bounding box center [183, 19] width 367 height 38
click at [282, 19] on icon at bounding box center [282, 18] width 9 height 9
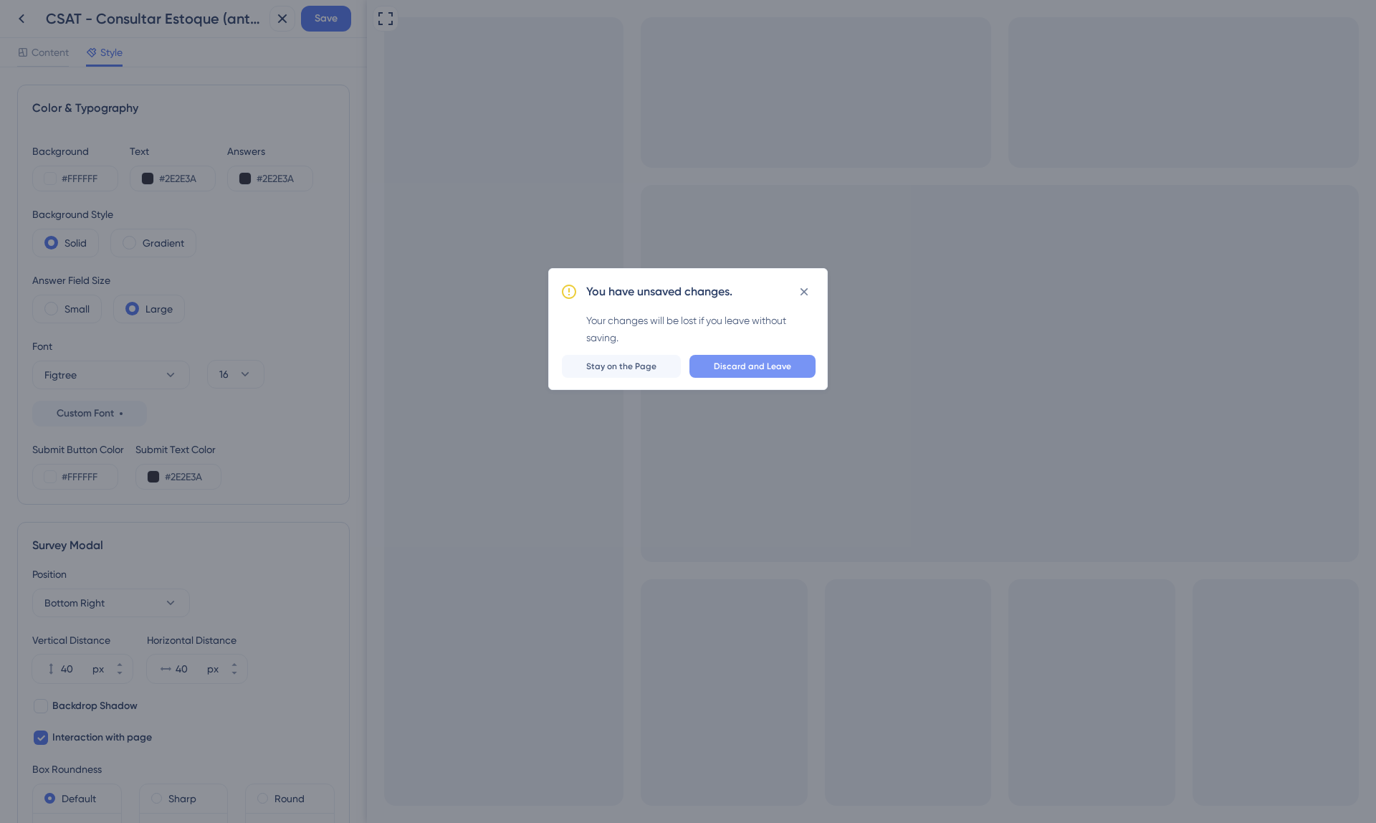
click at [753, 367] on span "Discard and Leave" at bounding box center [752, 366] width 77 height 11
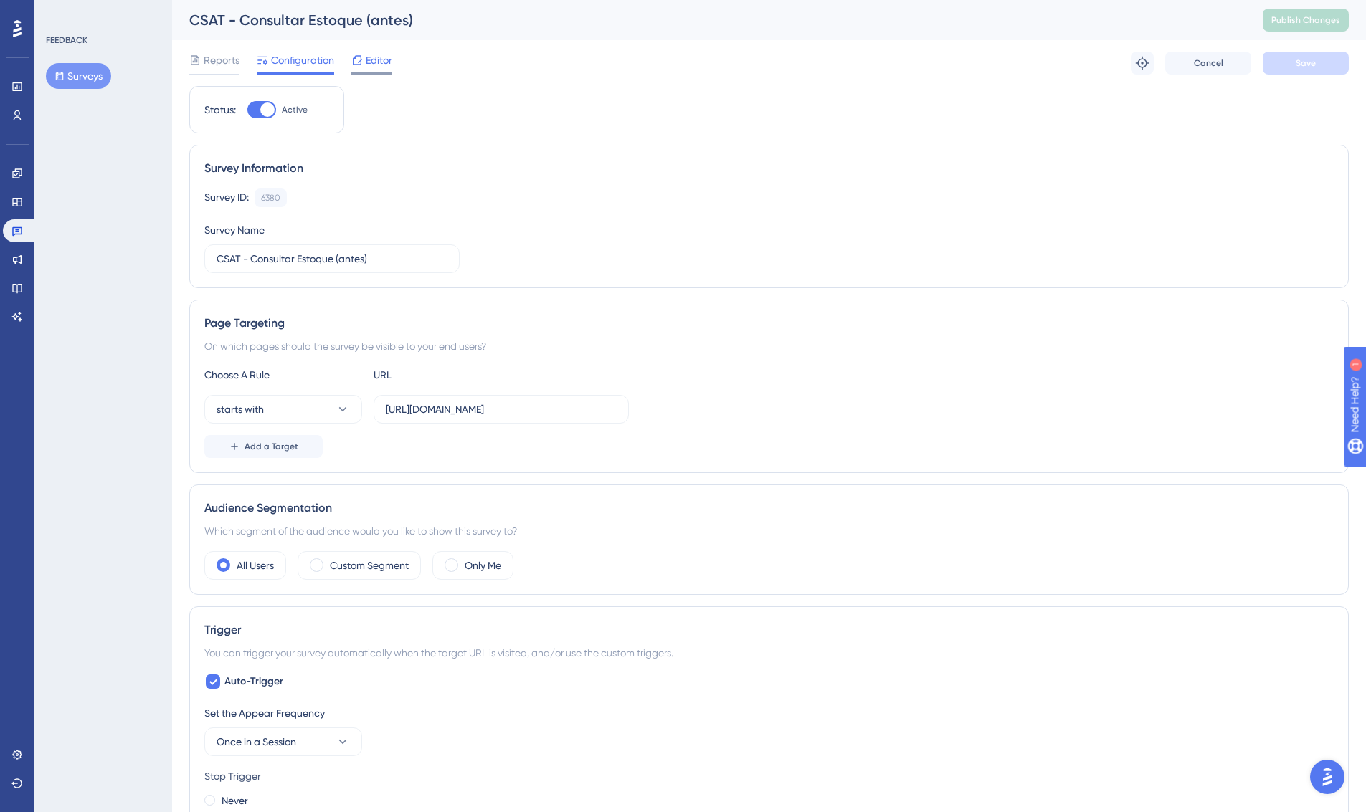
click at [373, 66] on span "Editor" at bounding box center [379, 60] width 27 height 17
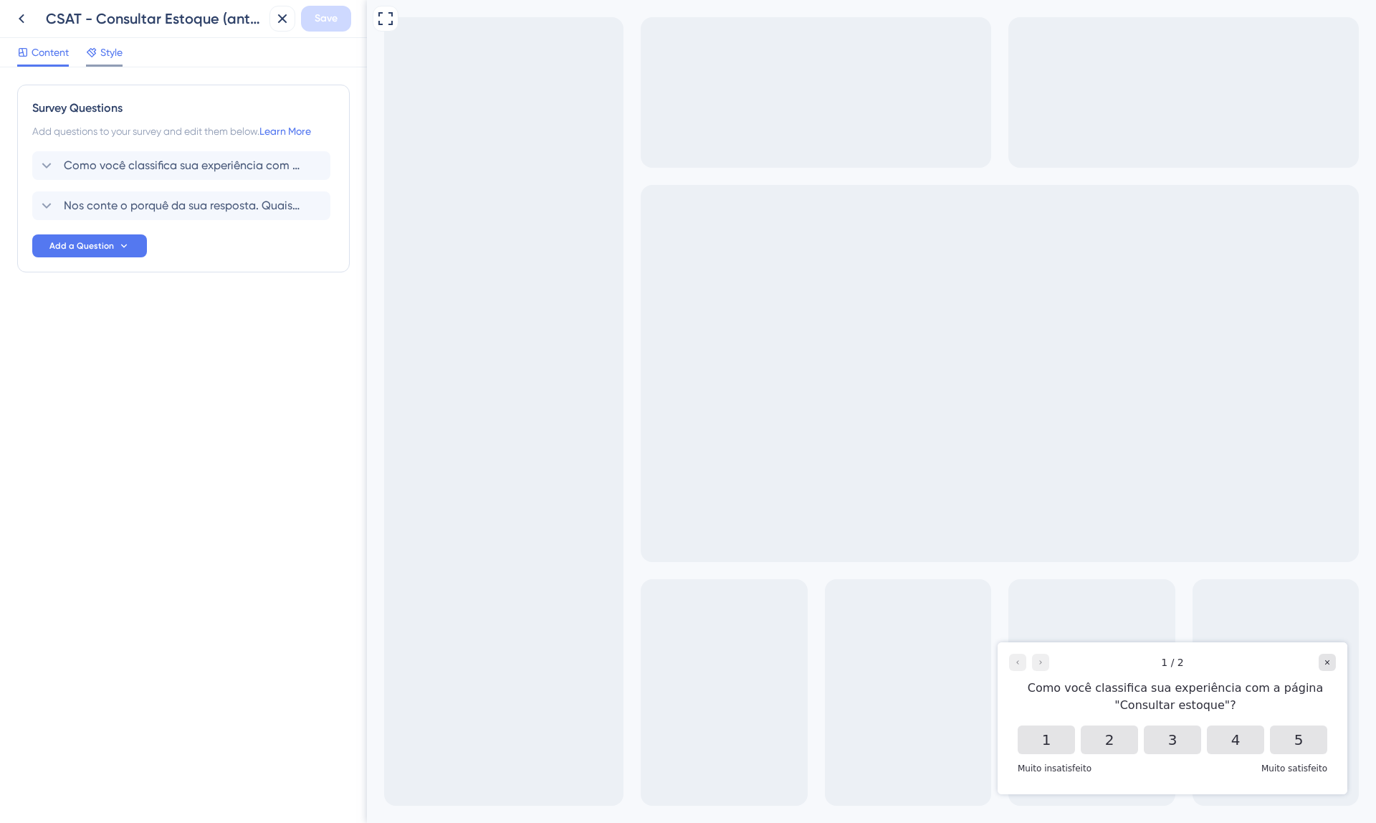
click at [120, 60] on span "Style" at bounding box center [111, 52] width 22 height 17
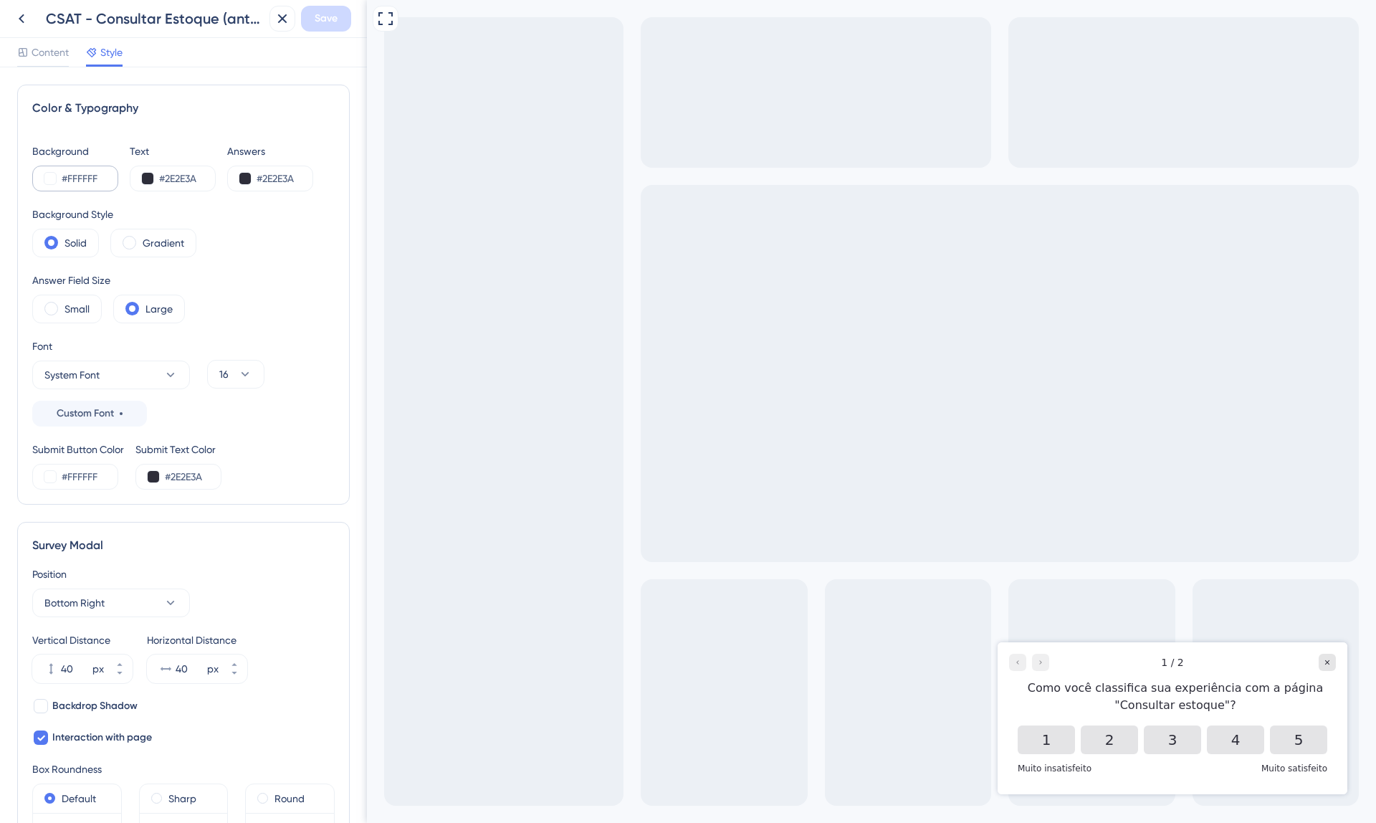
click at [48, 177] on button at bounding box center [49, 178] width 11 height 11
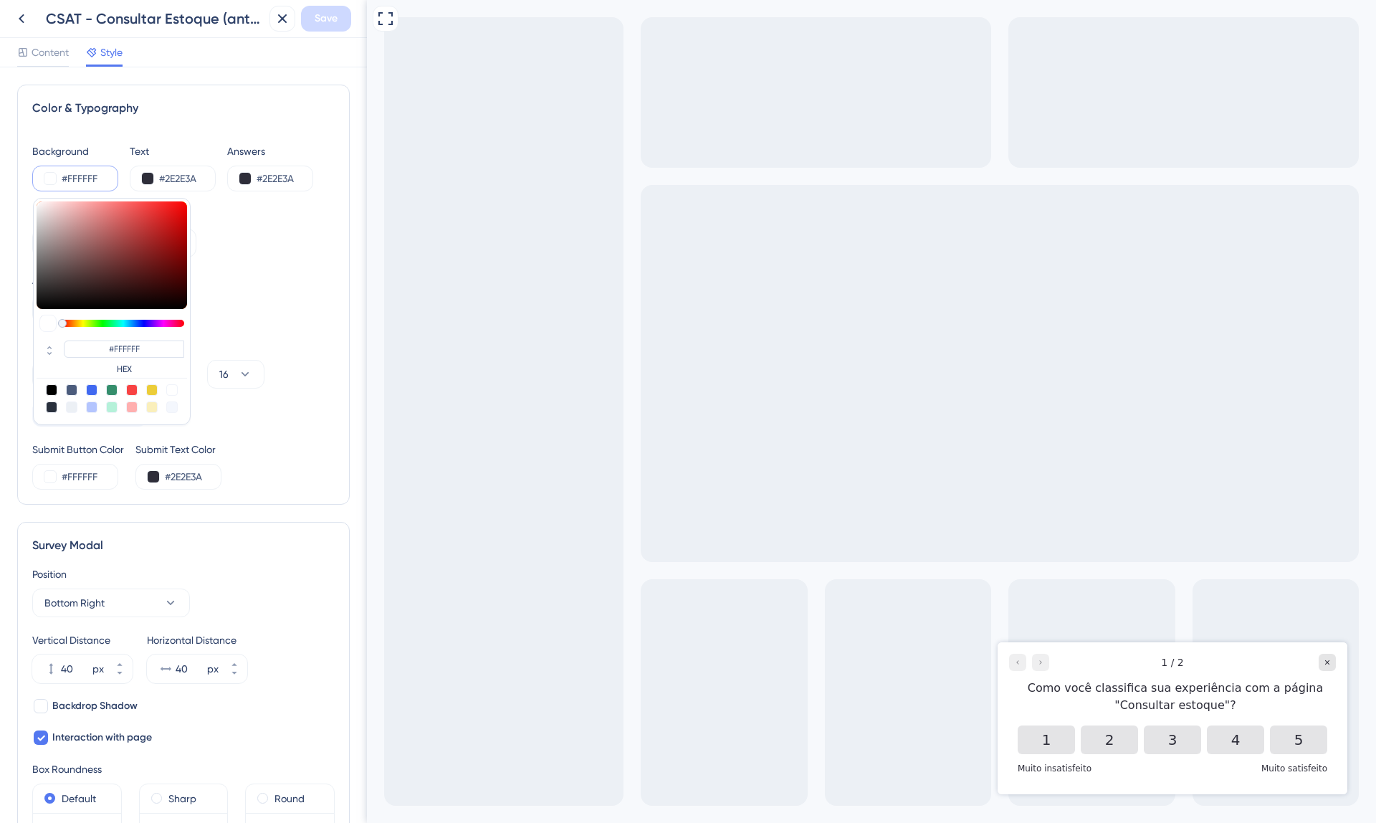
type input "#fa8c8c"
type input "#FA8C8C"
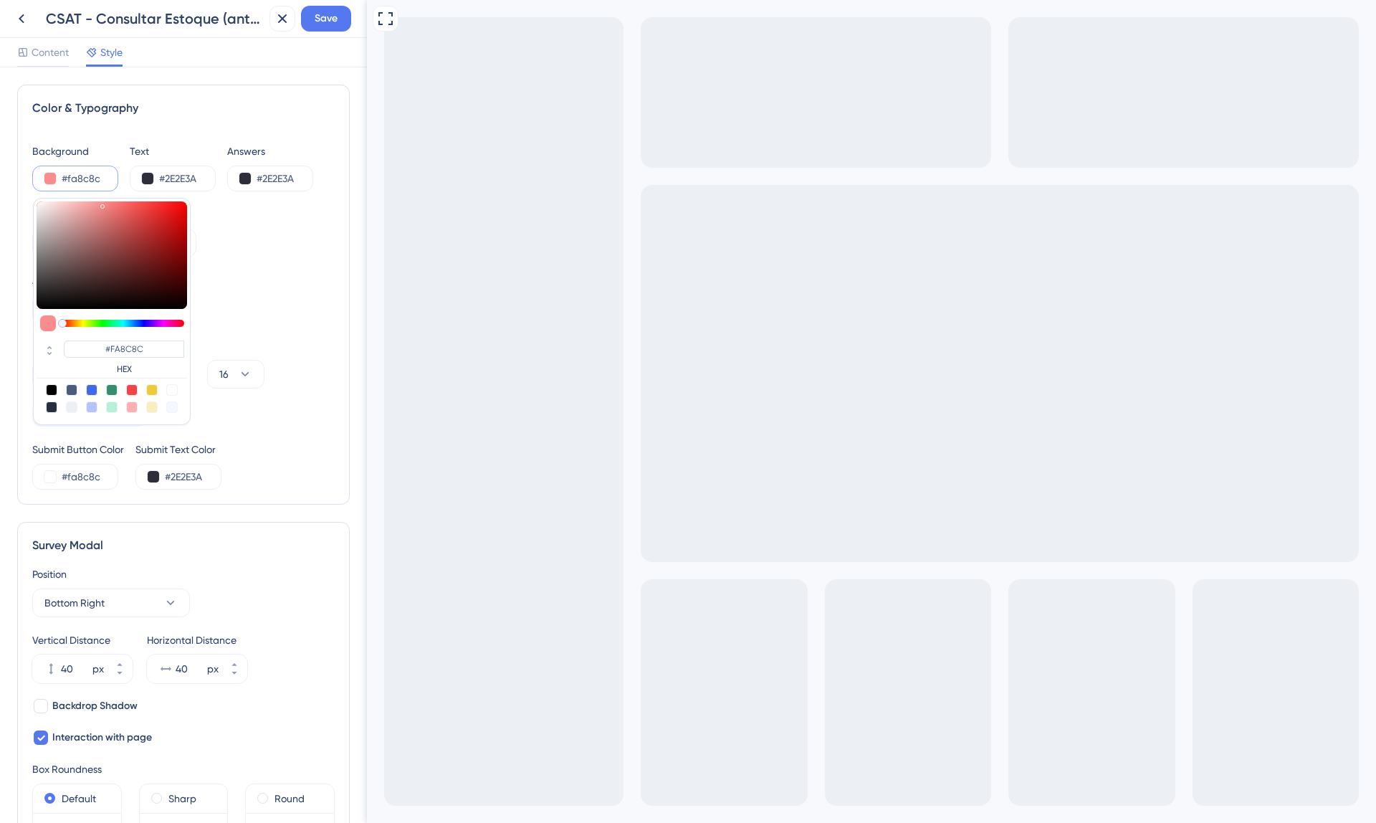
type input "#fa9090"
type input "#FA9090"
type input "#ffa5a5"
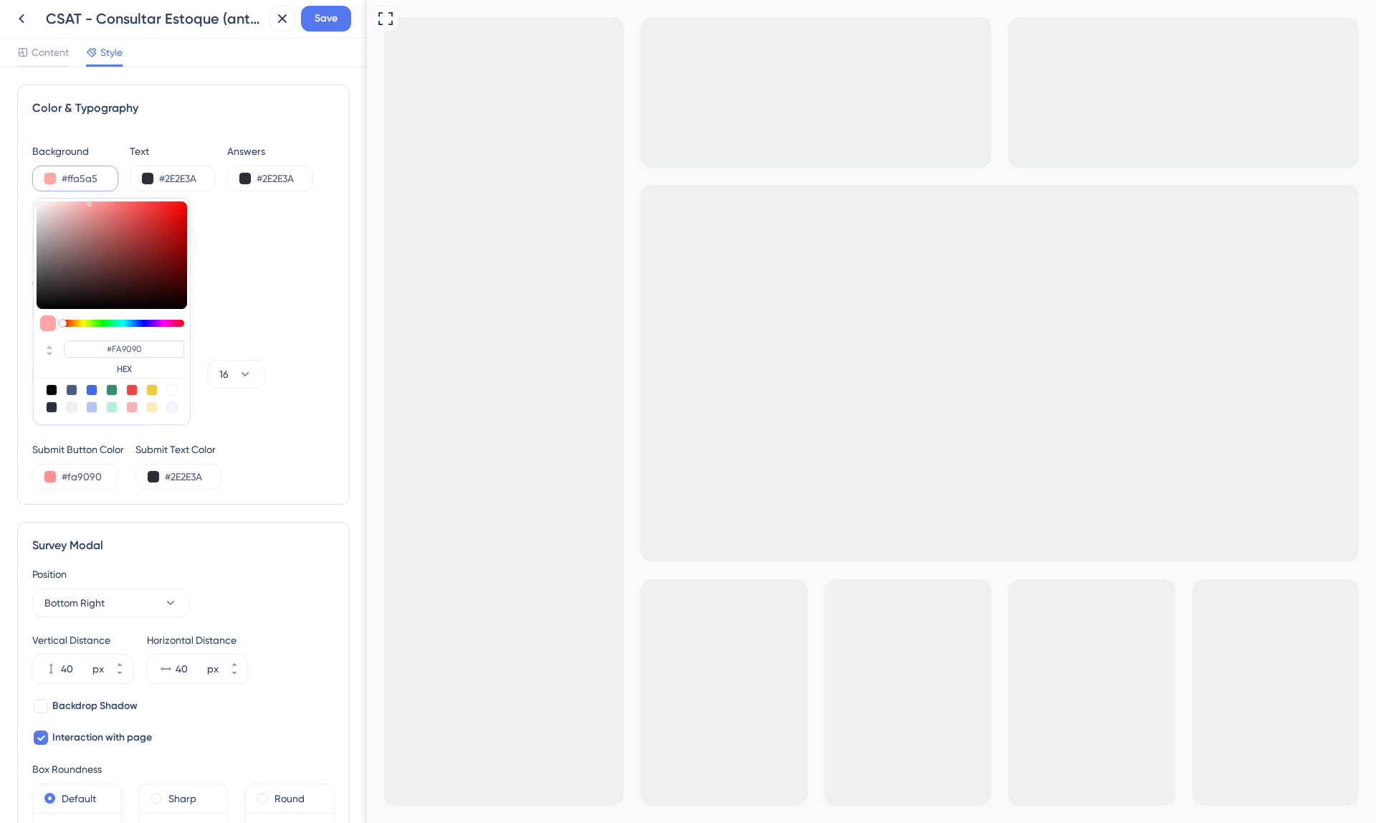
type input "#FFA5A5"
type input "#ffb0b0"
type input "#FFB0B0"
type input "#ffb4b4"
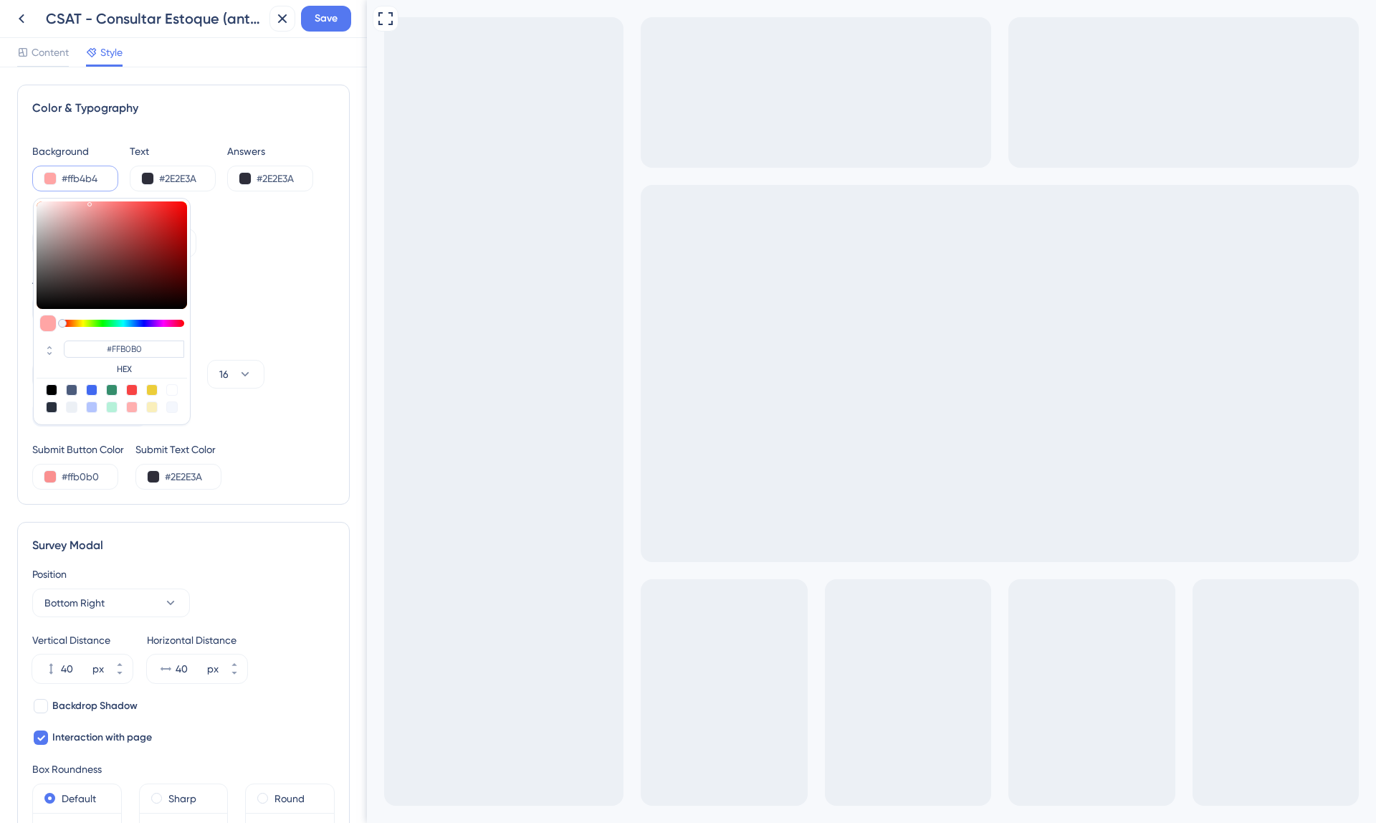
type input "#ffb4b4"
type input "#FFB4B4"
type input "#ffb6b6"
type input "#FFB6B6"
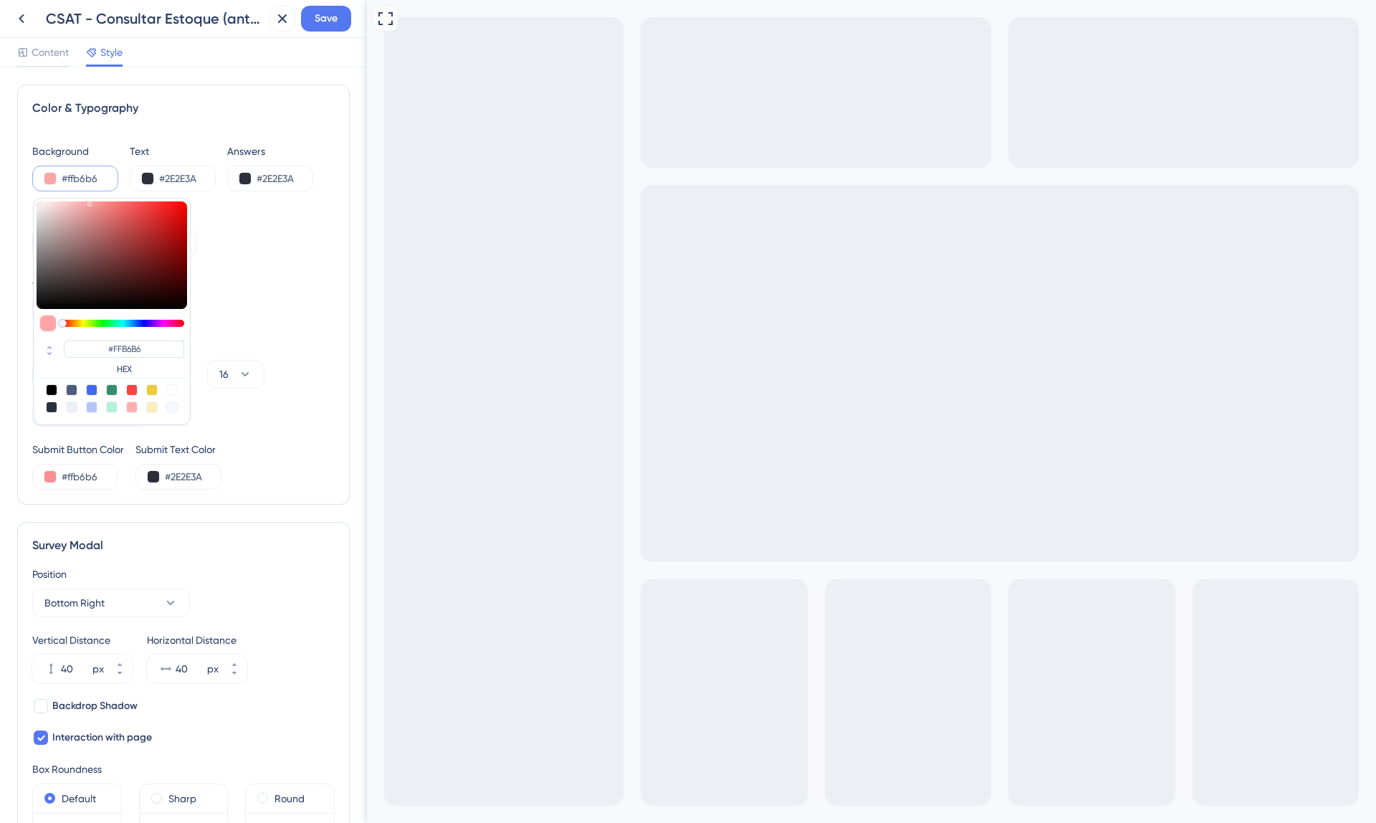
type input "#ffbaba"
type input "#FFBABA"
type input "#ffbcbc"
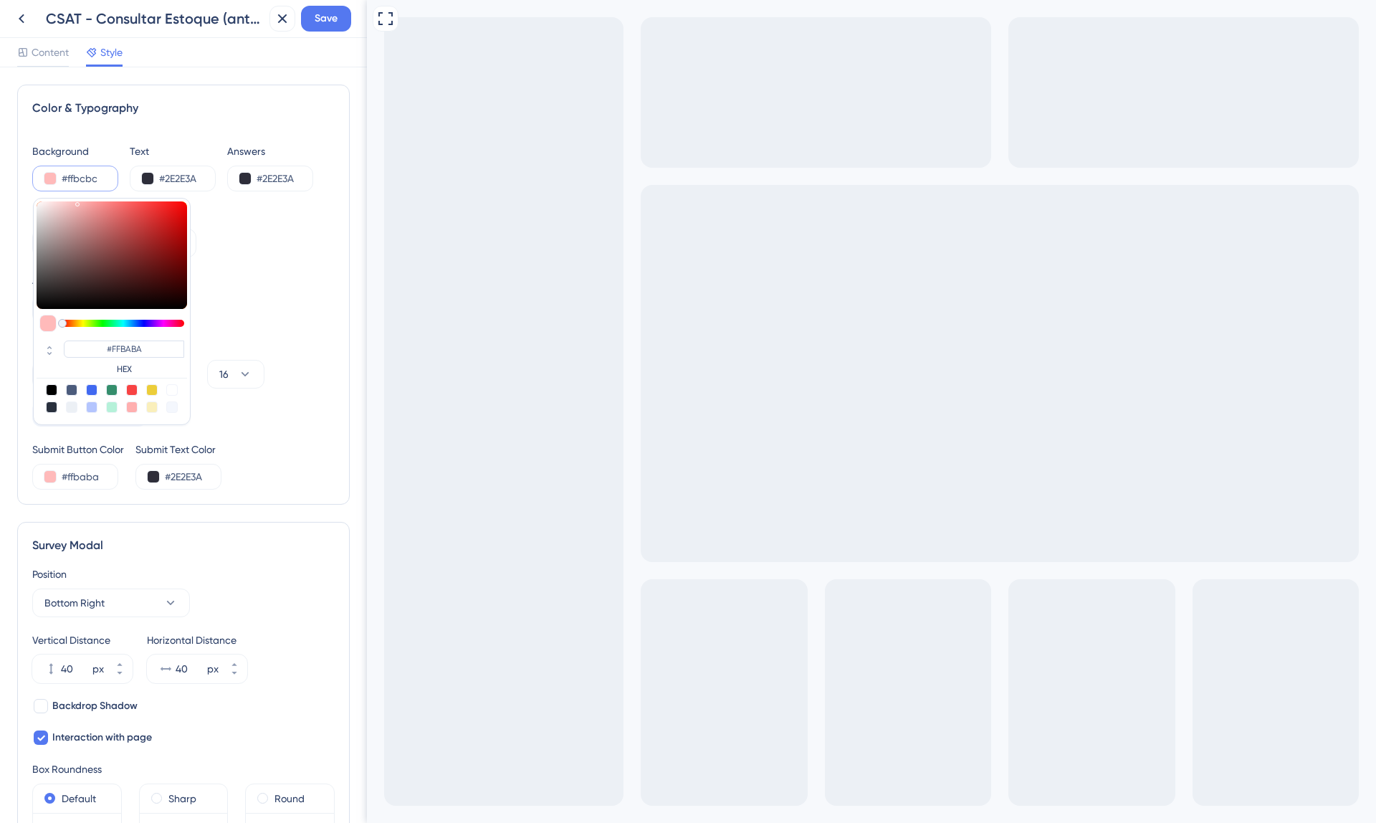
type input "#FFBCBC"
type input "#ffc0c0"
type input "#FFC0C0"
type input "#ffc6c6"
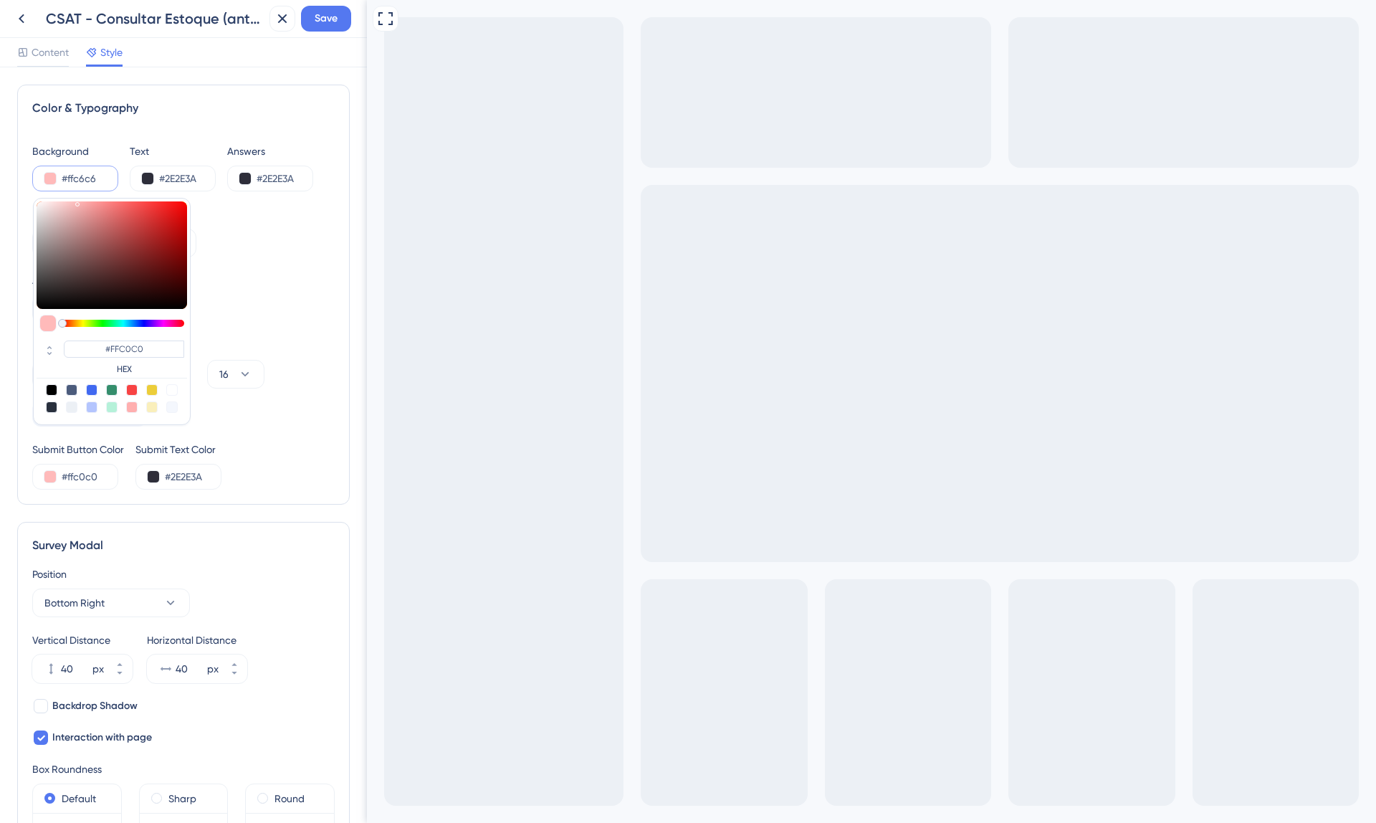
type input "#ffc6c6"
type input "#FFC6C6"
type input "#ffd2d2"
type input "#FFD2D2"
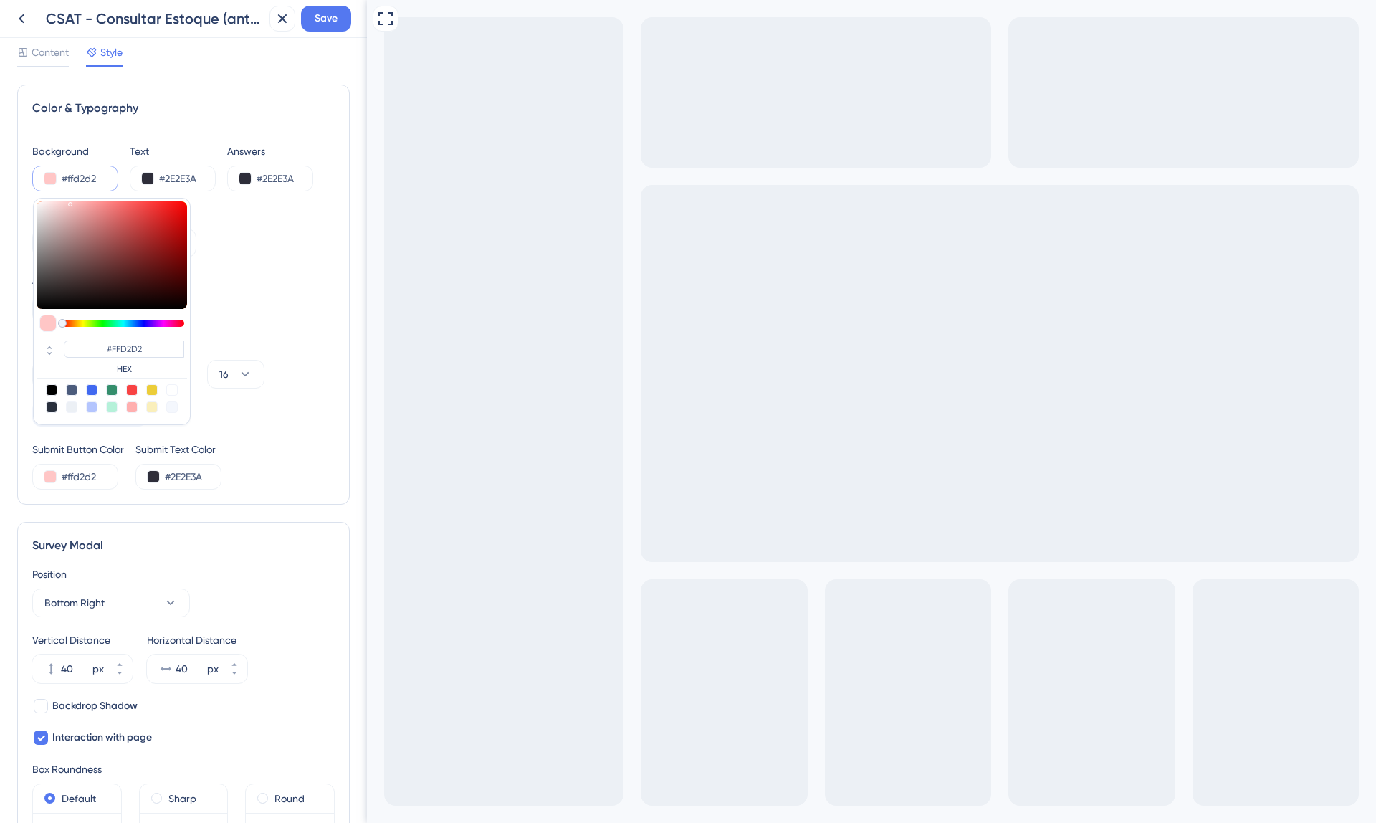
type input "#ffd3d3"
type input "#FFD3D3"
type input "#ffd9d9"
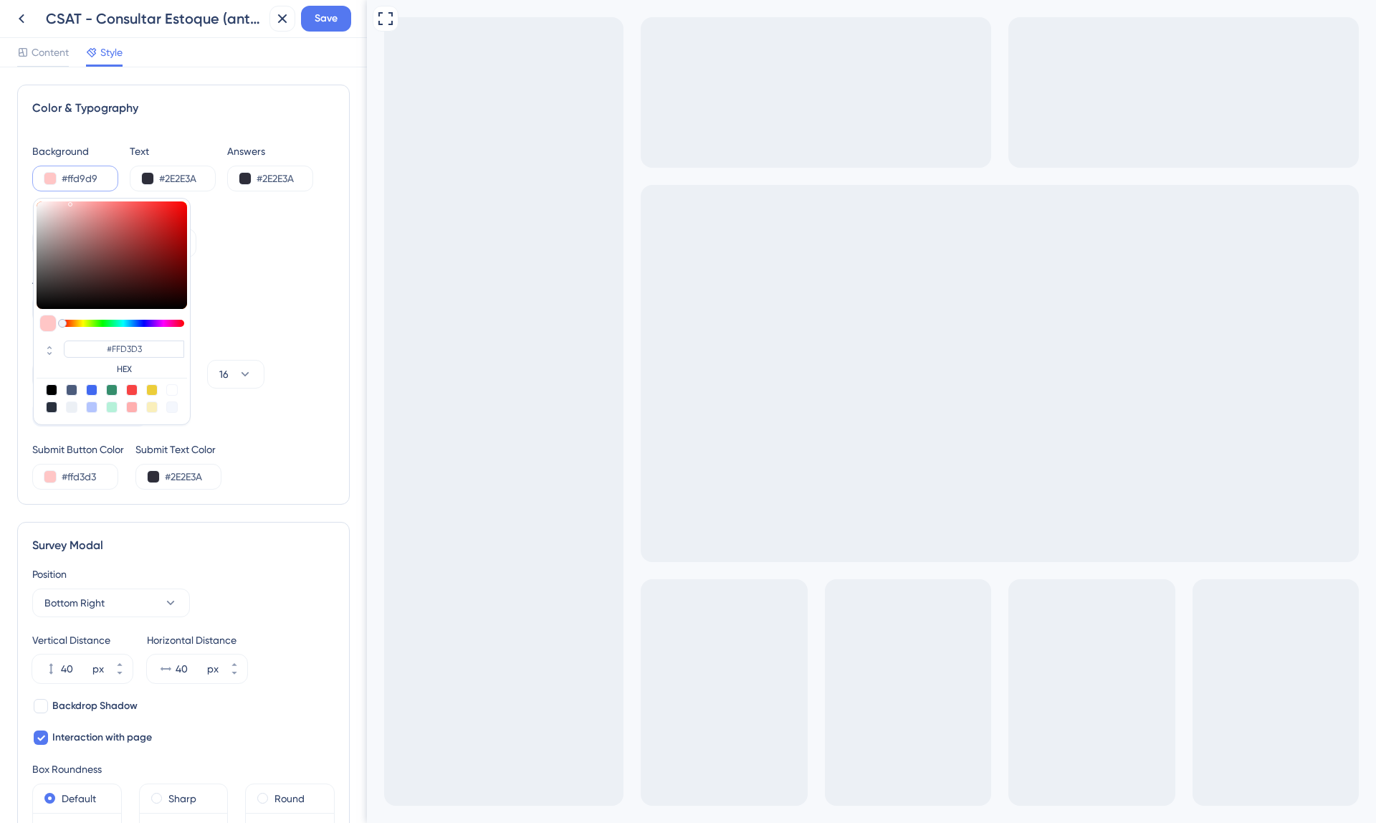
type input "#FFD9D9"
type input "#ffdcdc"
type input "#FFDCDC"
type input "#ffdddd"
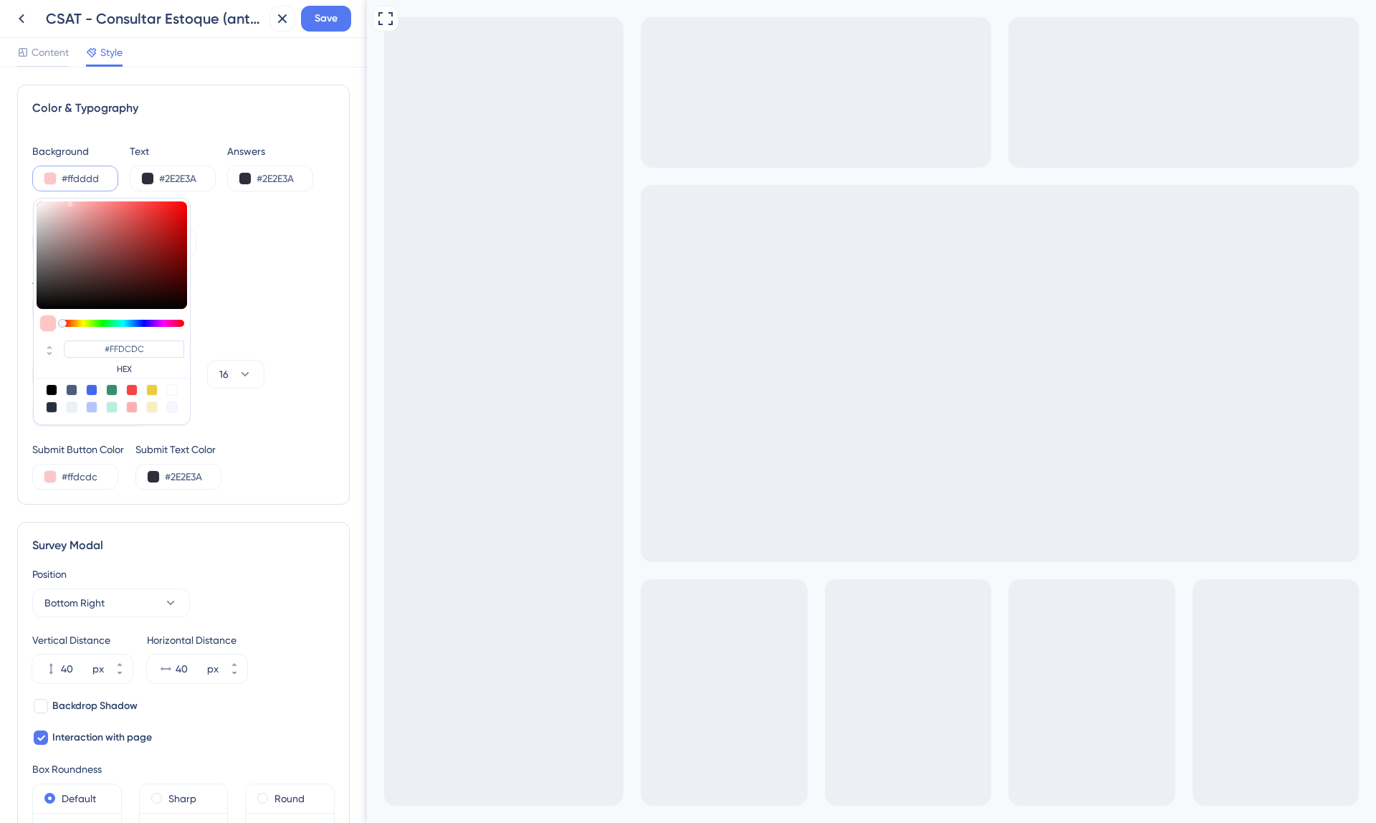
type input "#ffdddd"
type input "#FFDDDD"
type input "#ffe6e6"
type input "#FFE6E6"
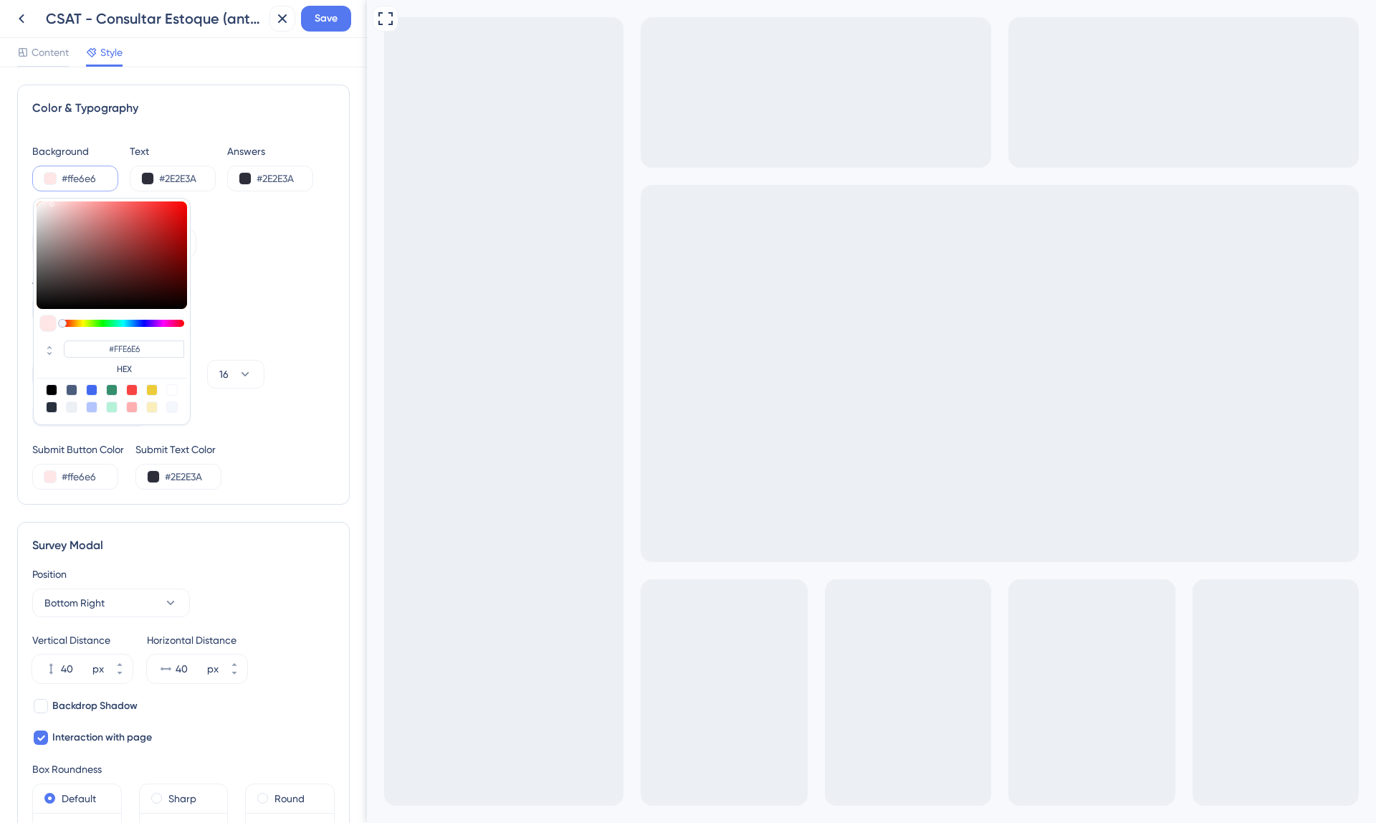
type input "#ffe8e8"
type input "#FFE8E8"
type input "#ffe9e9"
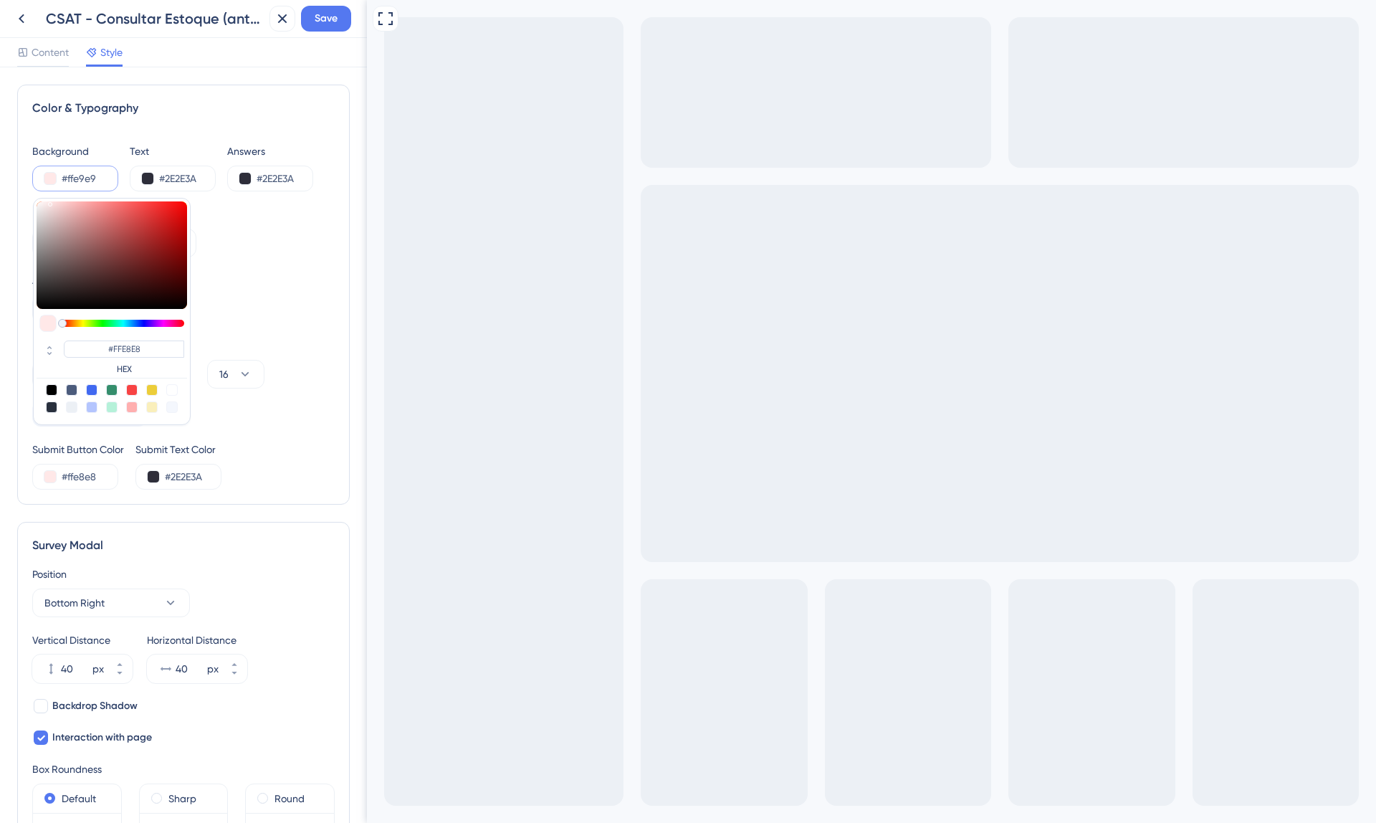
type input "#FFE9E9"
type input "#fff4f4"
type input "#FFF4F4"
type input "#fff9f9"
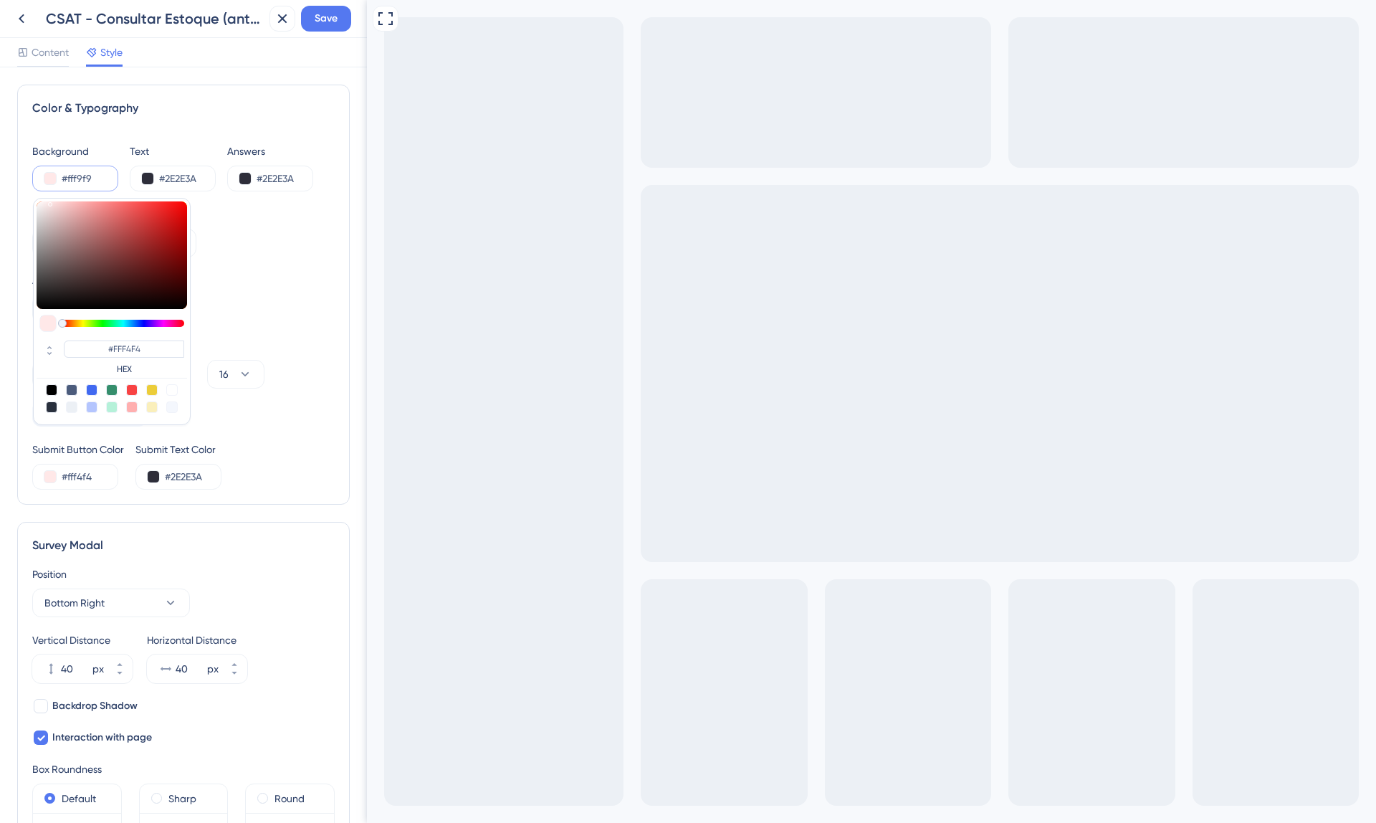
type input "#fff9f9"
type input "#FFF9F9"
type input "#fffafa"
type input "#FFFAFA"
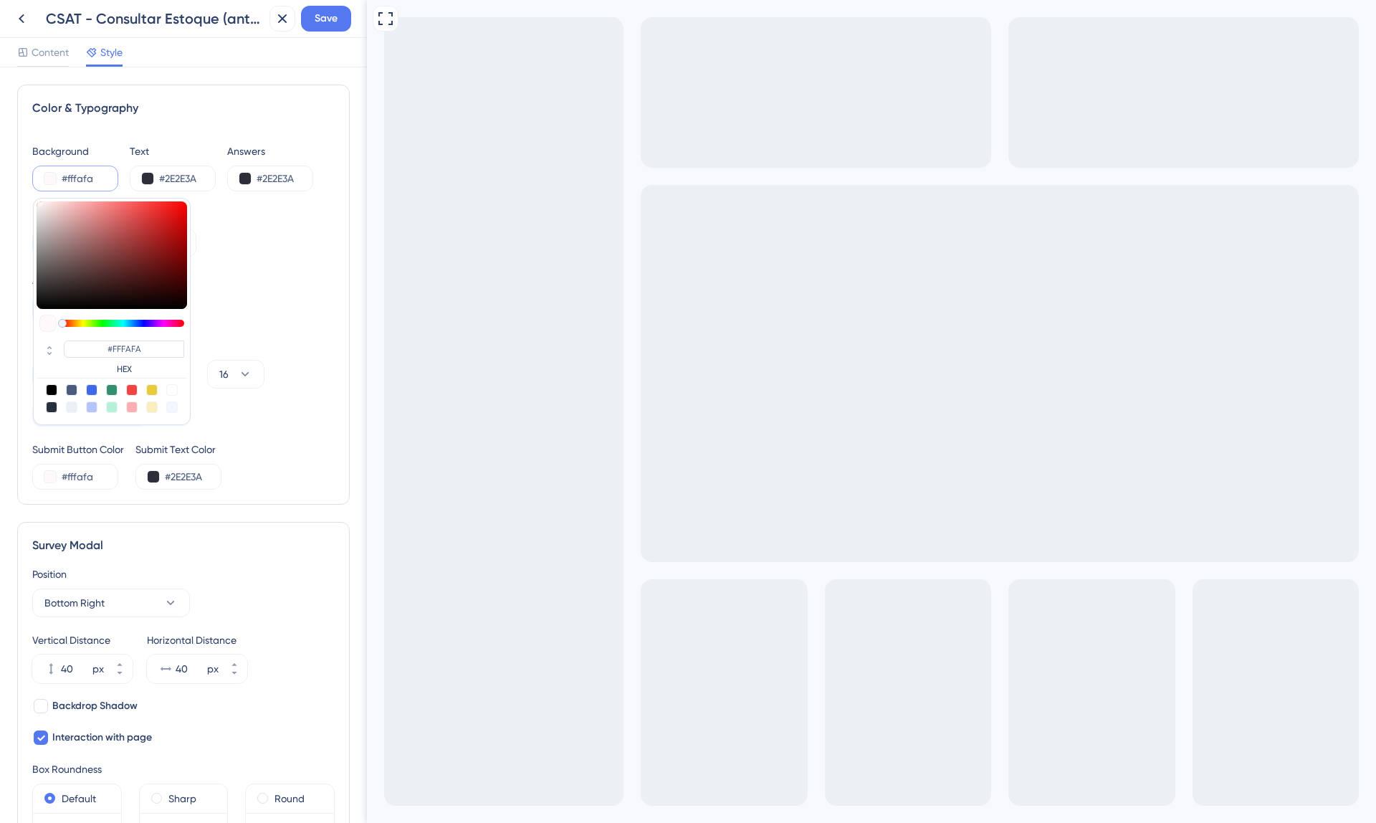
type input "#fffdfd"
type input "#FFFDFD"
type input "#fffafa"
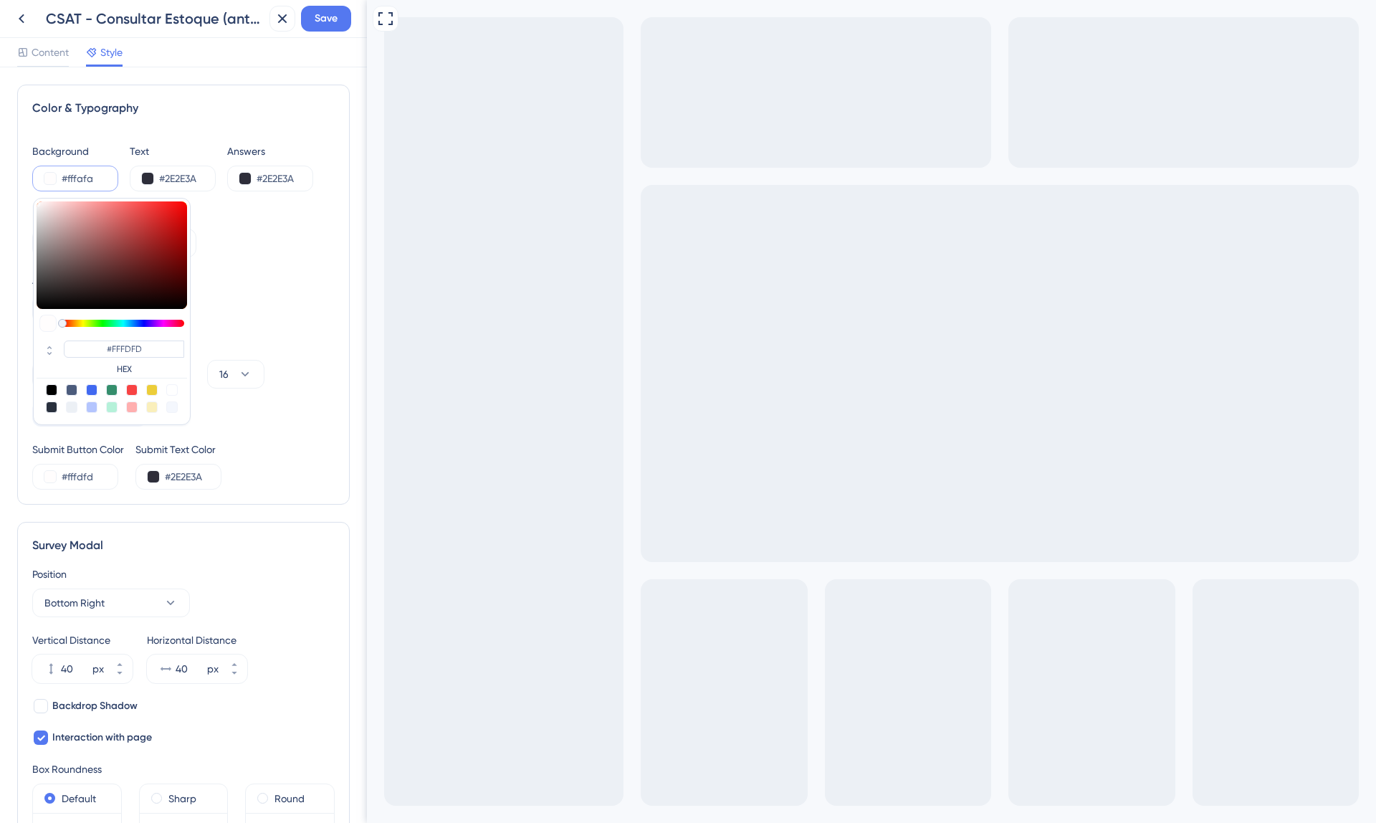
type input "#FFFAFA"
type input "#fff3f3"
type input "#FFF3F3"
type input "#fff2f2"
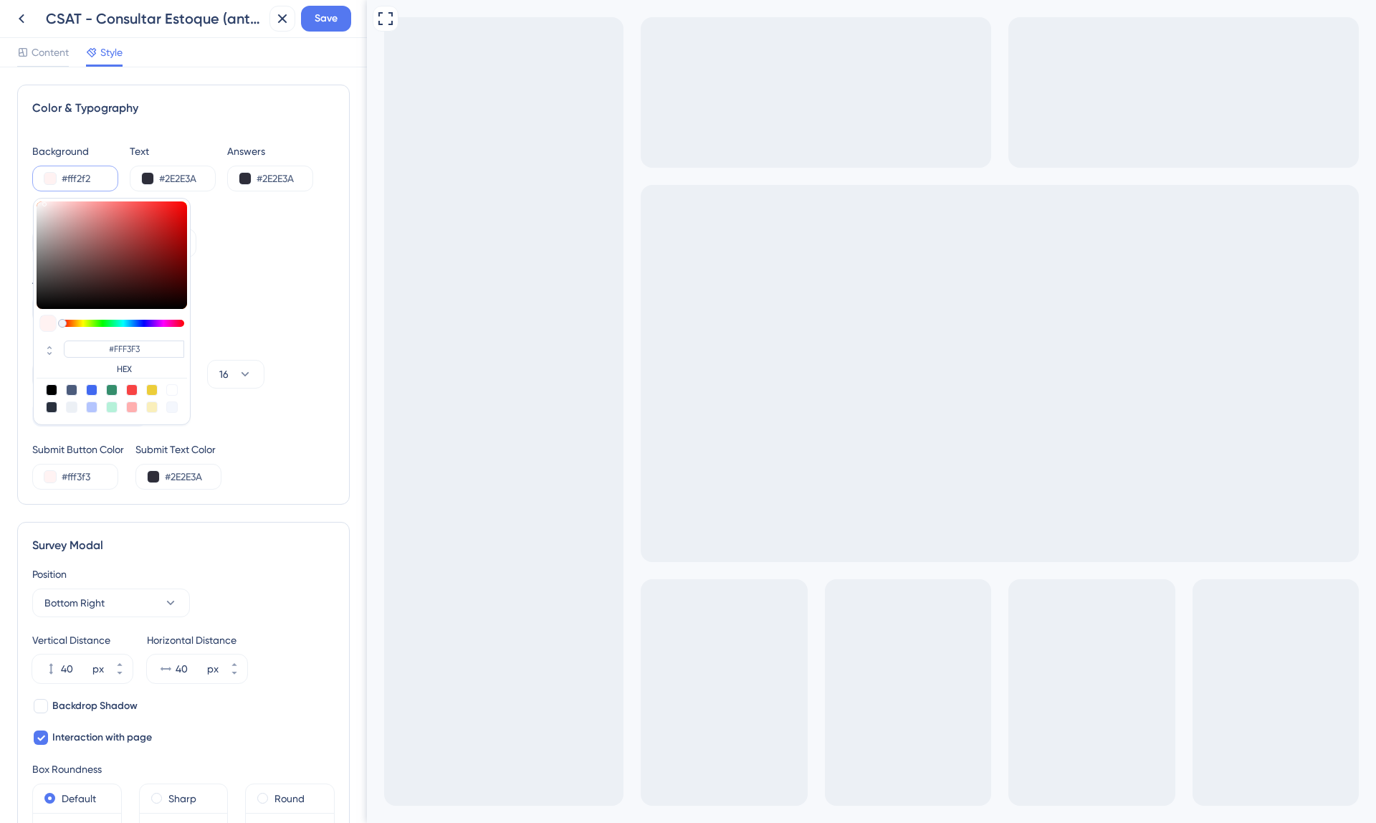
type input "#fff2f2"
type input "#FFF2F2"
type input "#fff0f0"
type input "#FFF0F0"
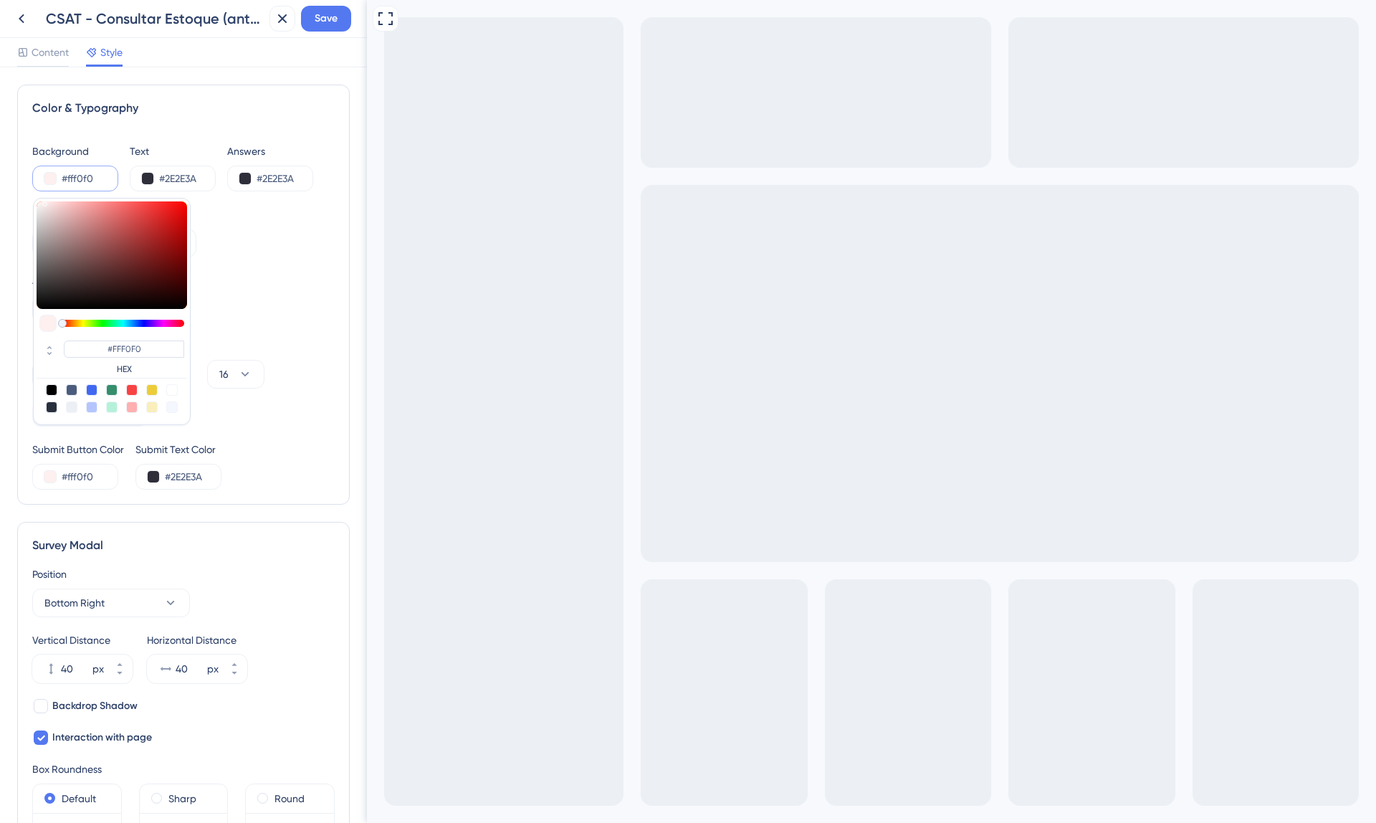
type input "#fff2f2"
type input "#FFF2F2"
type input "#fff4f4"
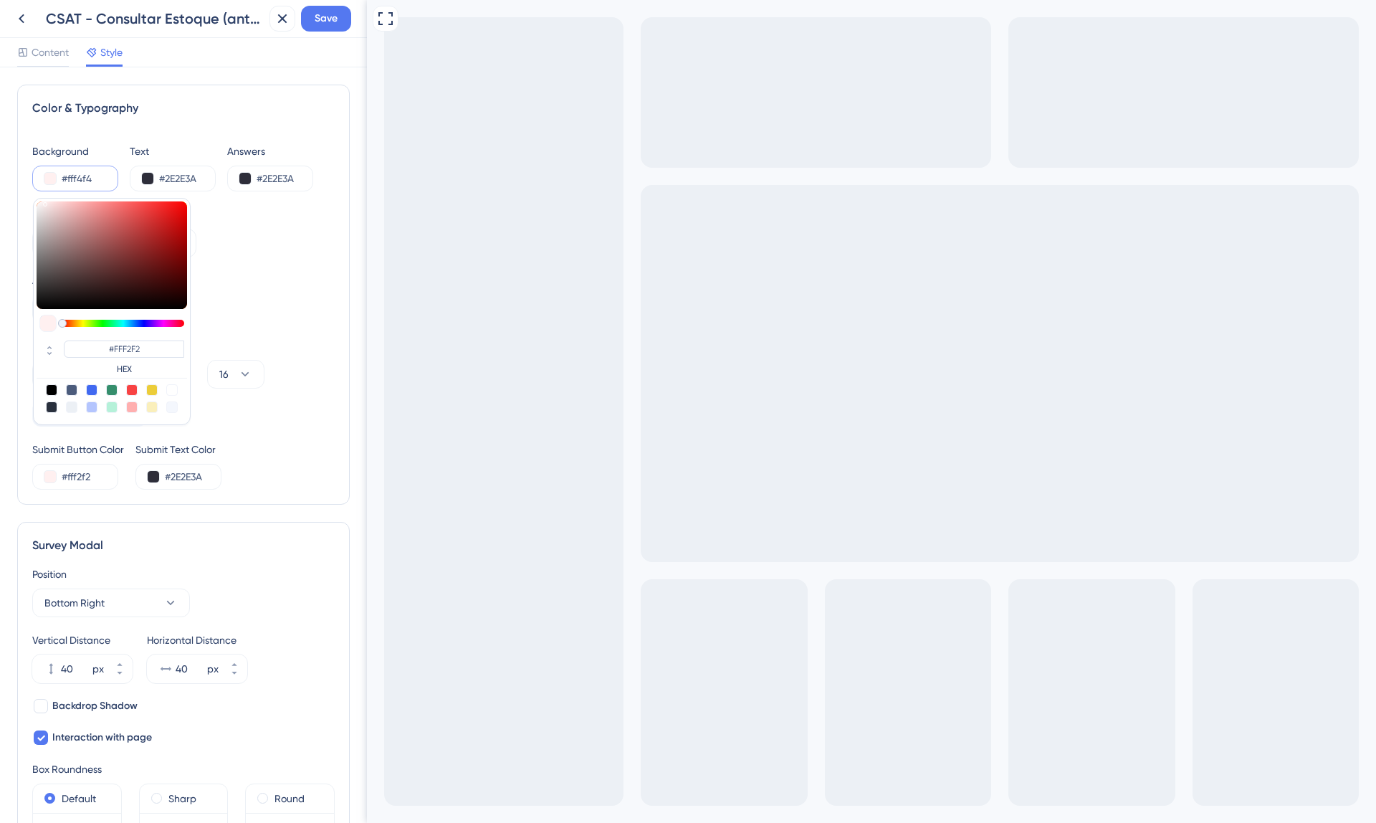
type input "#FFF4F4"
drag, startPoint x: 103, startPoint y: 204, endPoint x: 43, endPoint y: 189, distance: 61.4
click at [43, 189] on div "#fff4f4 #FFF4F4 HEX" at bounding box center [75, 179] width 86 height 26
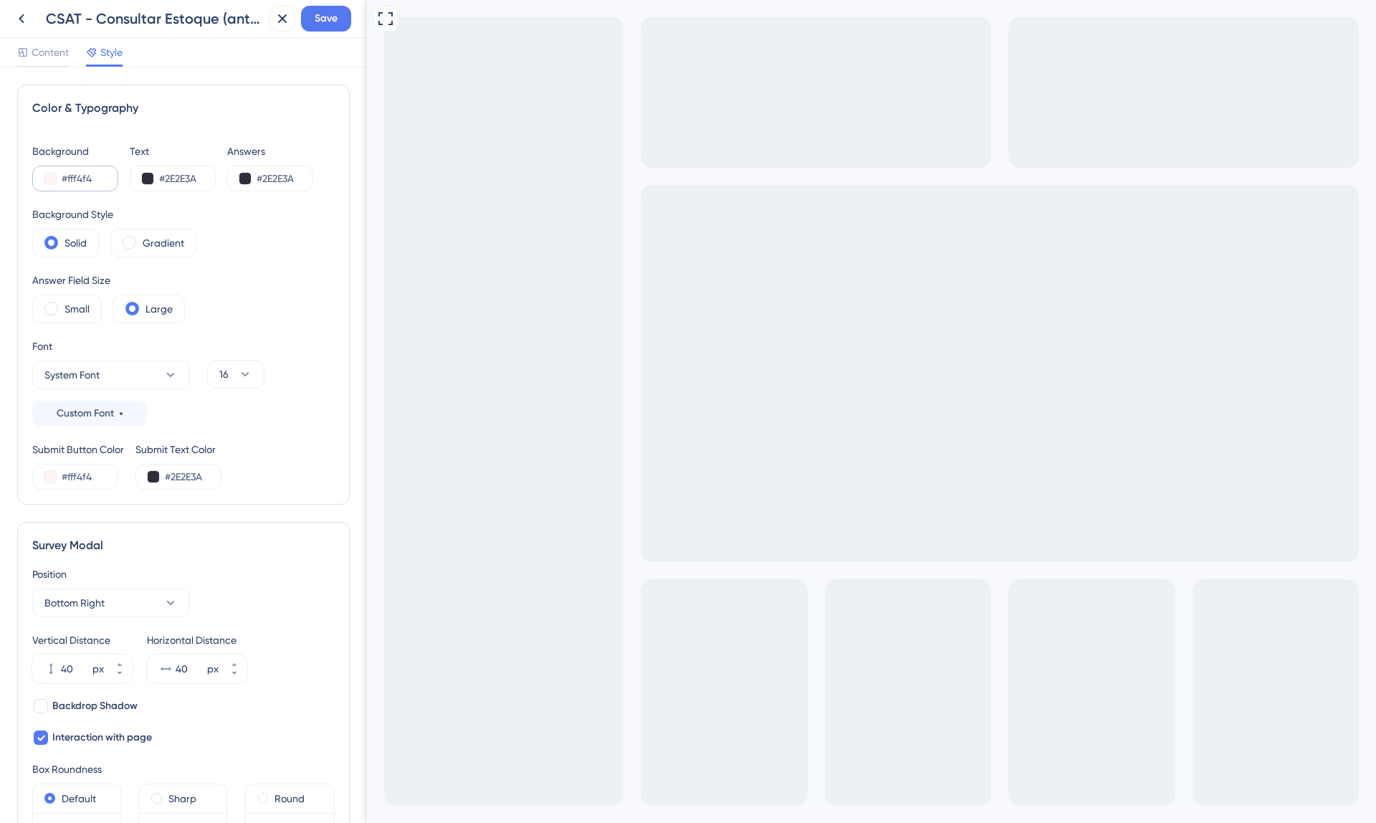
click at [55, 181] on button at bounding box center [49, 178] width 11 height 11
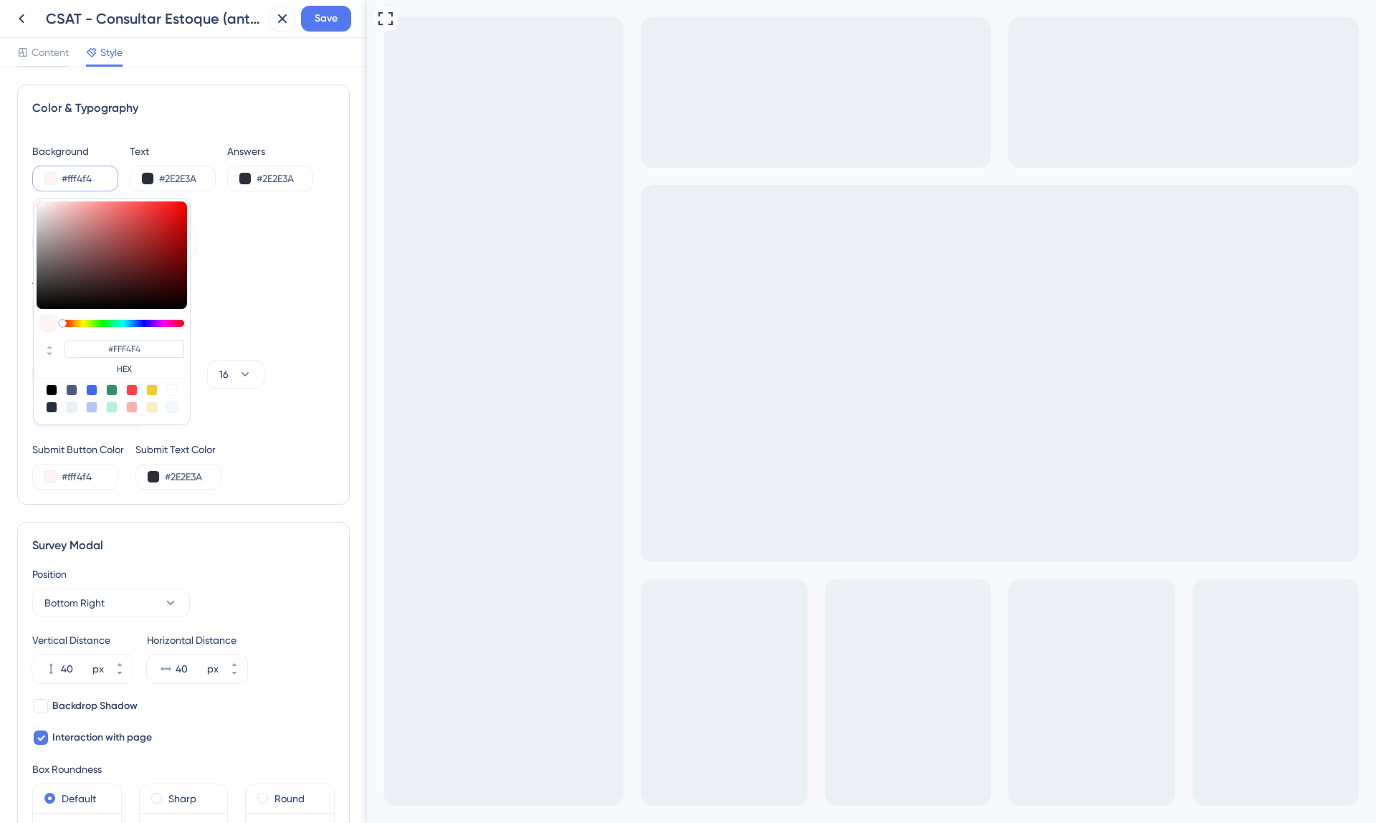
click at [76, 406] on div at bounding box center [71, 406] width 11 height 11
type input "#ecf0f5"
type input "#ECF0F5"
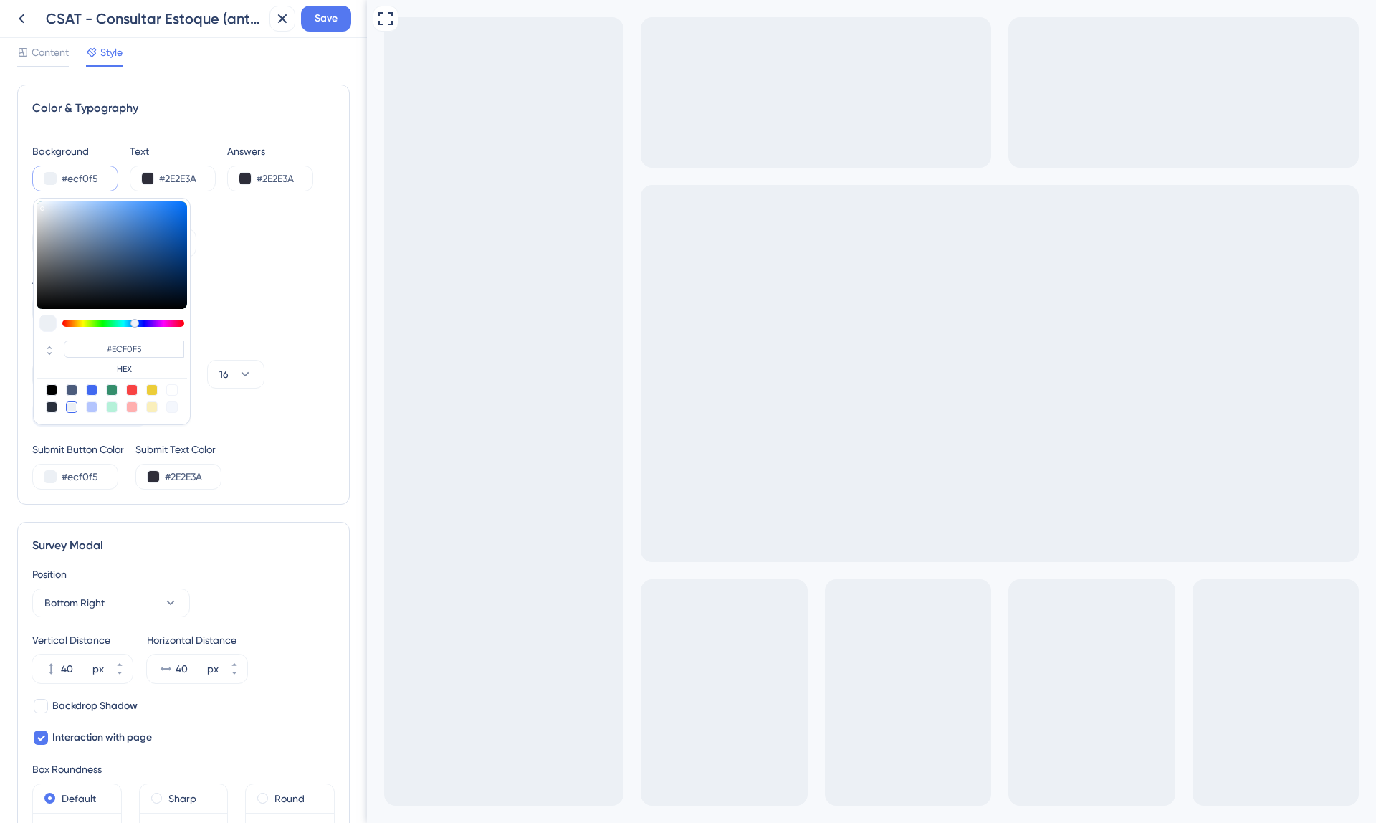
click at [171, 408] on div at bounding box center [171, 406] width 11 height 11
type input "#f4f7fd"
type input "#F4F7FD"
click at [72, 409] on div at bounding box center [71, 406] width 11 height 11
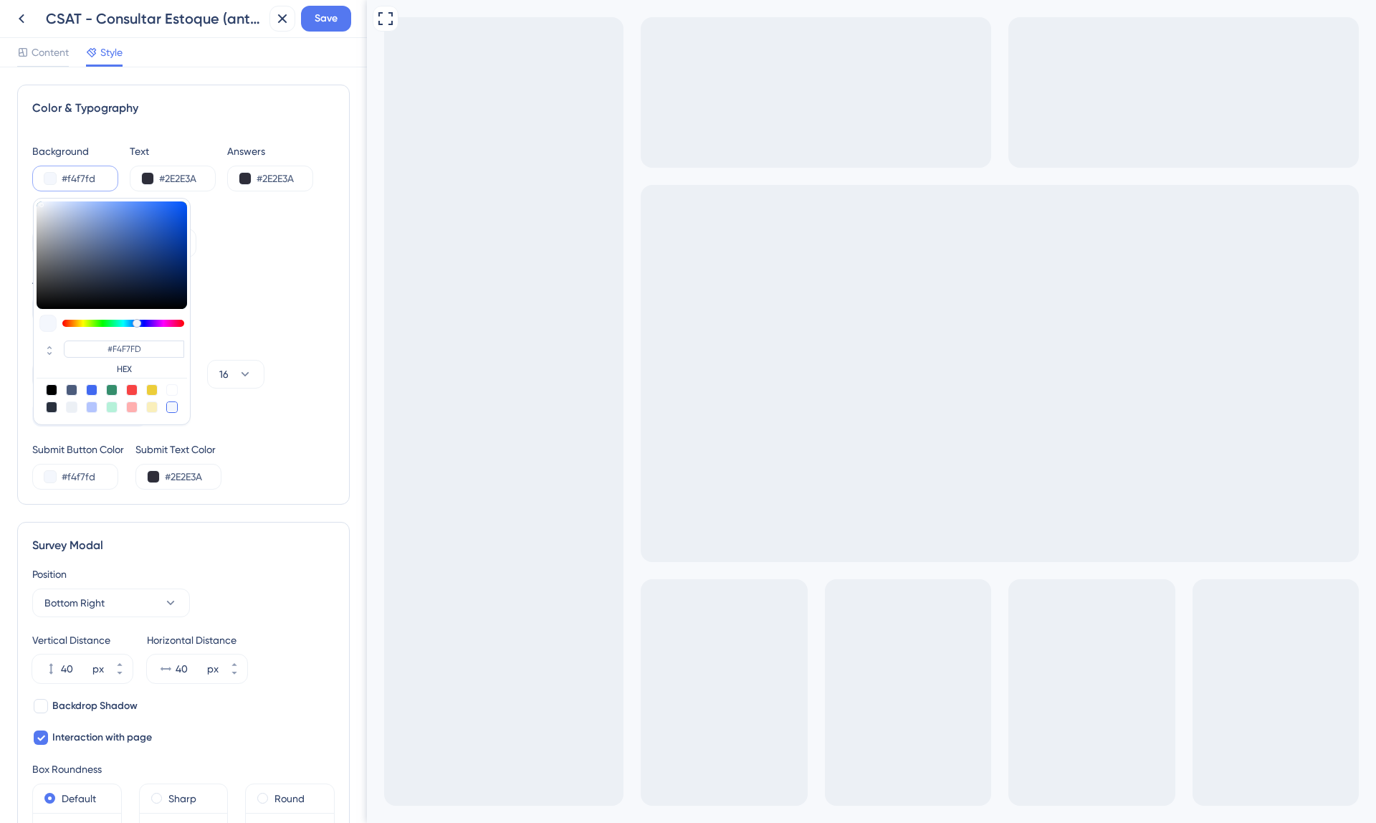
type input "#ecf0f5"
type input "#ECF0F5"
click at [262, 298] on div "Answer Field Size Small Large" at bounding box center [183, 298] width 303 height 52
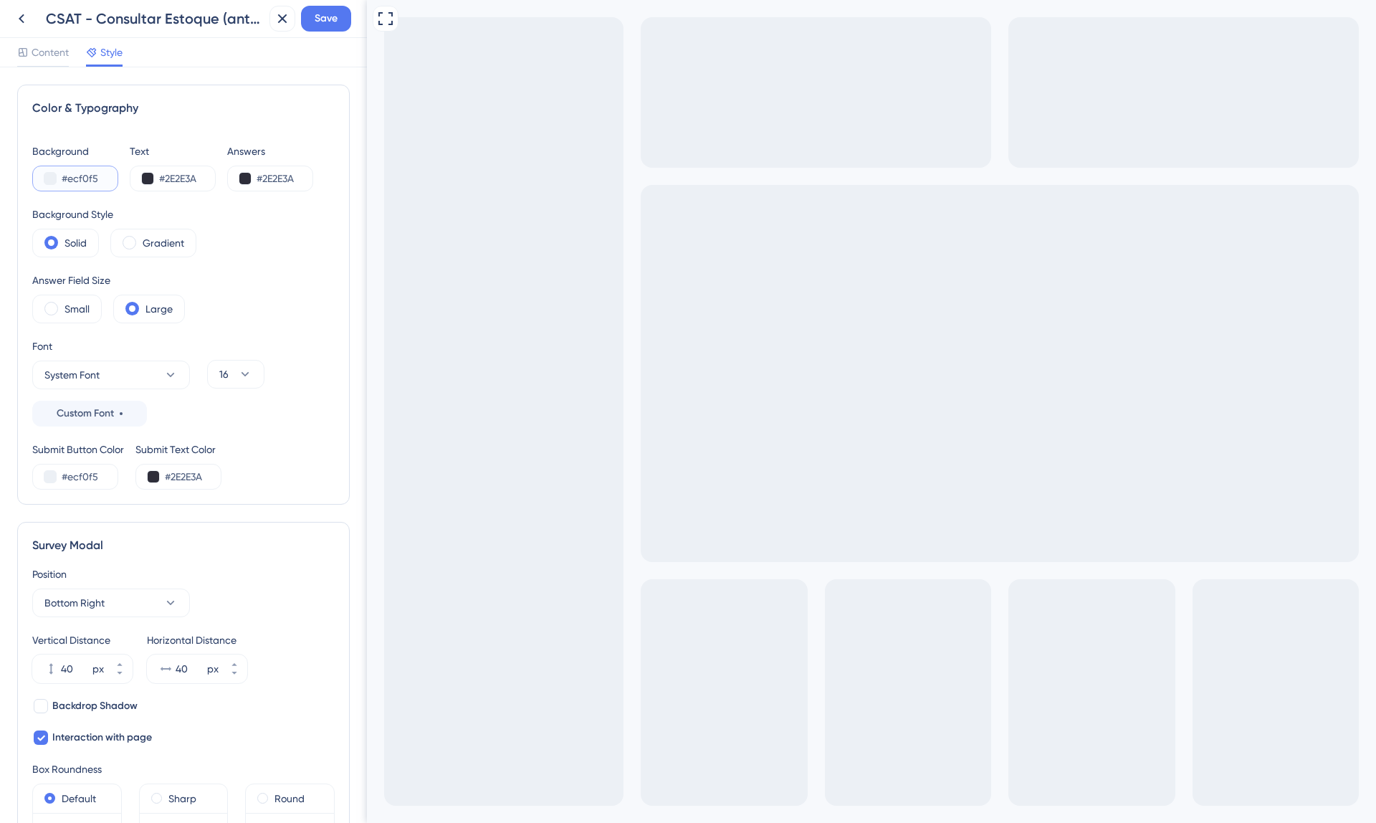
click at [82, 171] on input "#ecf0f5" at bounding box center [91, 178] width 59 height 17
click at [82, 173] on input "#ecf0f5" at bounding box center [91, 178] width 59 height 17
click at [153, 115] on div "Color & Typography" at bounding box center [183, 108] width 303 height 17
click at [325, 18] on span "Save" at bounding box center [326, 18] width 23 height 17
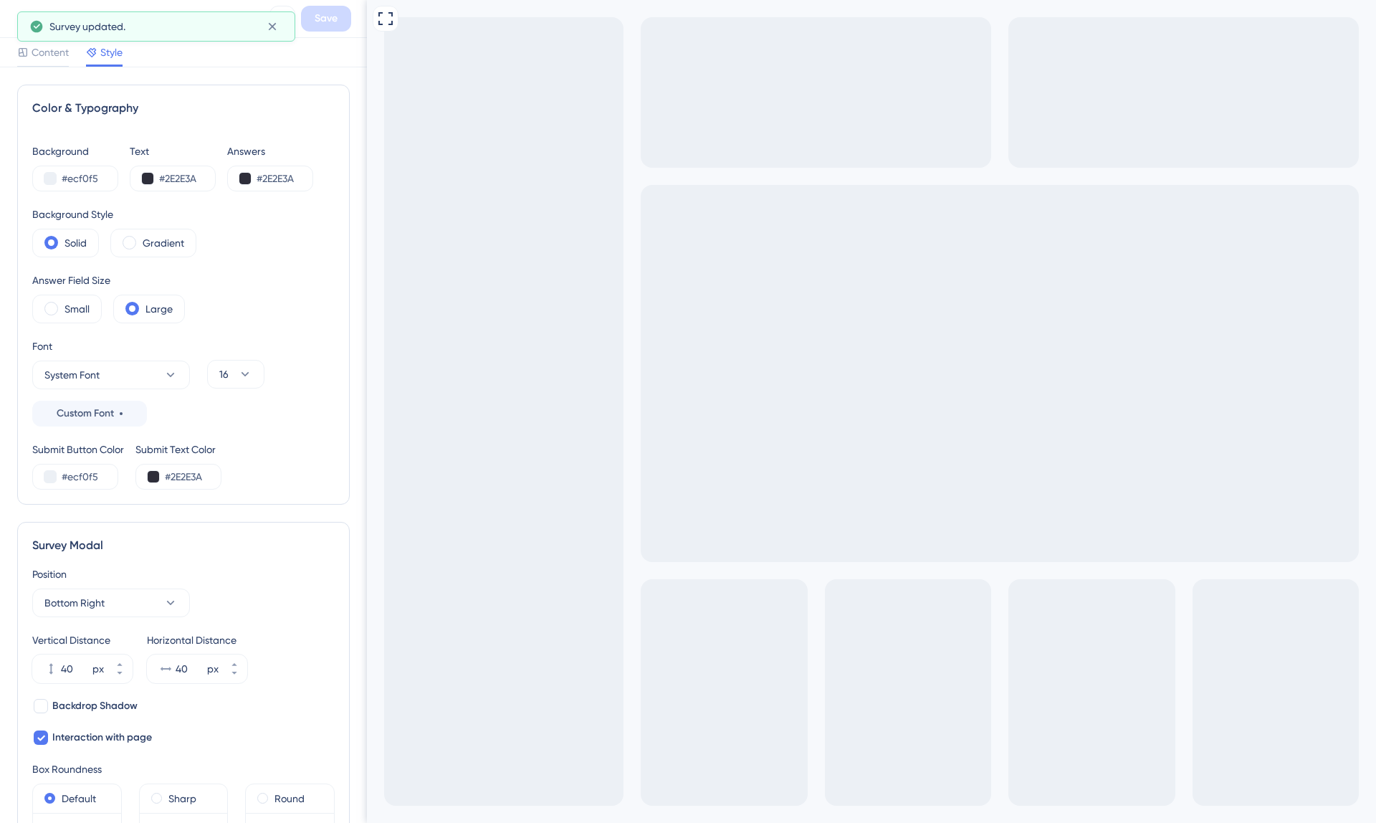
click at [284, 24] on div "Survey updated." at bounding box center [156, 26] width 278 height 30
click at [272, 25] on icon at bounding box center [272, 26] width 14 height 14
click at [28, 24] on icon at bounding box center [21, 18] width 17 height 17
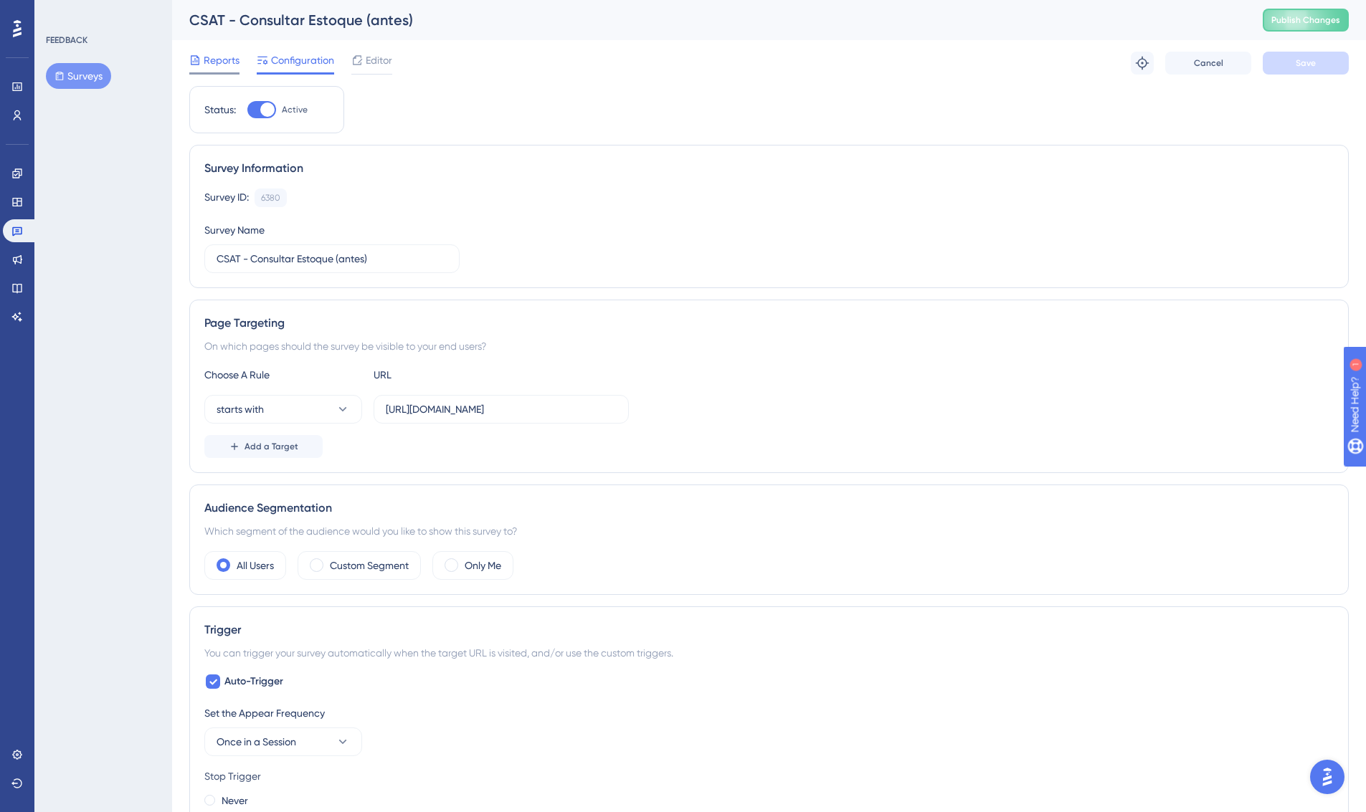
click at [225, 64] on span "Reports" at bounding box center [222, 60] width 36 height 17
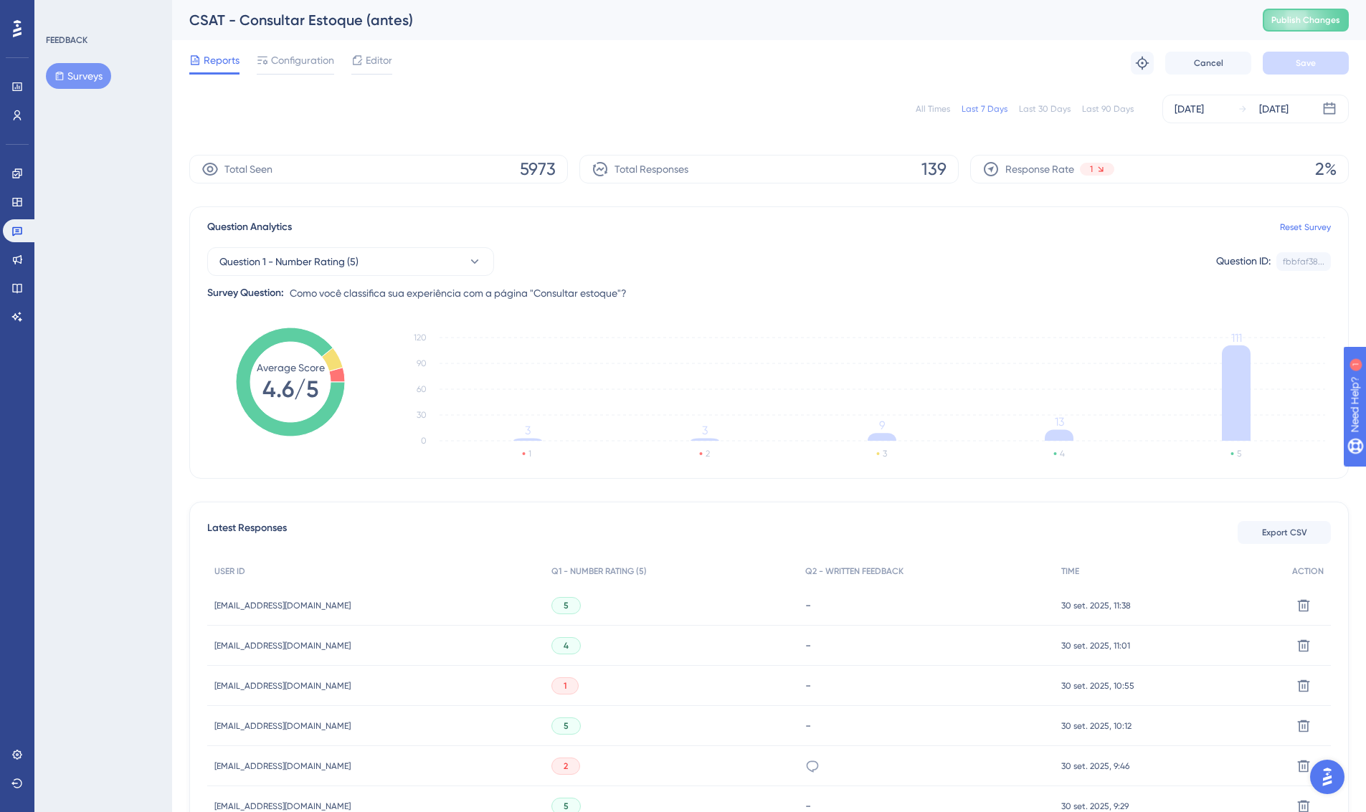
click at [92, 74] on button "Surveys" at bounding box center [78, 76] width 65 height 26
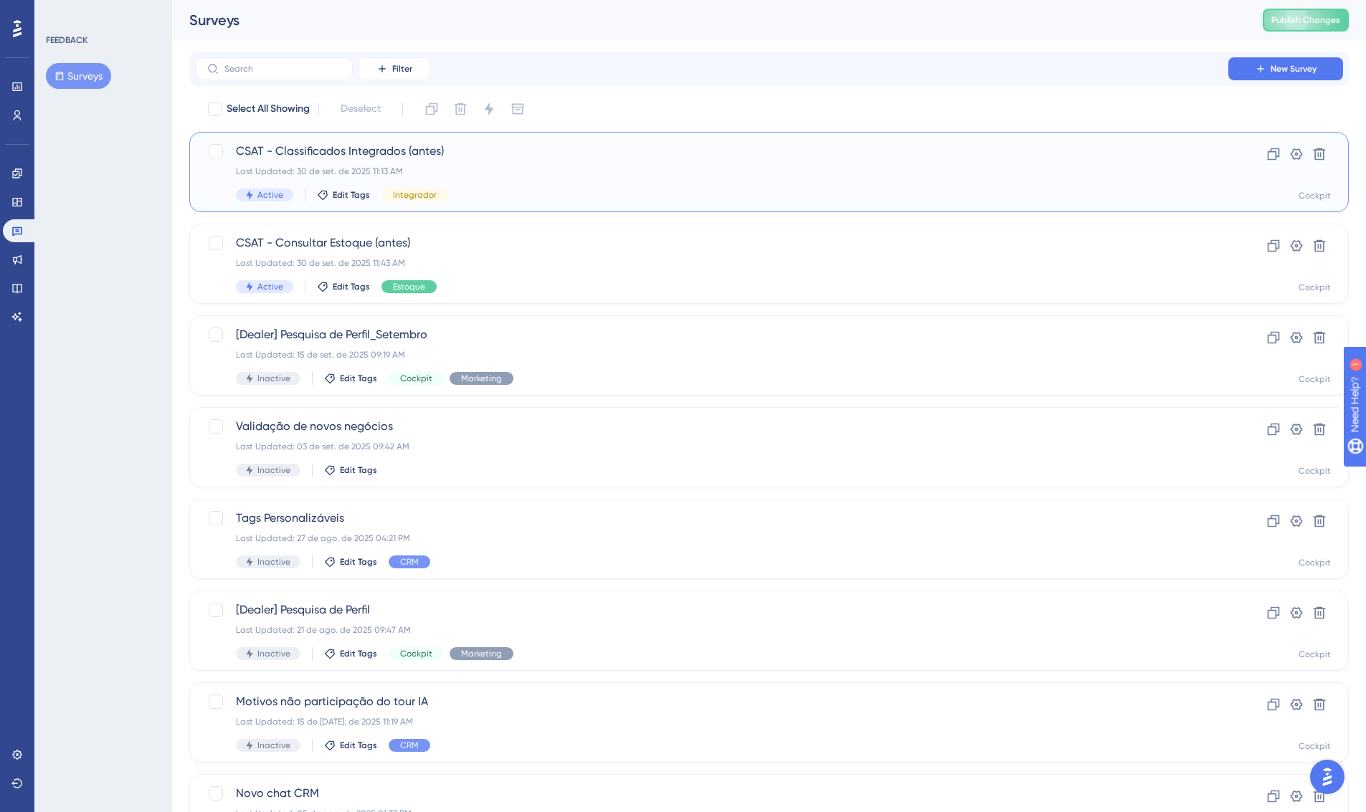
click at [532, 160] on div "CSAT - Classificados Integrados (antes) Last Updated: 30 de set. de 2025 11:13 …" at bounding box center [711, 172] width 951 height 59
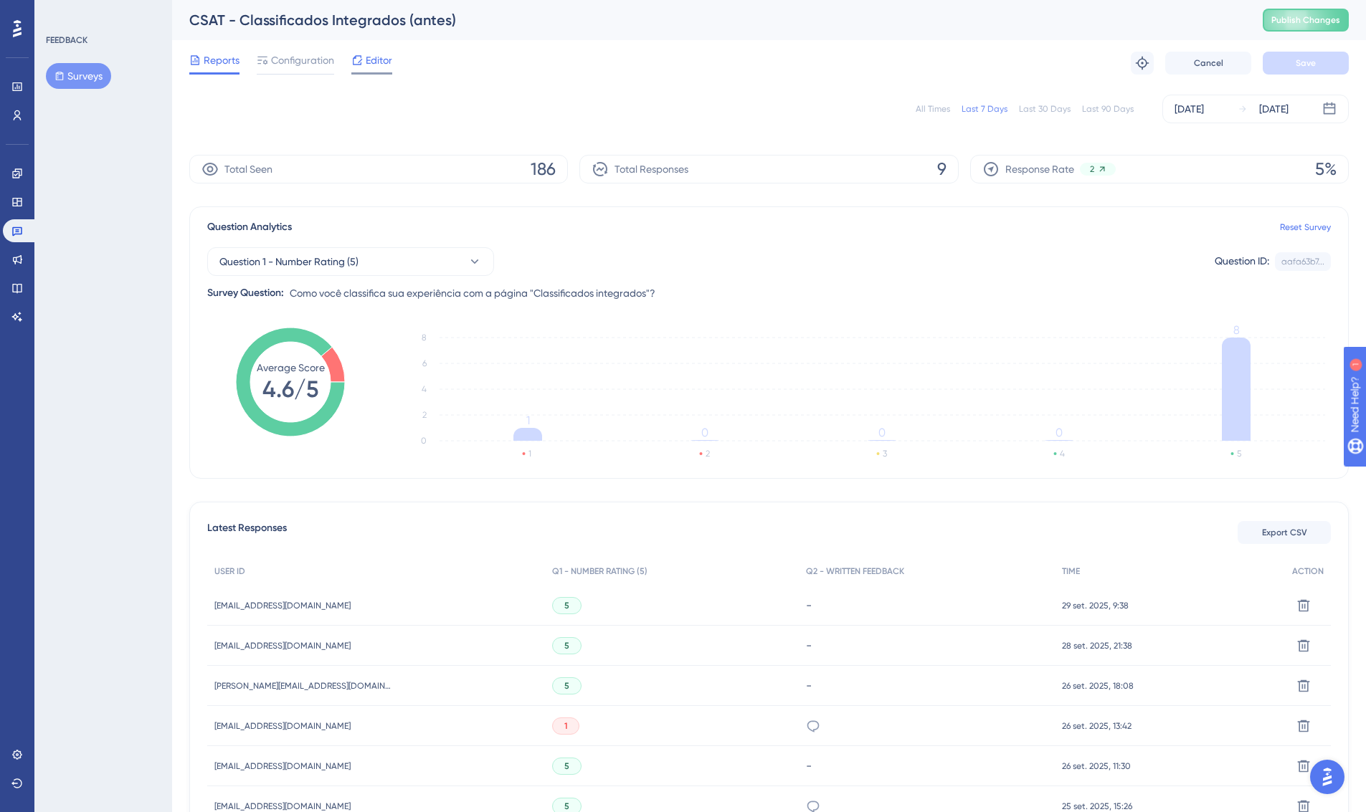
click at [374, 63] on span "Editor" at bounding box center [379, 60] width 27 height 17
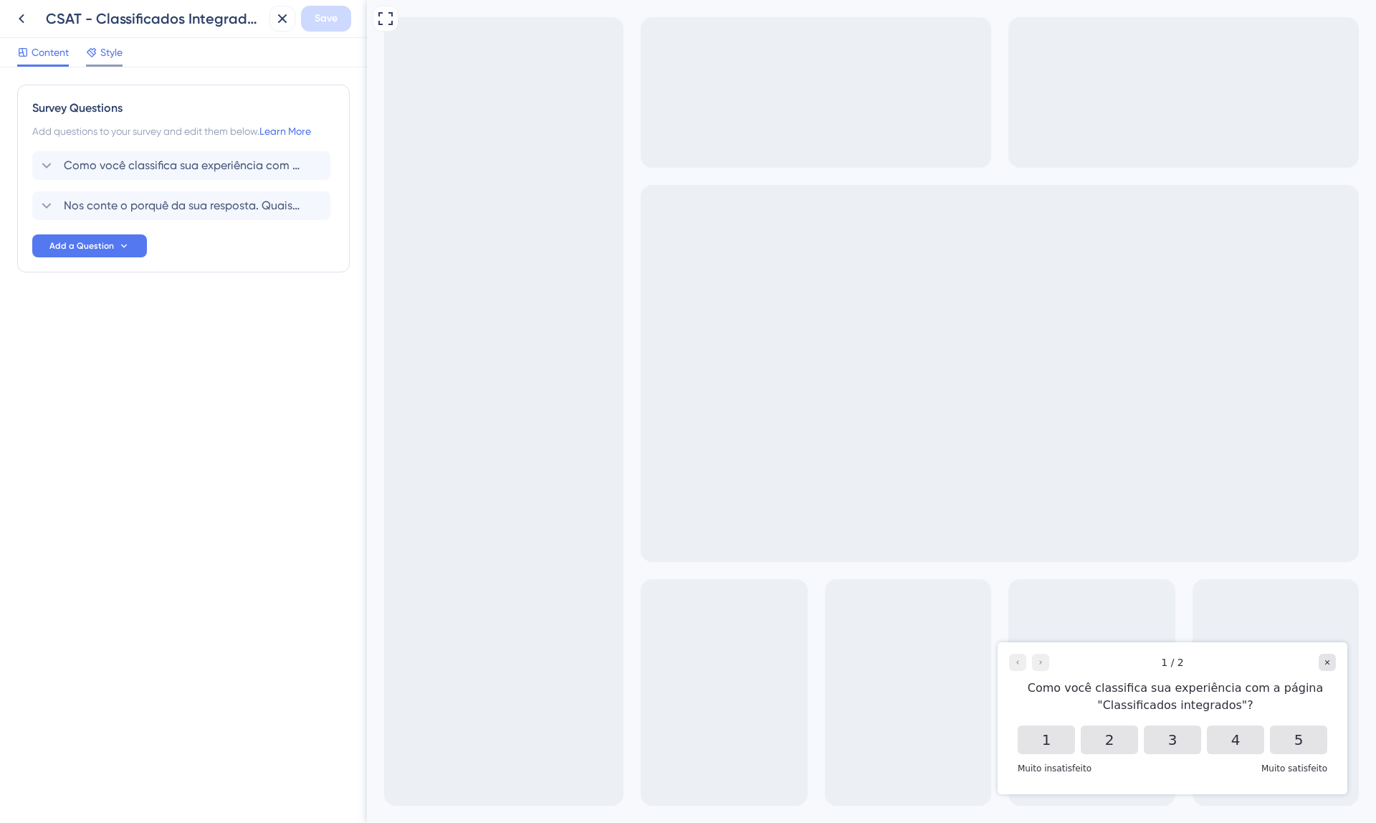
click at [118, 57] on span "Style" at bounding box center [111, 52] width 22 height 17
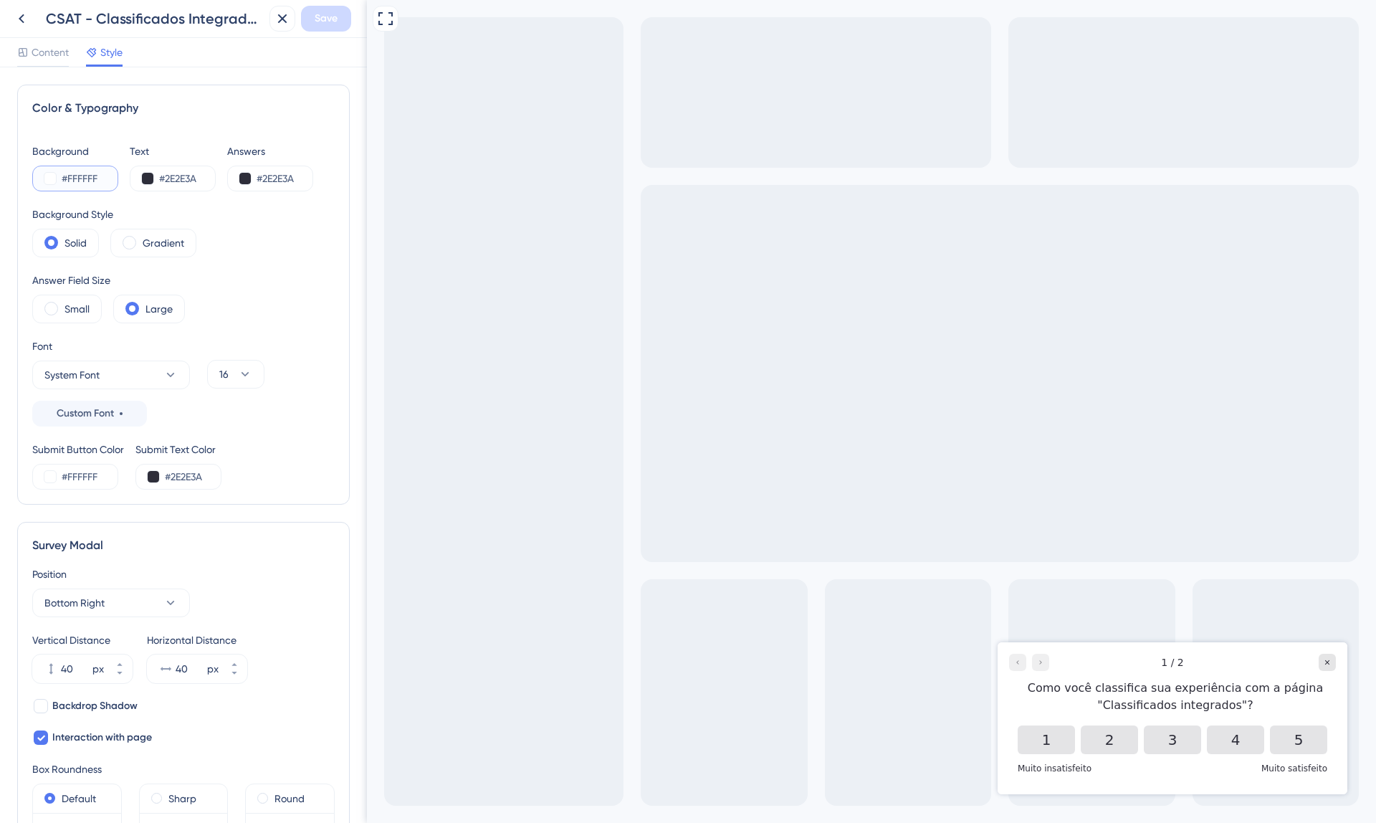
click at [97, 184] on input "#FFFFFF" at bounding box center [91, 178] width 59 height 17
paste input "ECF0F5"
type input "#ECF0F5"
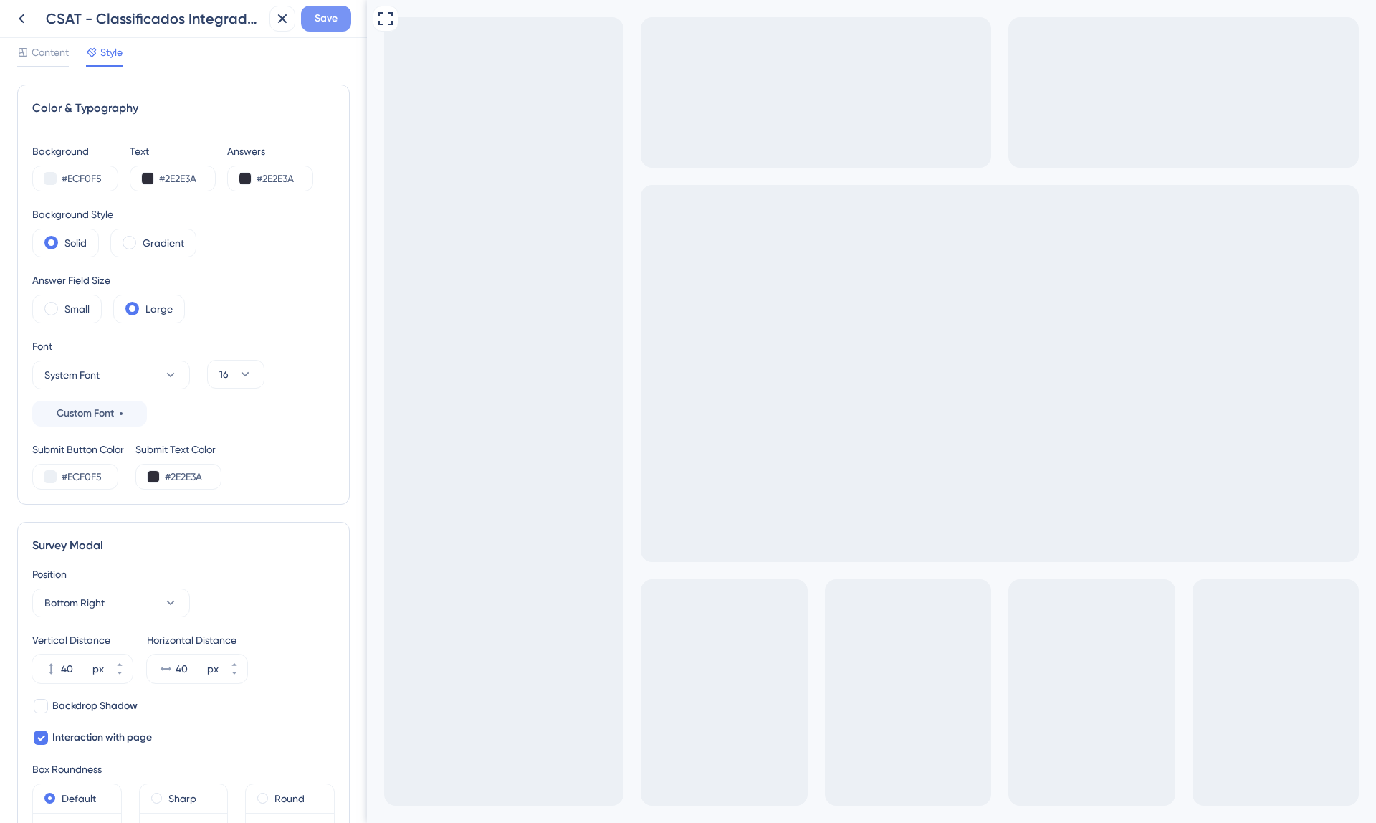
click at [336, 27] on span "Save" at bounding box center [326, 18] width 23 height 17
click at [275, 24] on icon at bounding box center [272, 27] width 8 height 8
click at [25, 21] on icon at bounding box center [21, 18] width 17 height 17
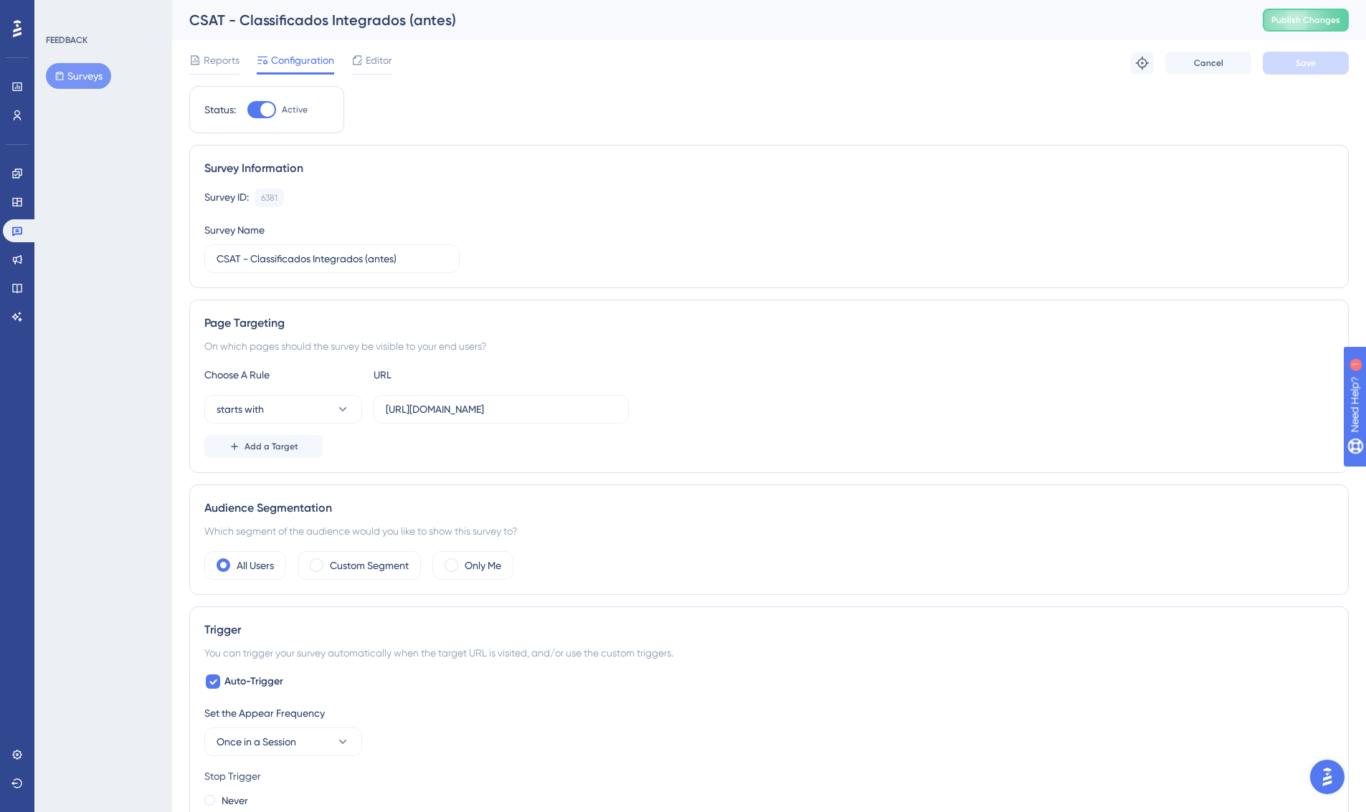
click at [82, 78] on button "Surveys" at bounding box center [78, 76] width 65 height 26
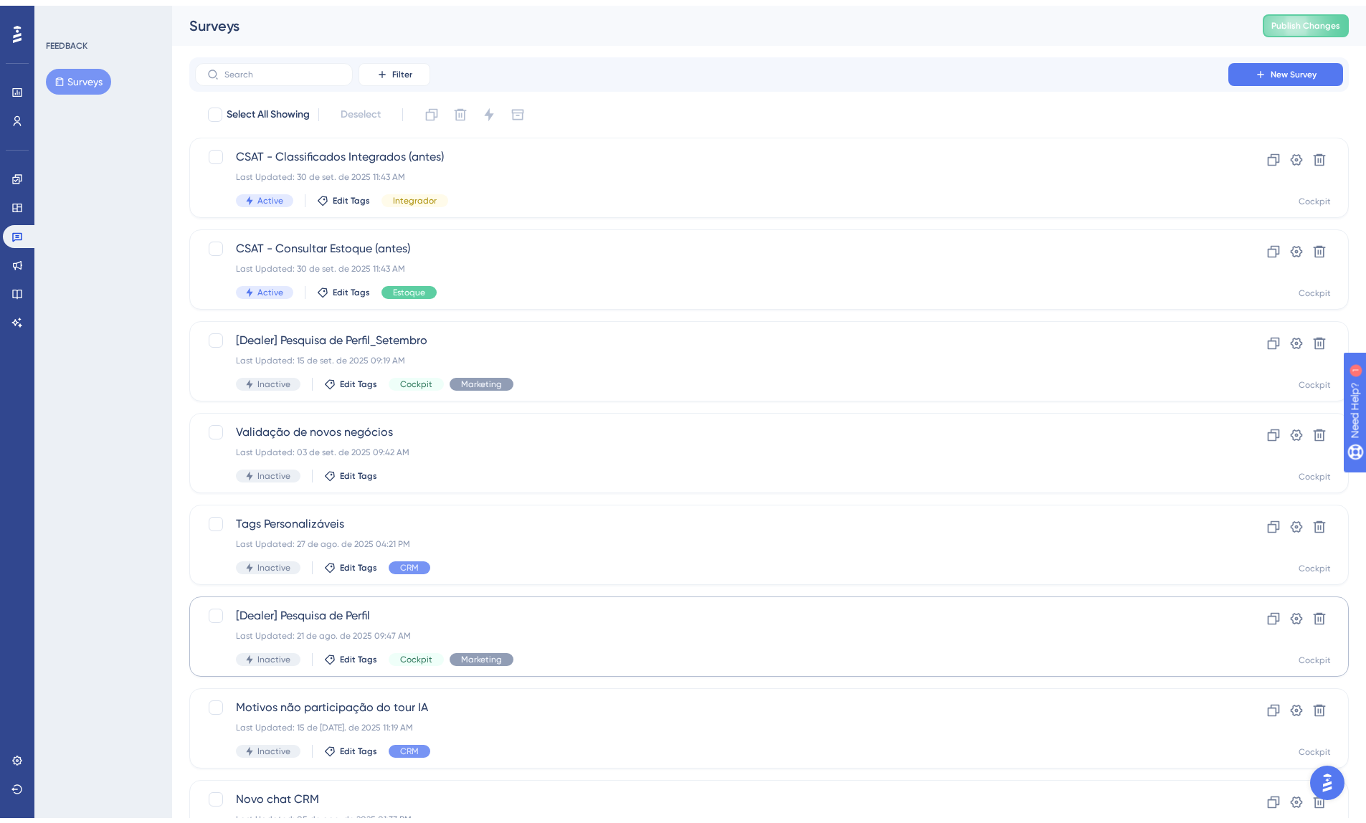
scroll to position [290, 0]
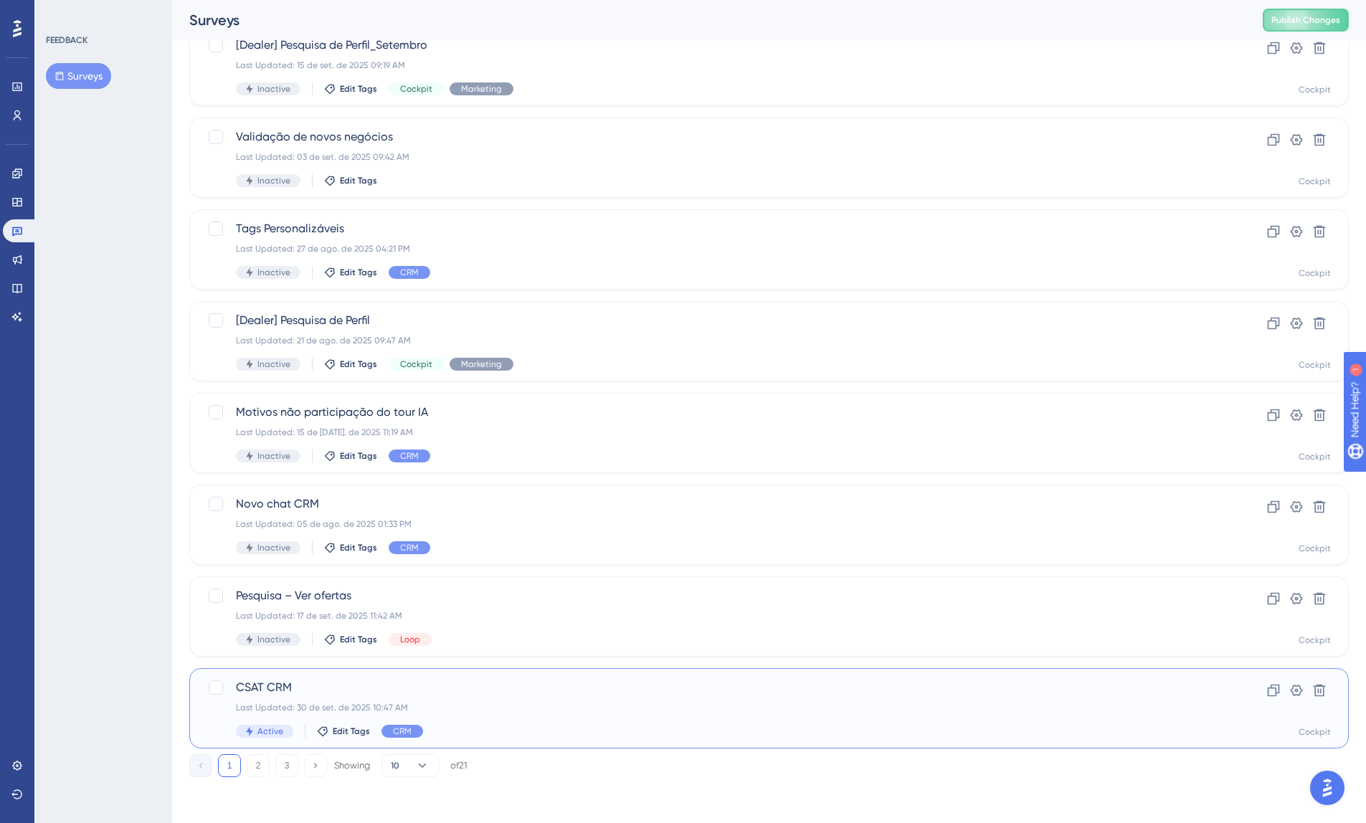
click at [525, 693] on span "CSAT CRM" at bounding box center [711, 687] width 951 height 17
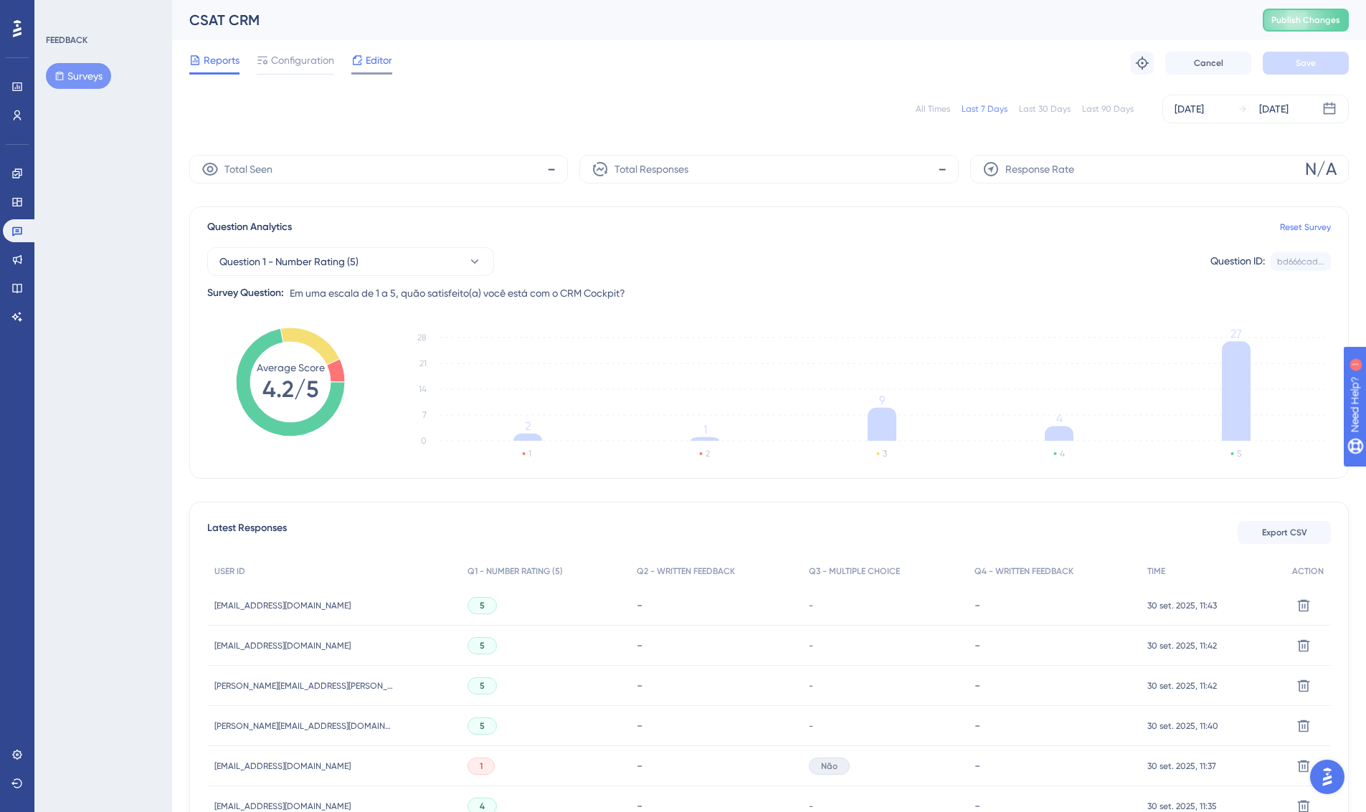
click at [362, 54] on div at bounding box center [356, 60] width 11 height 17
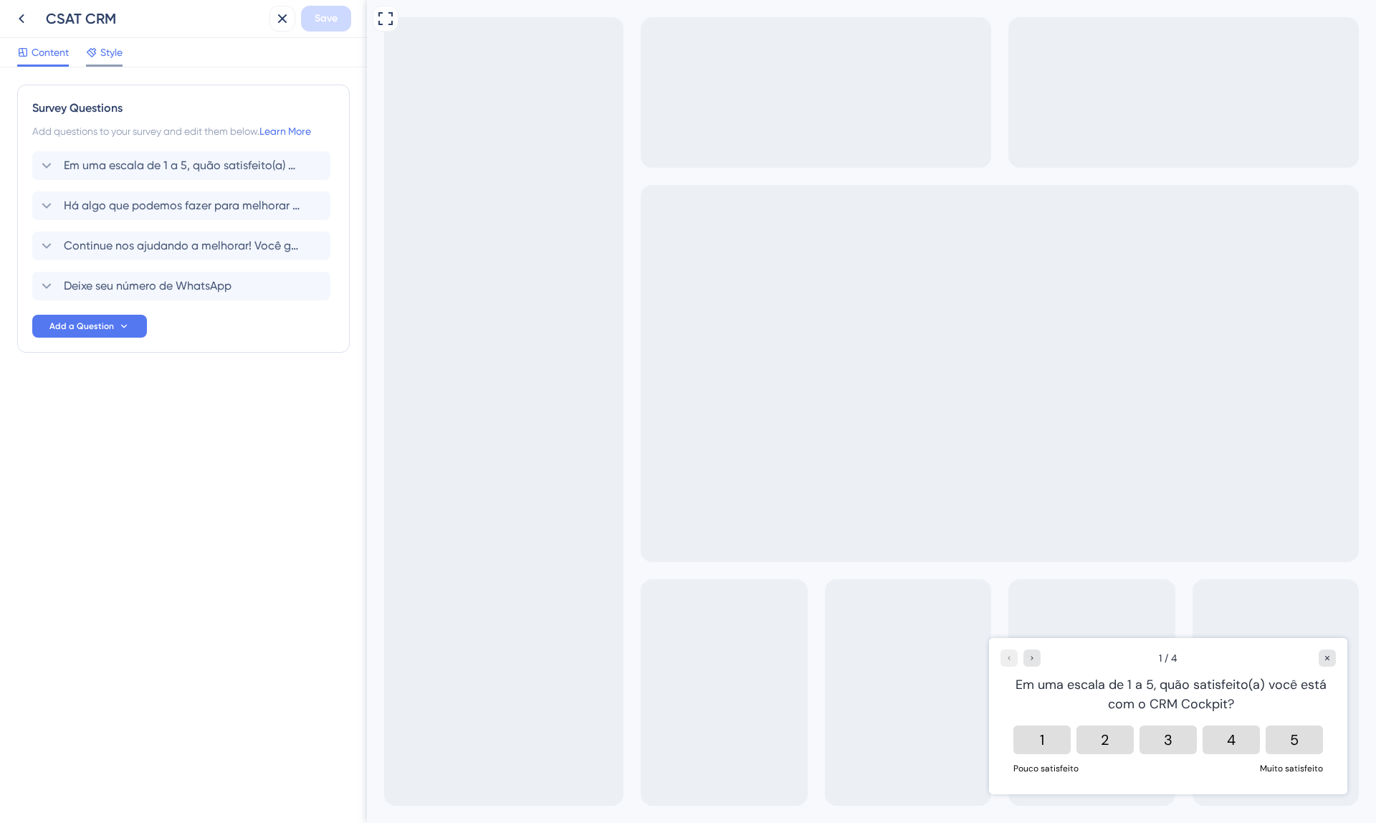
click at [118, 52] on span "Style" at bounding box center [111, 52] width 22 height 17
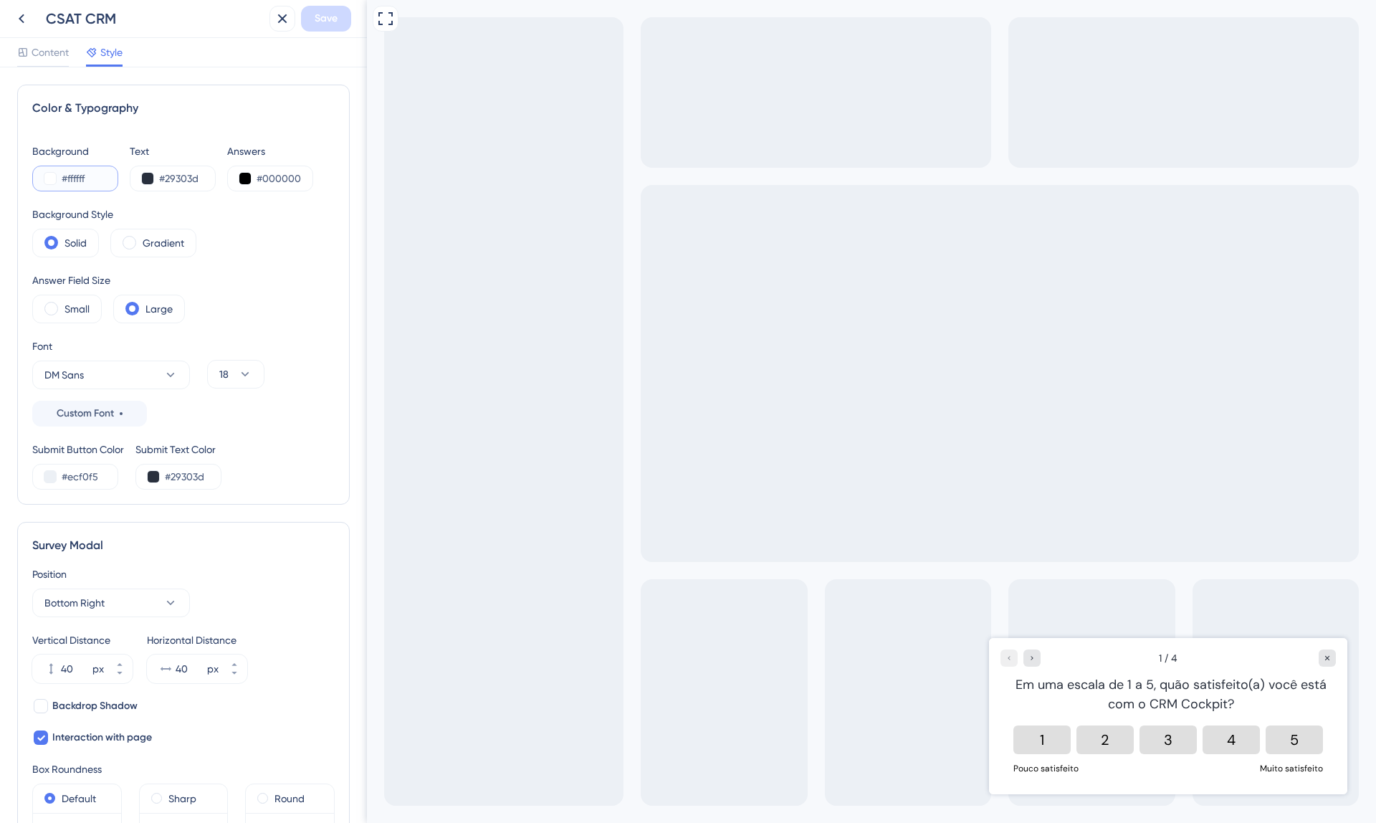
click at [100, 182] on input "#ffffff" at bounding box center [91, 178] width 59 height 17
paste input "ECF0F5"
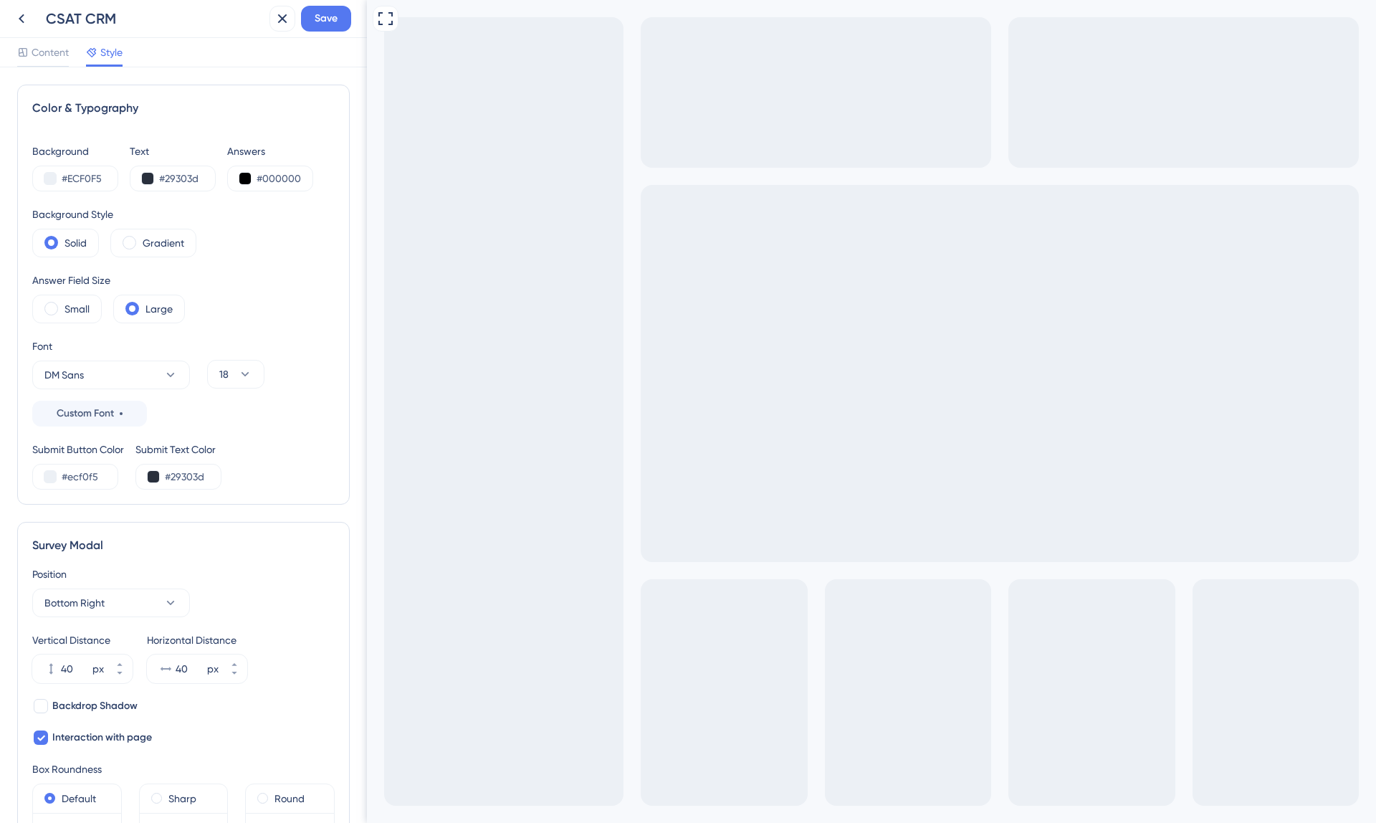
click at [219, 133] on div "Color & Typography Background #ECF0F5 Text #29303d Answers #000000 Background S…" at bounding box center [183, 295] width 333 height 420
click at [95, 178] on input "#ECF0F5" at bounding box center [91, 178] width 59 height 17
click at [93, 176] on input "#FFFFFF" at bounding box center [91, 178] width 59 height 17
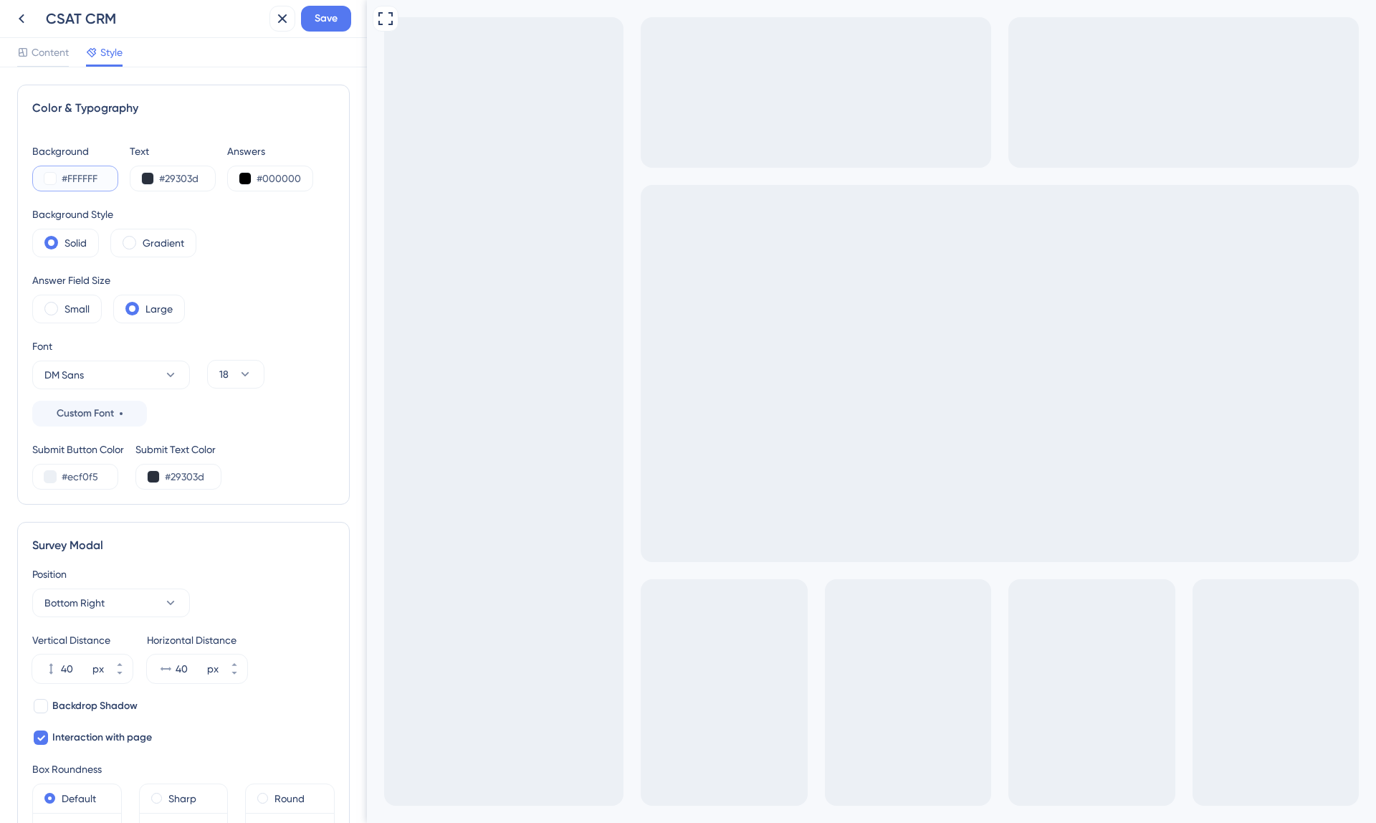
click at [92, 178] on input "#FFFFFF" at bounding box center [91, 178] width 59 height 17
paste input "ECF0F5"
type input "#ECF0F5"
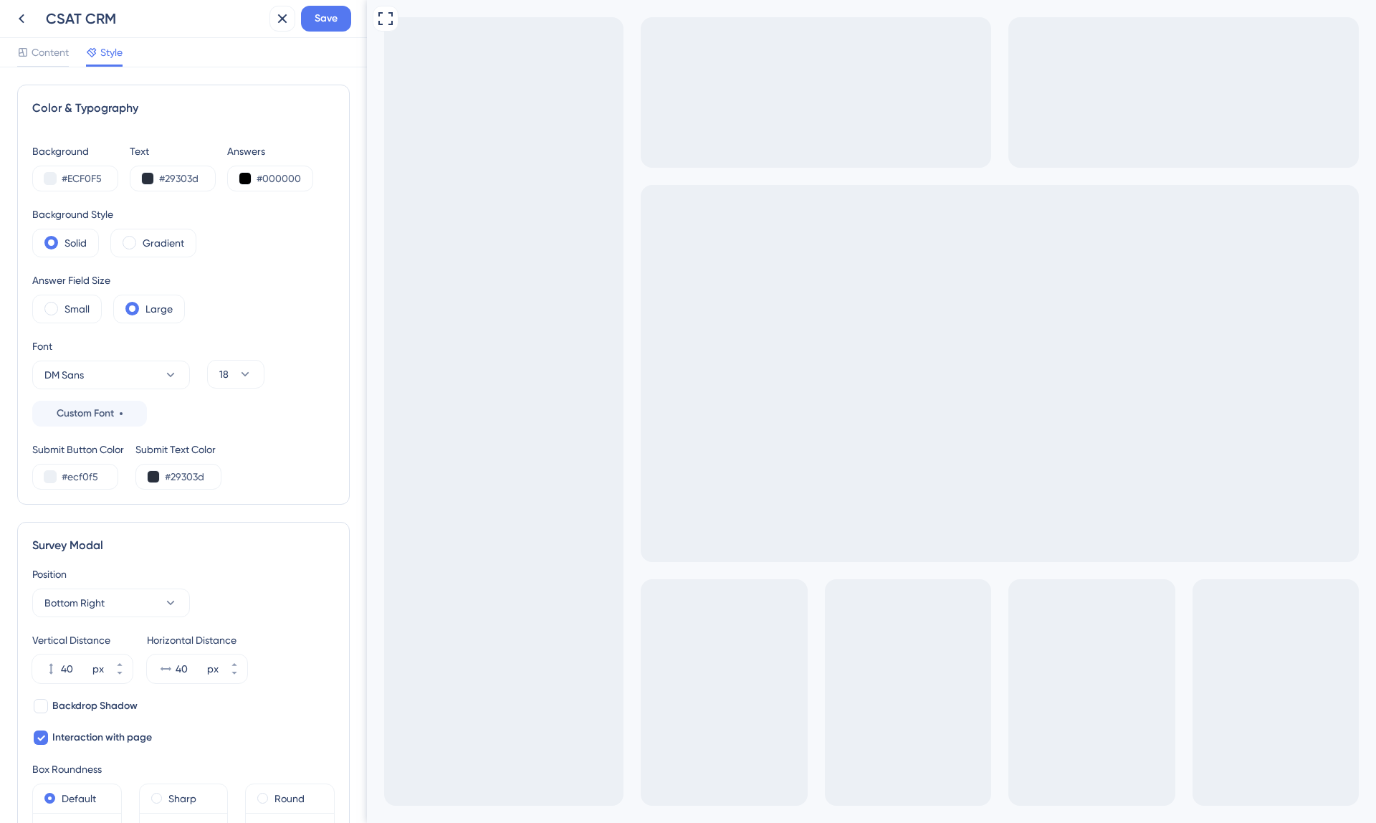
click at [220, 105] on div "Color & Typography" at bounding box center [183, 108] width 303 height 17
click at [320, 15] on span "Save" at bounding box center [326, 18] width 23 height 17
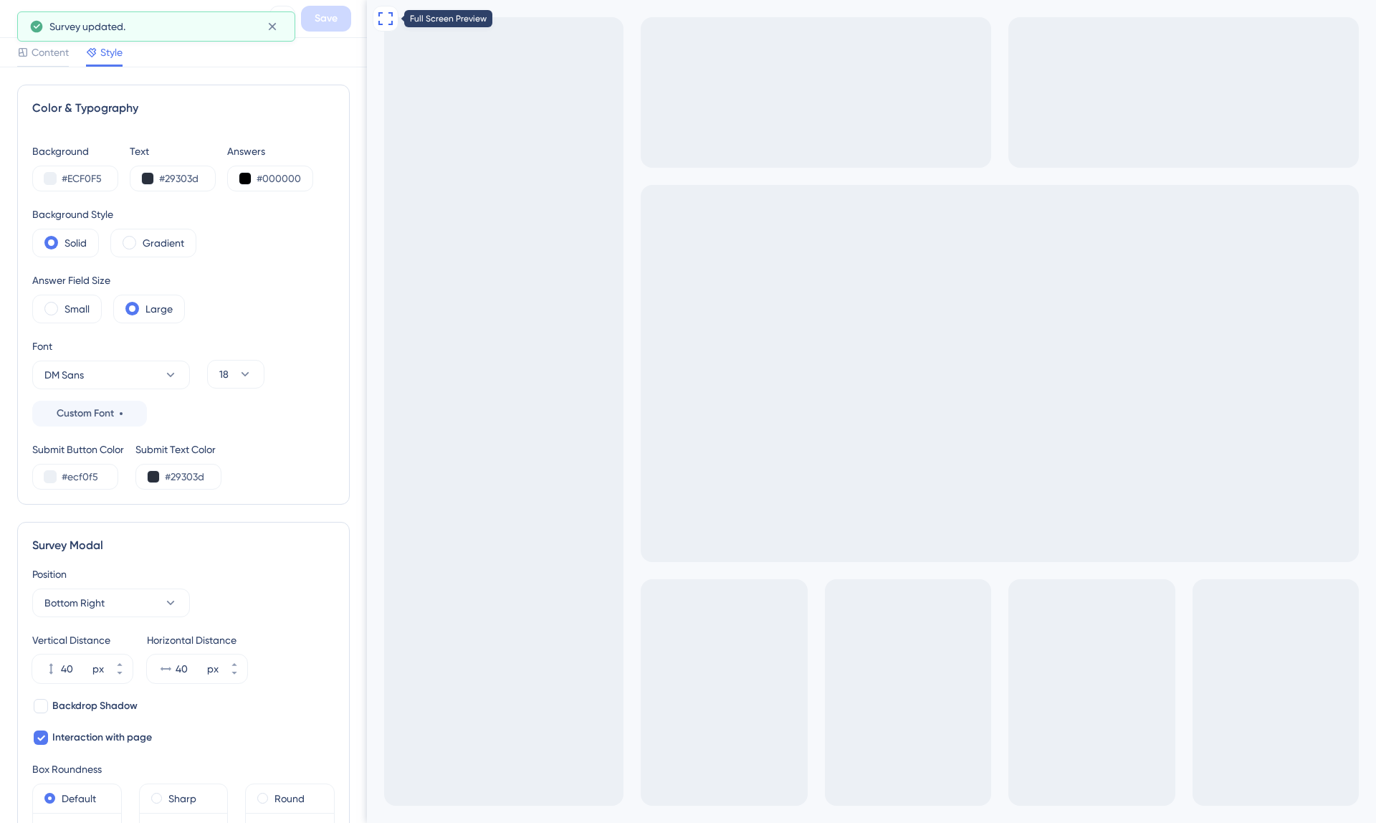
click at [391, 18] on icon at bounding box center [385, 18] width 17 height 17
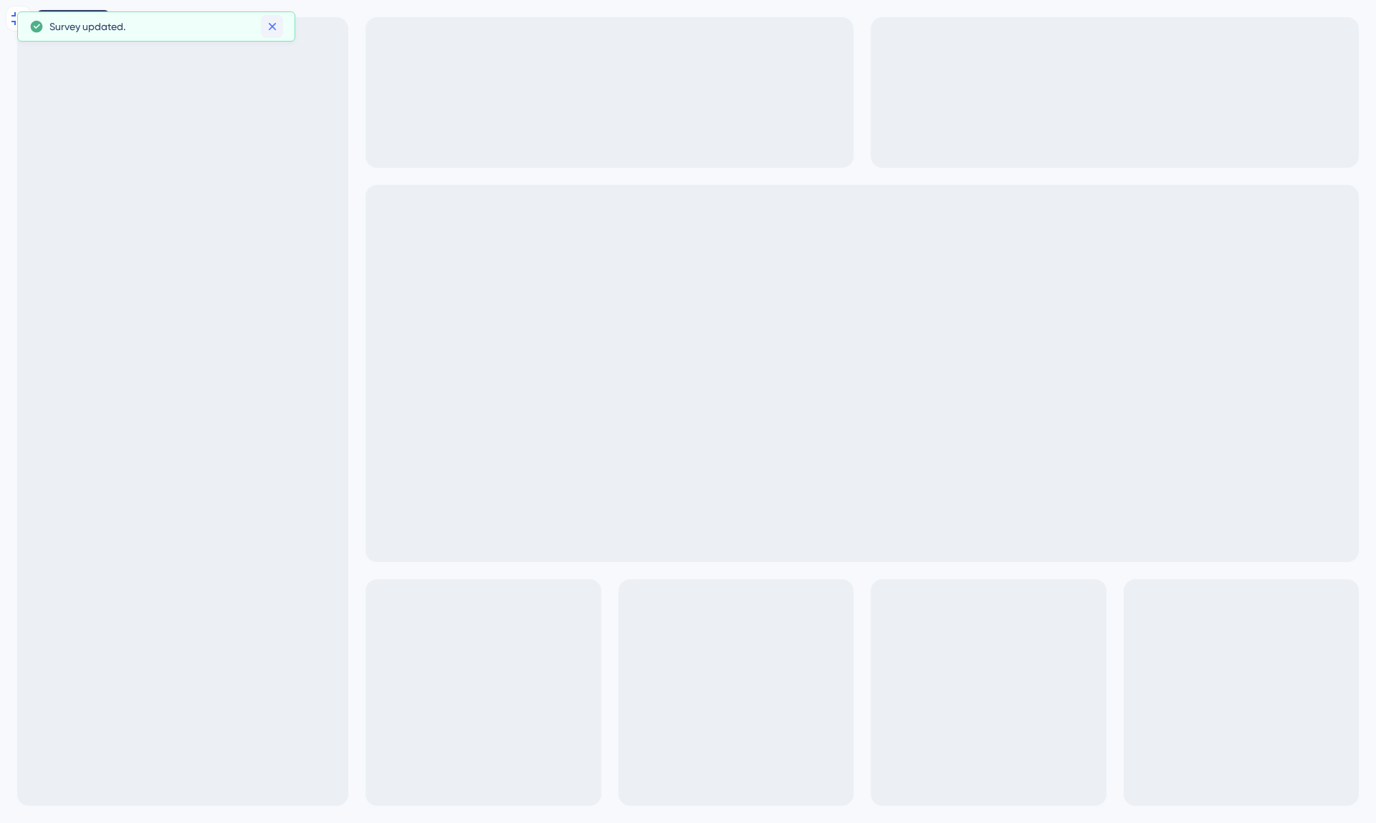
click at [273, 28] on icon at bounding box center [272, 27] width 8 height 8
click at [16, 18] on icon at bounding box center [18, 18] width 17 height 17
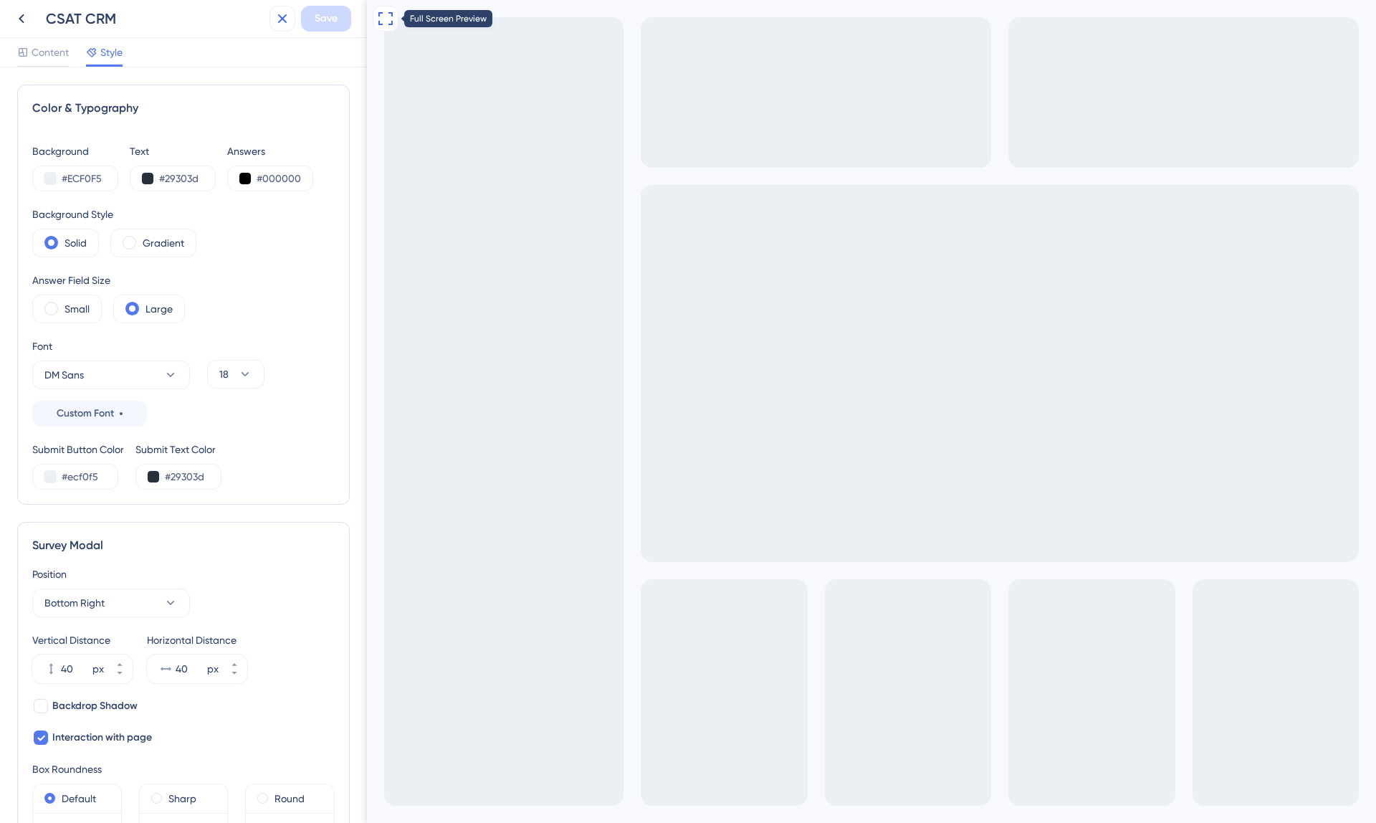
click at [288, 16] on icon at bounding box center [282, 18] width 17 height 17
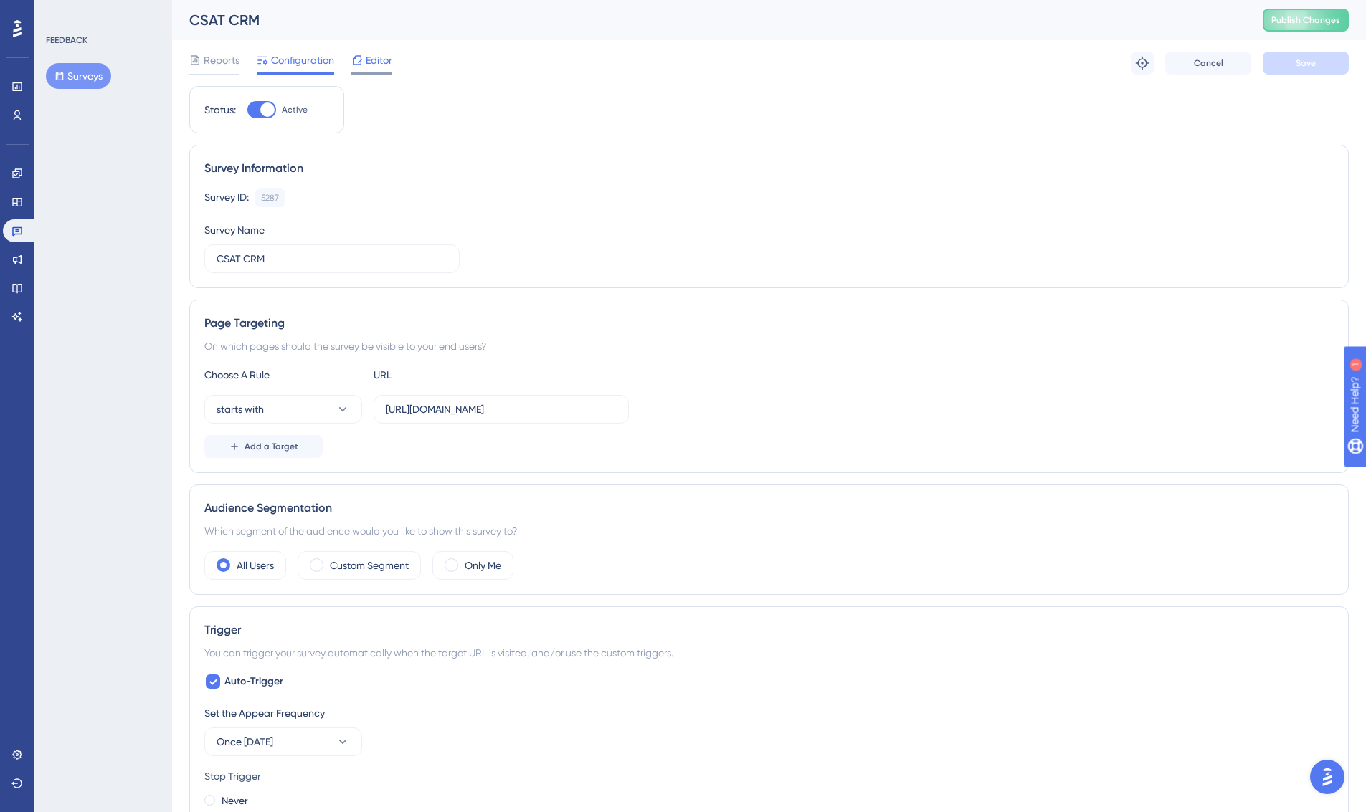
click at [382, 65] on span "Editor" at bounding box center [379, 60] width 27 height 17
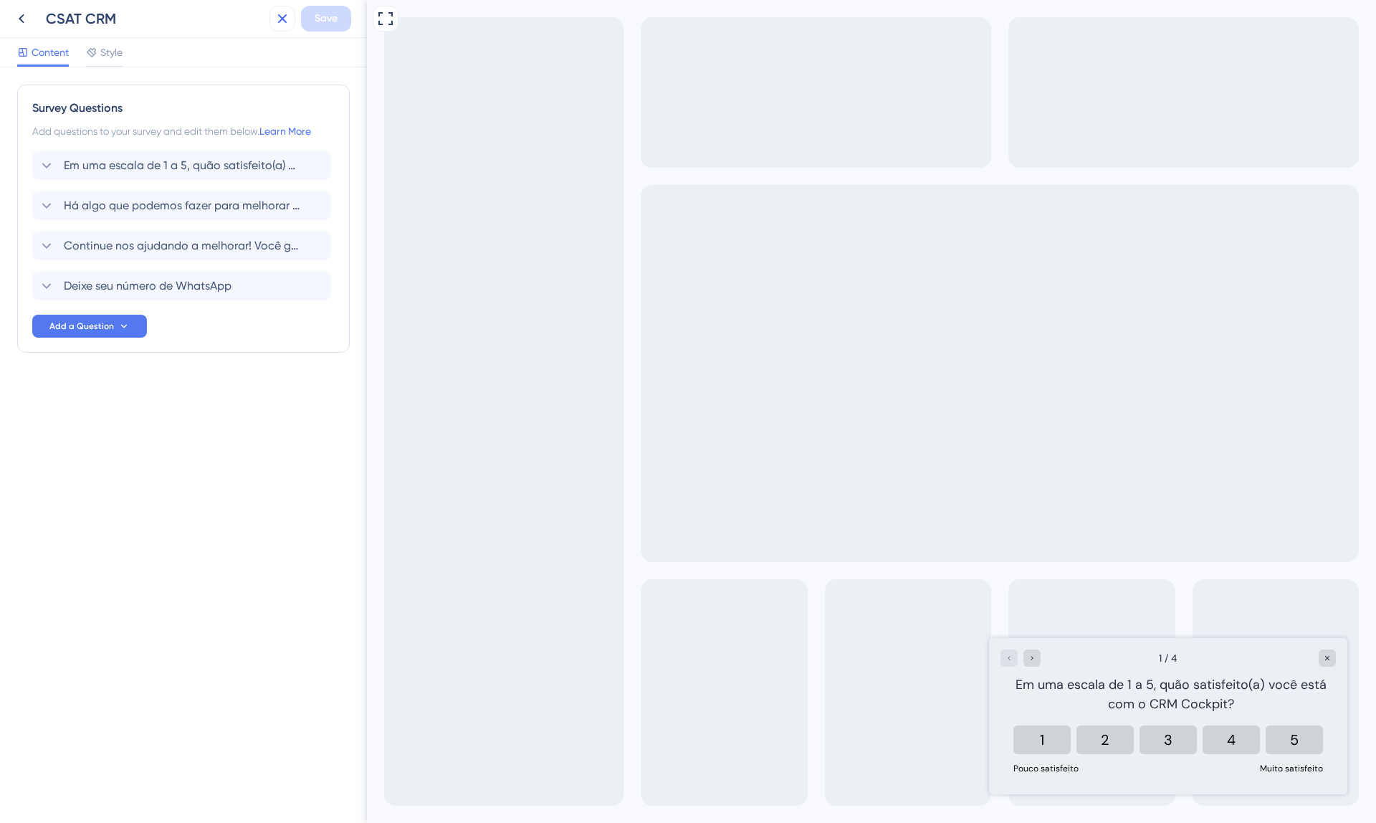
click at [288, 17] on icon at bounding box center [282, 18] width 17 height 17
